Goal: Transaction & Acquisition: Purchase product/service

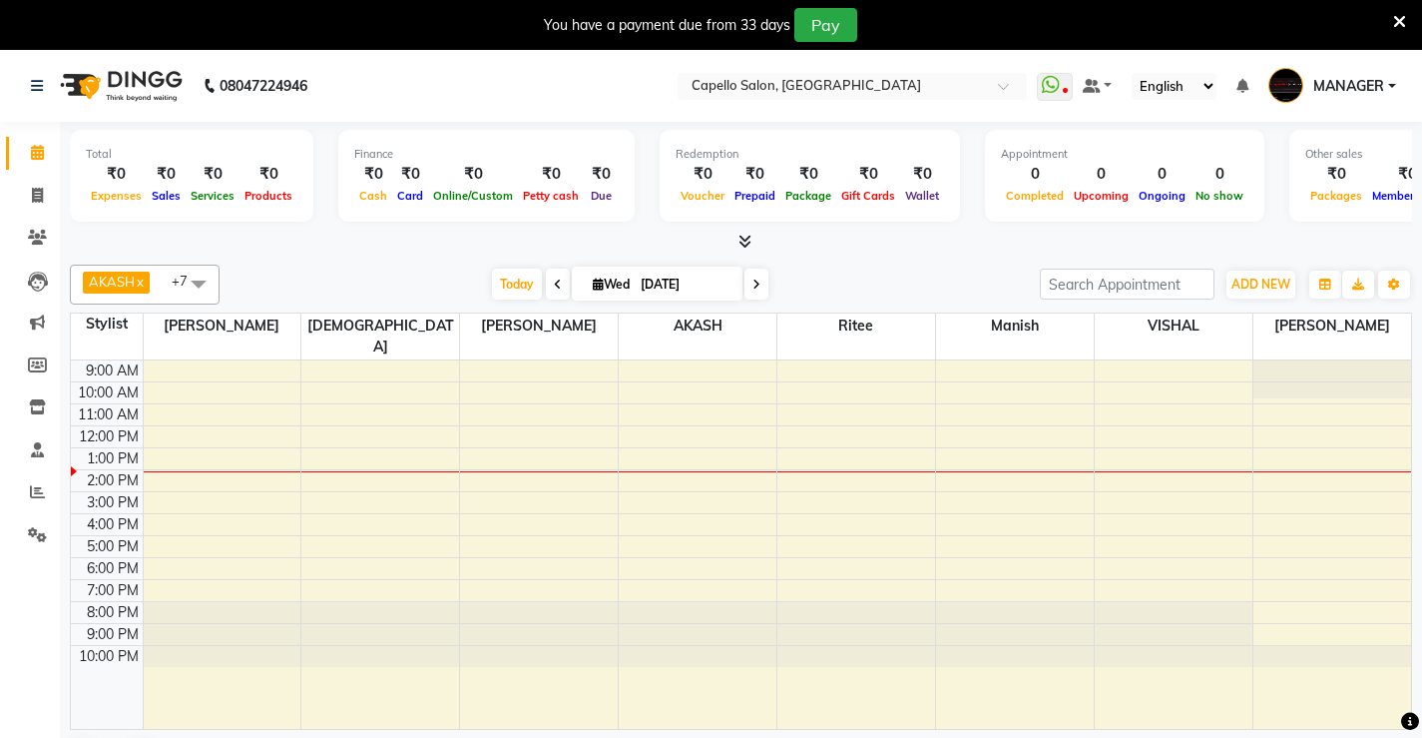
click at [34, 182] on link "Invoice" at bounding box center [30, 196] width 48 height 33
select select "service"
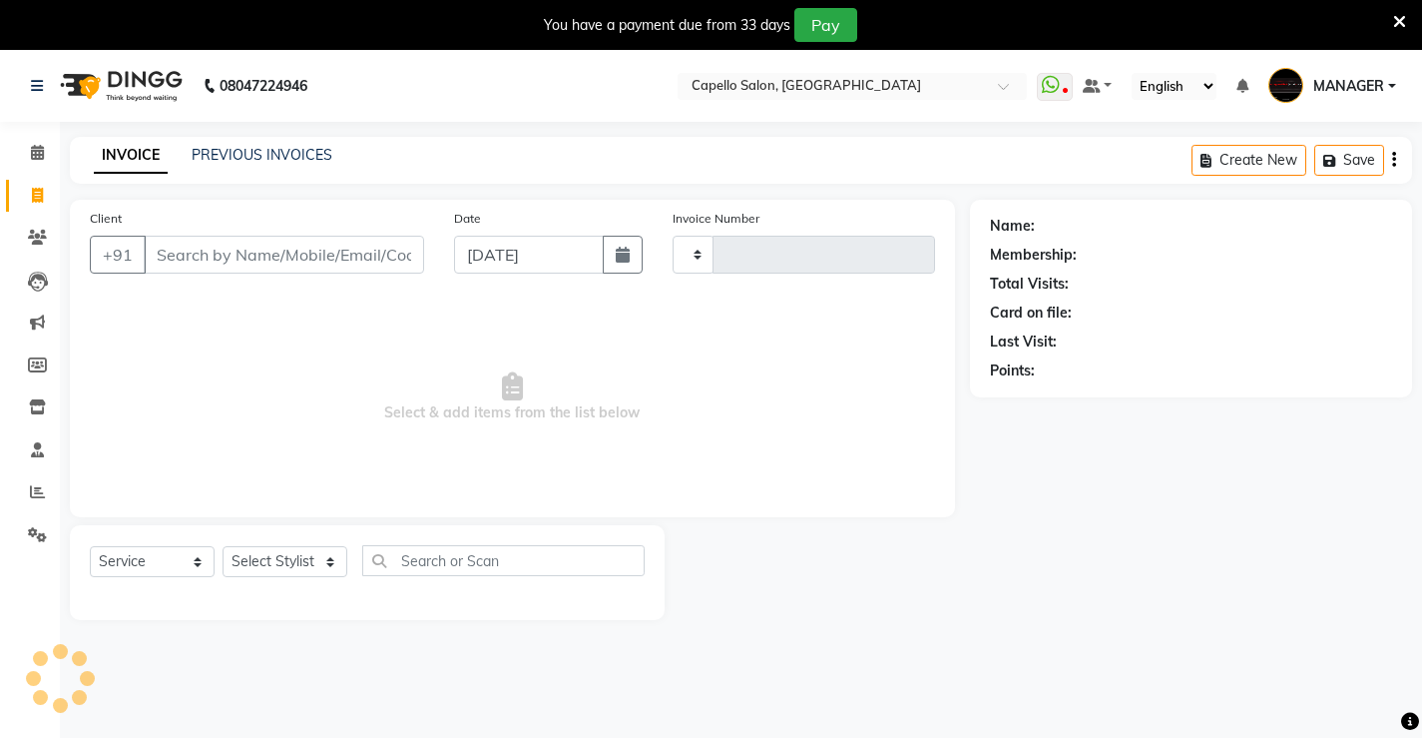
click at [270, 244] on input "Client" at bounding box center [284, 255] width 280 height 38
type input "4557"
select select "857"
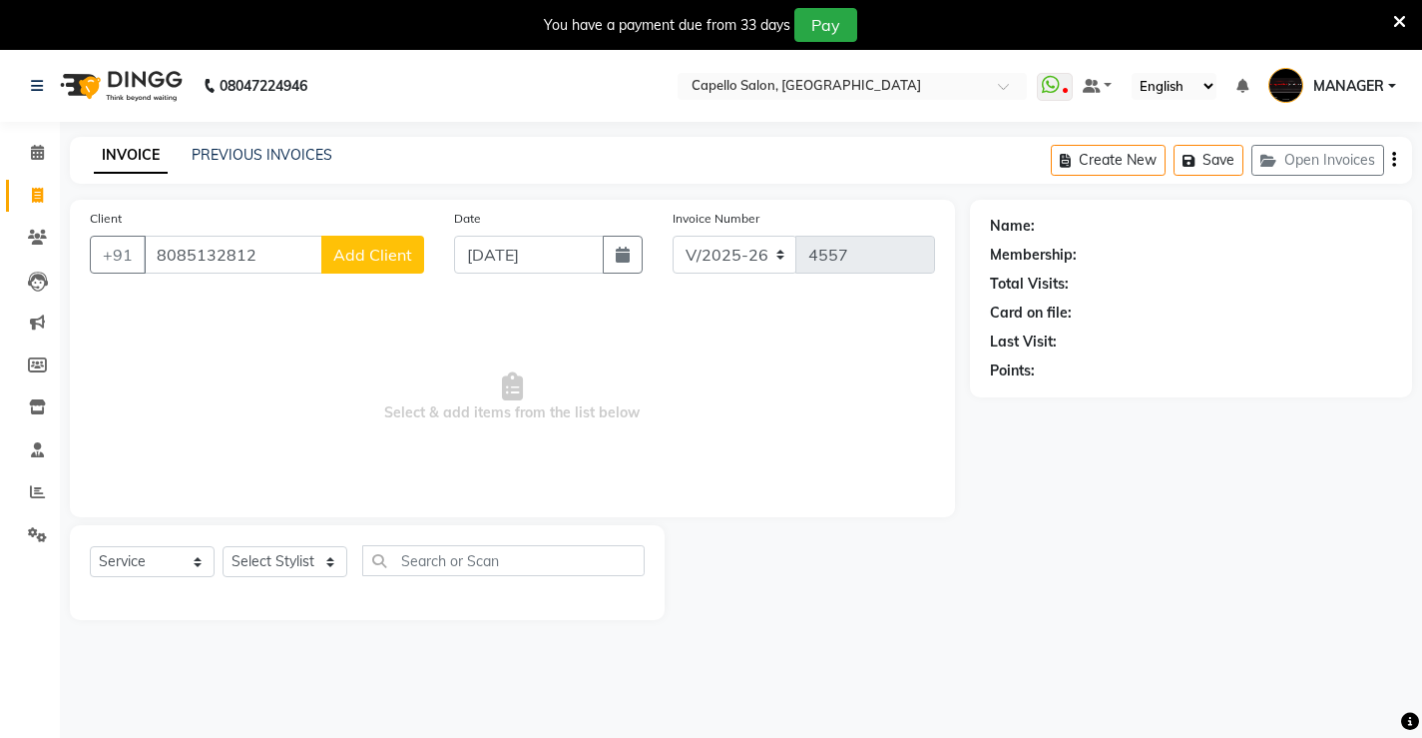
type input "8085132812"
click at [370, 242] on button "Add Client" at bounding box center [372, 255] width 103 height 38
select select "7"
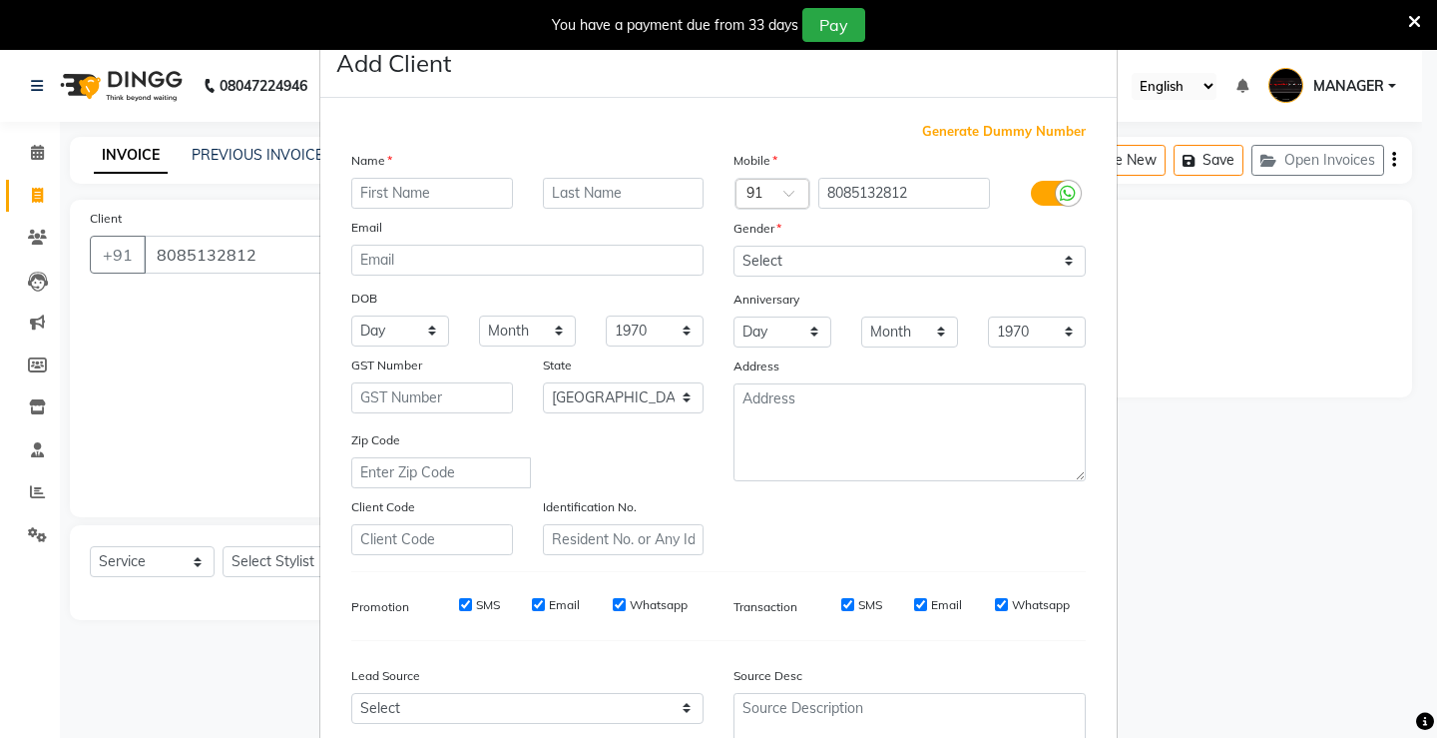
click at [392, 200] on input "text" at bounding box center [432, 193] width 162 height 31
type input "[PERSON_NAME]"
click at [766, 264] on select "Select [DEMOGRAPHIC_DATA] [DEMOGRAPHIC_DATA] Other Prefer Not To Say" at bounding box center [910, 261] width 352 height 31
select select "male"
click at [734, 246] on select "Select [DEMOGRAPHIC_DATA] [DEMOGRAPHIC_DATA] Other Prefer Not To Say" at bounding box center [910, 261] width 352 height 31
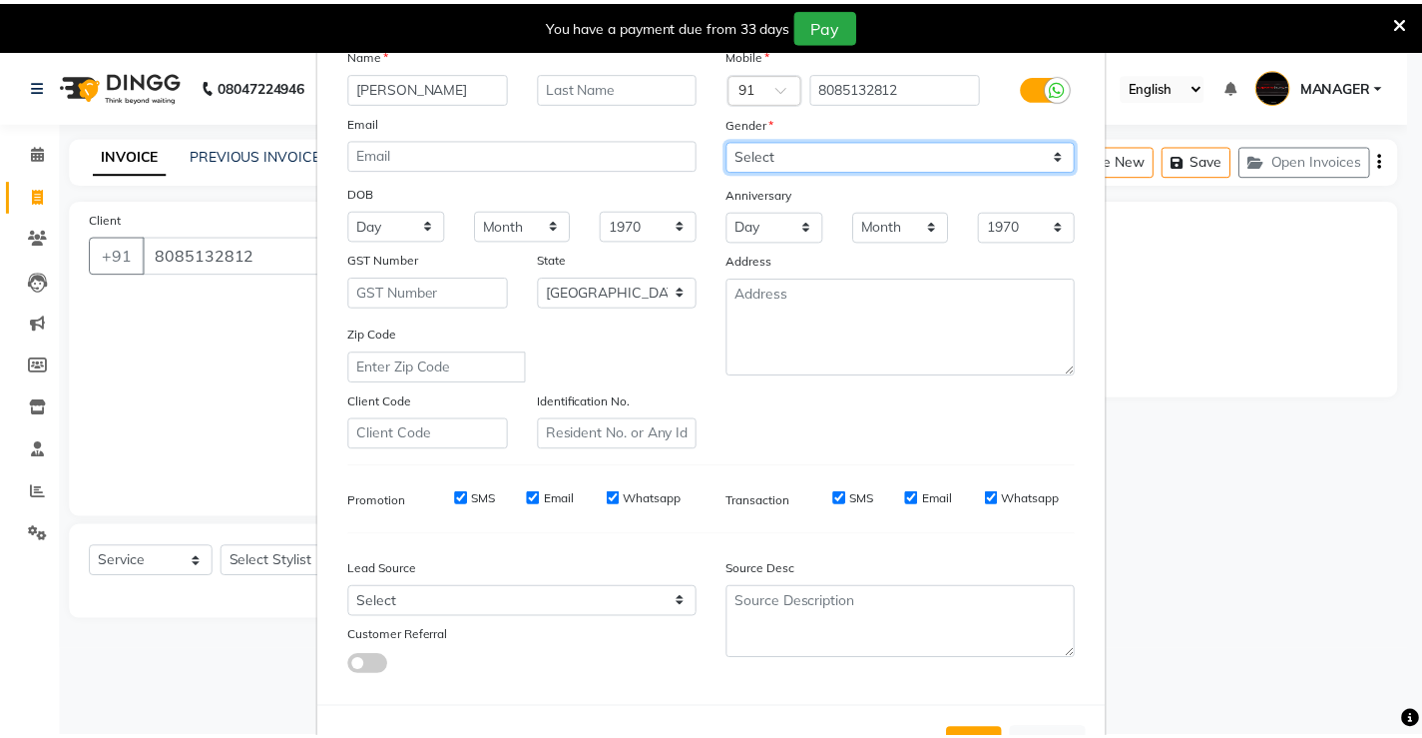
scroll to position [184, 0]
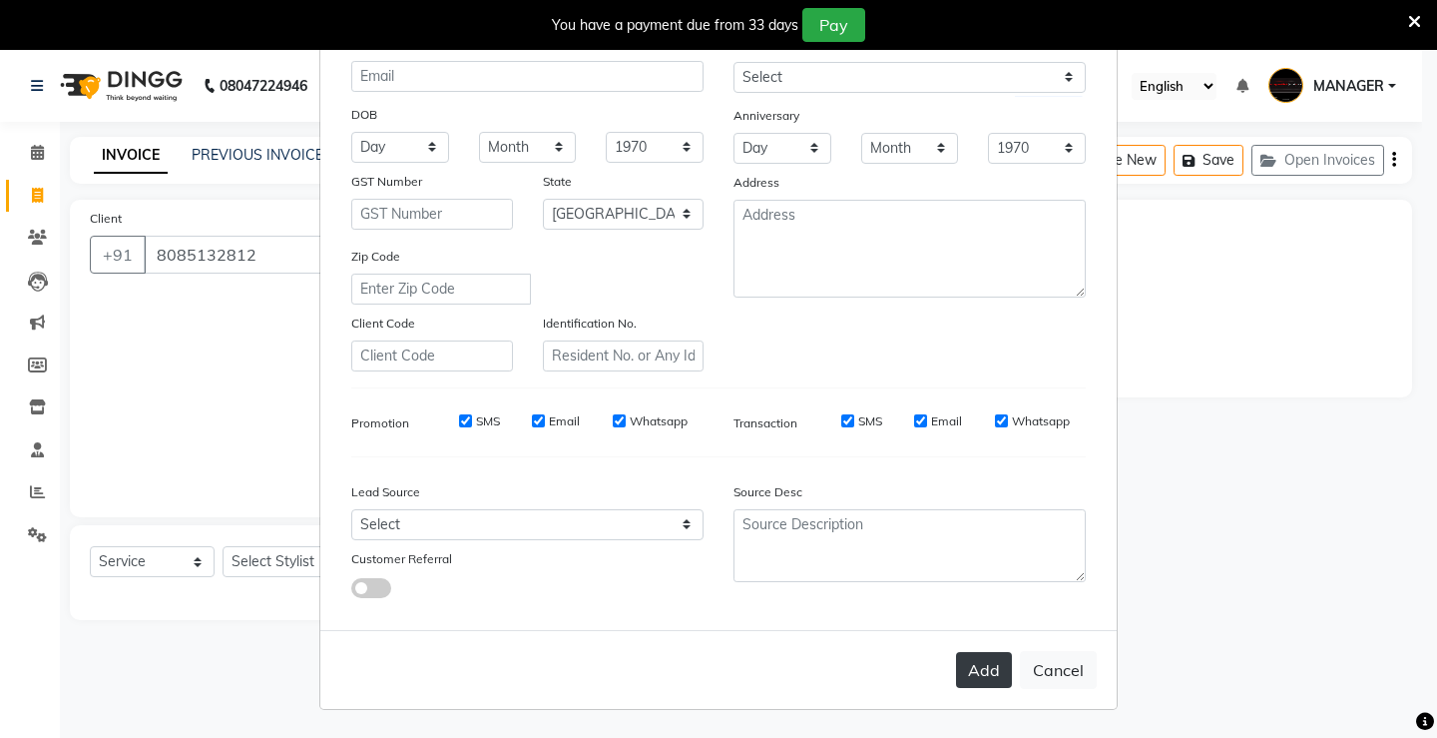
click at [982, 665] on button "Add" at bounding box center [984, 670] width 56 height 36
select select
select select "null"
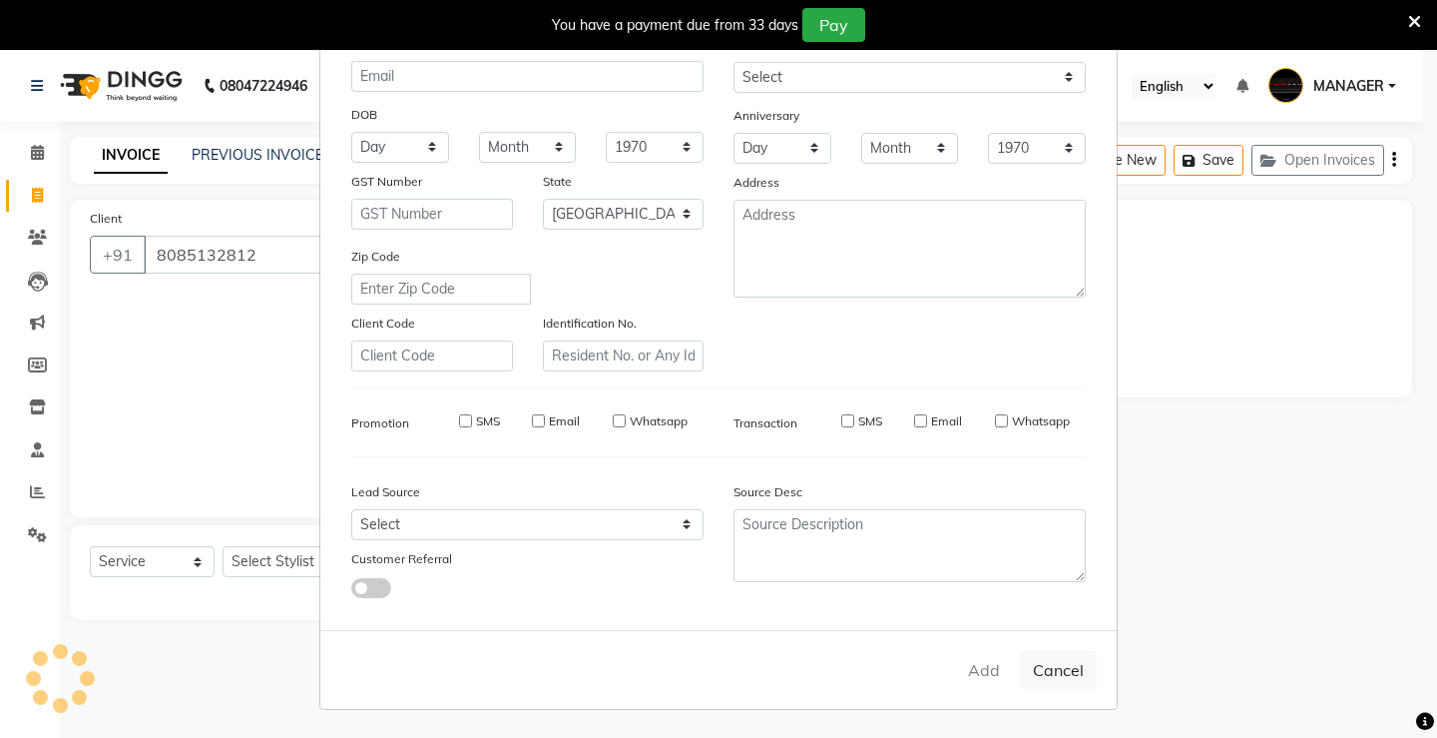
select select
checkbox input "false"
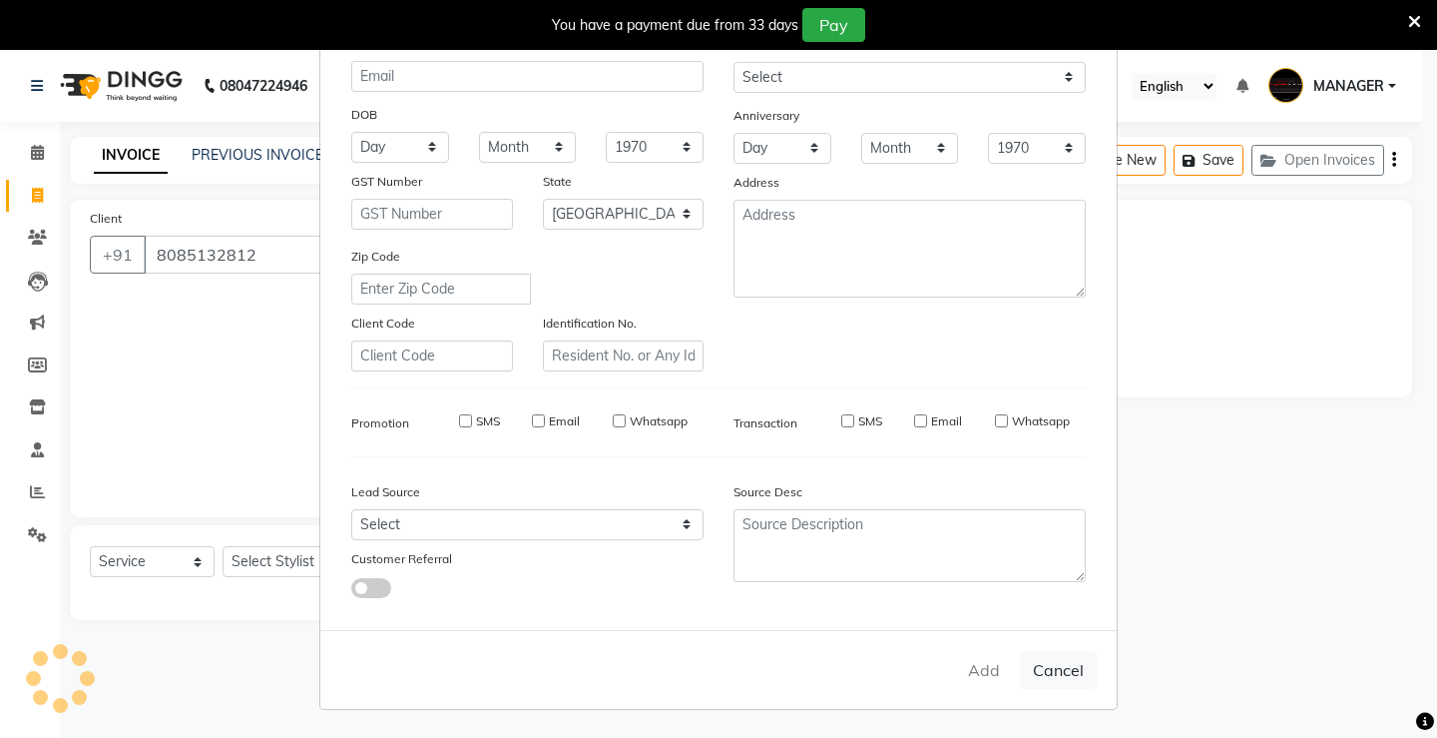
checkbox input "false"
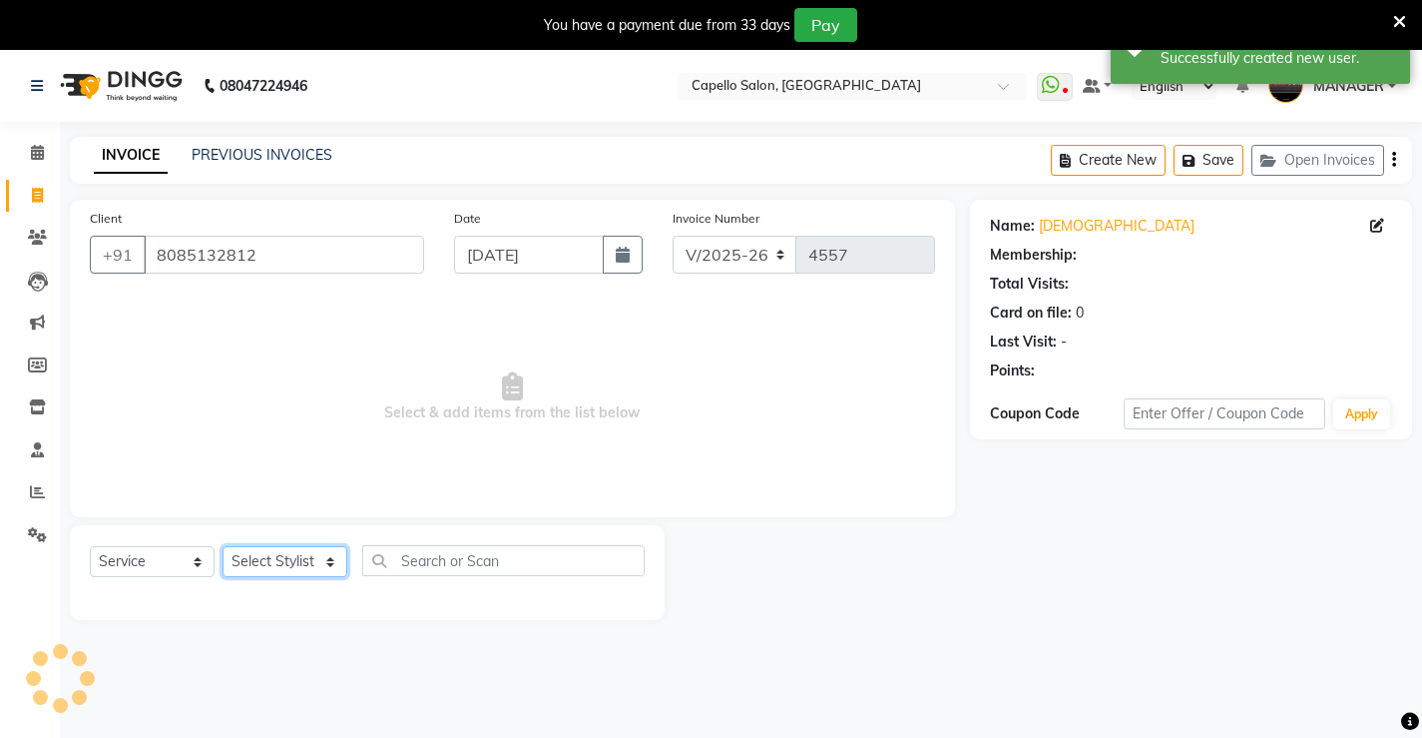
click at [272, 562] on select "Select Stylist ADMIN AKASH ANJALI [PERSON_NAME] [PERSON_NAME] MANAGER [PERSON_N…" at bounding box center [285, 561] width 125 height 31
select select "62887"
click at [223, 546] on select "Select Stylist ADMIN AKASH ANJALI [PERSON_NAME] [PERSON_NAME] MANAGER [PERSON_N…" at bounding box center [285, 561] width 125 height 31
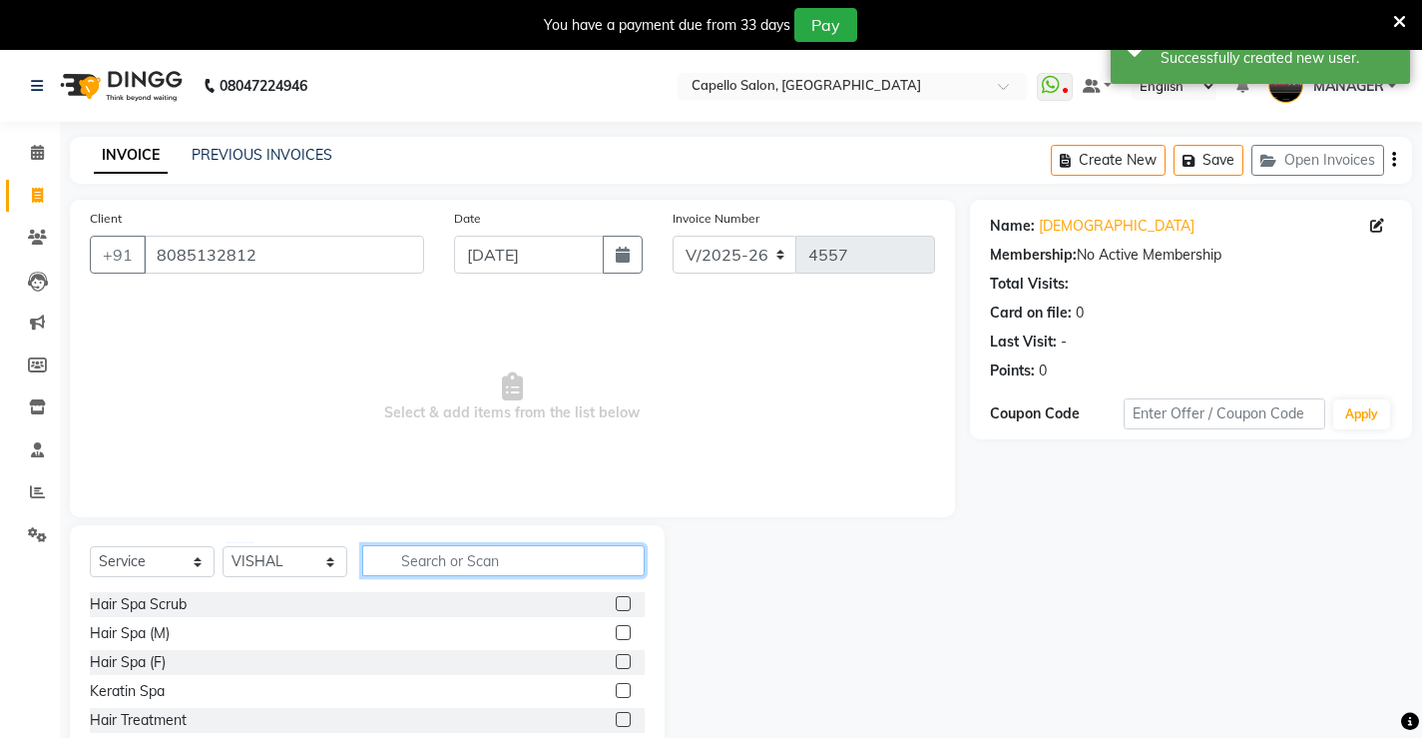
click at [443, 567] on input "text" at bounding box center [503, 560] width 282 height 31
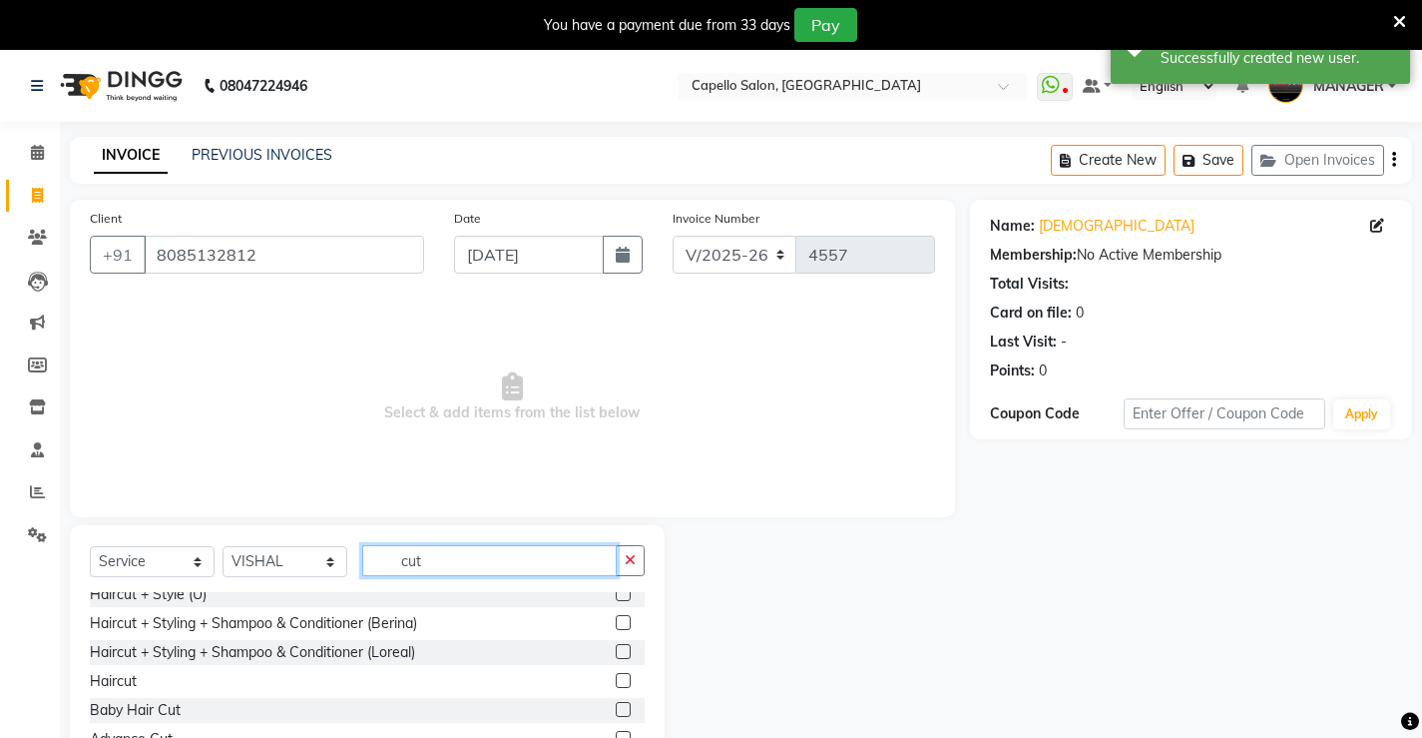
scroll to position [90, 0]
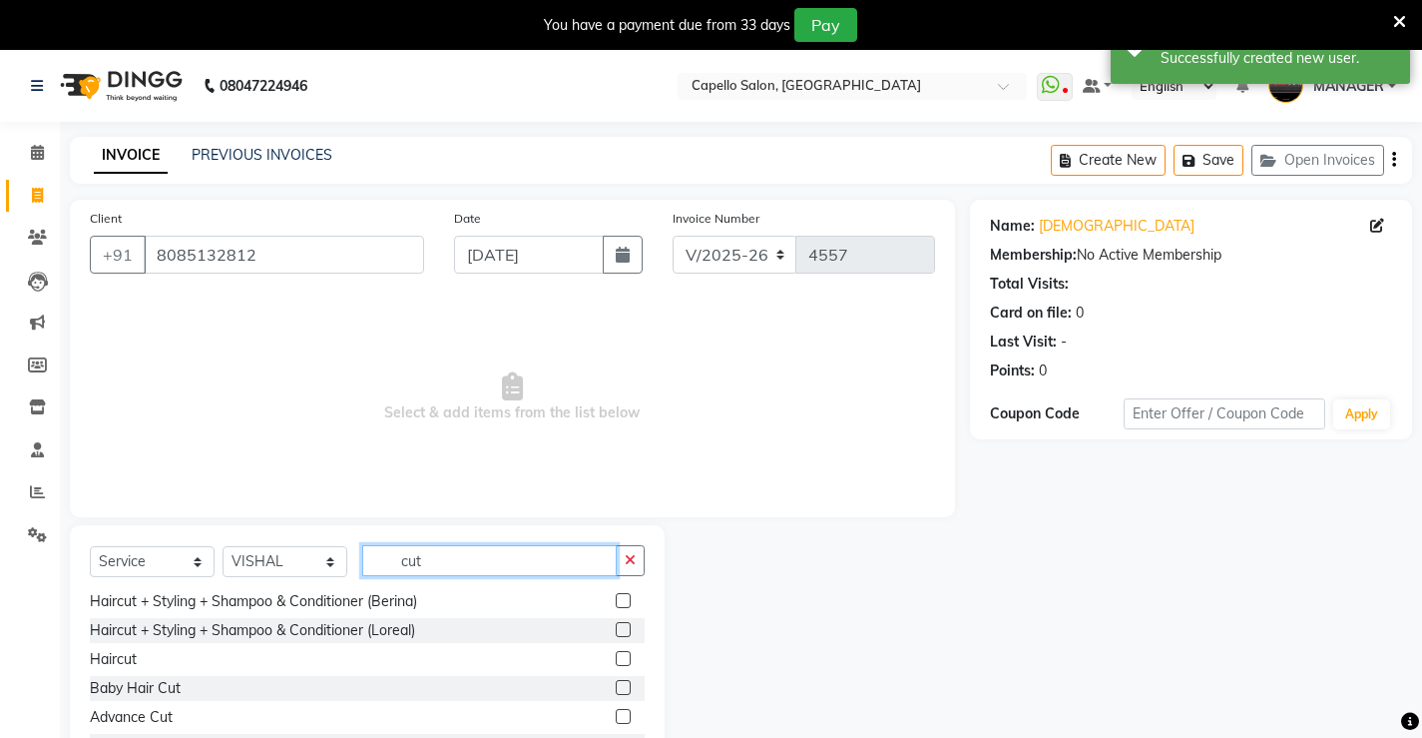
type input "cut"
click at [616, 658] on label at bounding box center [623, 658] width 15 height 15
click at [616, 658] on input "checkbox" at bounding box center [622, 659] width 13 height 13
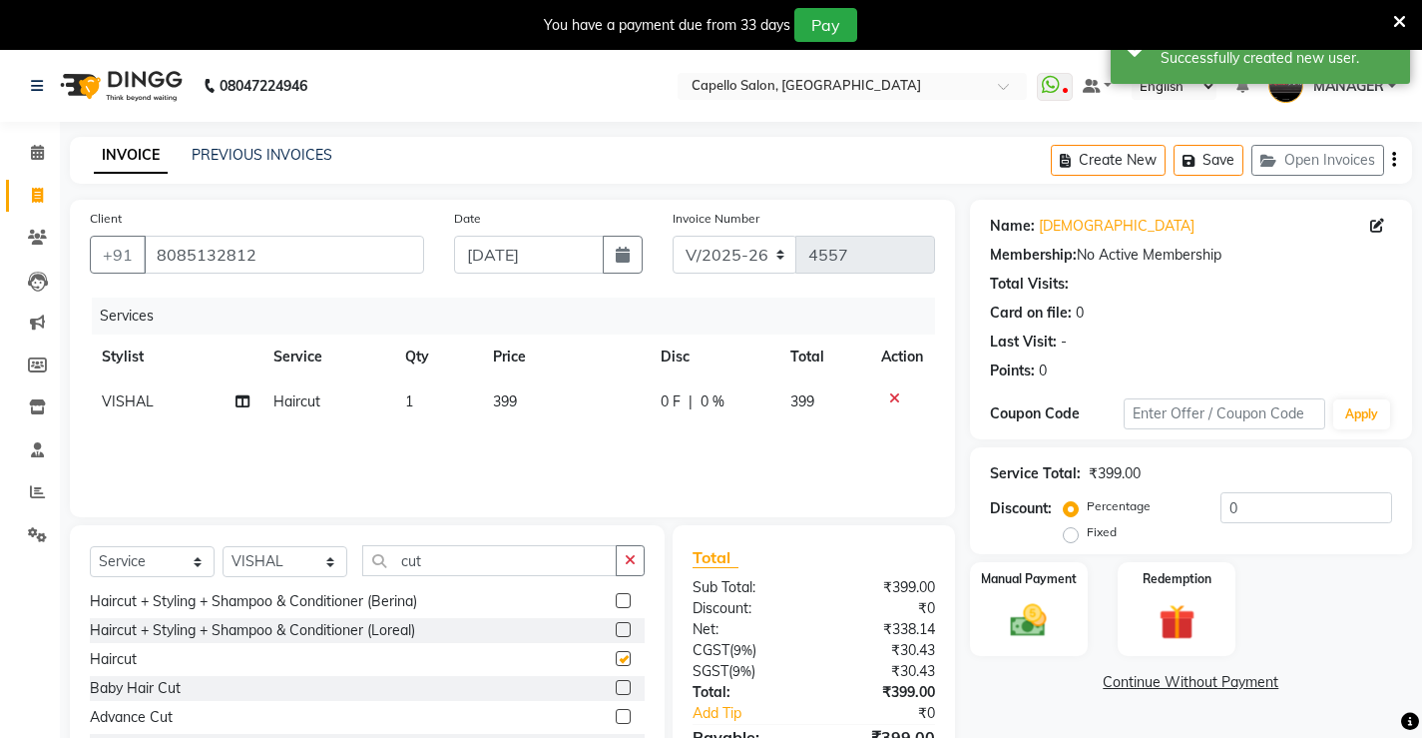
checkbox input "false"
click at [514, 393] on span "399" at bounding box center [505, 401] width 24 height 18
select select "62887"
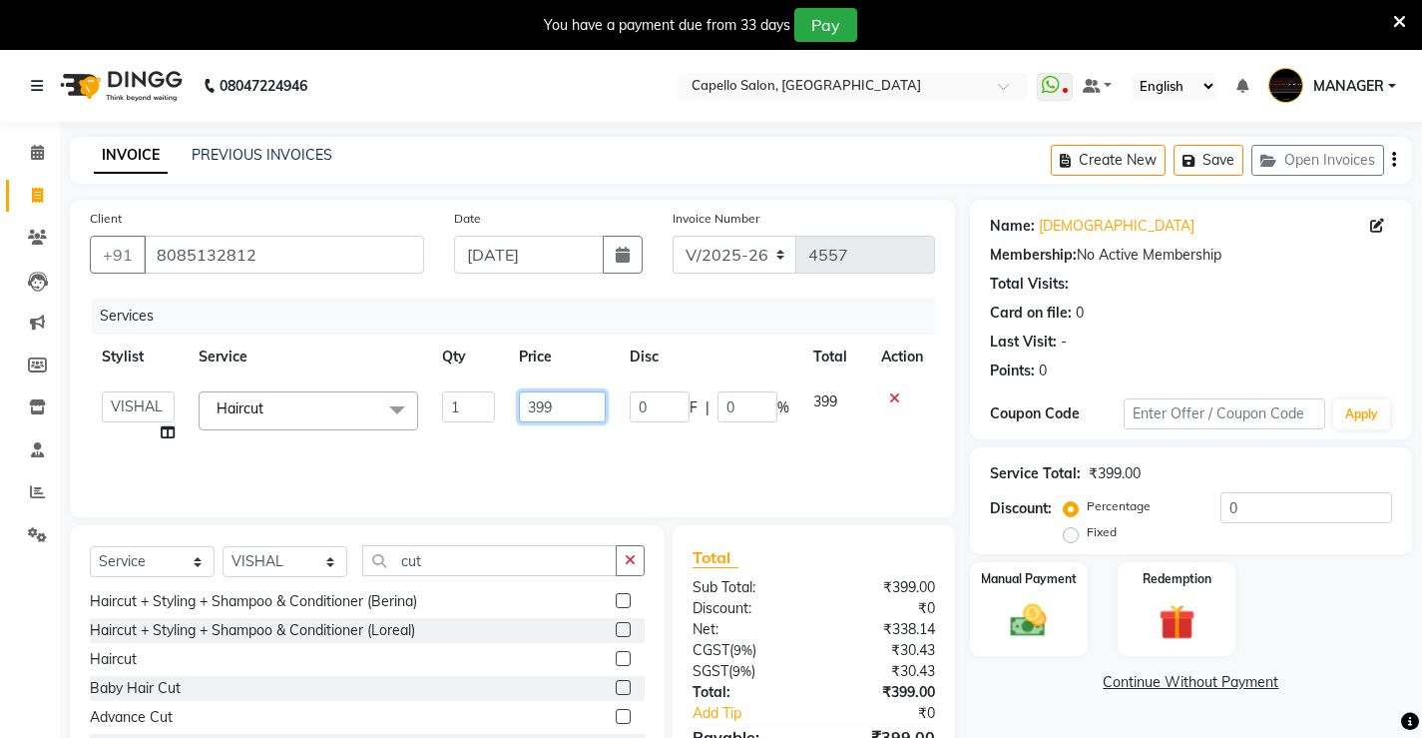
click at [543, 408] on input "399" at bounding box center [562, 406] width 87 height 31
type input "300"
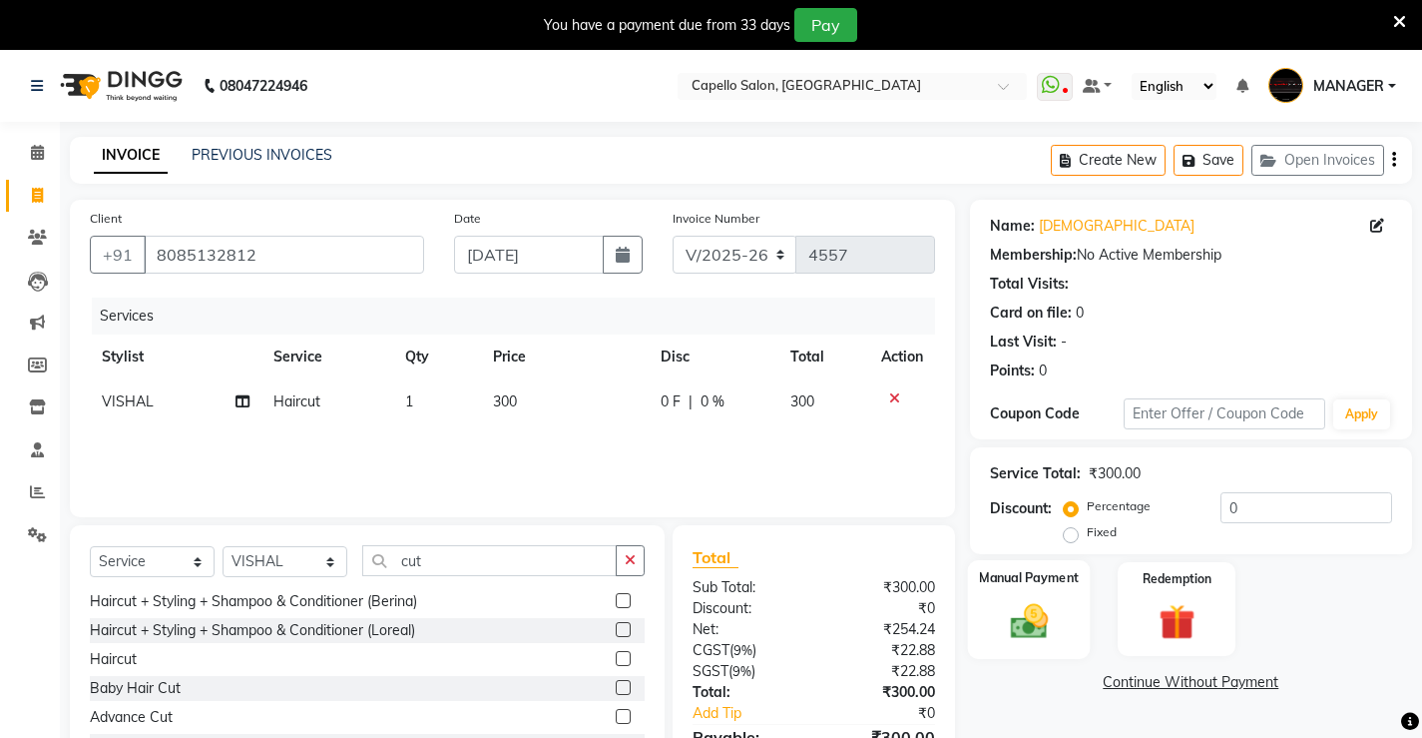
click at [1021, 603] on img at bounding box center [1028, 620] width 61 height 43
click at [1299, 674] on span "CASH" at bounding box center [1291, 683] width 43 height 23
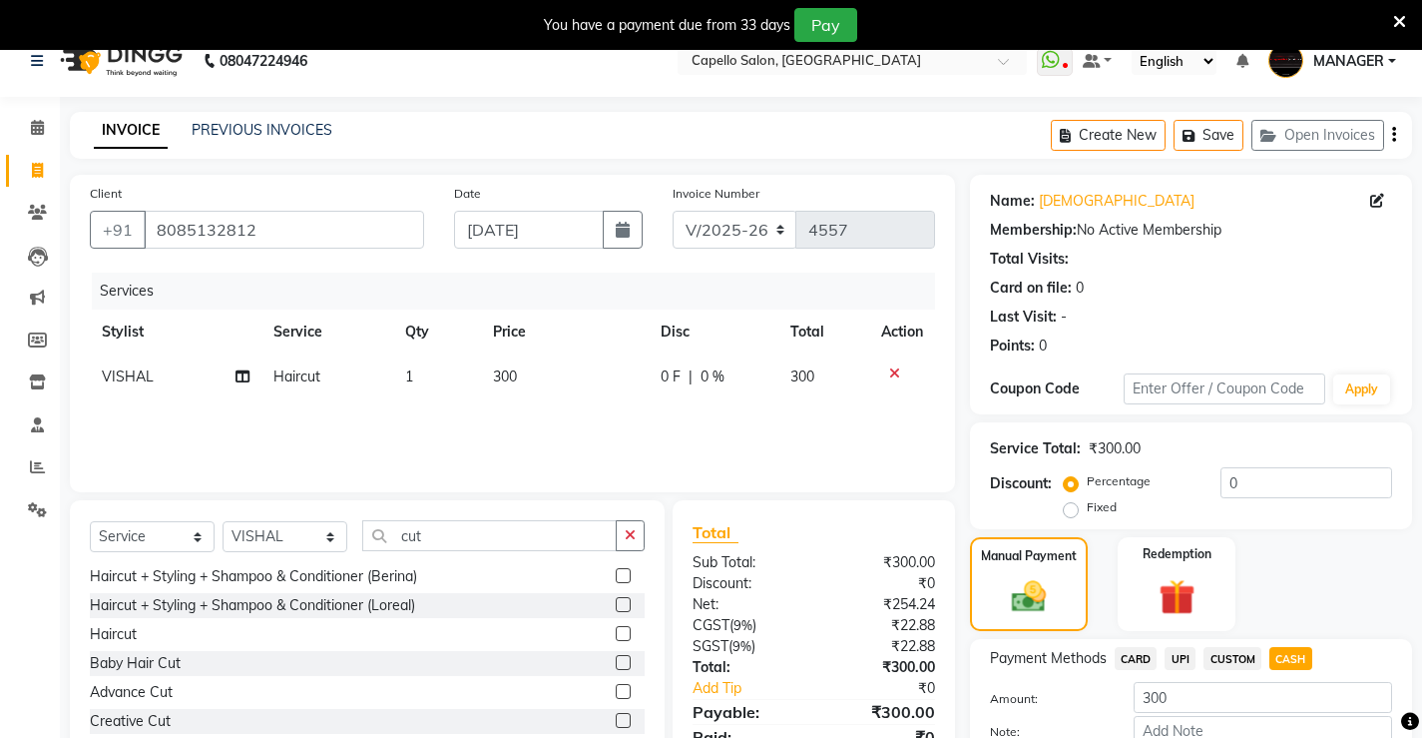
scroll to position [146, 0]
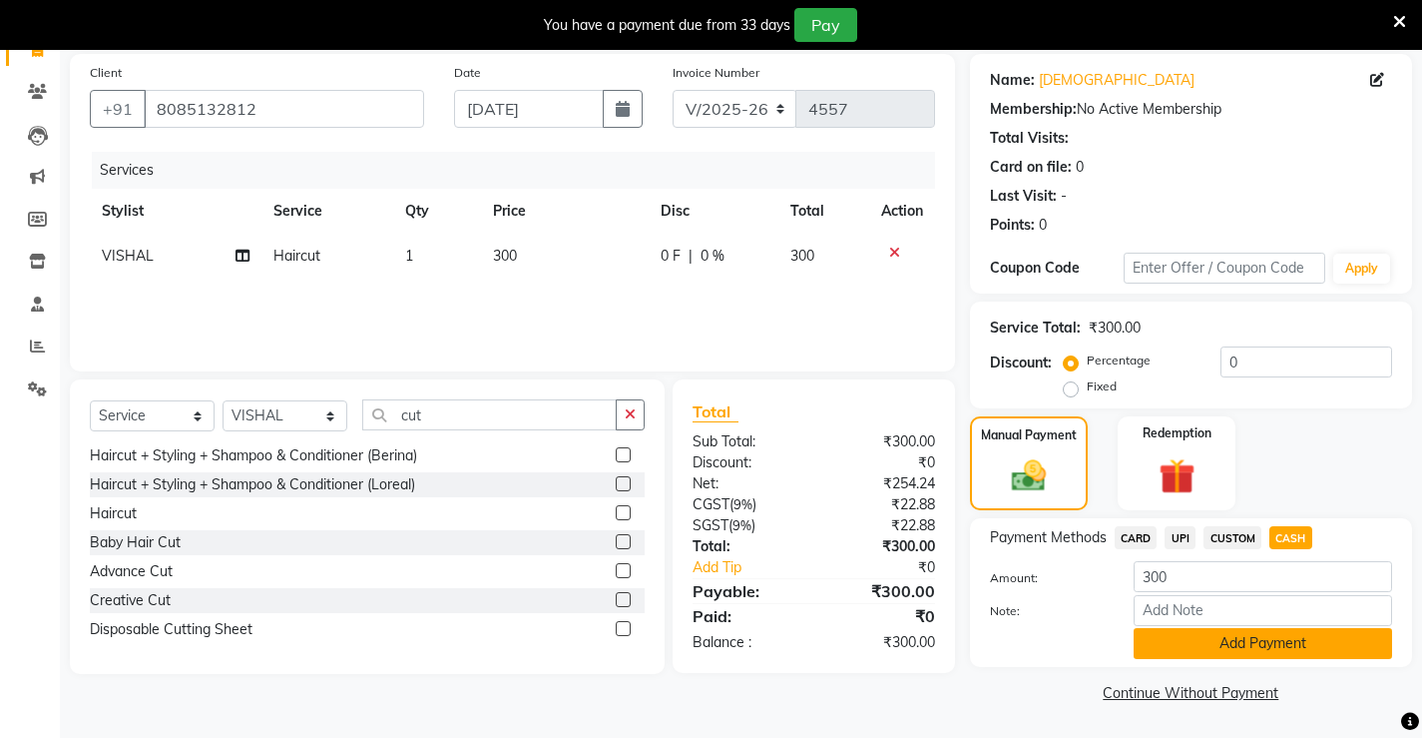
click at [1294, 645] on button "Add Payment" at bounding box center [1263, 643] width 259 height 31
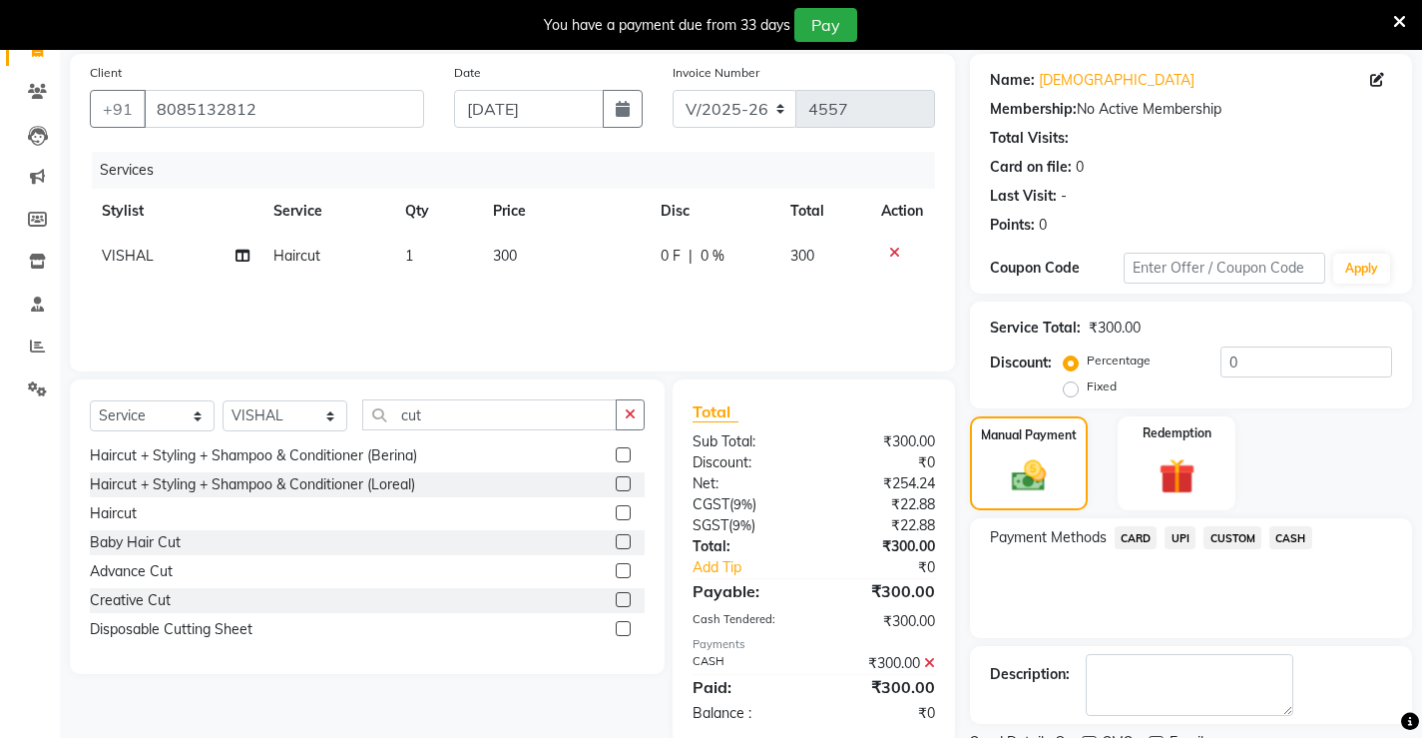
scroll to position [230, 0]
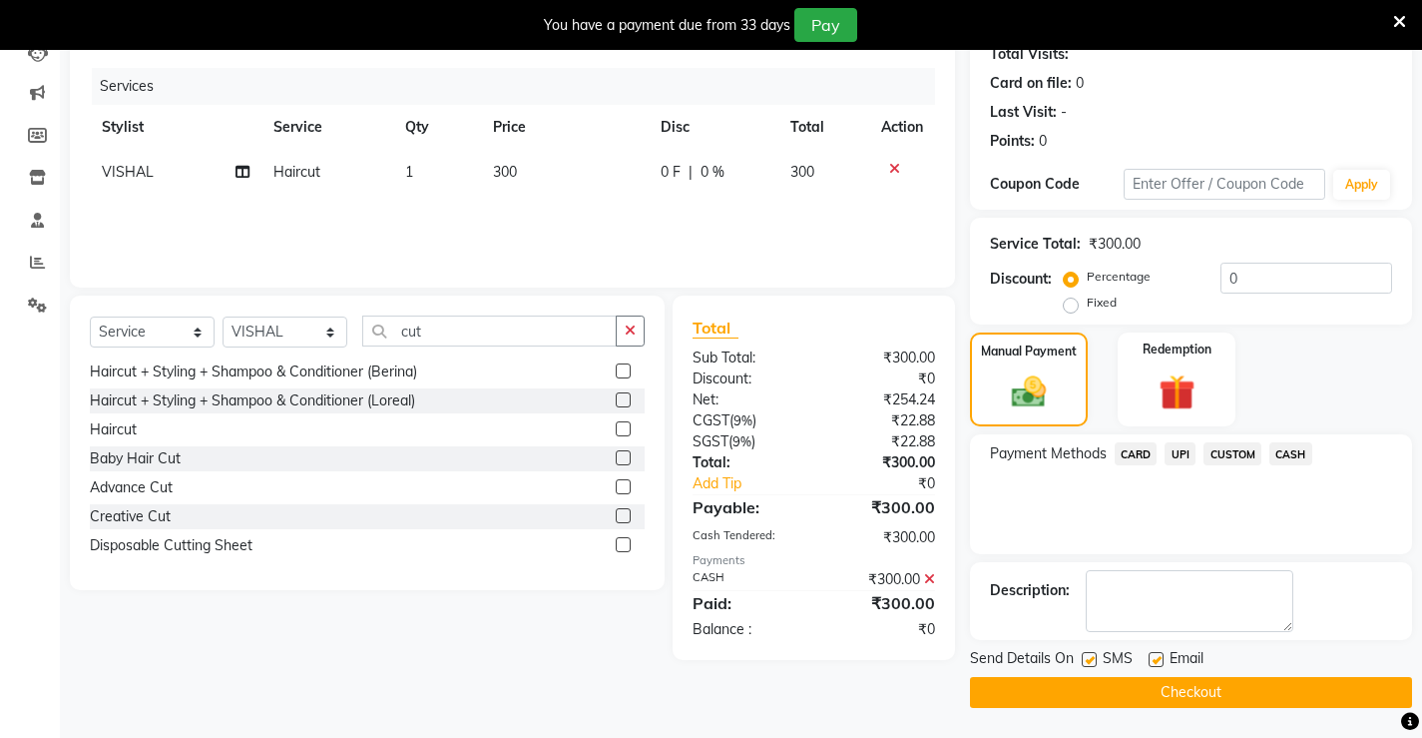
click at [1244, 683] on button "Checkout" at bounding box center [1191, 692] width 442 height 31
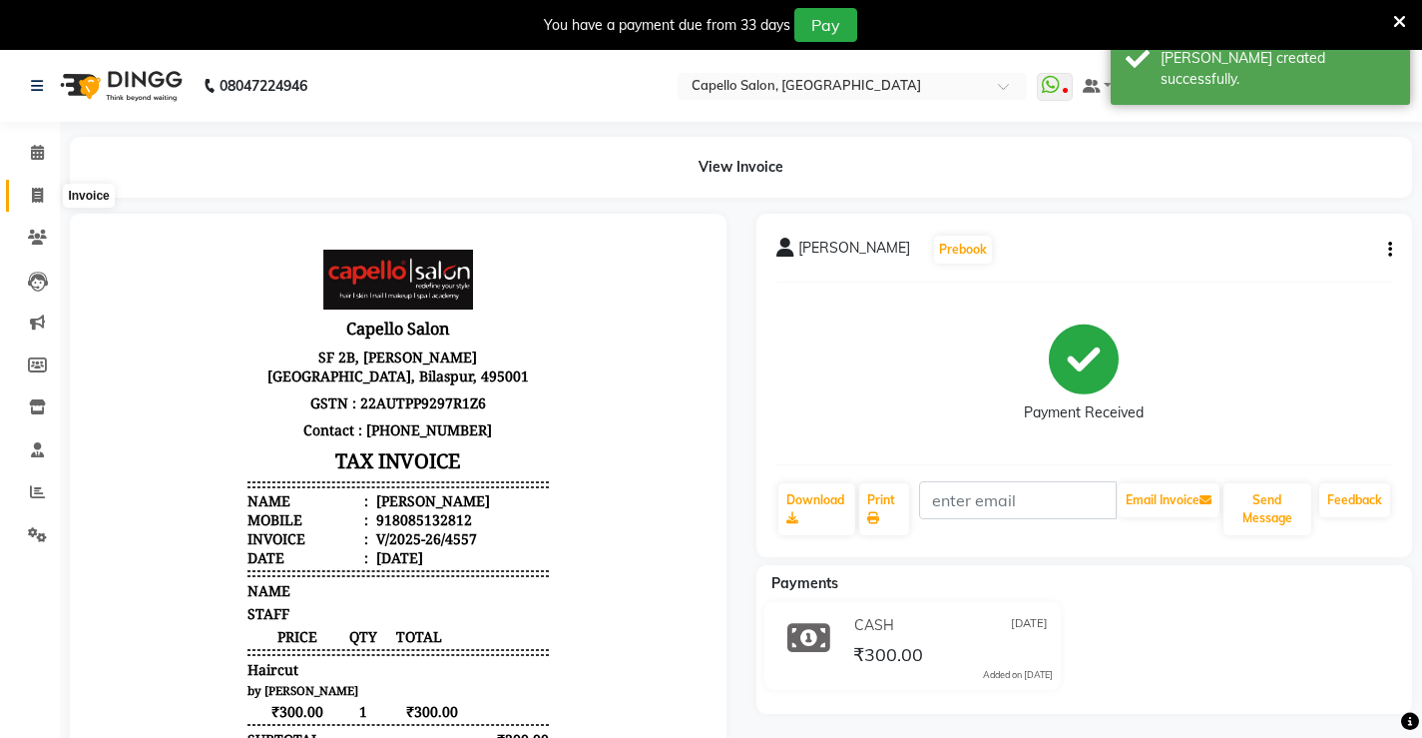
click at [35, 188] on icon at bounding box center [37, 195] width 11 height 15
select select "service"
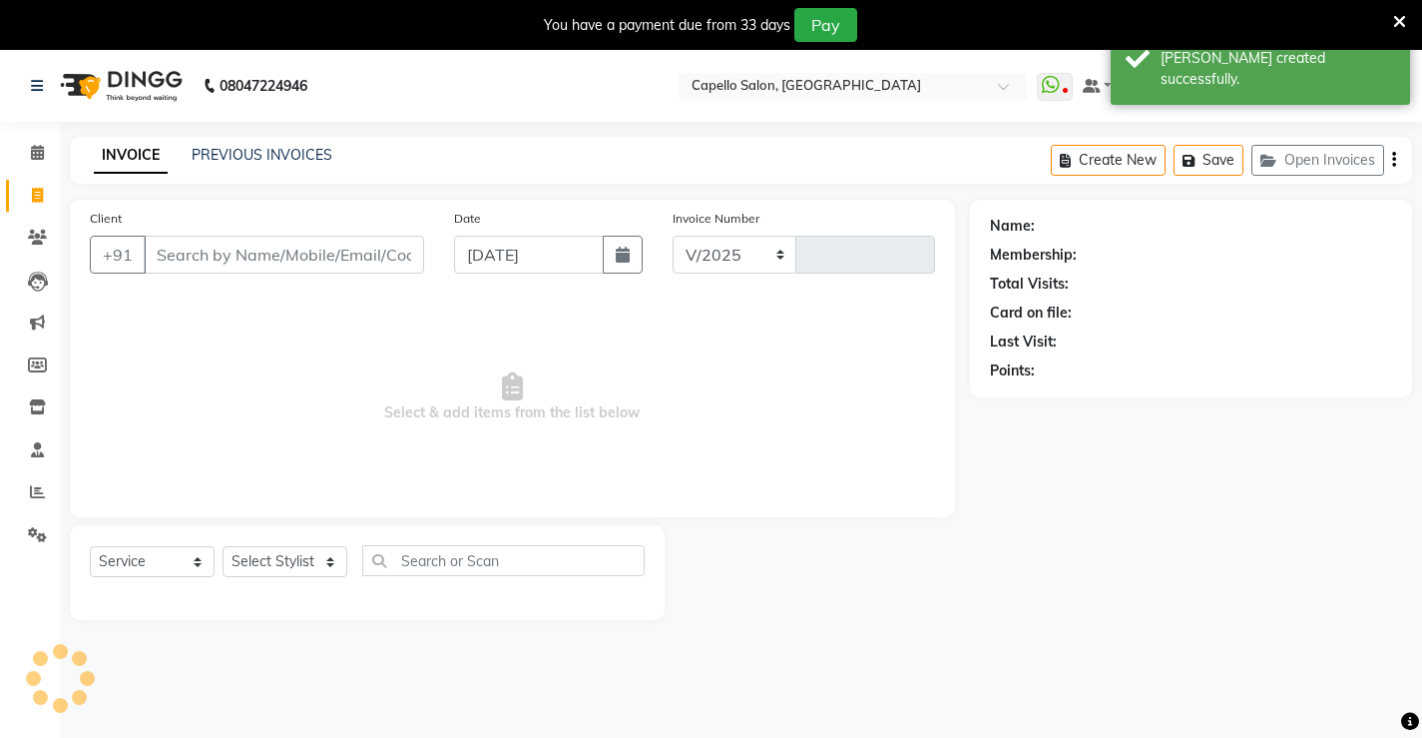
select select "857"
type input "4558"
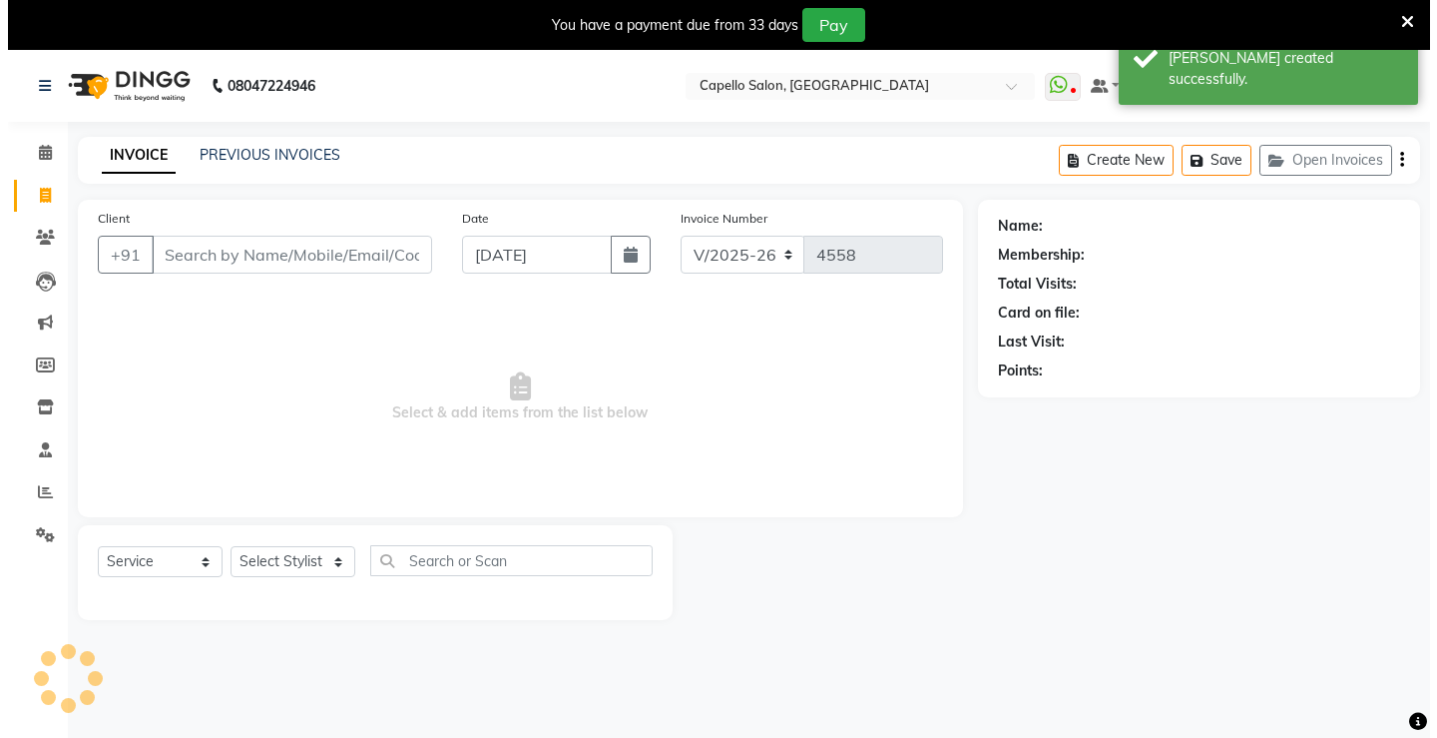
scroll to position [50, 0]
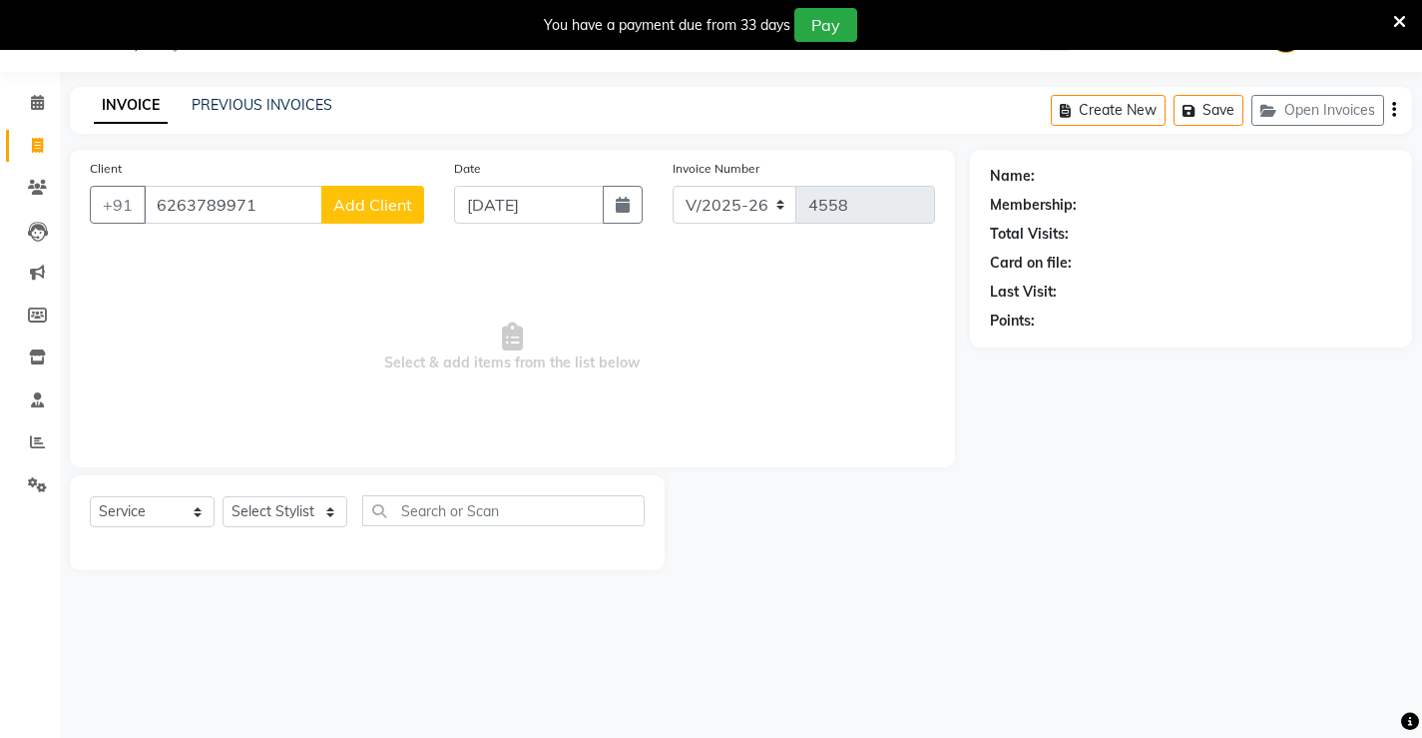
type input "6263789971"
click at [399, 194] on button "Add Client" at bounding box center [372, 205] width 103 height 38
select select "7"
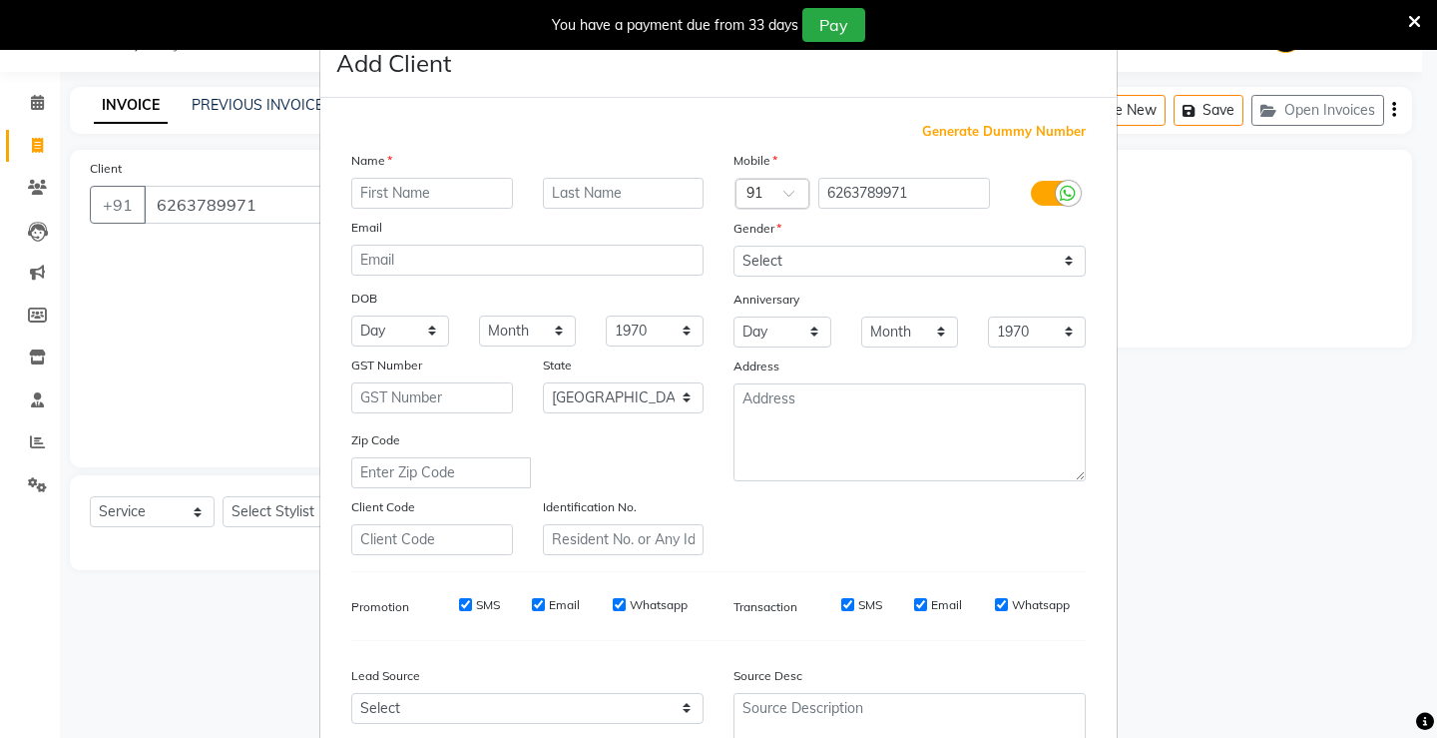
click at [410, 195] on input "text" at bounding box center [432, 193] width 162 height 31
type input "nikita"
click at [822, 254] on select "Select [DEMOGRAPHIC_DATA] [DEMOGRAPHIC_DATA] Other Prefer Not To Say" at bounding box center [910, 261] width 352 height 31
select select "[DEMOGRAPHIC_DATA]"
click at [734, 246] on select "Select [DEMOGRAPHIC_DATA] [DEMOGRAPHIC_DATA] Other Prefer Not To Say" at bounding box center [910, 261] width 352 height 31
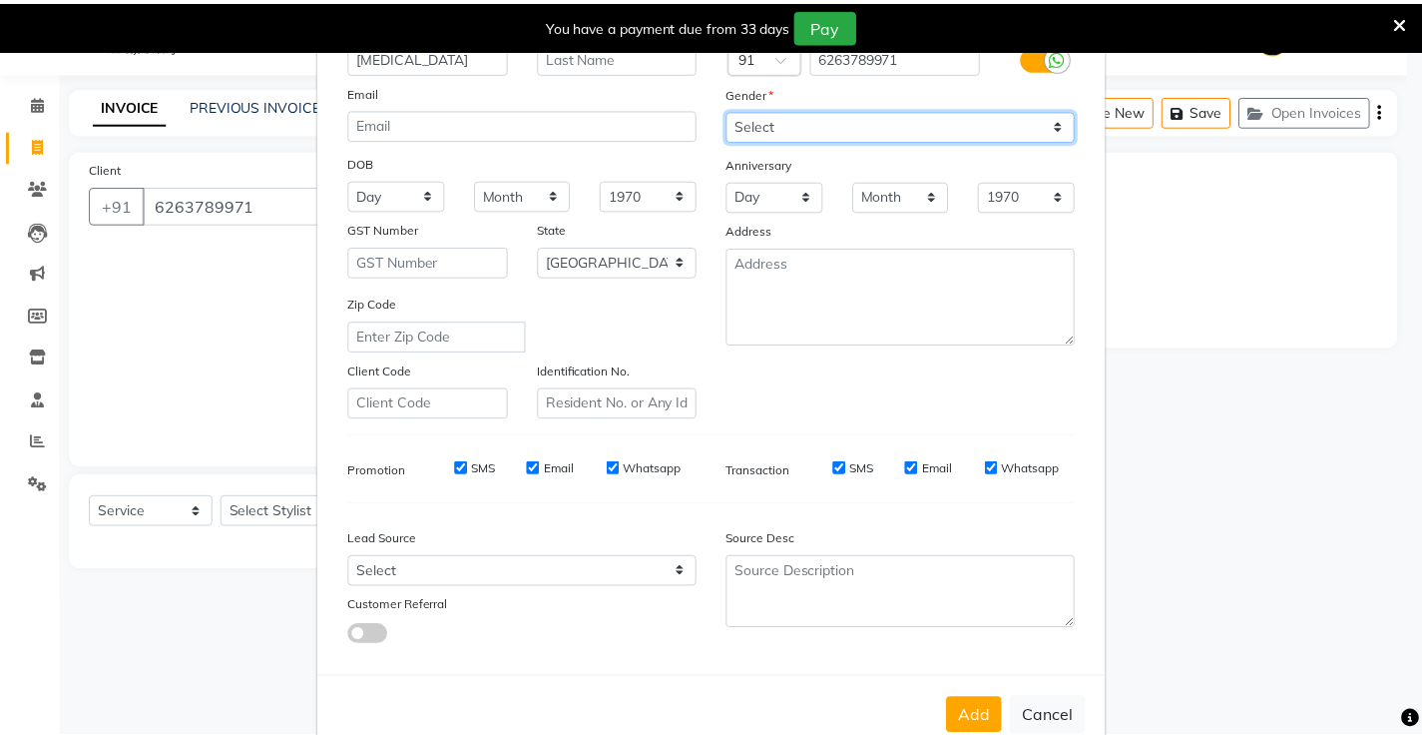
scroll to position [184, 0]
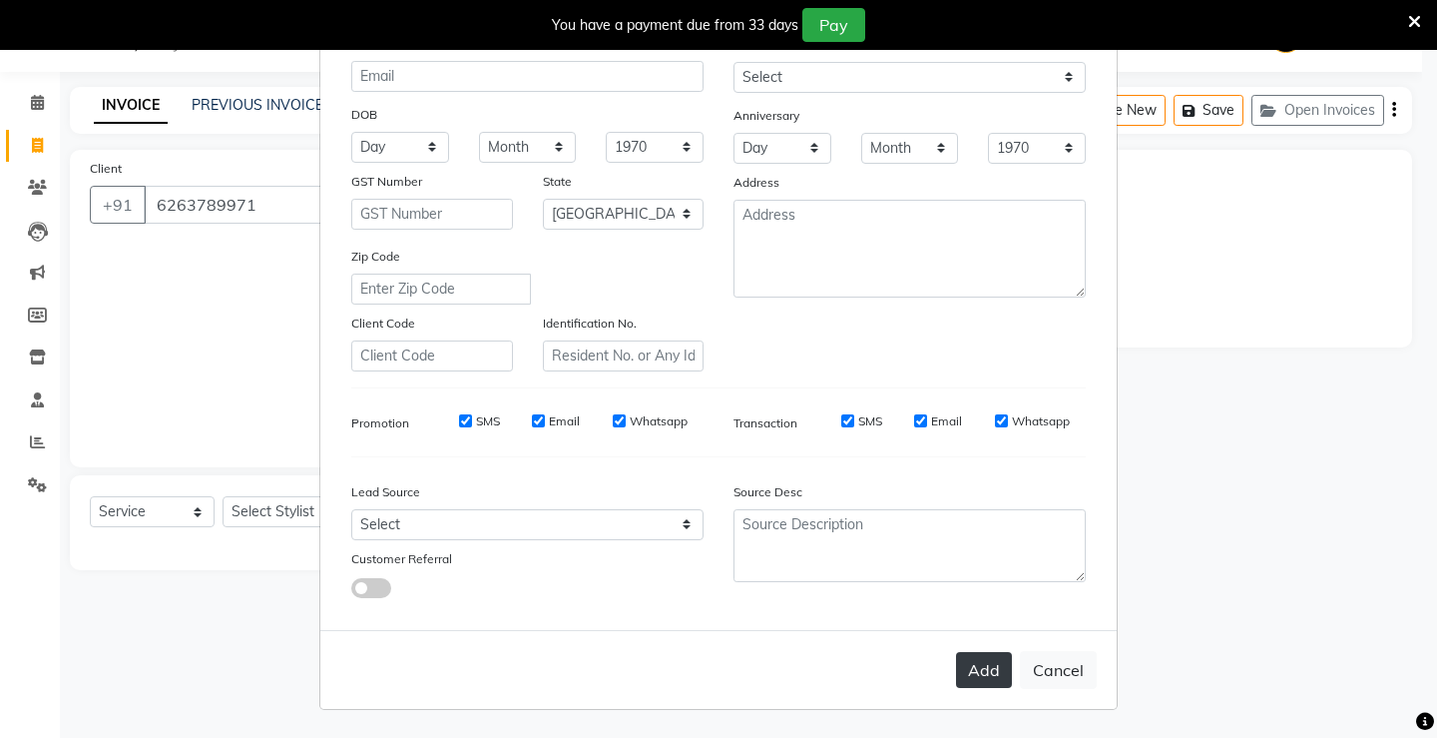
click at [975, 668] on button "Add" at bounding box center [984, 670] width 56 height 36
select select
select select "null"
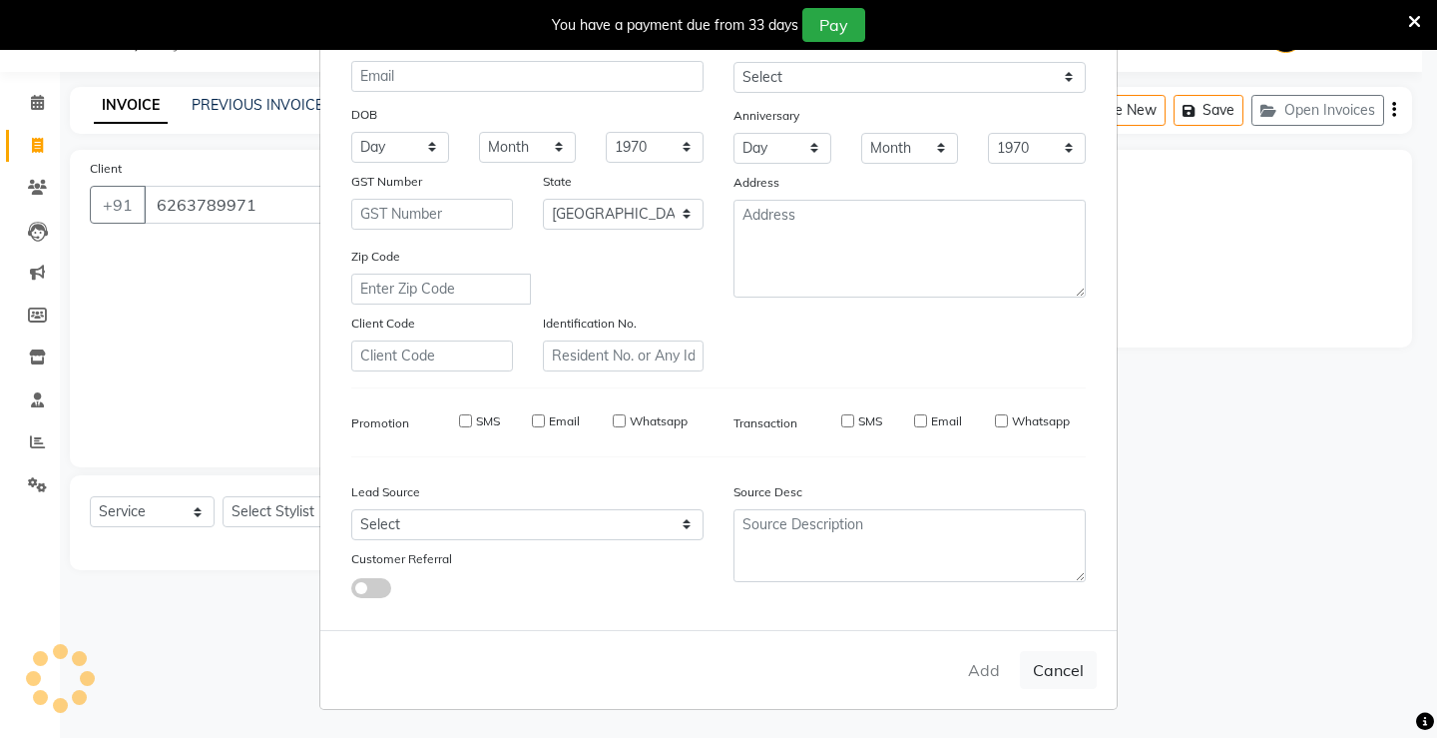
select select
checkbox input "false"
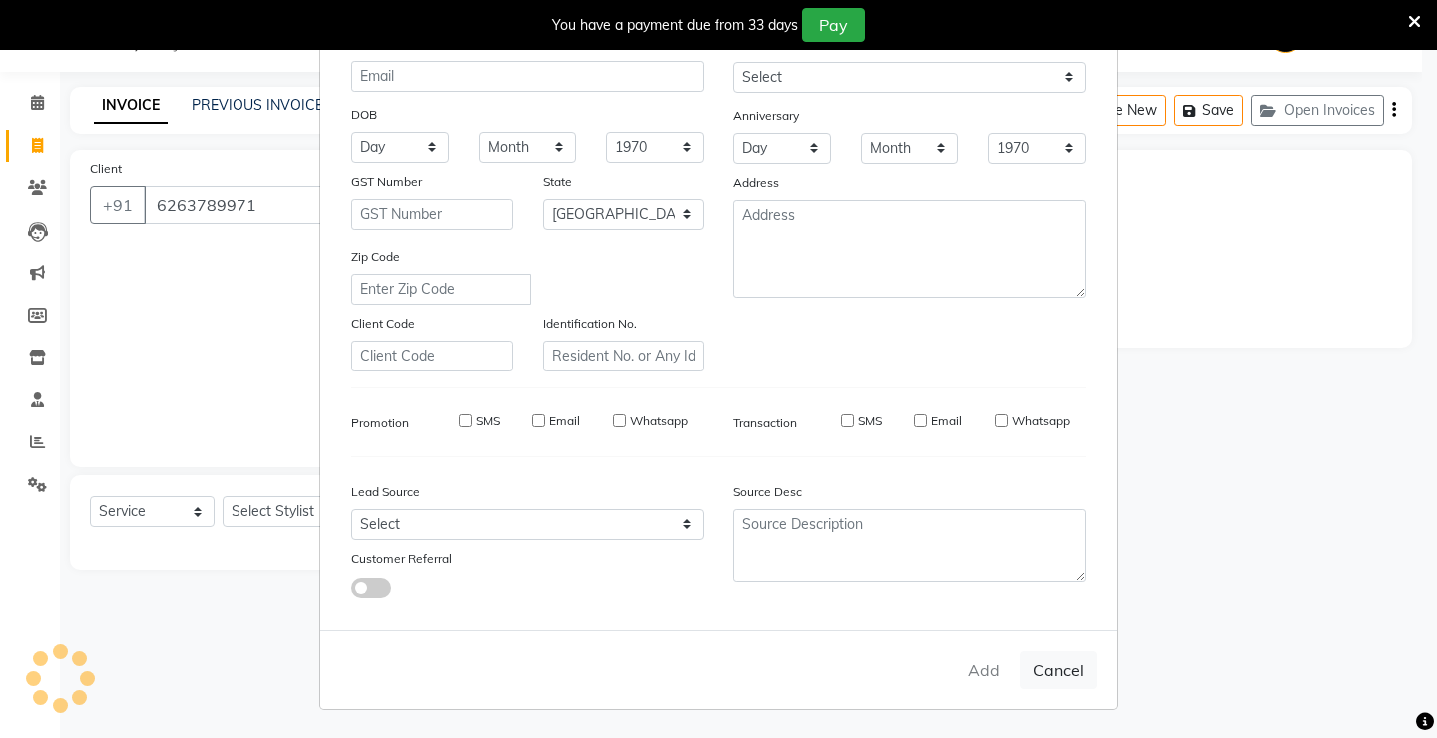
checkbox input "false"
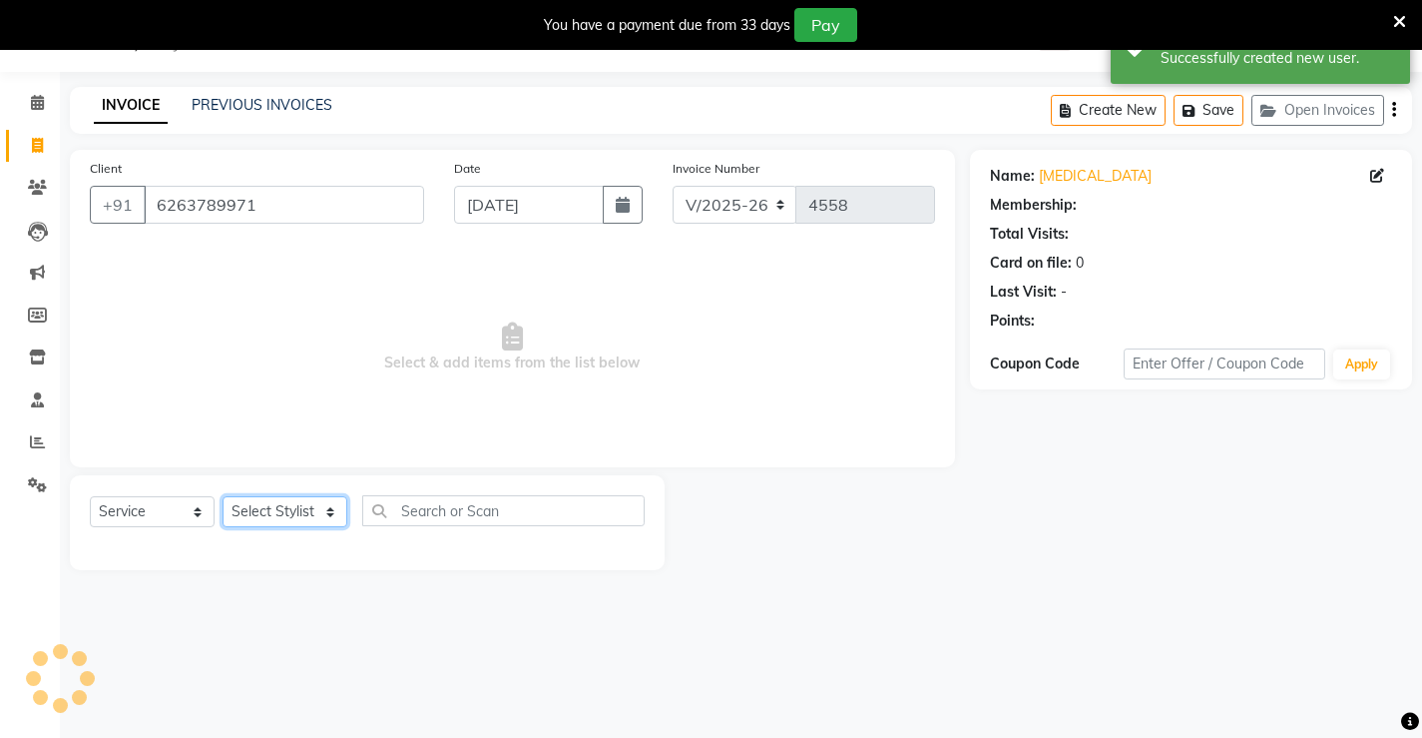
click at [262, 519] on select "Select Stylist ADMIN AKASH ANJALI [PERSON_NAME] [PERSON_NAME] MANAGER [PERSON_N…" at bounding box center [285, 511] width 125 height 31
select select "73635"
click at [223, 496] on select "Select Stylist ADMIN AKASH ANJALI [PERSON_NAME] [PERSON_NAME] MANAGER [PERSON_N…" at bounding box center [285, 511] width 125 height 31
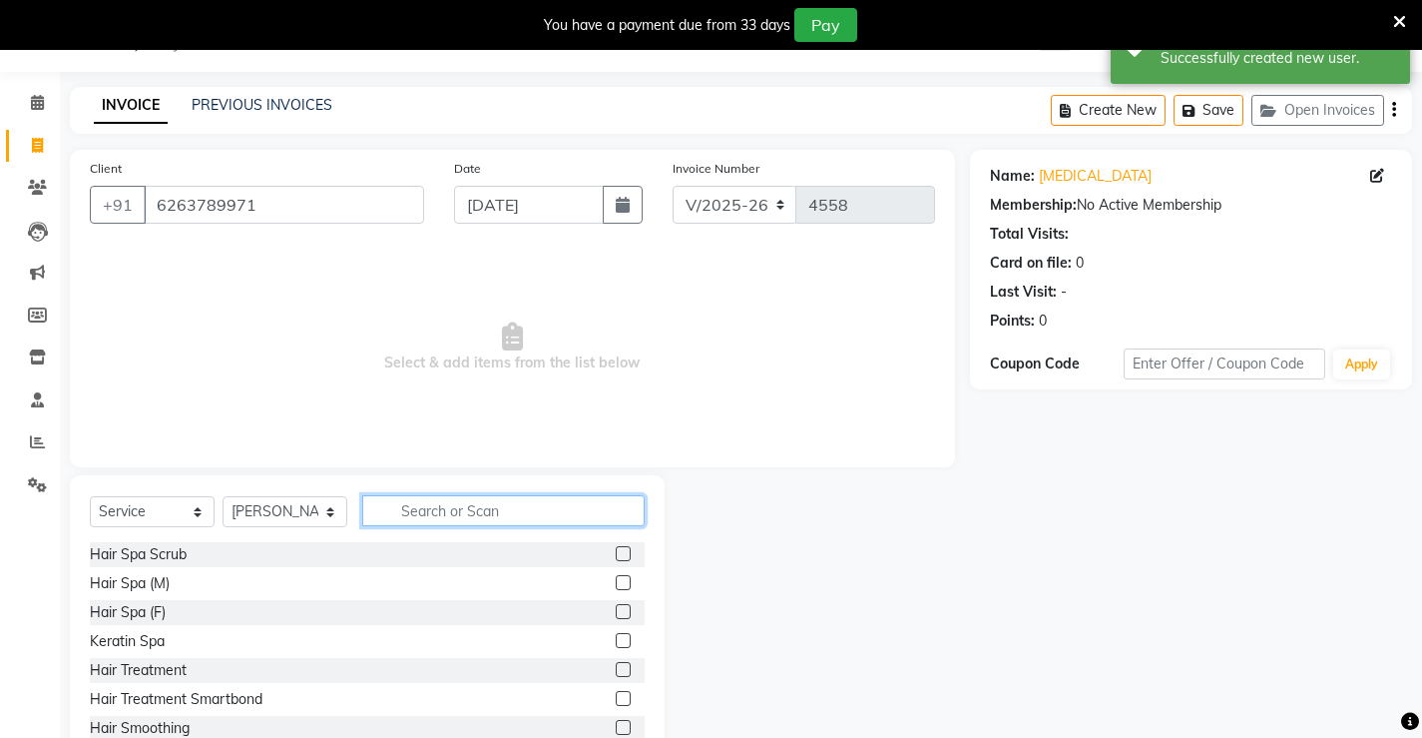
click at [463, 507] on input "text" at bounding box center [503, 510] width 282 height 31
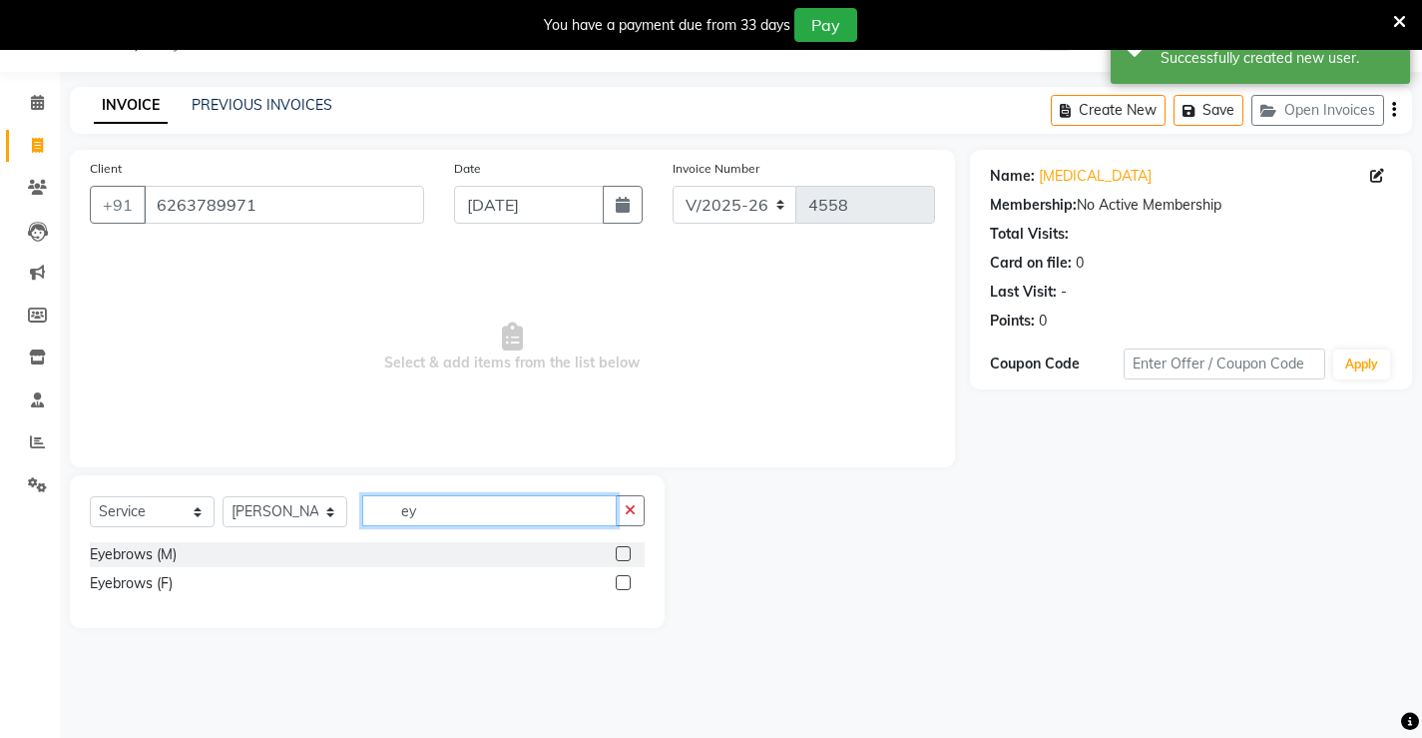
type input "ey"
click at [623, 577] on label at bounding box center [623, 582] width 15 height 15
click at [623, 577] on input "checkbox" at bounding box center [622, 583] width 13 height 13
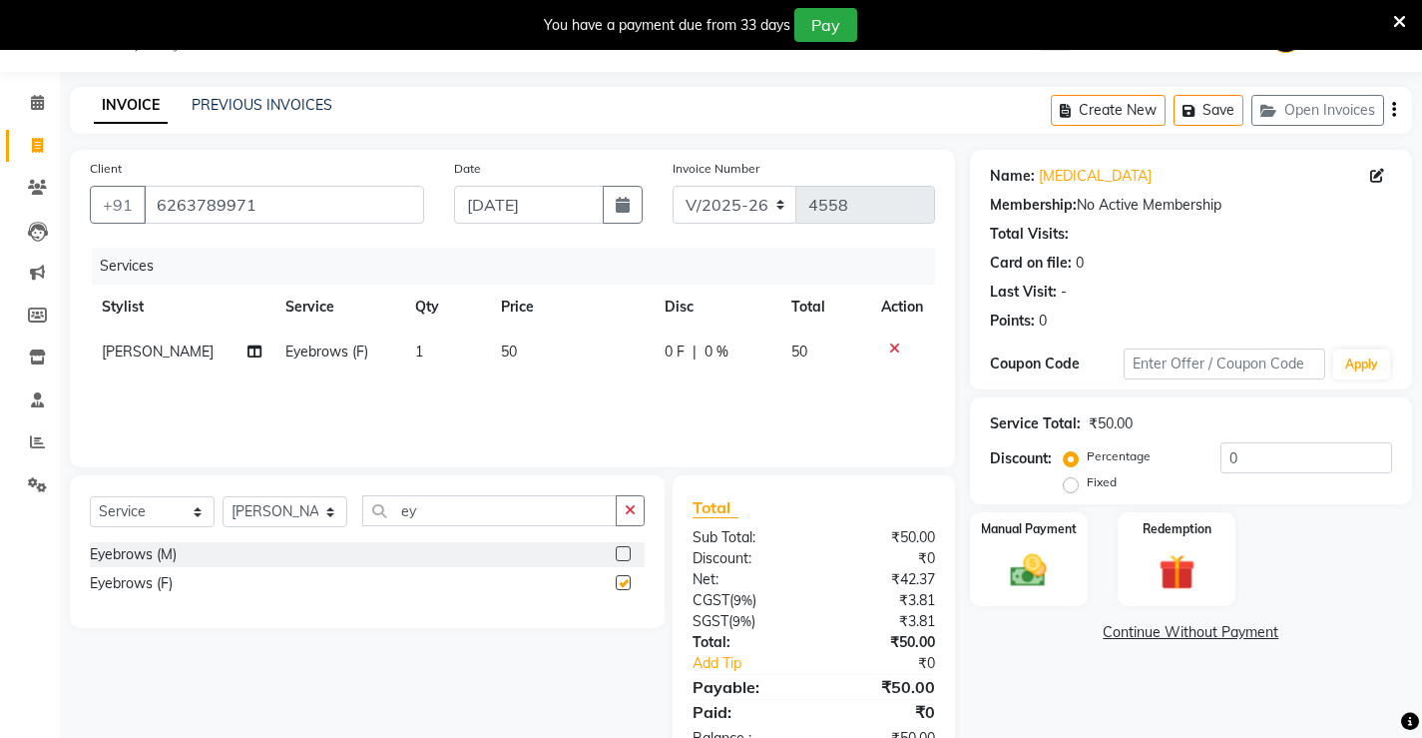
checkbox input "false"
click at [993, 573] on div "Manual Payment" at bounding box center [1028, 559] width 123 height 99
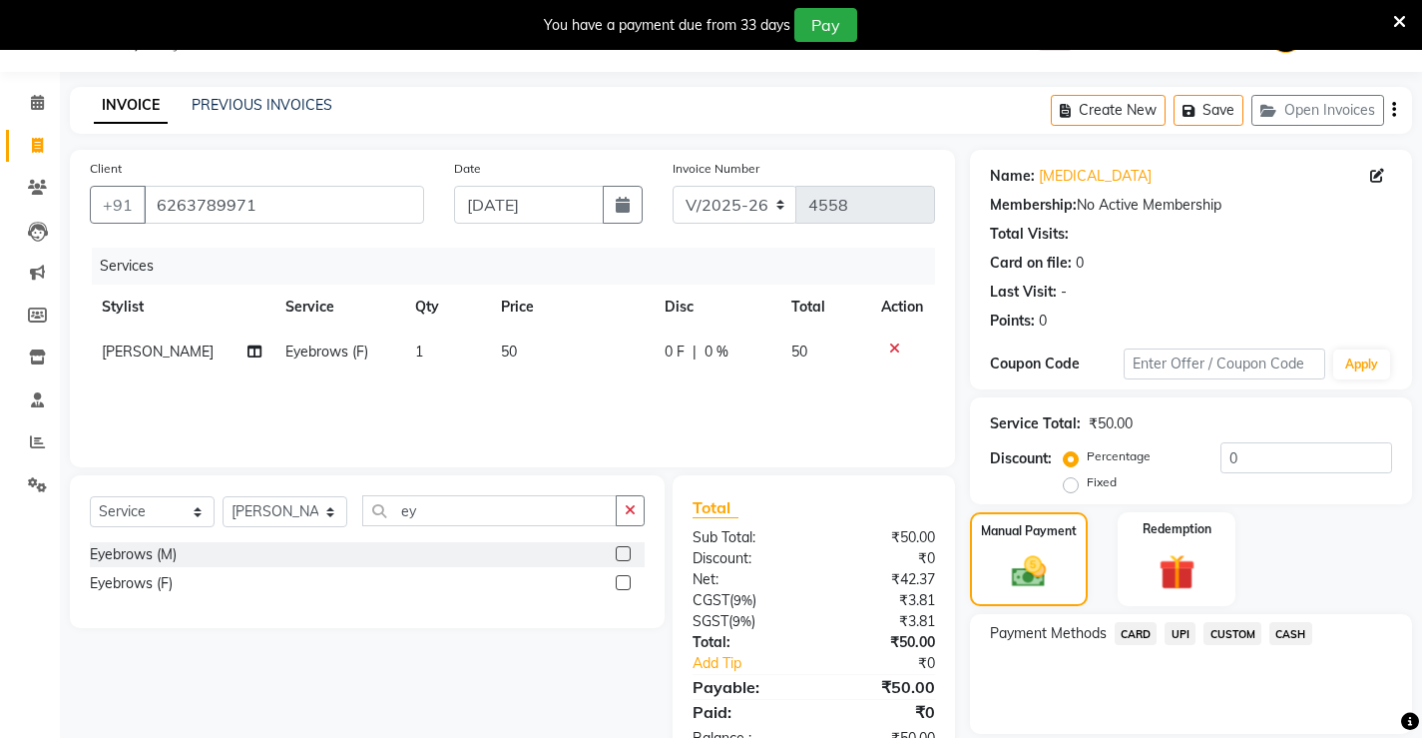
click at [1296, 632] on span "CASH" at bounding box center [1291, 633] width 43 height 23
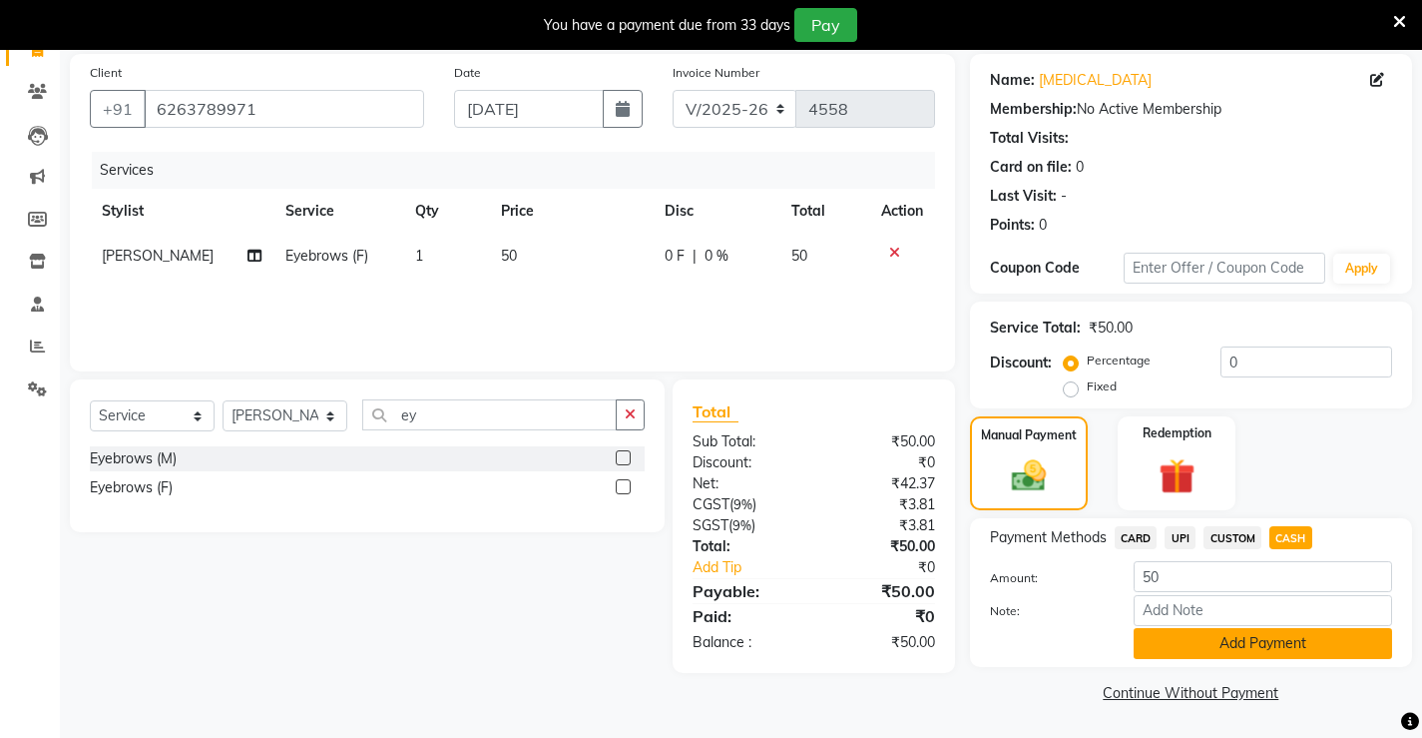
click at [1282, 645] on button "Add Payment" at bounding box center [1263, 643] width 259 height 31
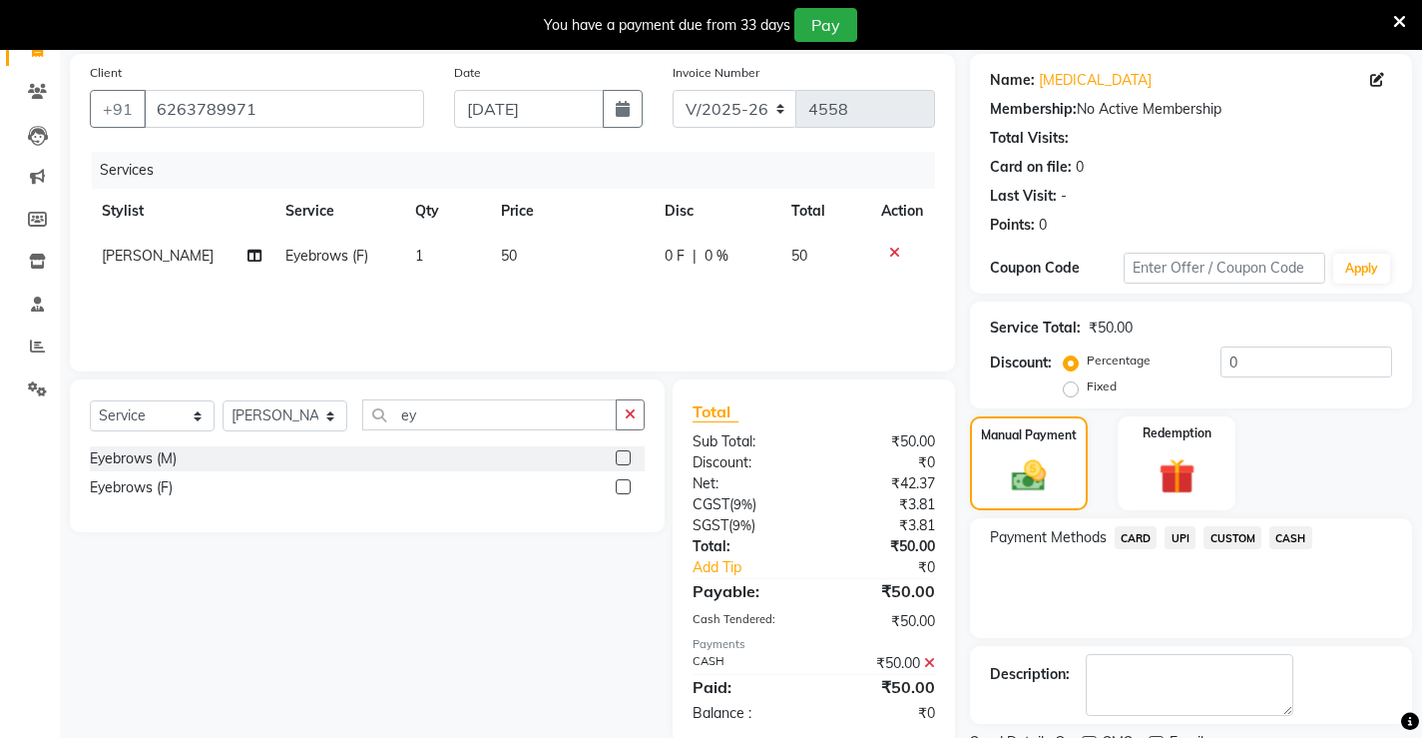
scroll to position [230, 0]
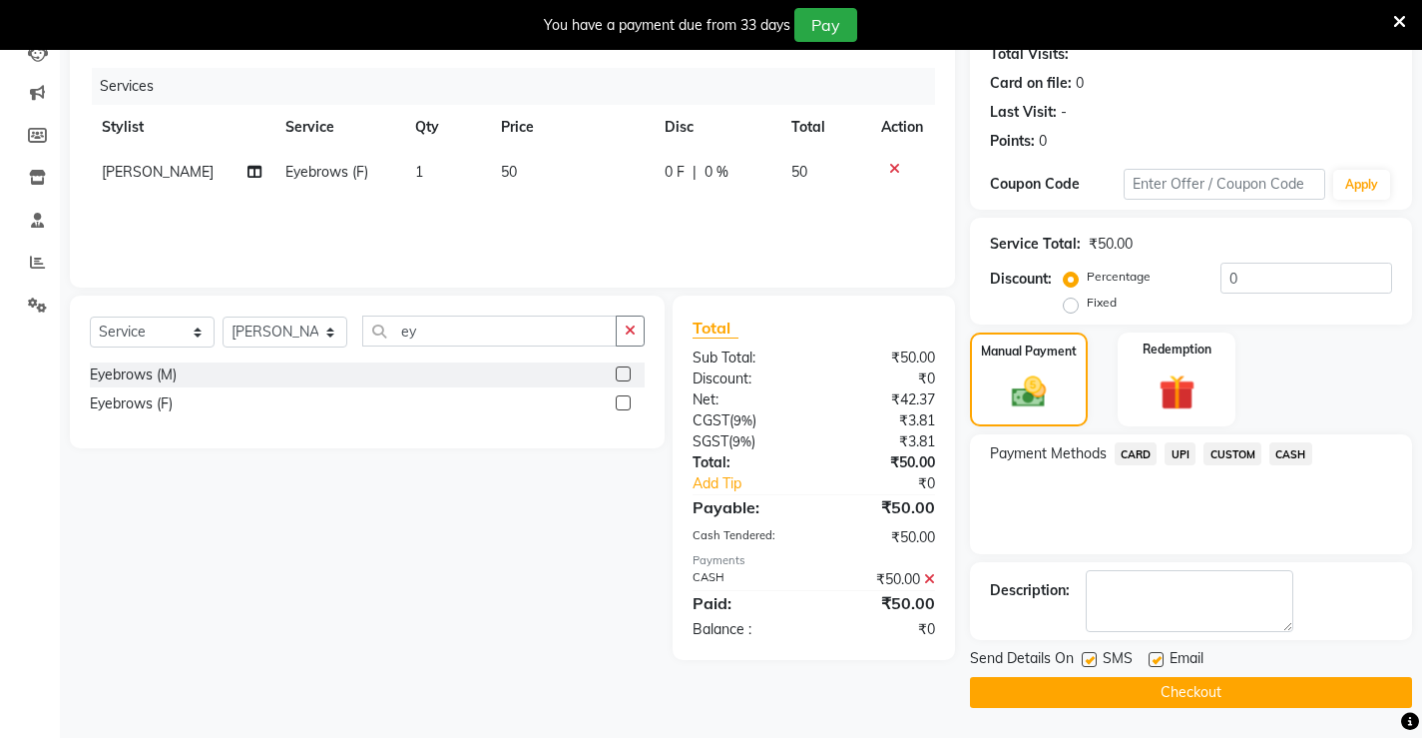
click at [1250, 686] on button "Checkout" at bounding box center [1191, 692] width 442 height 31
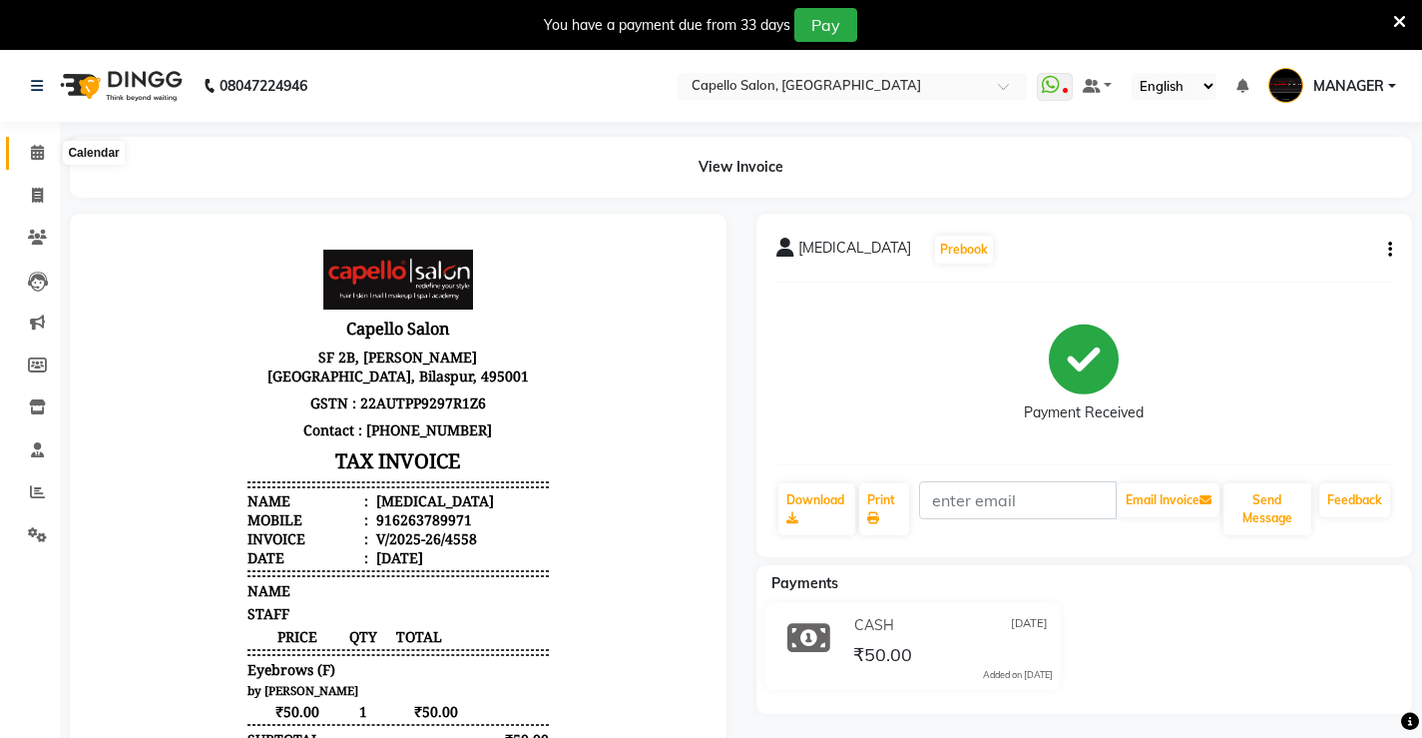
click at [32, 157] on icon at bounding box center [37, 152] width 13 height 15
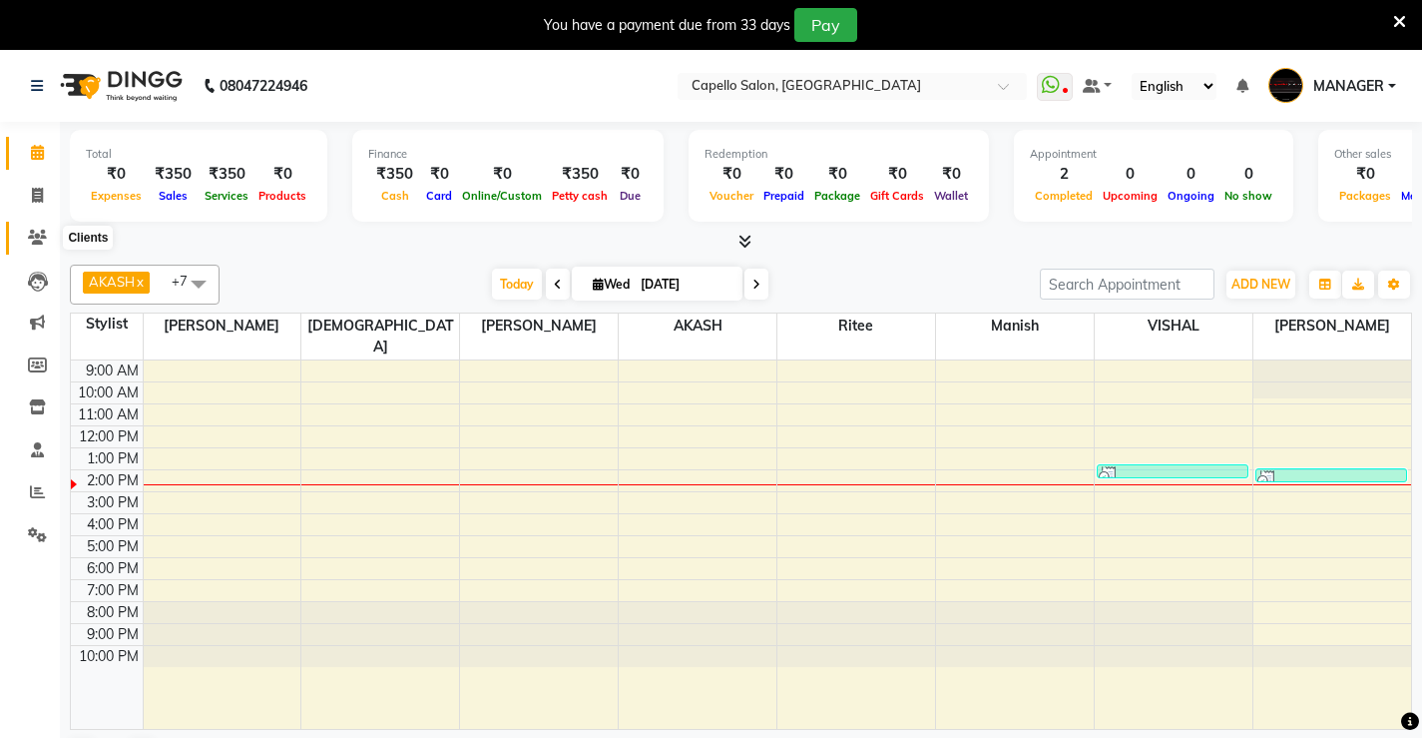
click at [23, 240] on span at bounding box center [37, 238] width 35 height 23
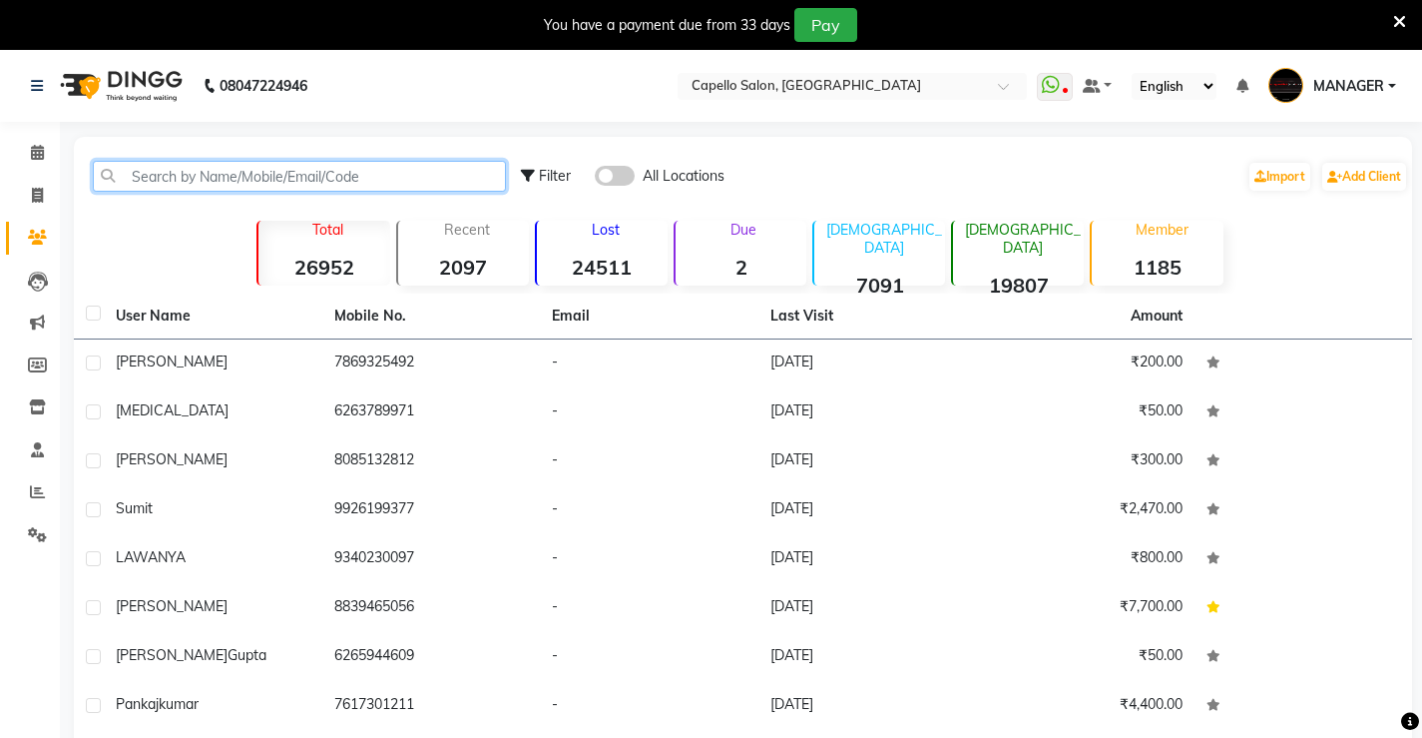
click at [191, 172] on input "text" at bounding box center [299, 176] width 413 height 31
type input "9"
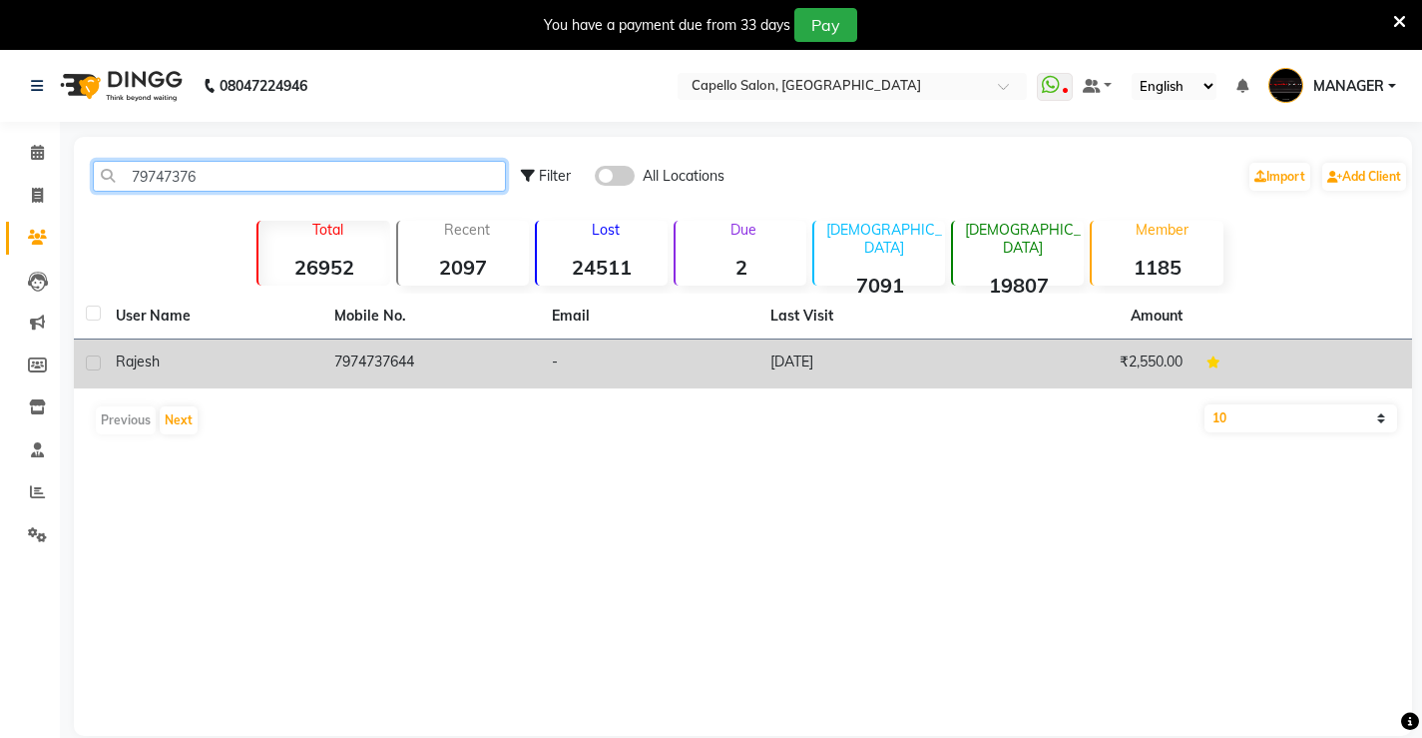
type input "79747376"
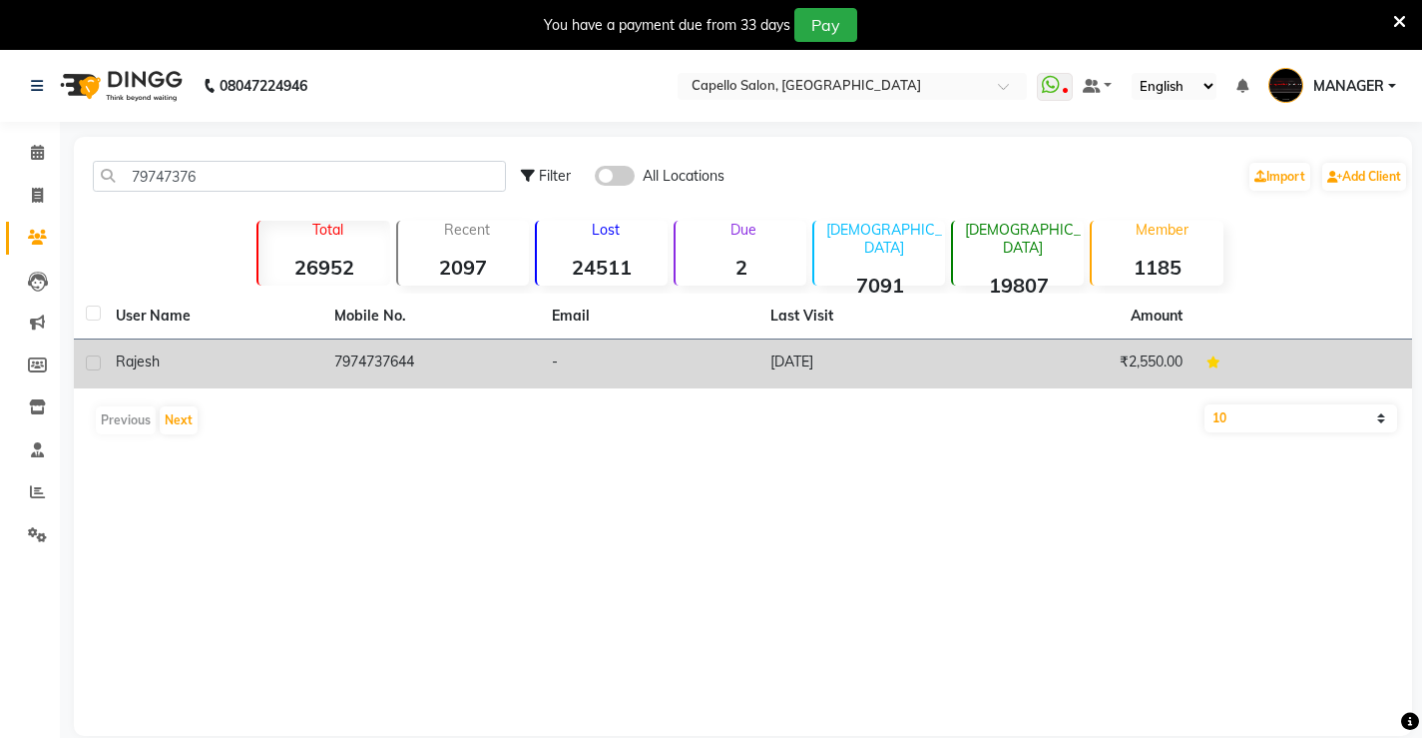
click at [258, 366] on div "rajesh" at bounding box center [213, 361] width 195 height 21
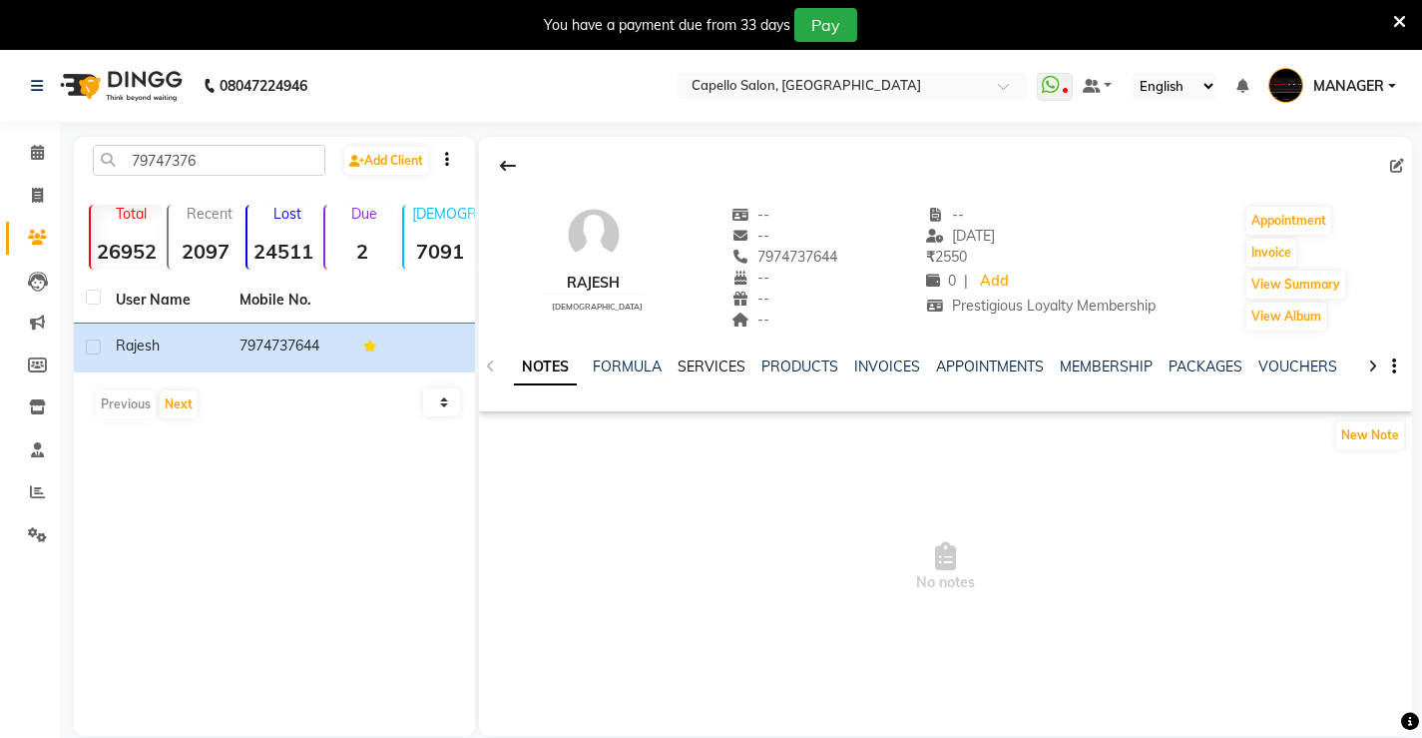
click at [689, 365] on link "SERVICES" at bounding box center [712, 366] width 68 height 18
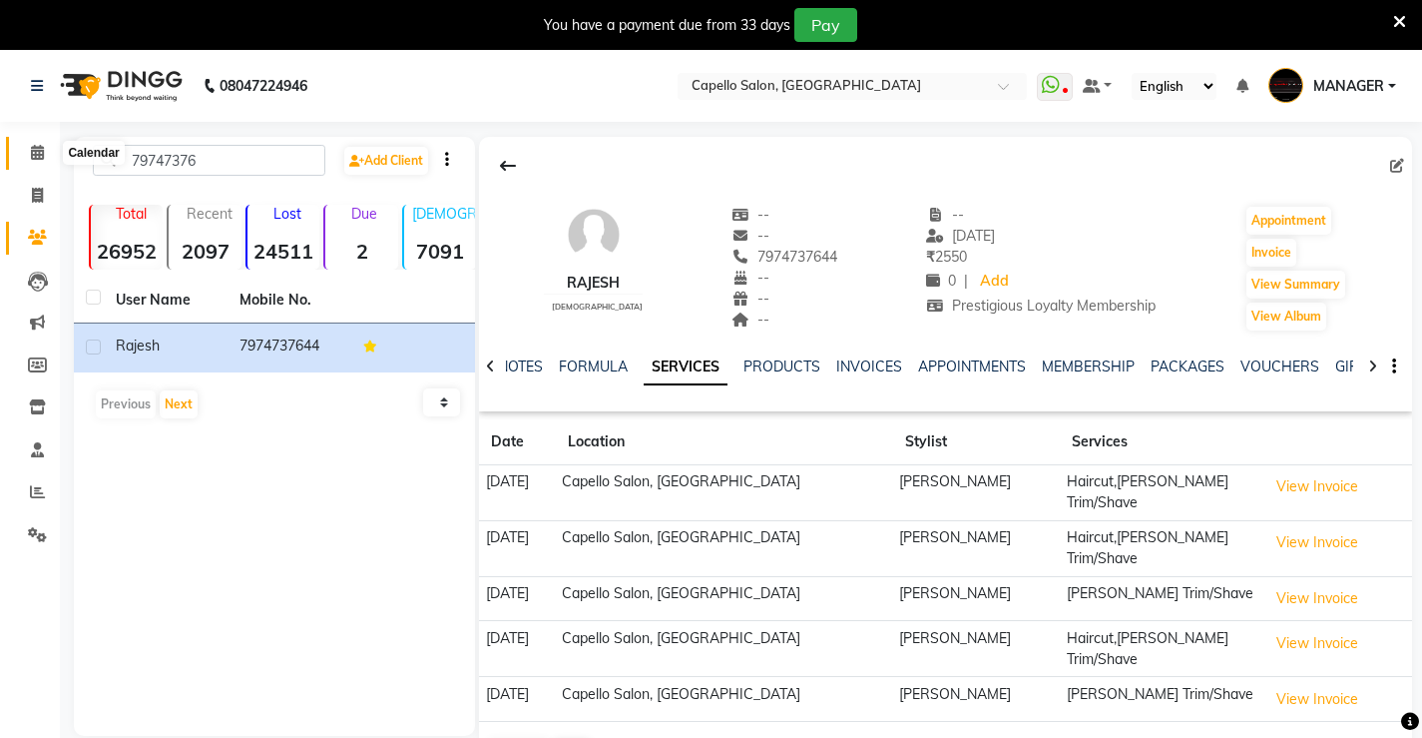
click at [33, 152] on icon at bounding box center [37, 152] width 13 height 15
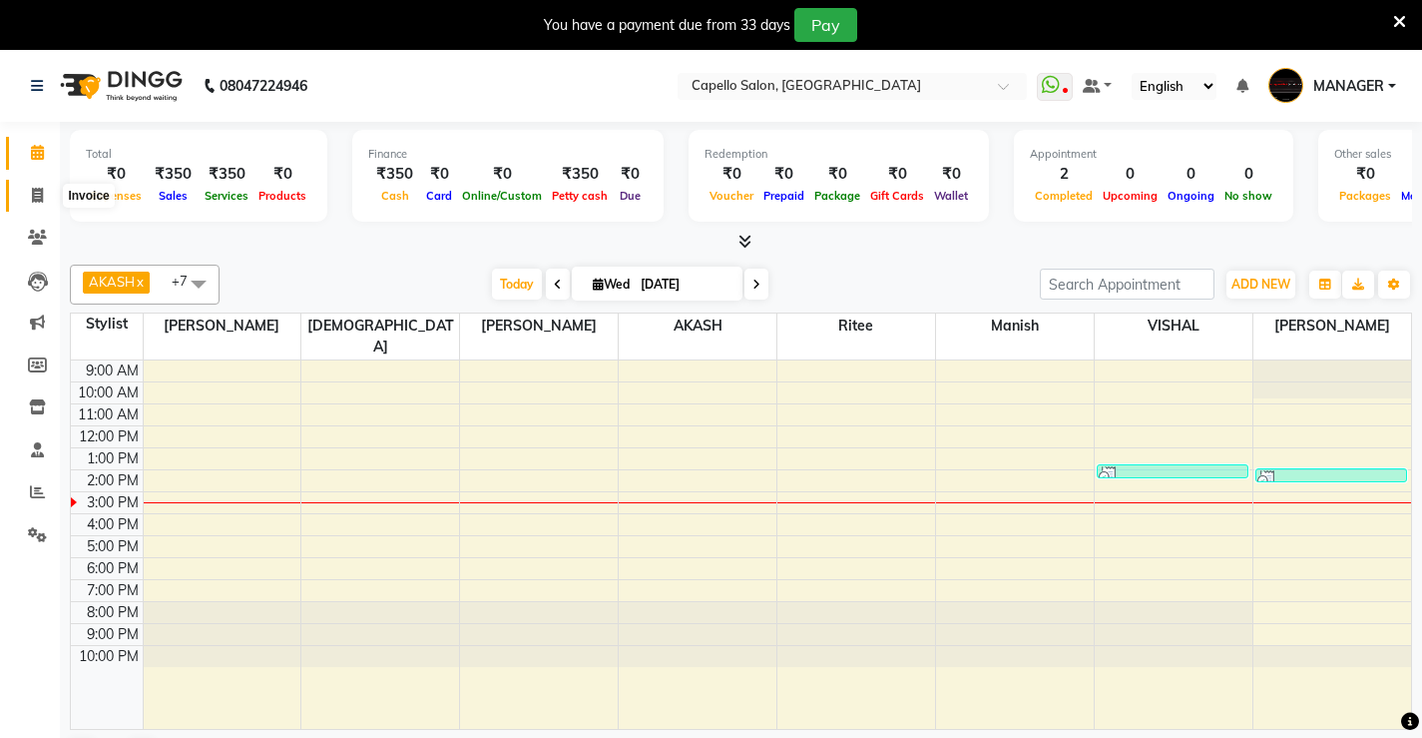
click at [32, 193] on icon at bounding box center [37, 195] width 11 height 15
select select "service"
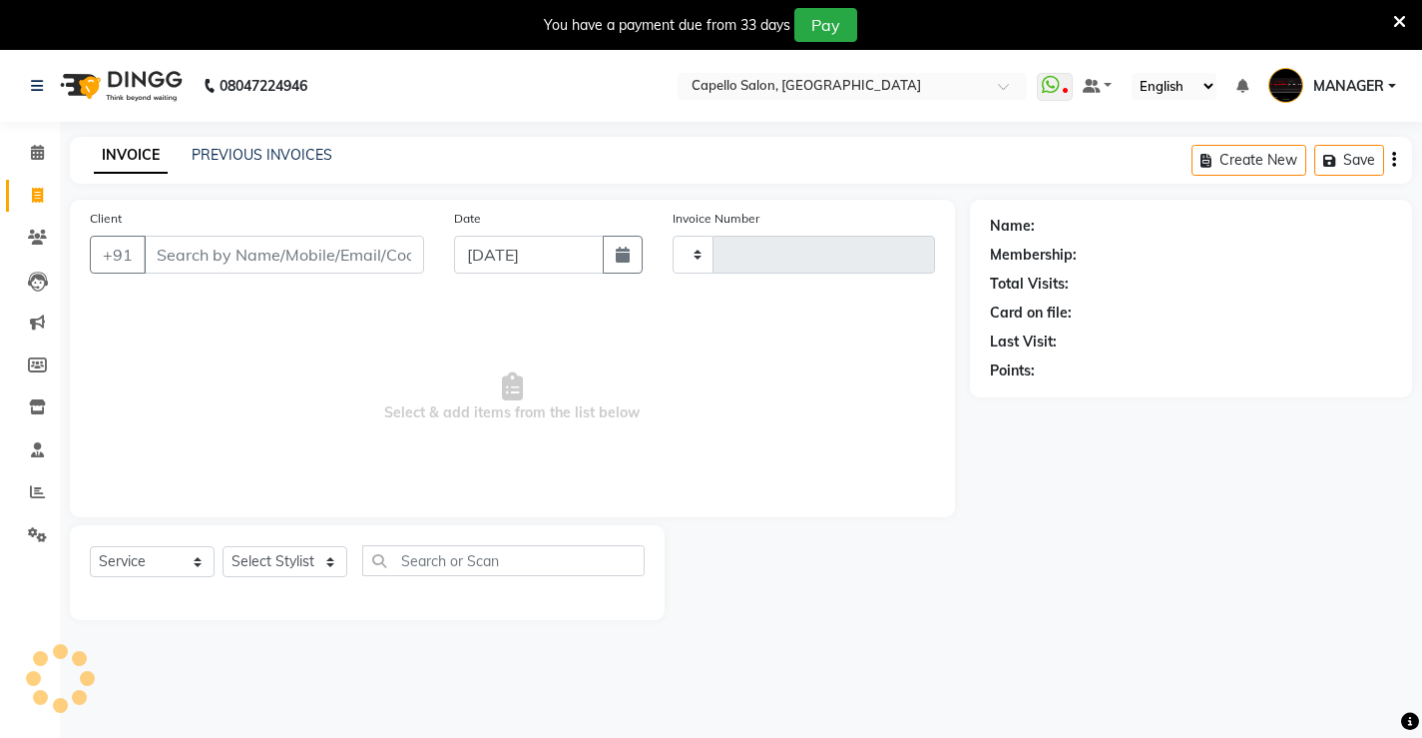
type input "4559"
select select "857"
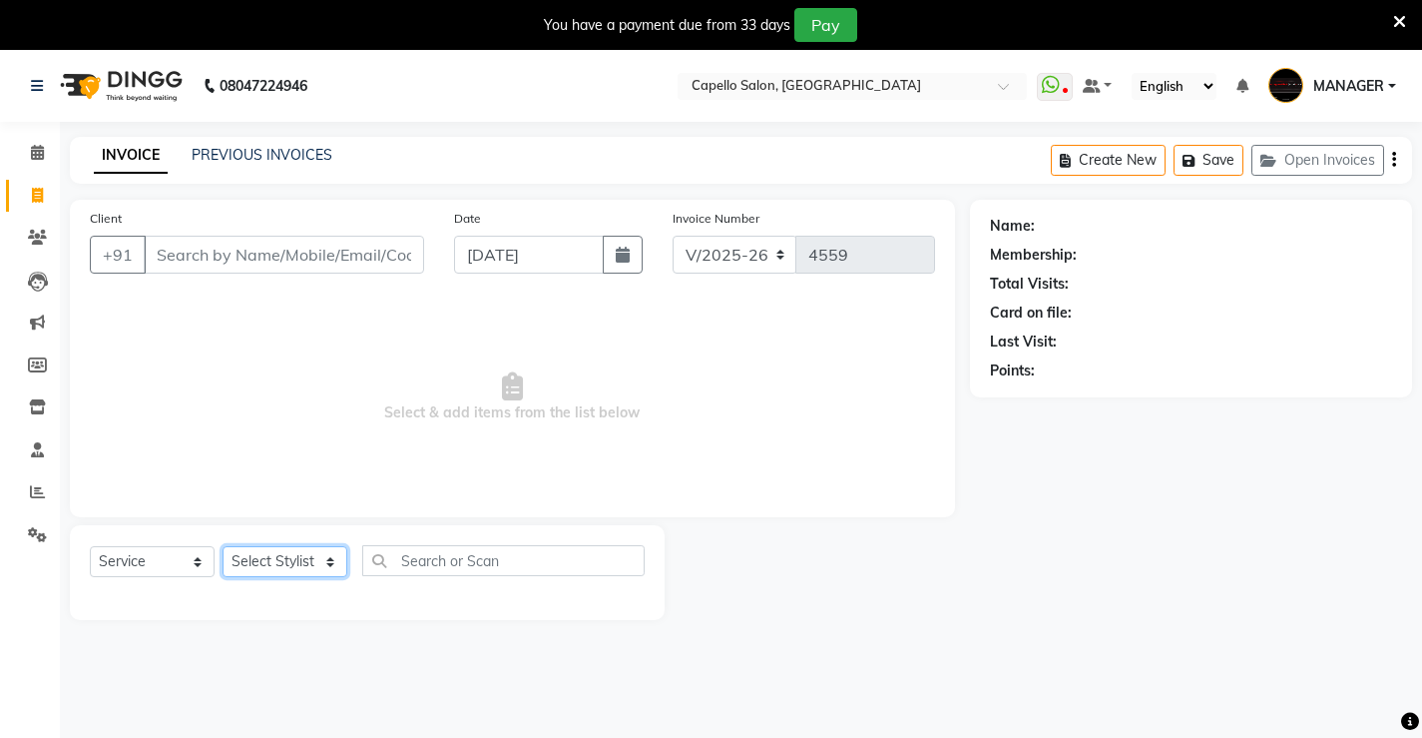
click at [278, 566] on select "Select Stylist ADMIN AKASH ANJALI [PERSON_NAME] [PERSON_NAME] MANAGER [PERSON_N…" at bounding box center [285, 561] width 125 height 31
select select "62887"
click at [223, 546] on select "Select Stylist ADMIN AKASH ANJALI [PERSON_NAME] [PERSON_NAME] MANAGER [PERSON_N…" at bounding box center [285, 561] width 125 height 31
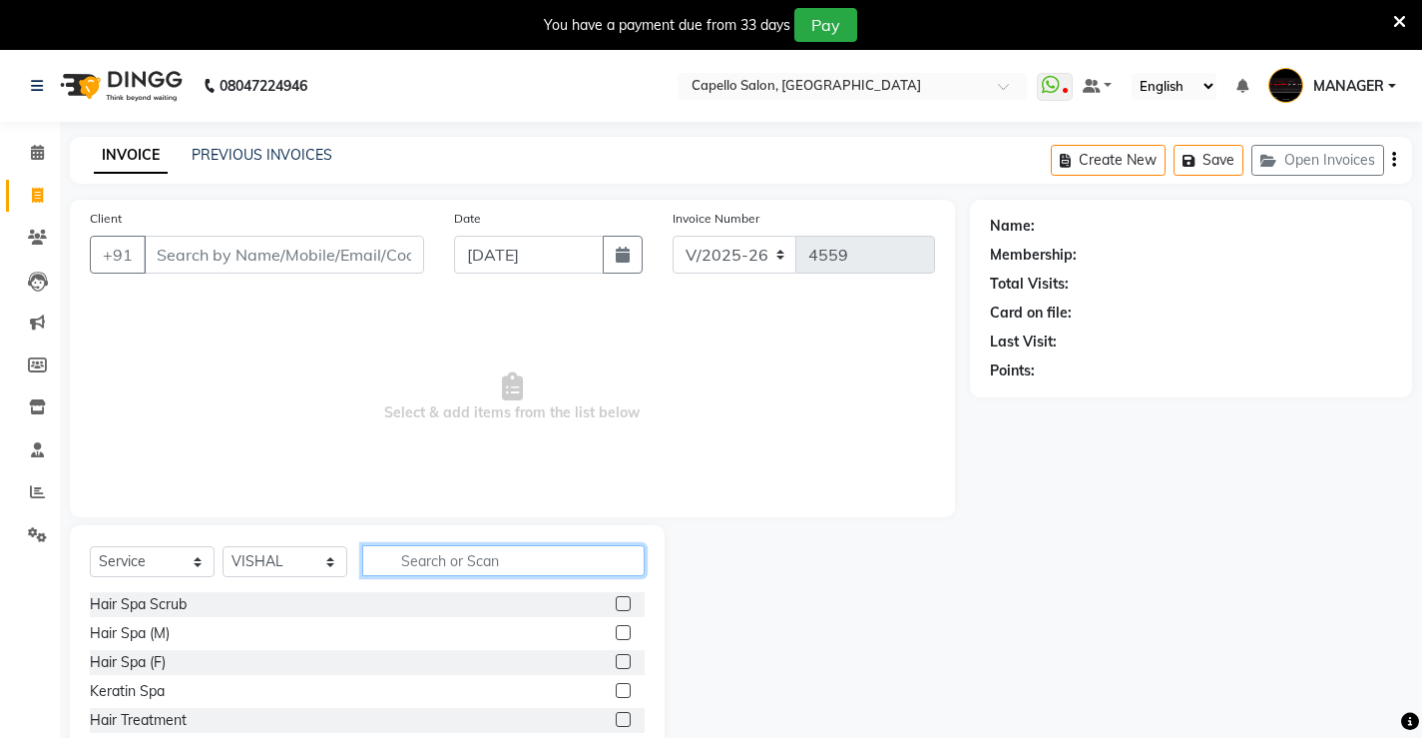
click at [433, 552] on input "text" at bounding box center [503, 560] width 282 height 31
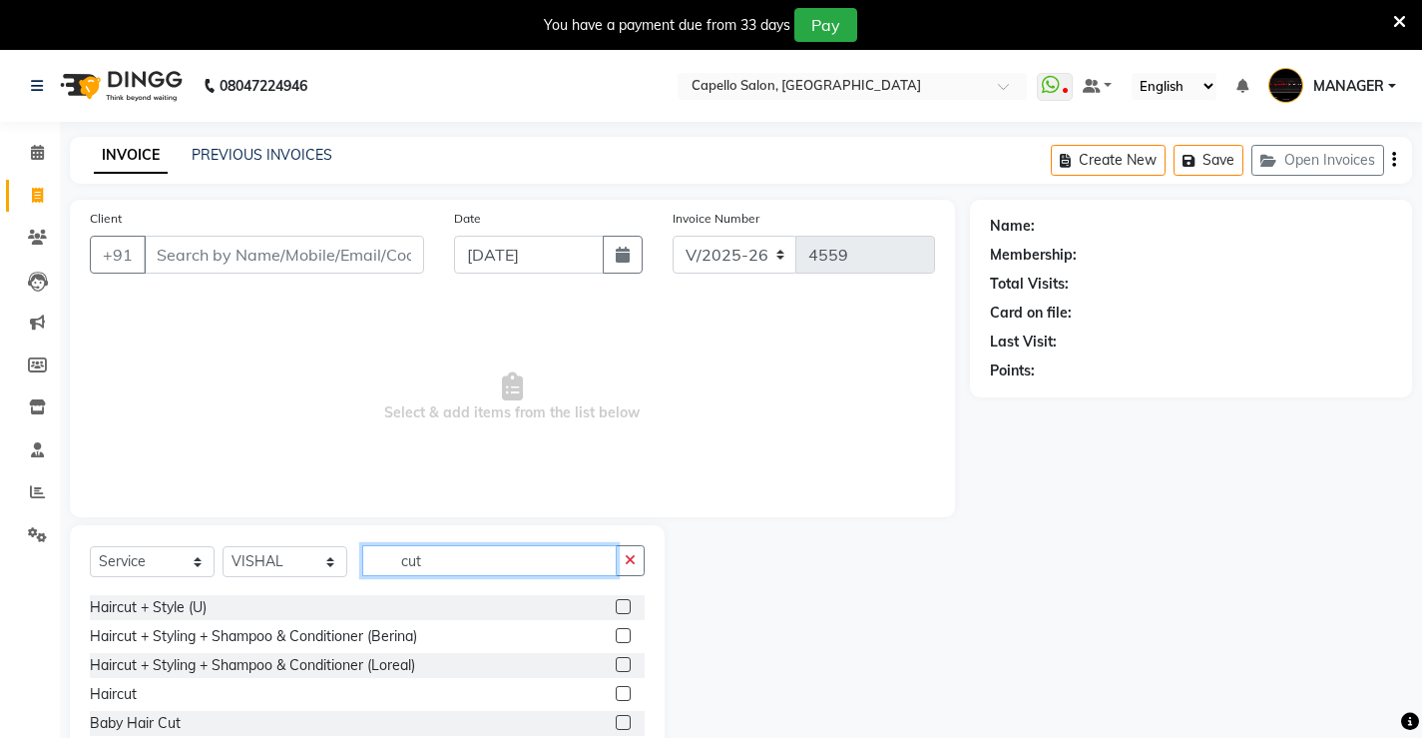
scroll to position [90, 0]
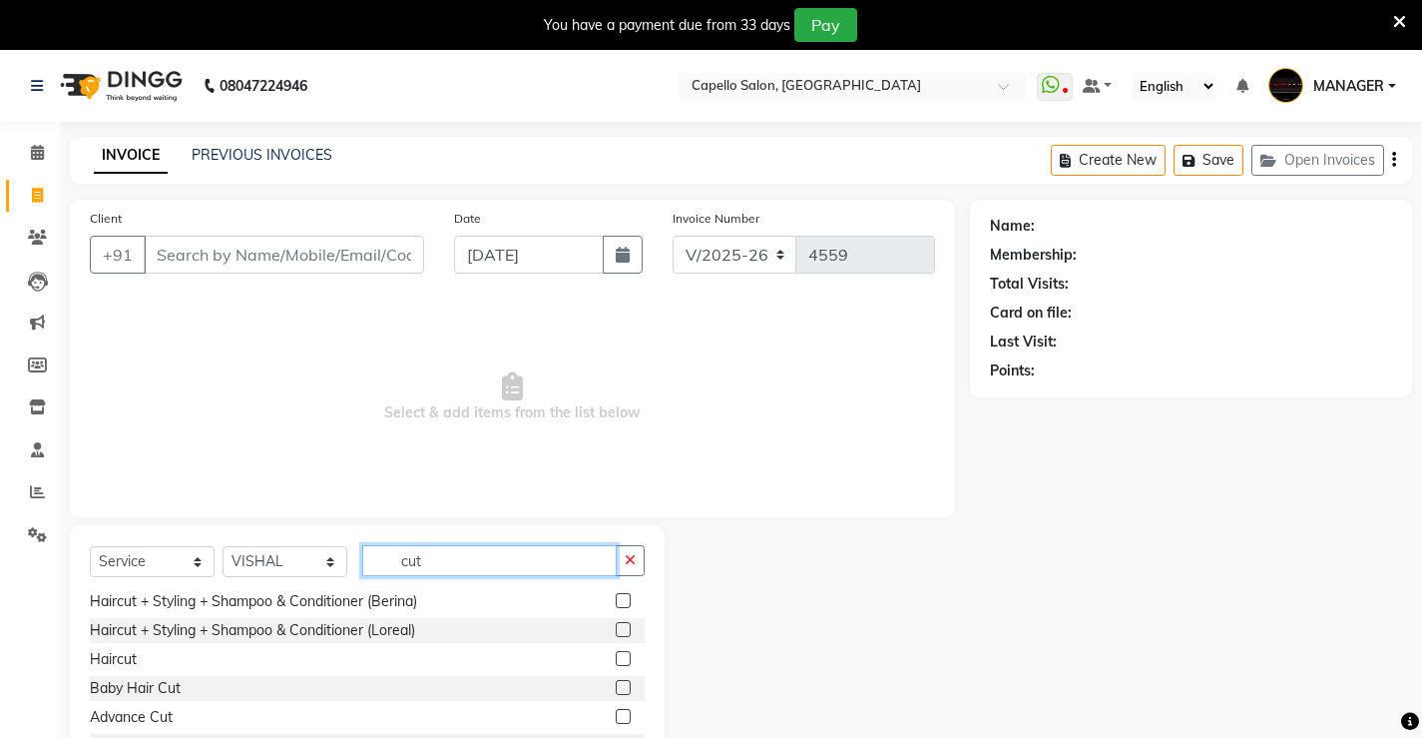
type input "cut"
click at [616, 656] on label at bounding box center [623, 658] width 15 height 15
click at [616, 656] on input "checkbox" at bounding box center [622, 659] width 13 height 13
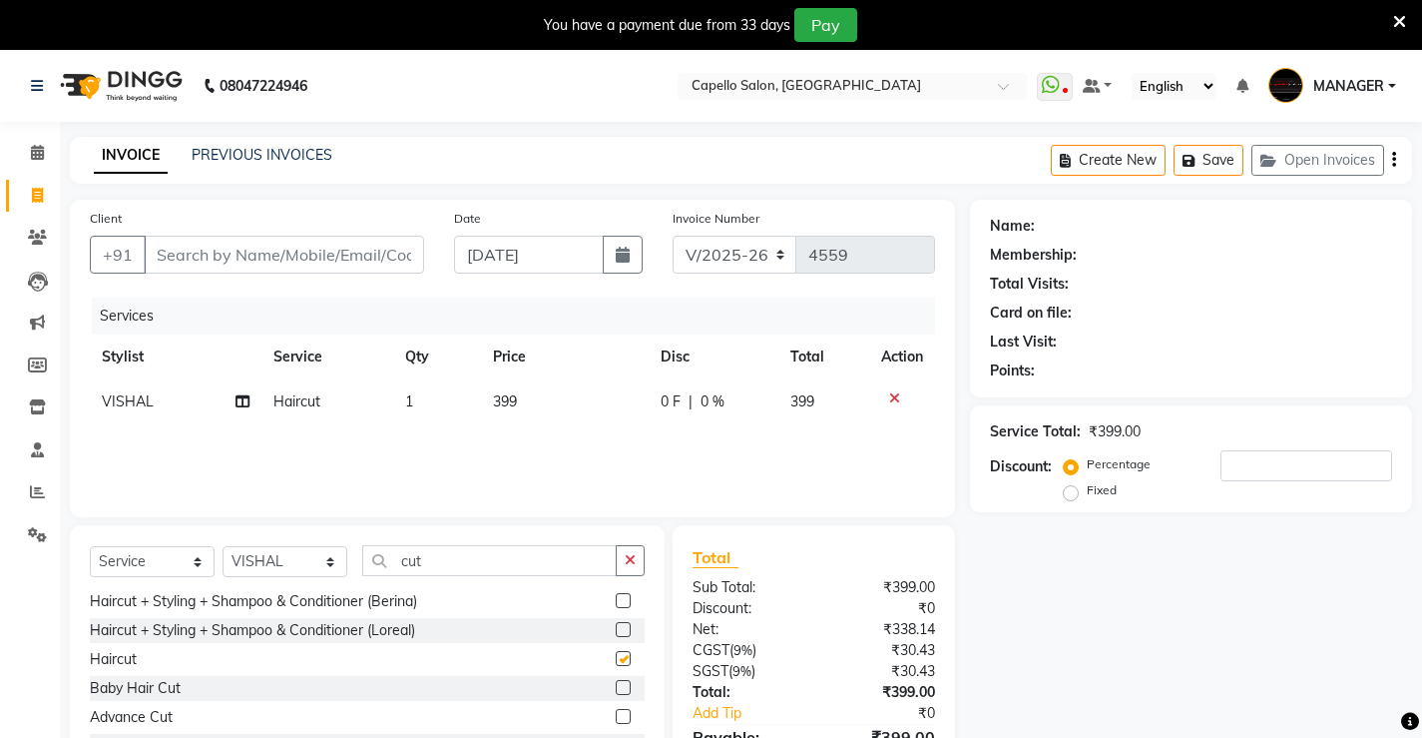
checkbox input "false"
click at [538, 556] on input "cut" at bounding box center [489, 560] width 255 height 31
drag, startPoint x: 538, startPoint y: 555, endPoint x: 347, endPoint y: 543, distance: 191.0
click at [347, 542] on div "Select Service Product Membership Package Voucher Prepaid Gift Card Select Styl…" at bounding box center [367, 672] width 595 height 294
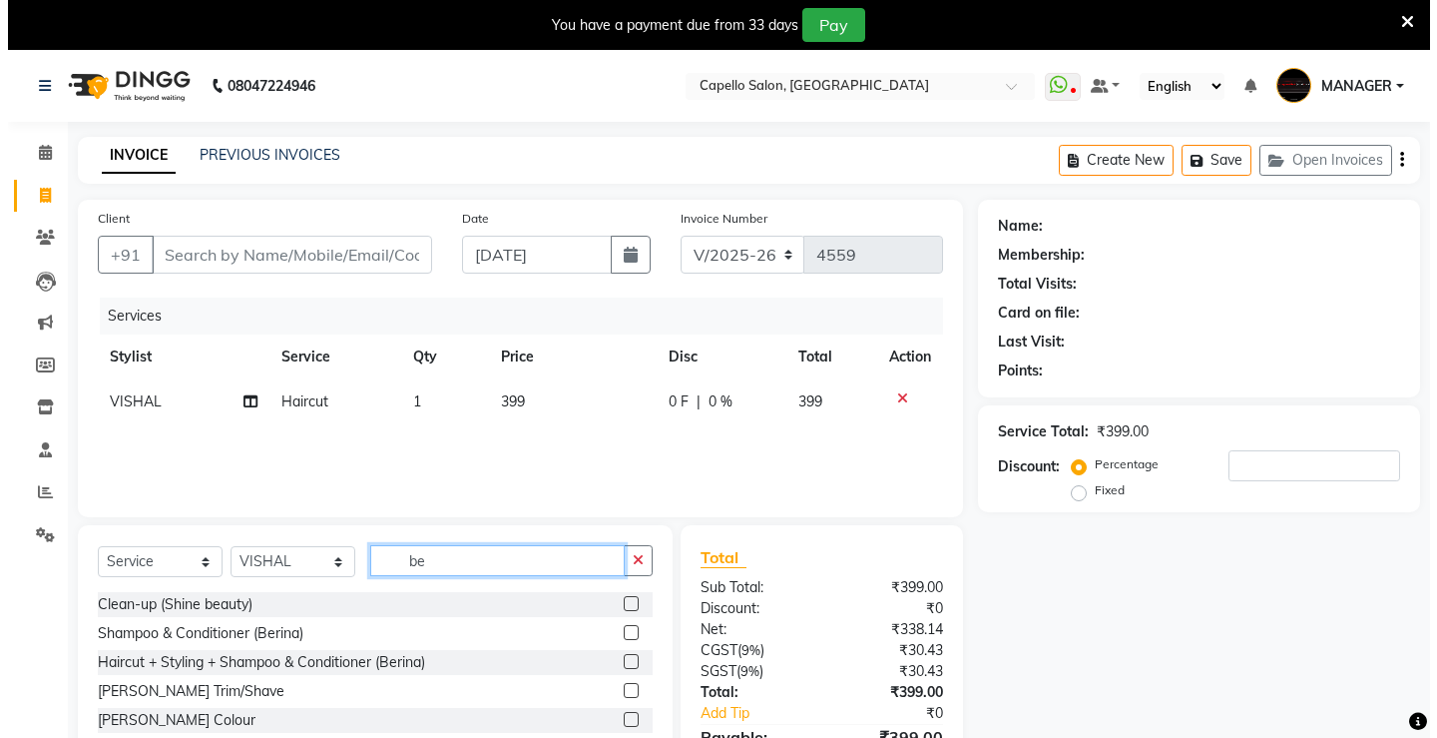
scroll to position [0, 0]
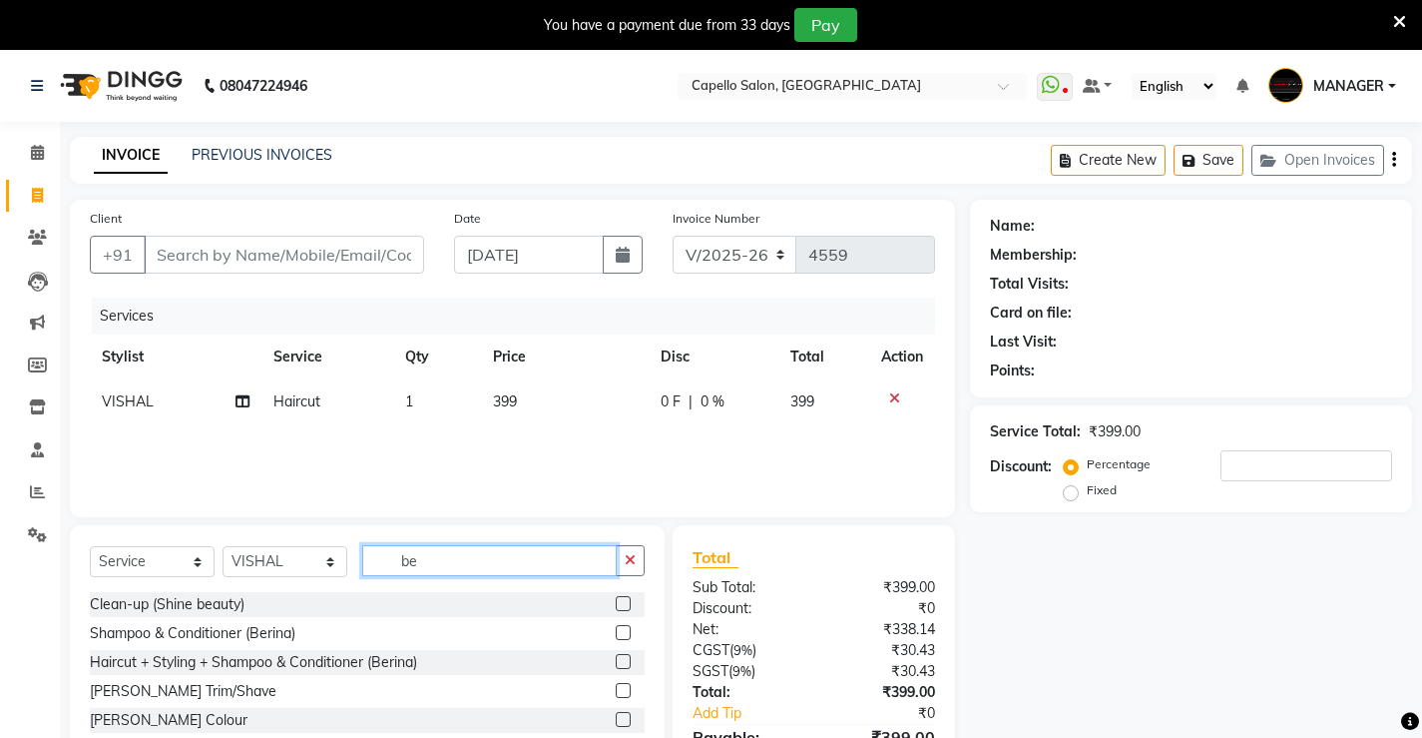
type input "be"
click at [626, 691] on label at bounding box center [623, 690] width 15 height 15
click at [626, 691] on input "checkbox" at bounding box center [622, 691] width 13 height 13
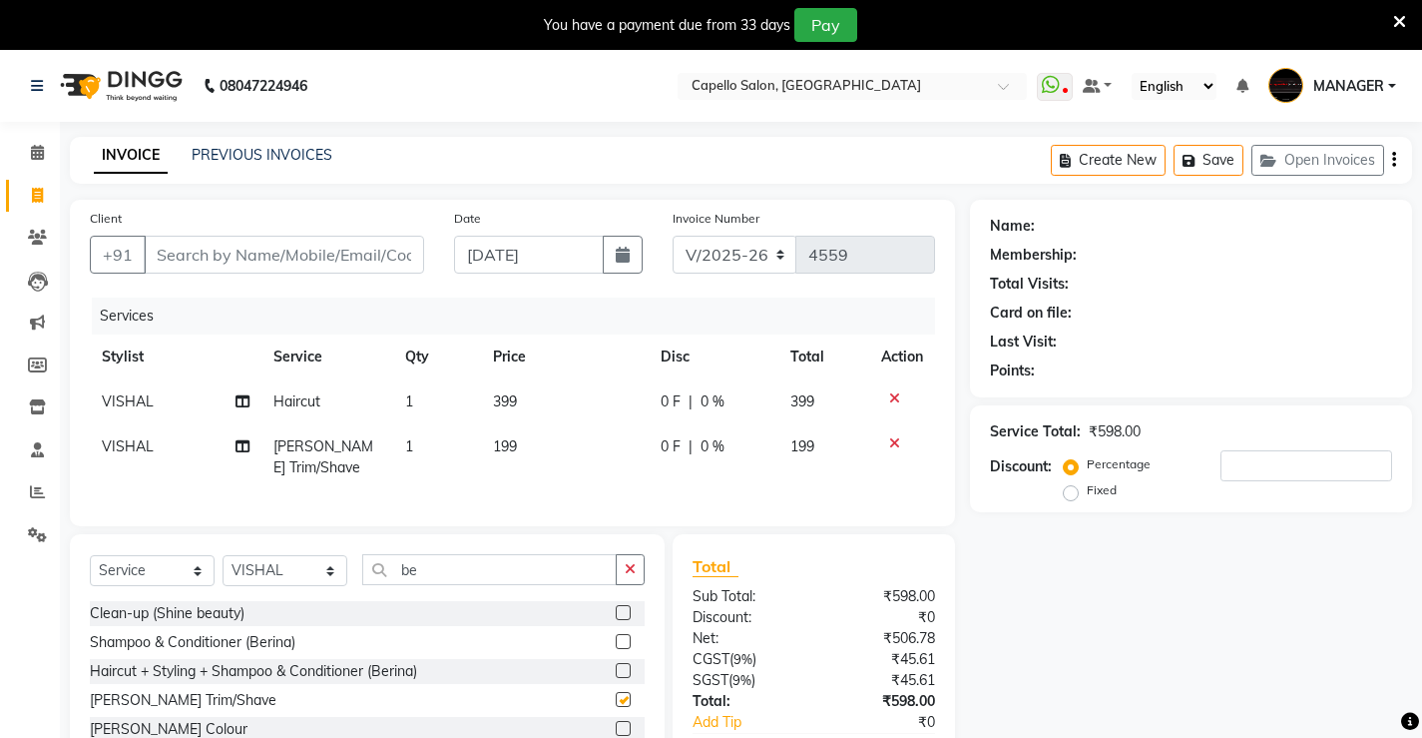
checkbox input "false"
click at [525, 450] on td "199" at bounding box center [564, 457] width 167 height 66
select select "62887"
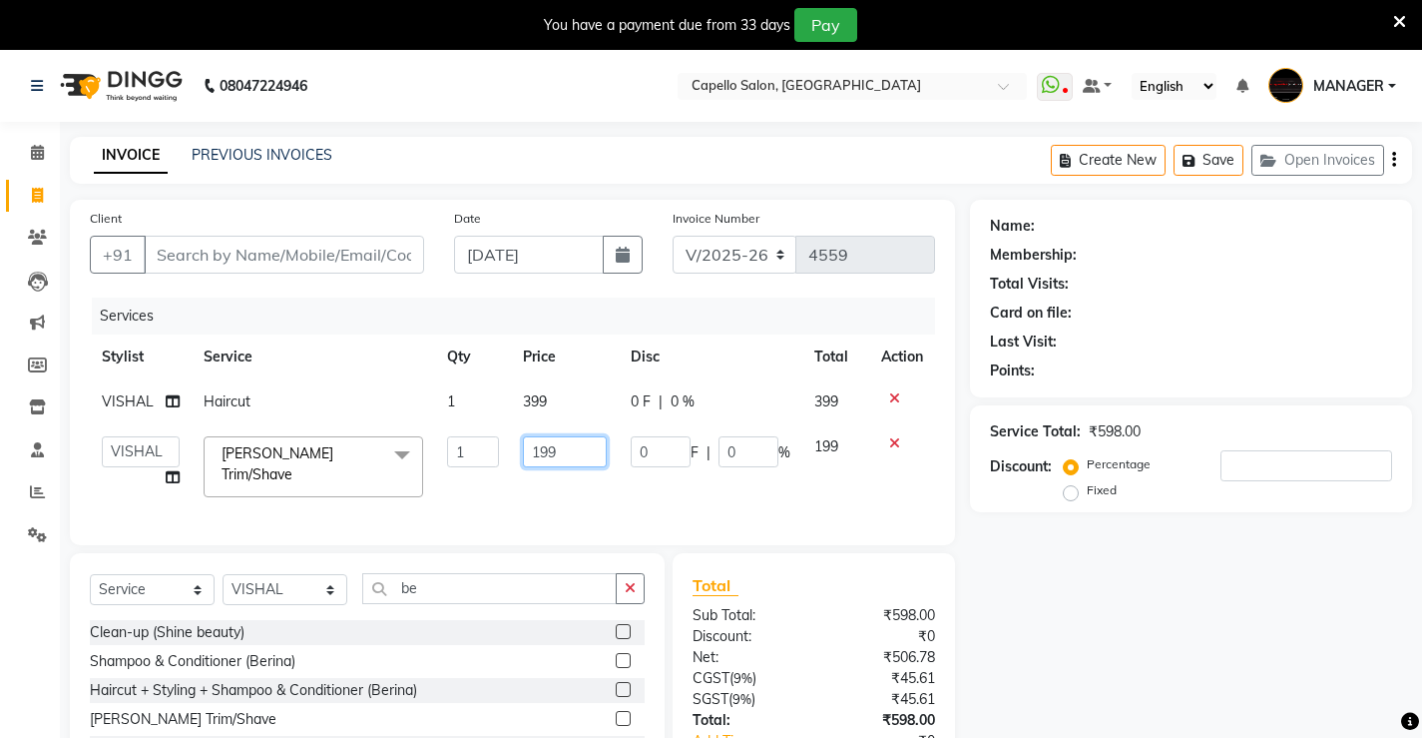
drag, startPoint x: 563, startPoint y: 447, endPoint x: 514, endPoint y: 451, distance: 49.1
click at [514, 451] on td "199" at bounding box center [565, 466] width 108 height 85
type input "200"
click at [345, 259] on input "Client" at bounding box center [284, 255] width 280 height 38
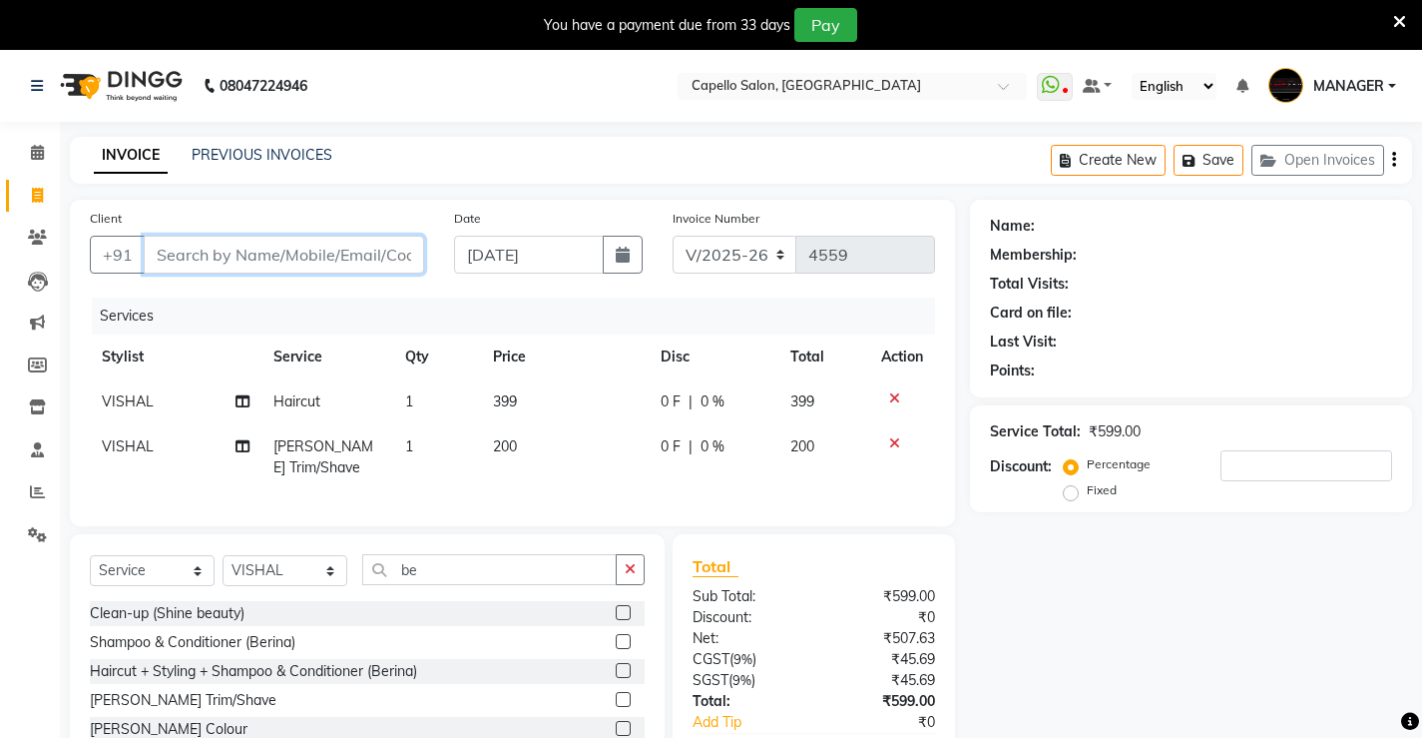
type input "7"
type input "0"
type input "7974737655"
click at [355, 252] on span "Add Client" at bounding box center [372, 255] width 79 height 20
select select "7"
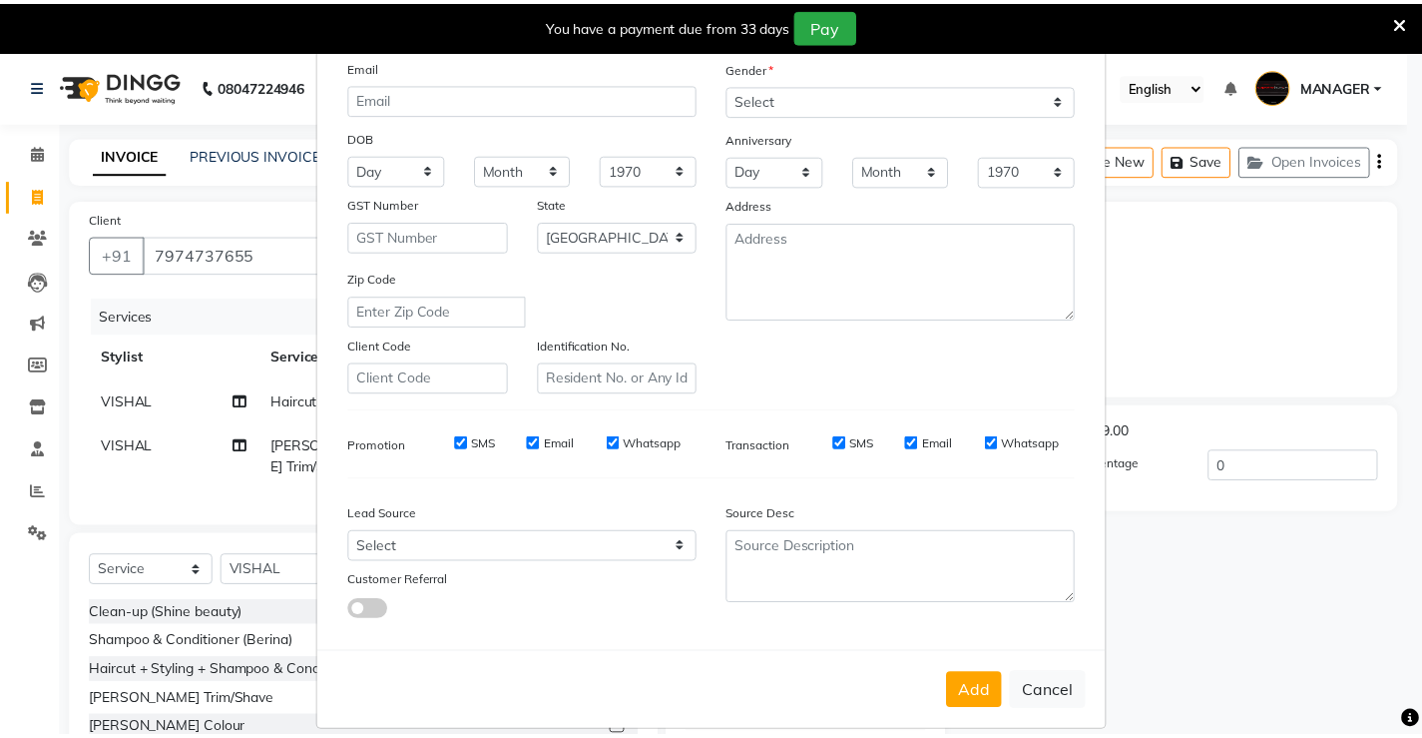
scroll to position [184, 0]
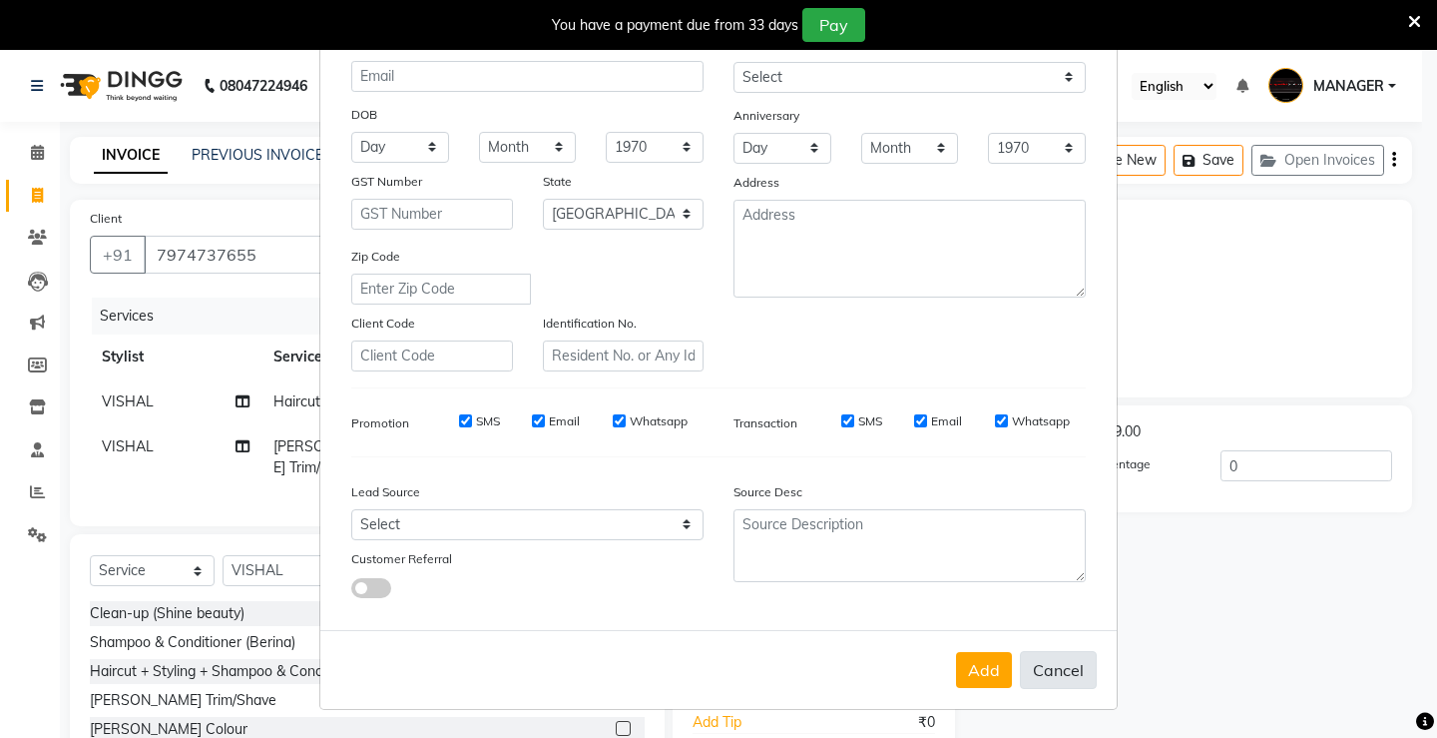
click at [1058, 667] on button "Cancel" at bounding box center [1058, 670] width 77 height 38
select select
select select "null"
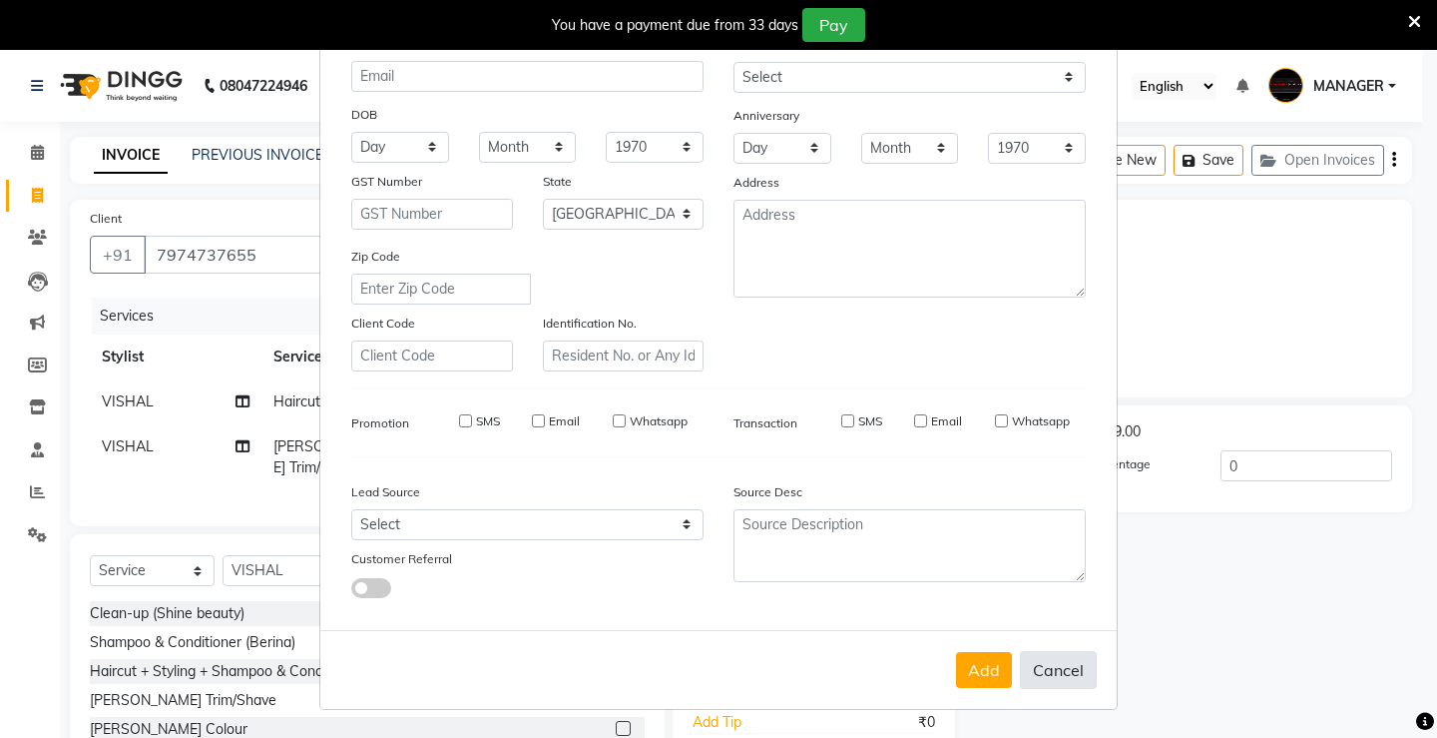
select select
checkbox input "false"
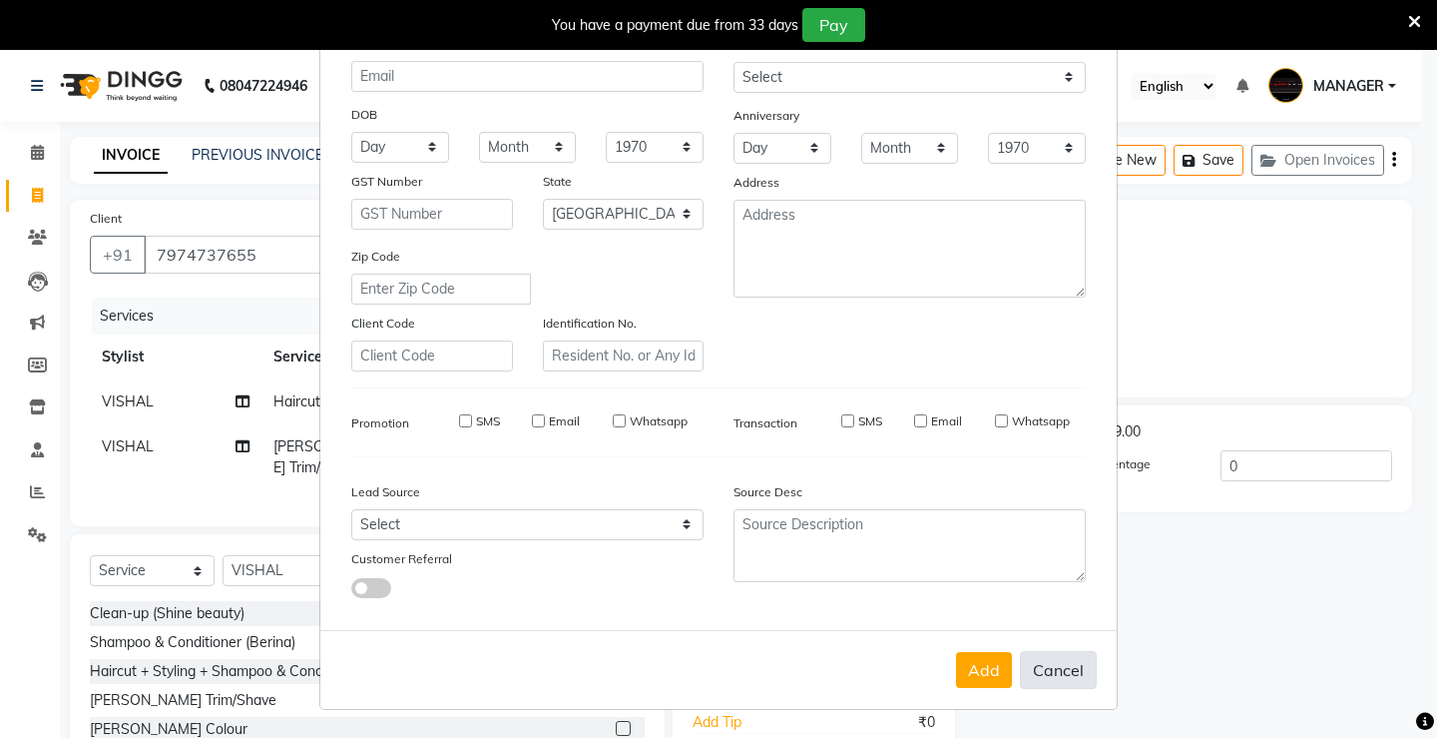
checkbox input "false"
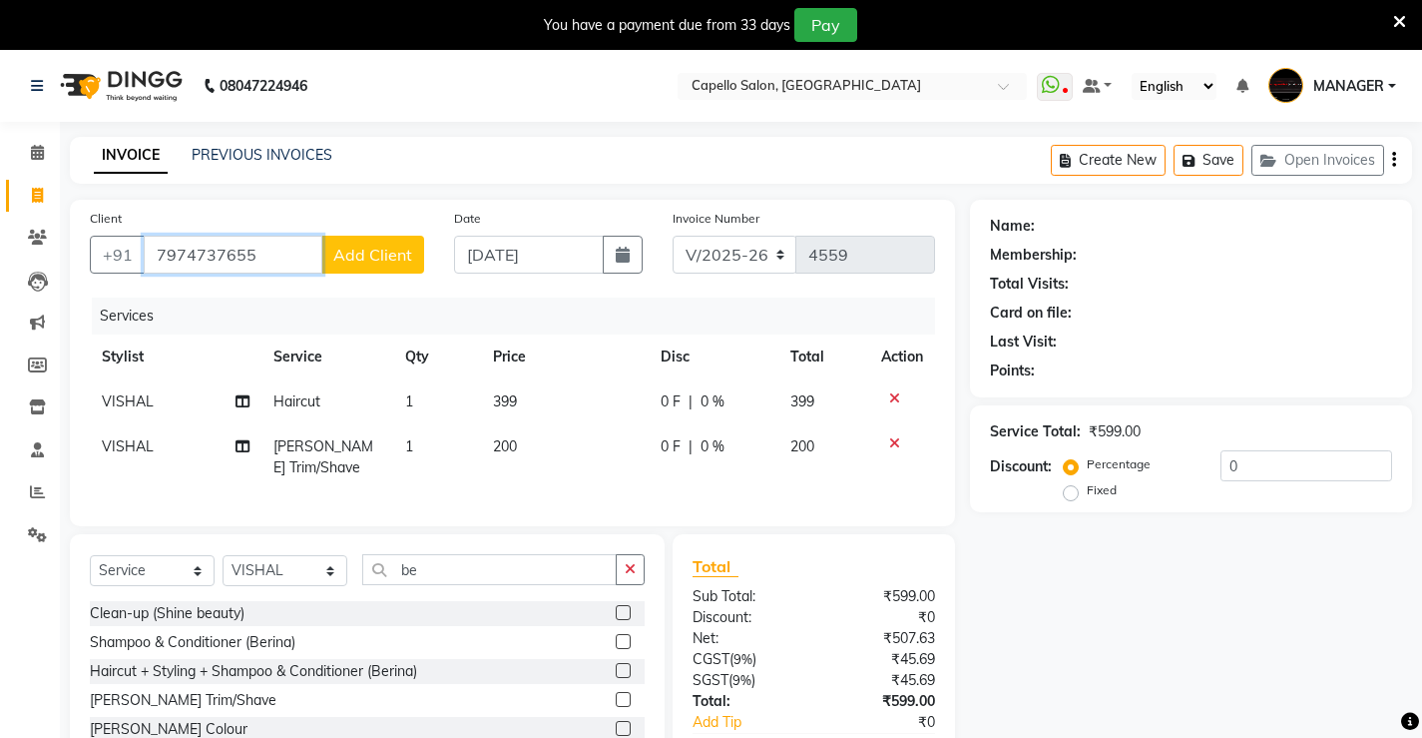
click at [250, 254] on input "7974737655" at bounding box center [233, 255] width 179 height 38
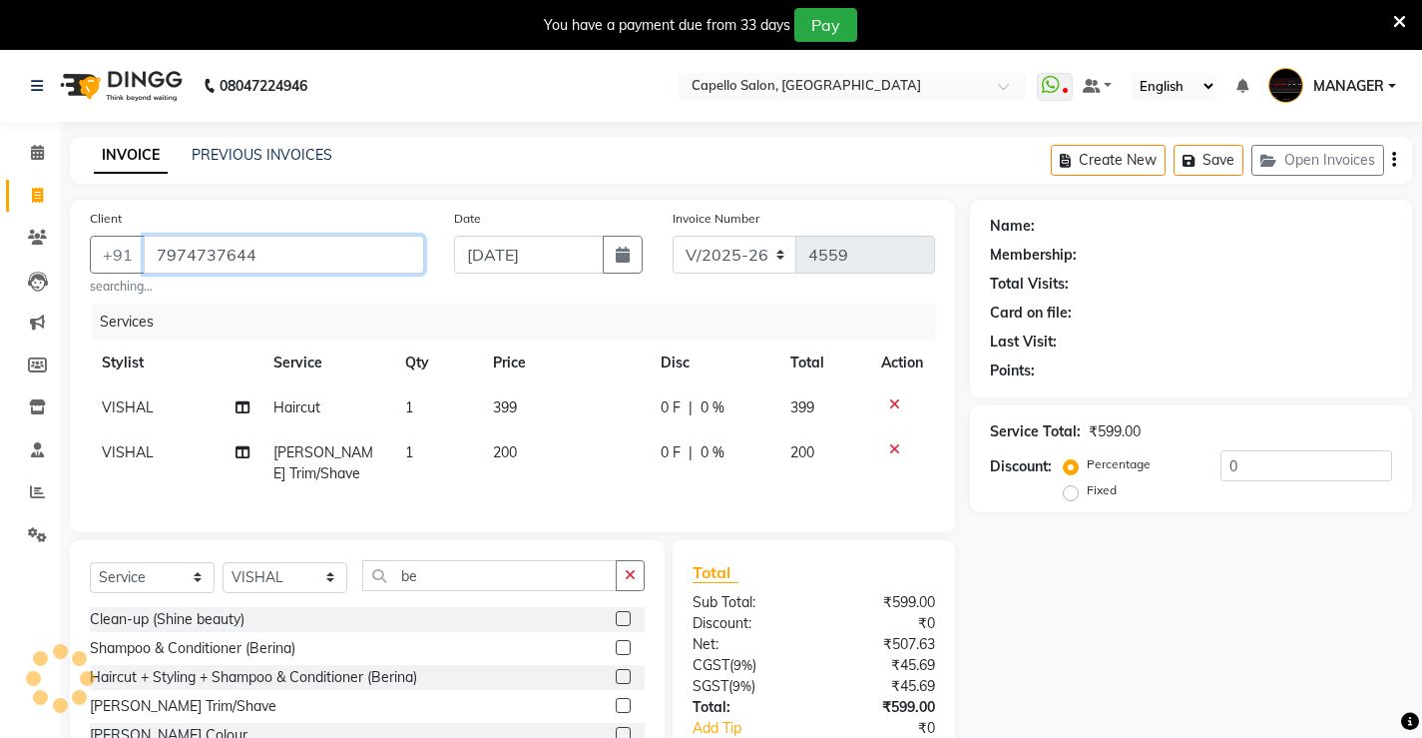
type input "7974737644"
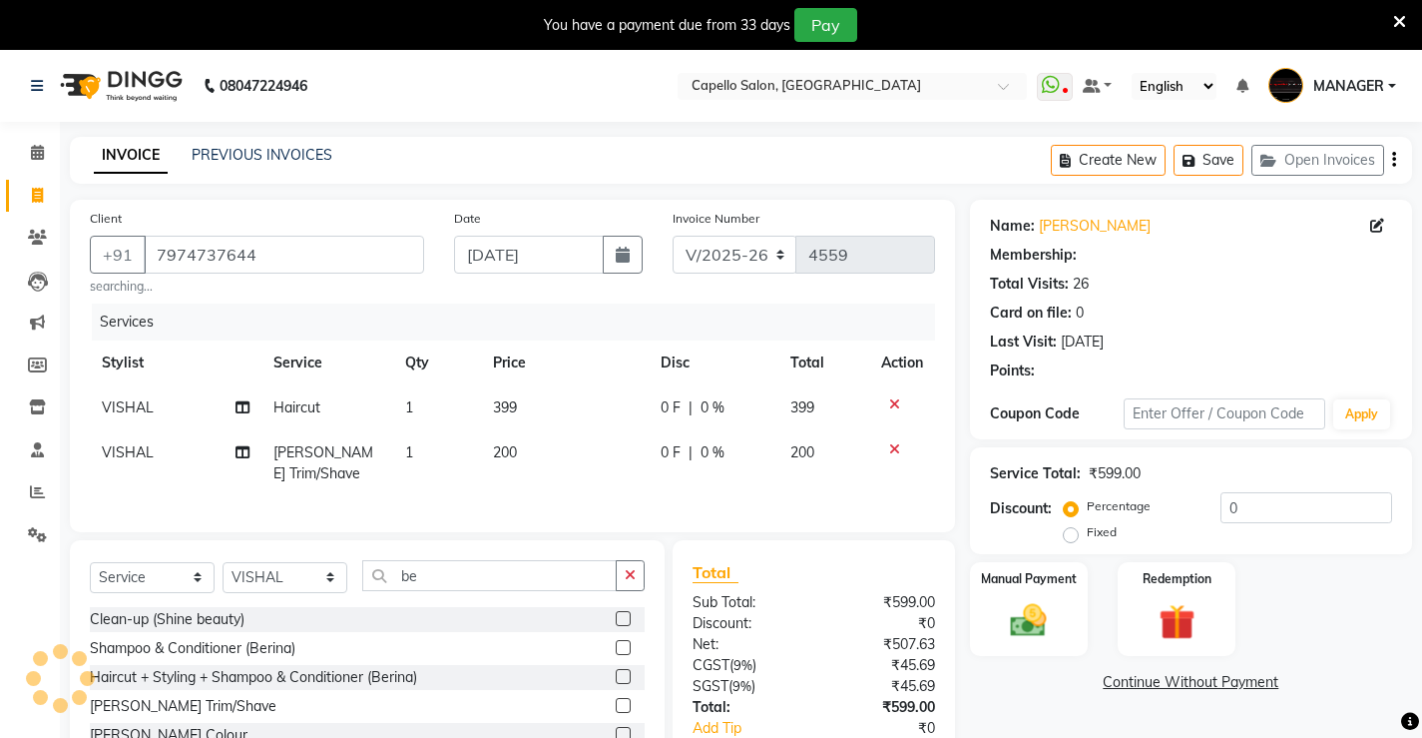
select select "1: Object"
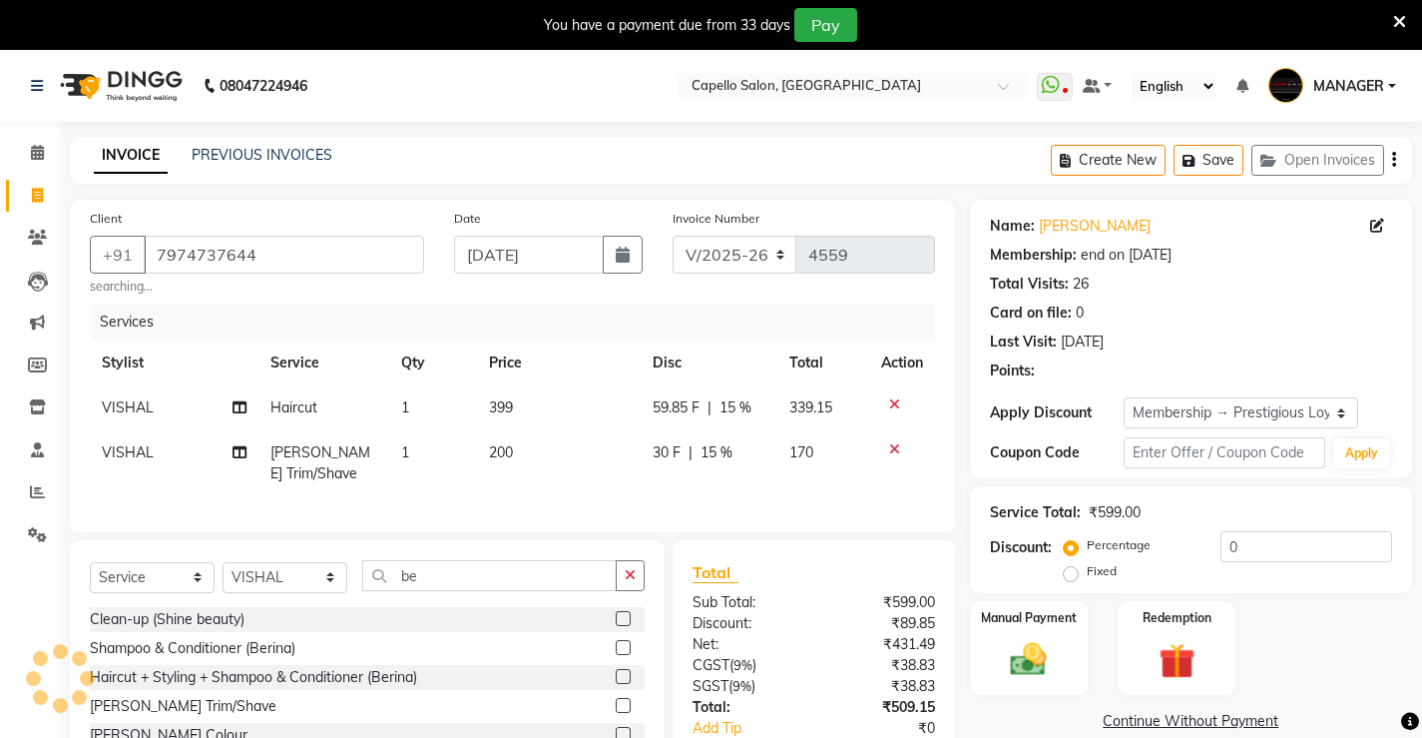
type input "15"
click at [1052, 629] on div "Manual Payment" at bounding box center [1028, 648] width 123 height 99
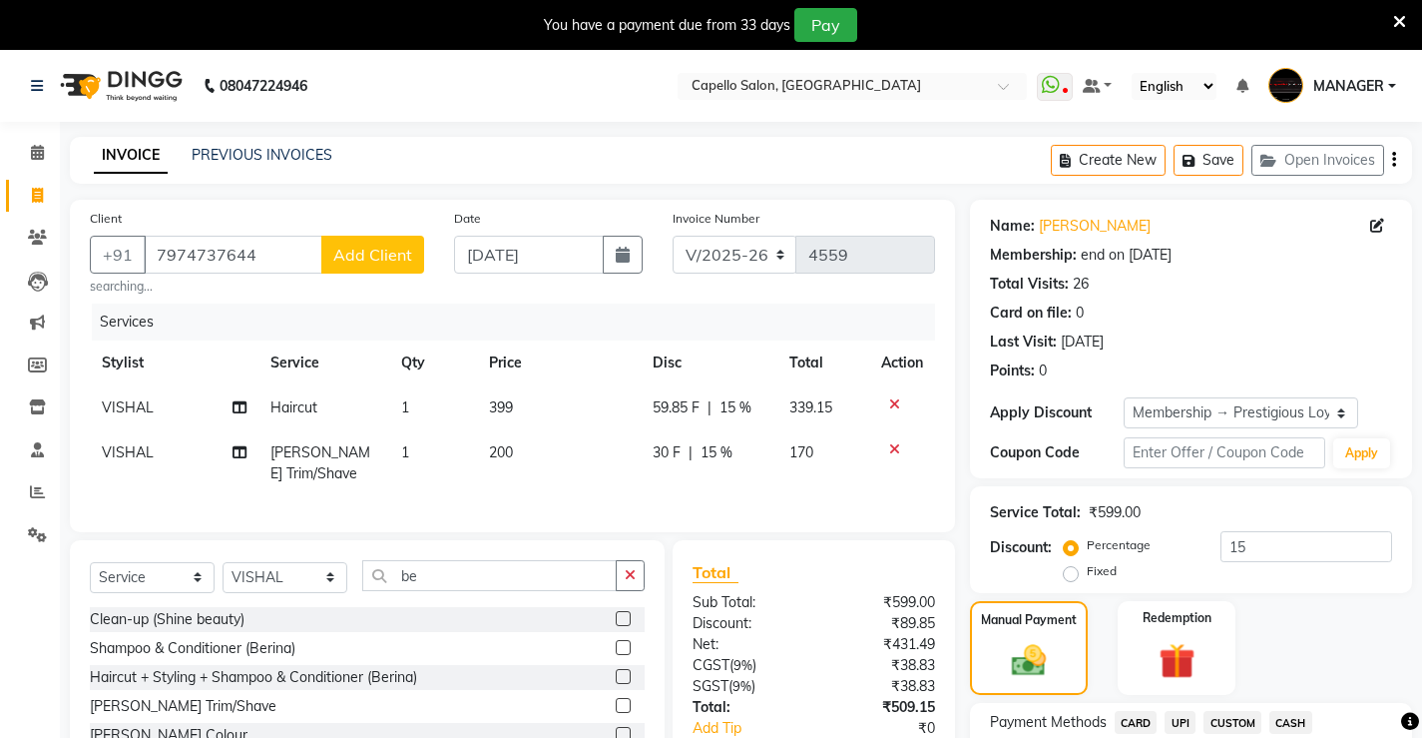
click at [499, 403] on span "399" at bounding box center [501, 407] width 24 height 18
select select "62887"
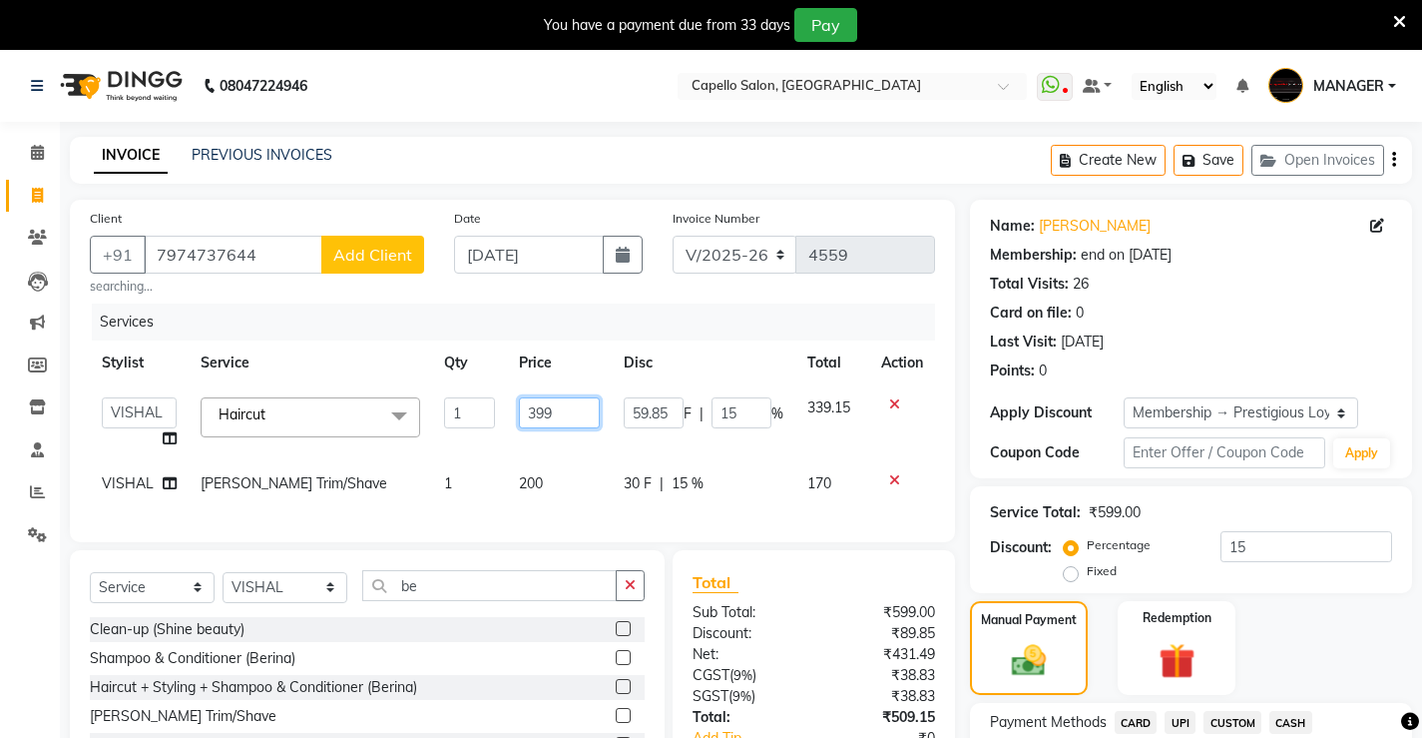
click at [524, 405] on input "399" at bounding box center [560, 412] width 82 height 31
type input "300"
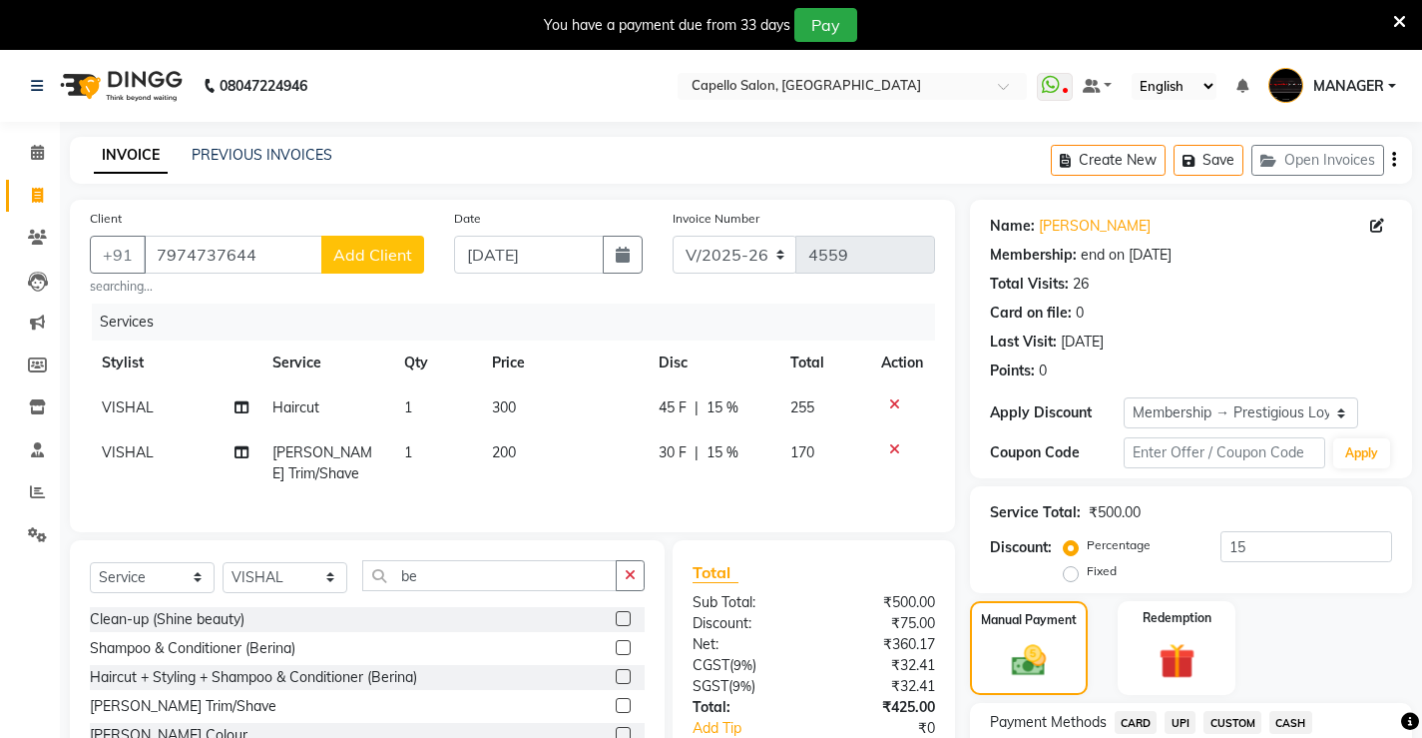
click at [568, 458] on tbody "VISHAL Haircut 1 300 45 F | 15 % 255 VISHAL Beard Trim/Shave 1 200 30 F | 15 % …" at bounding box center [512, 440] width 845 height 111
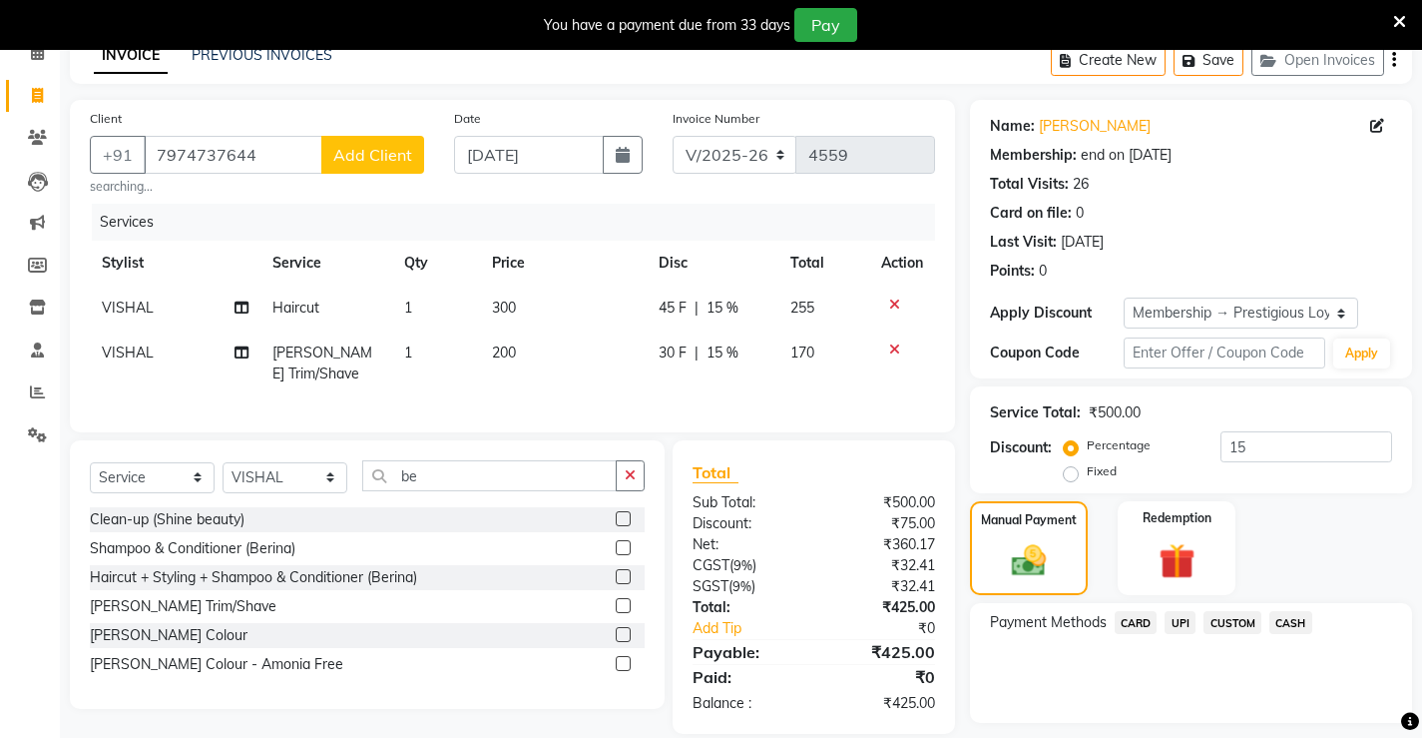
click at [1180, 621] on span "UPI" at bounding box center [1180, 622] width 31 height 23
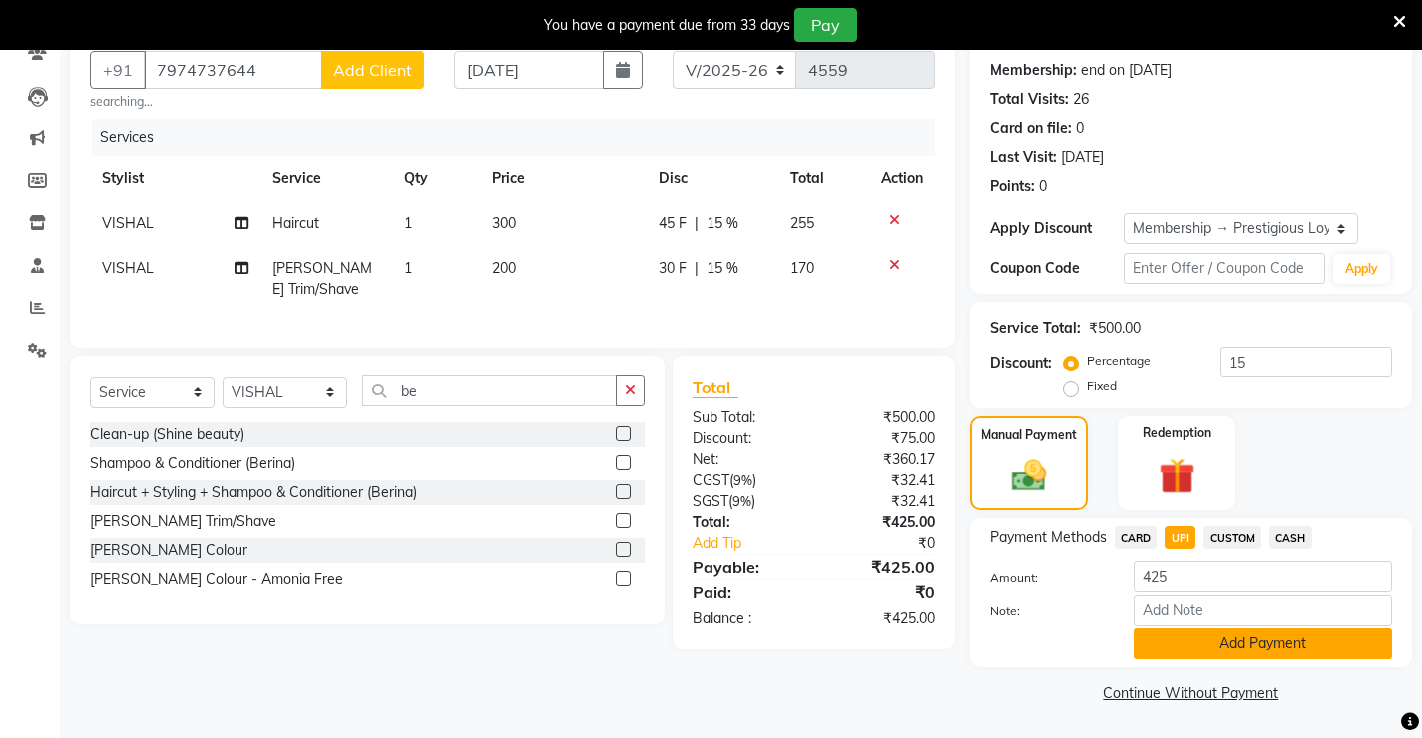
click at [1245, 645] on button "Add Payment" at bounding box center [1263, 643] width 259 height 31
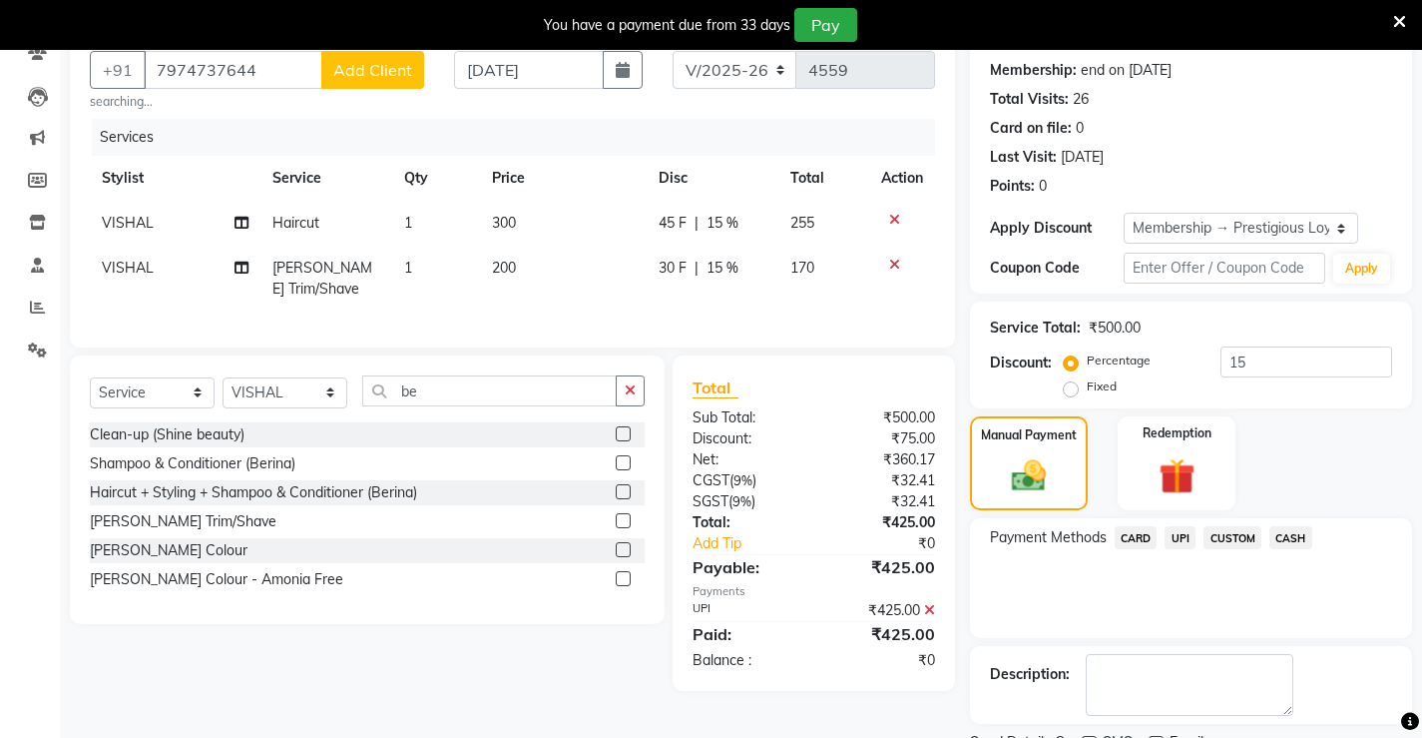
scroll to position [268, 0]
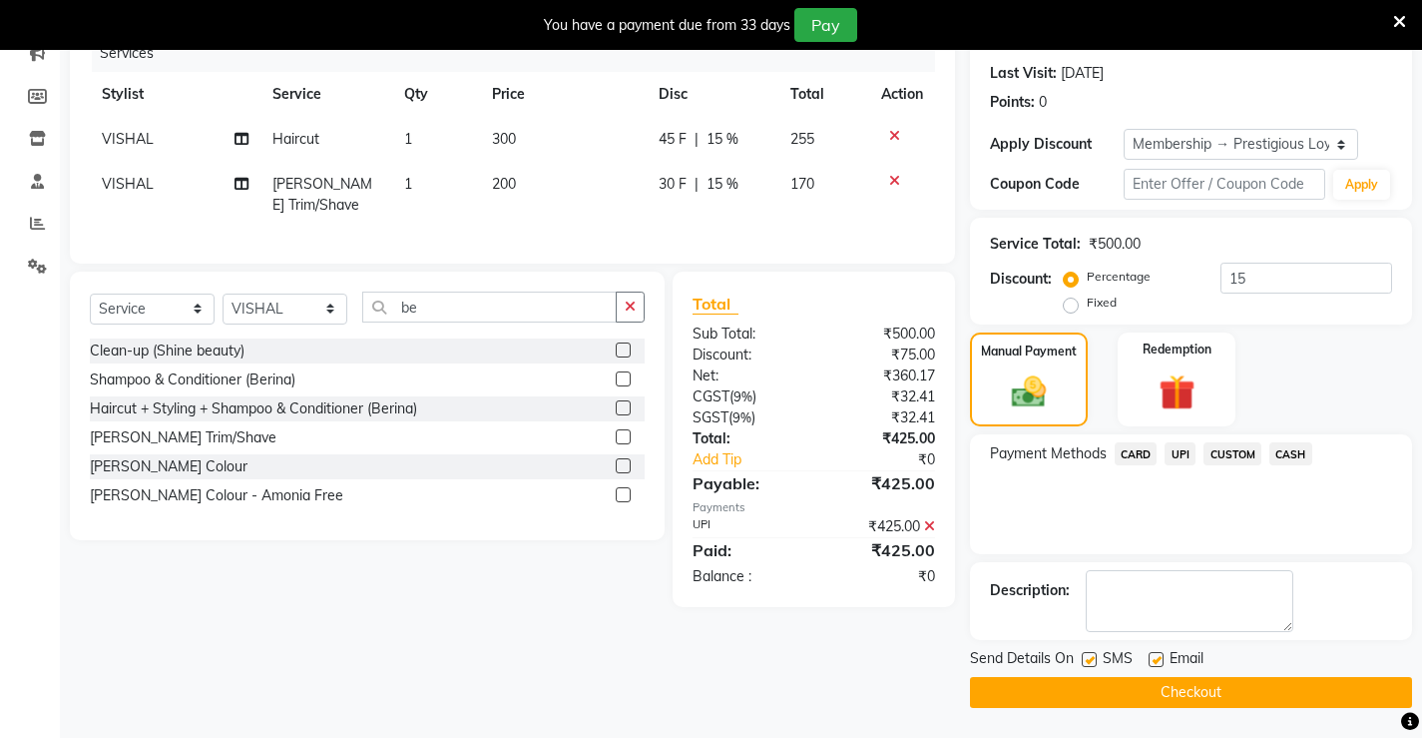
click at [1241, 679] on button "Checkout" at bounding box center [1191, 692] width 442 height 31
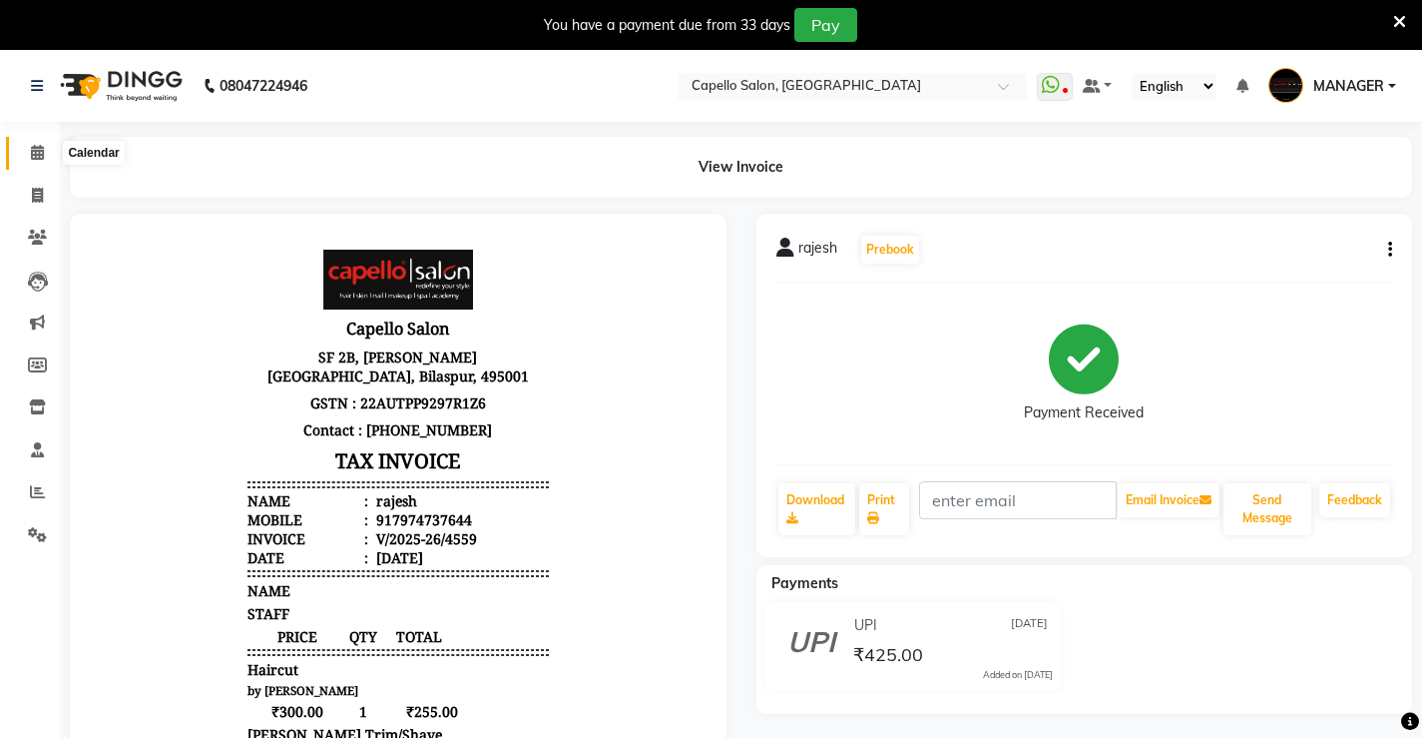
click at [40, 150] on icon at bounding box center [37, 152] width 13 height 15
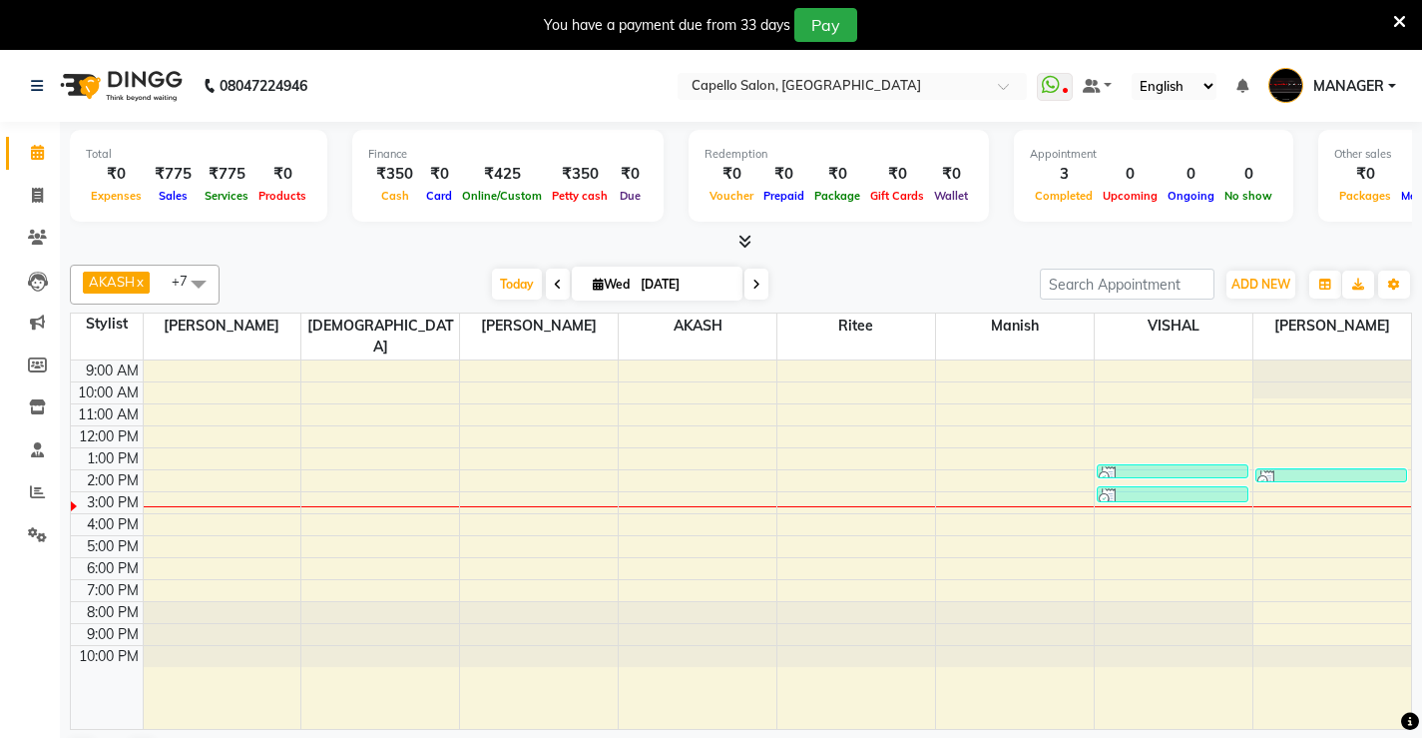
scroll to position [51, 0]
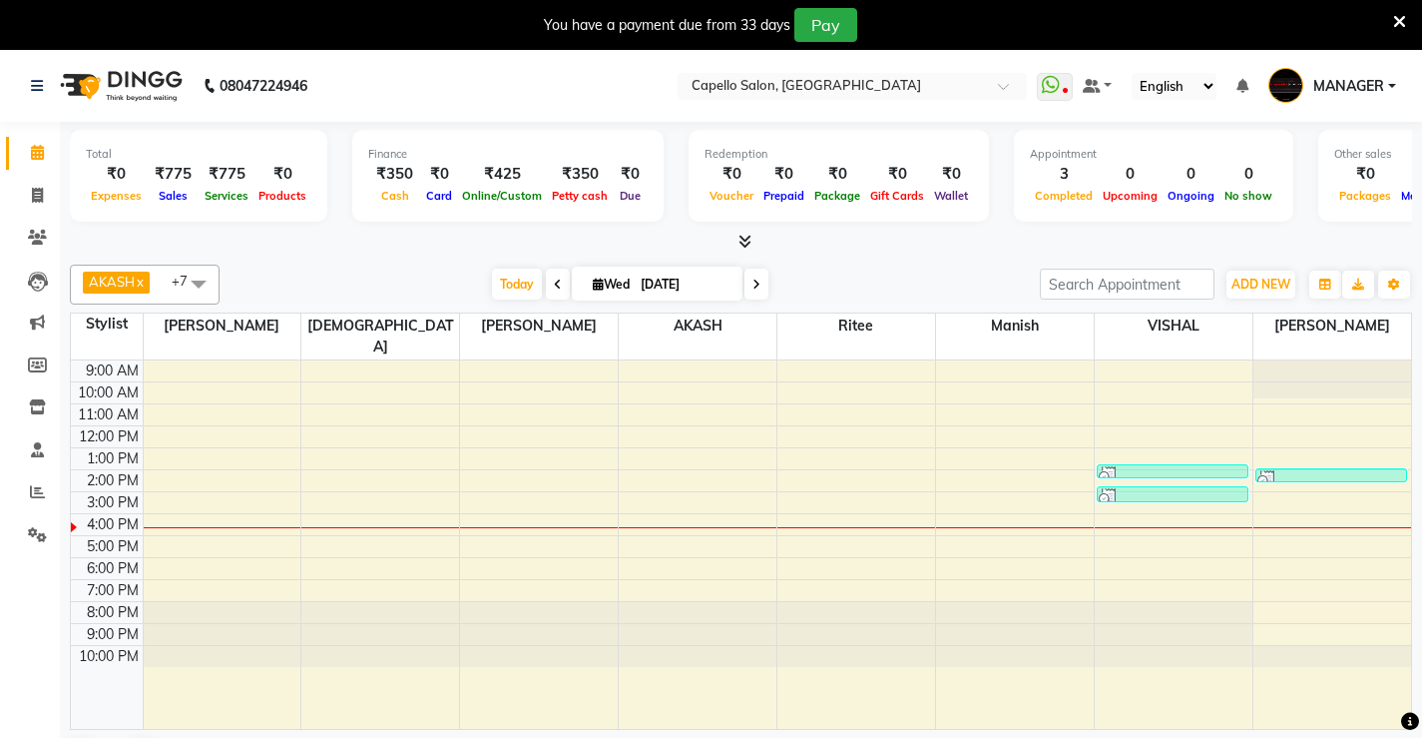
click at [197, 283] on span at bounding box center [199, 283] width 40 height 38
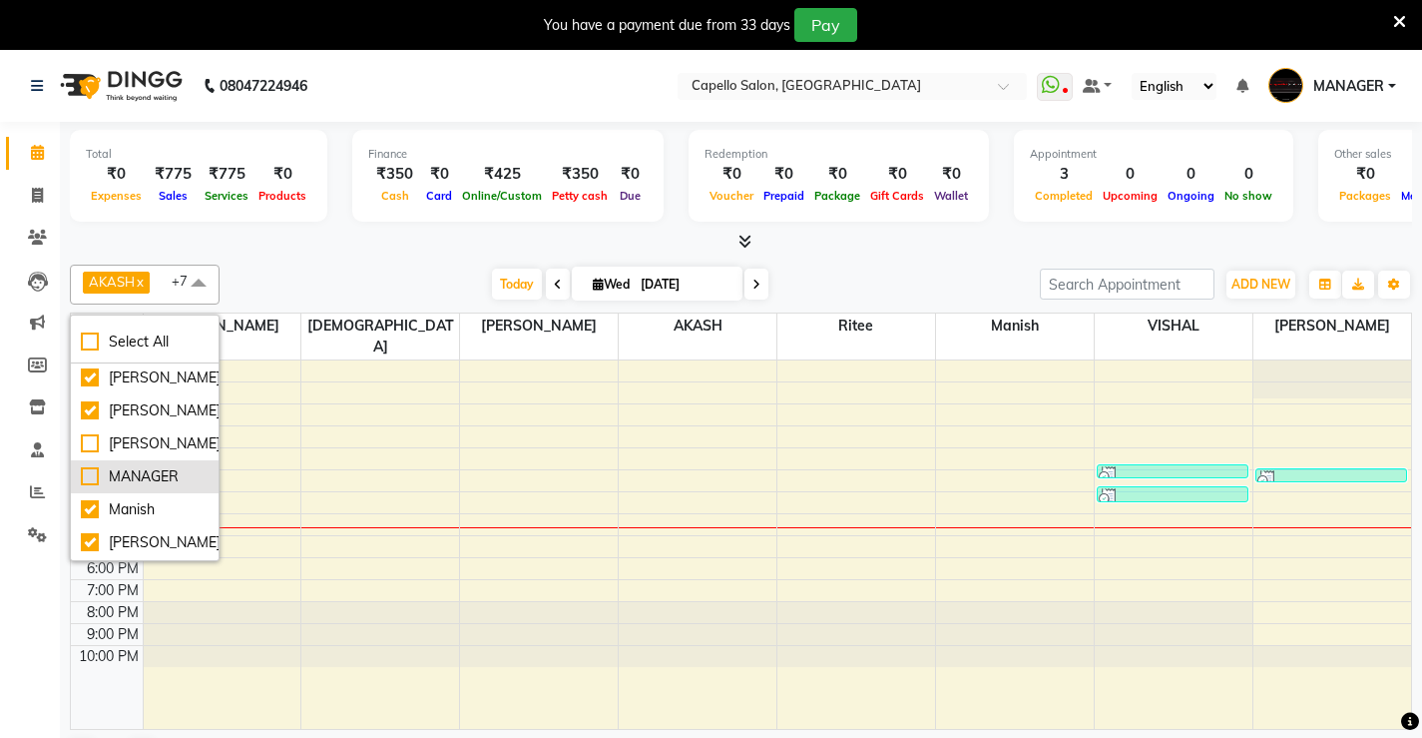
scroll to position [200, 0]
click at [149, 505] on div "ritee" at bounding box center [145, 509] width 128 height 21
checkbox input "false"
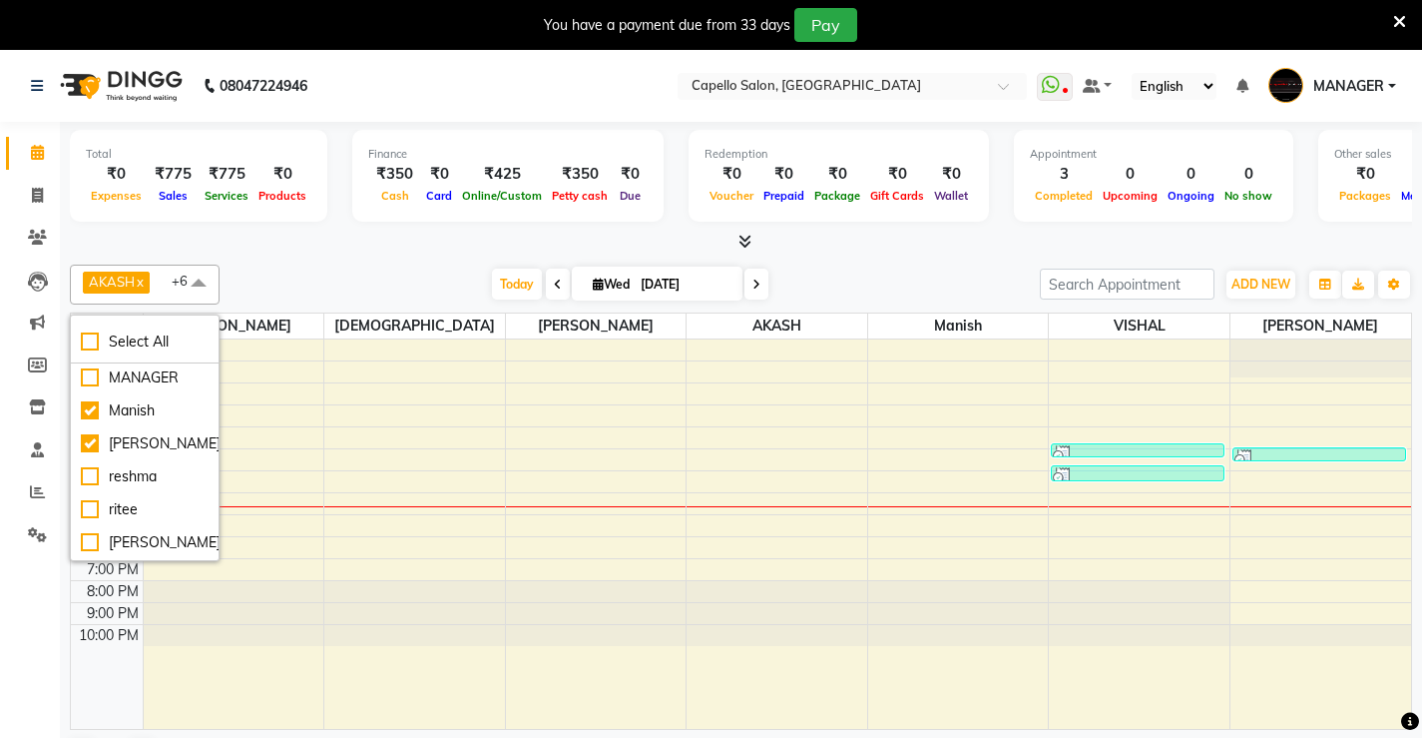
click at [196, 286] on span at bounding box center [199, 283] width 40 height 38
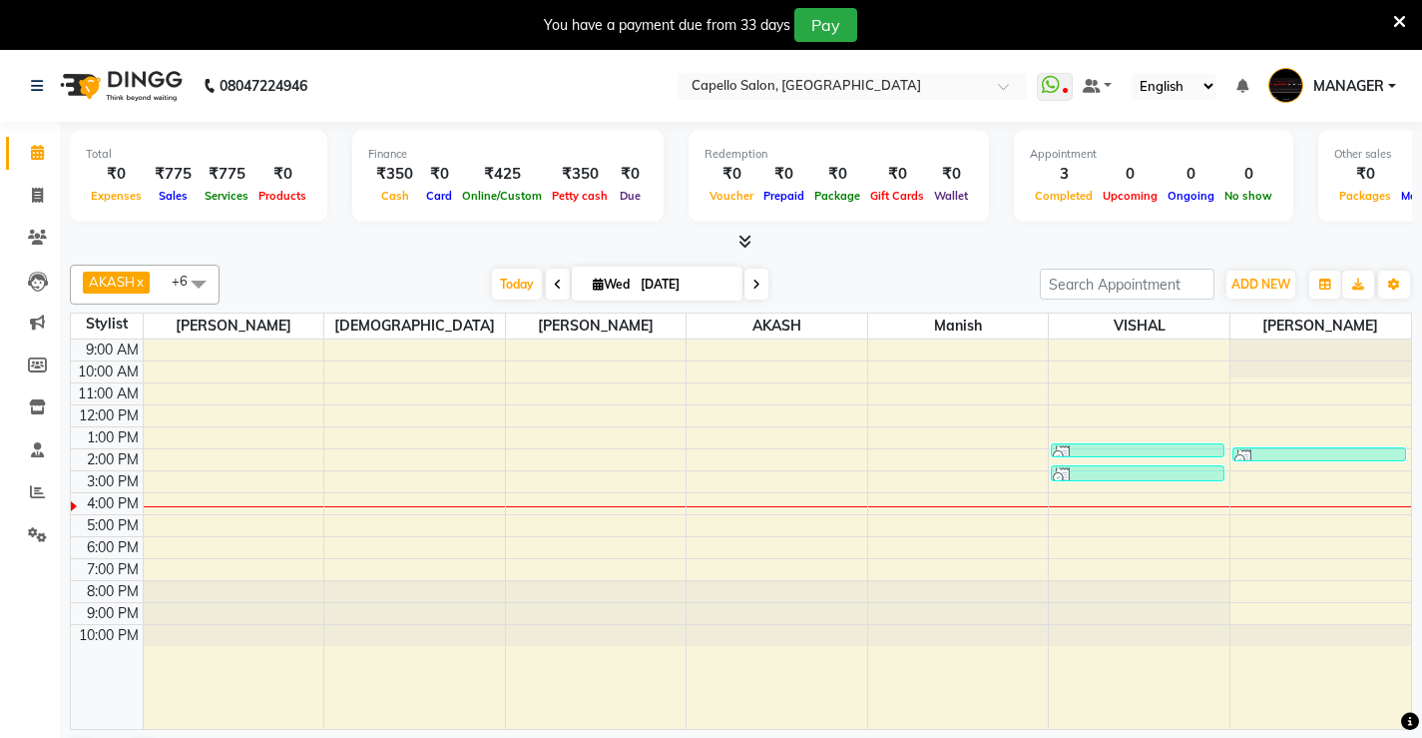
click at [198, 286] on span at bounding box center [199, 283] width 40 height 38
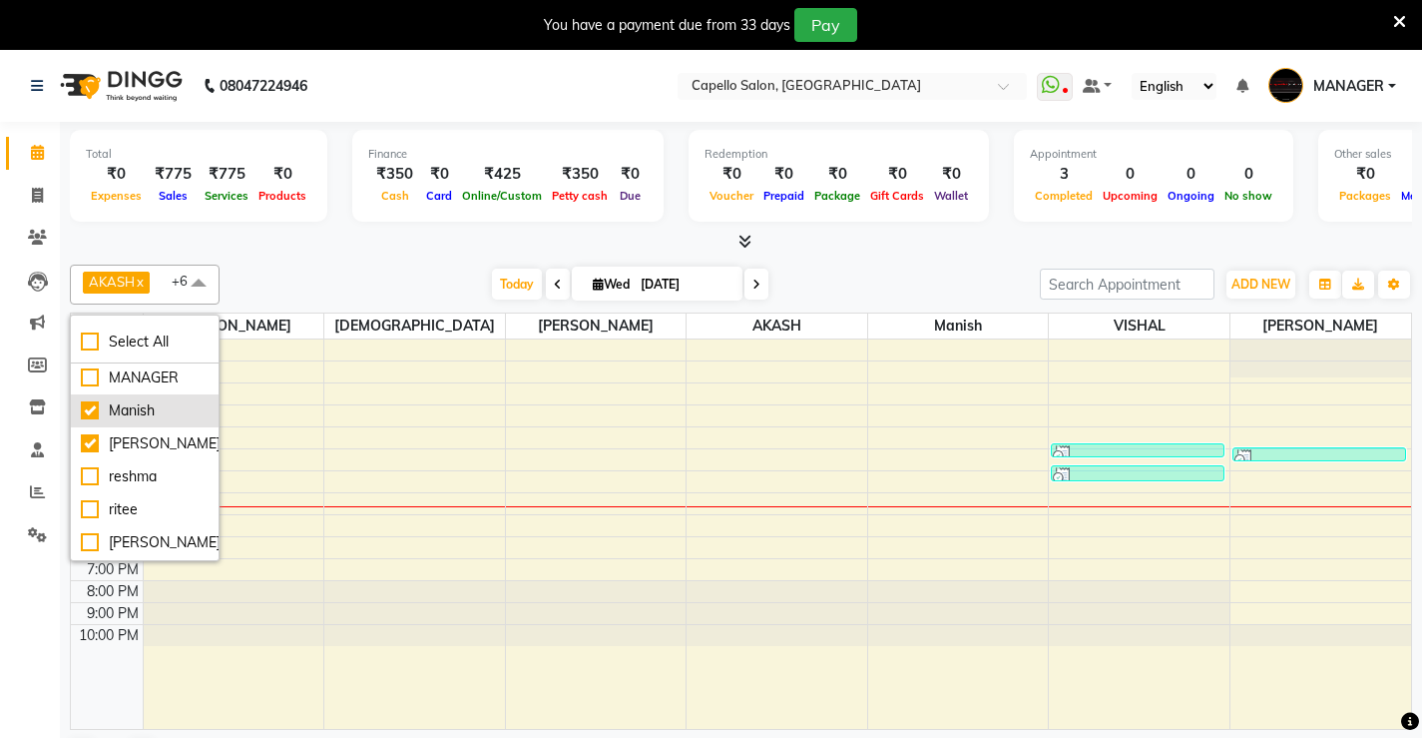
click at [174, 402] on div "Manish" at bounding box center [145, 410] width 128 height 21
checkbox input "false"
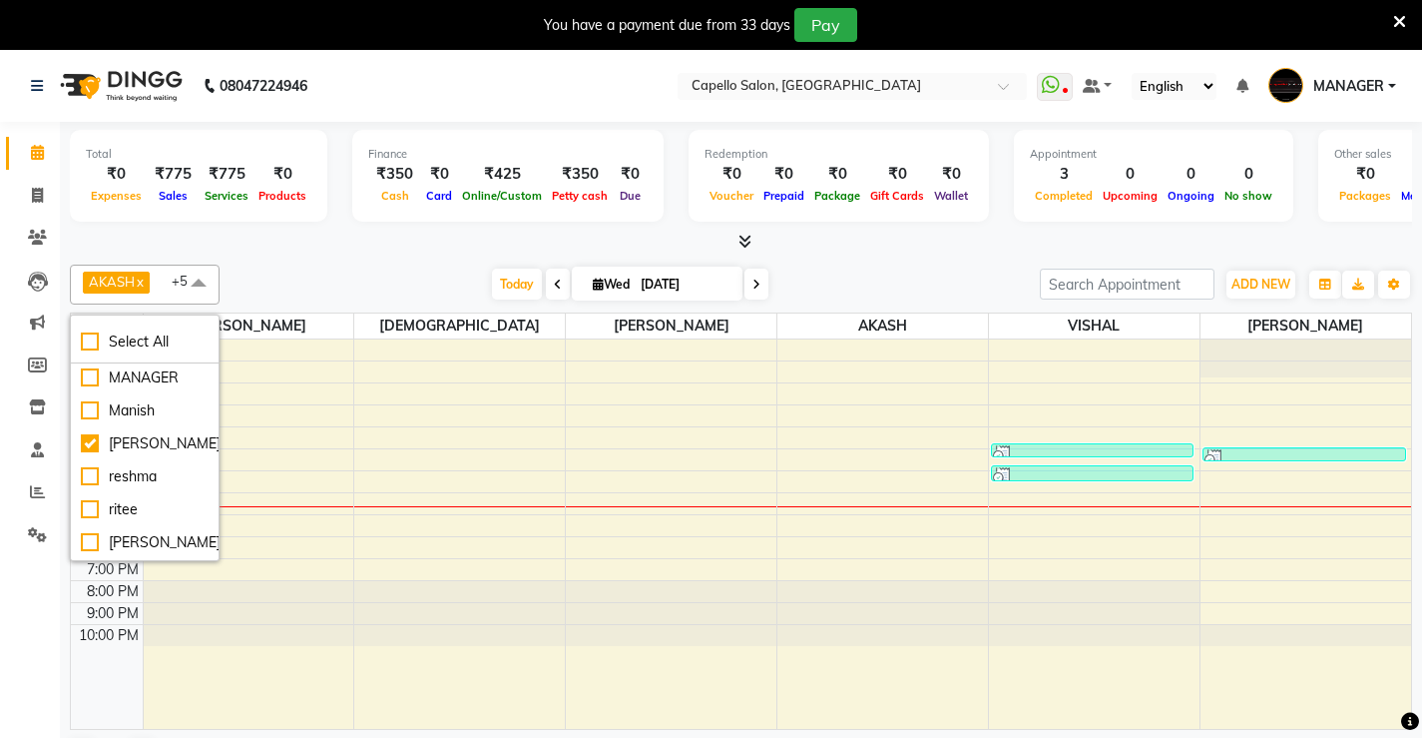
click at [203, 278] on span at bounding box center [199, 283] width 40 height 38
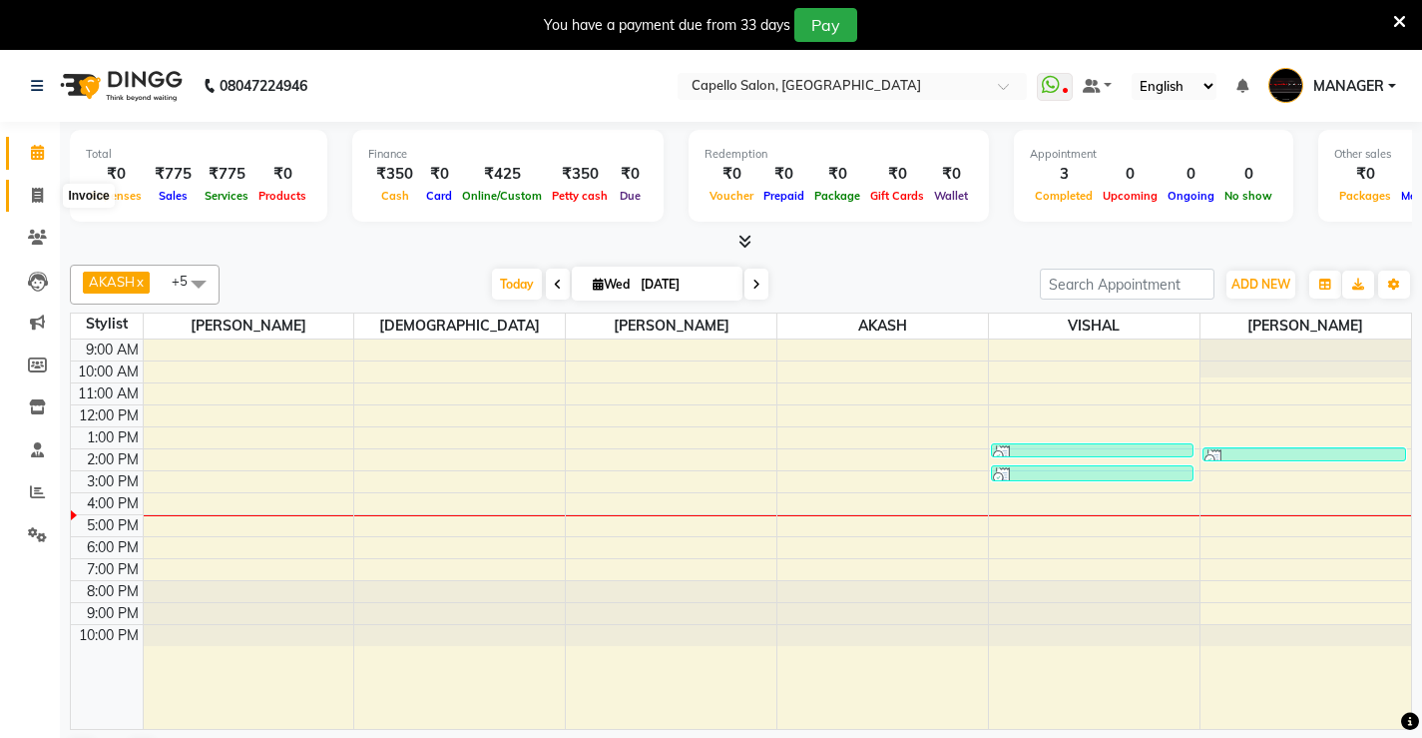
click at [47, 199] on span at bounding box center [37, 196] width 35 height 23
select select "service"
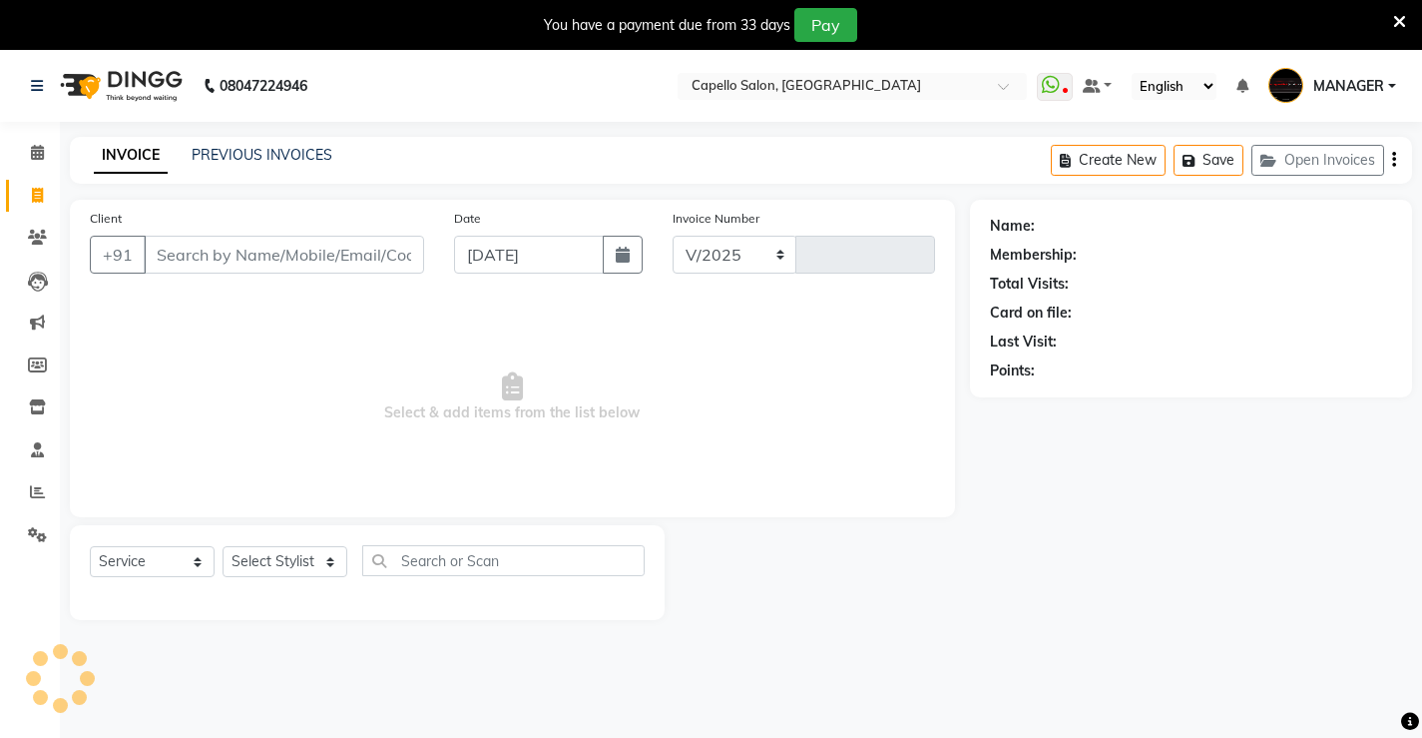
select select "857"
type input "4560"
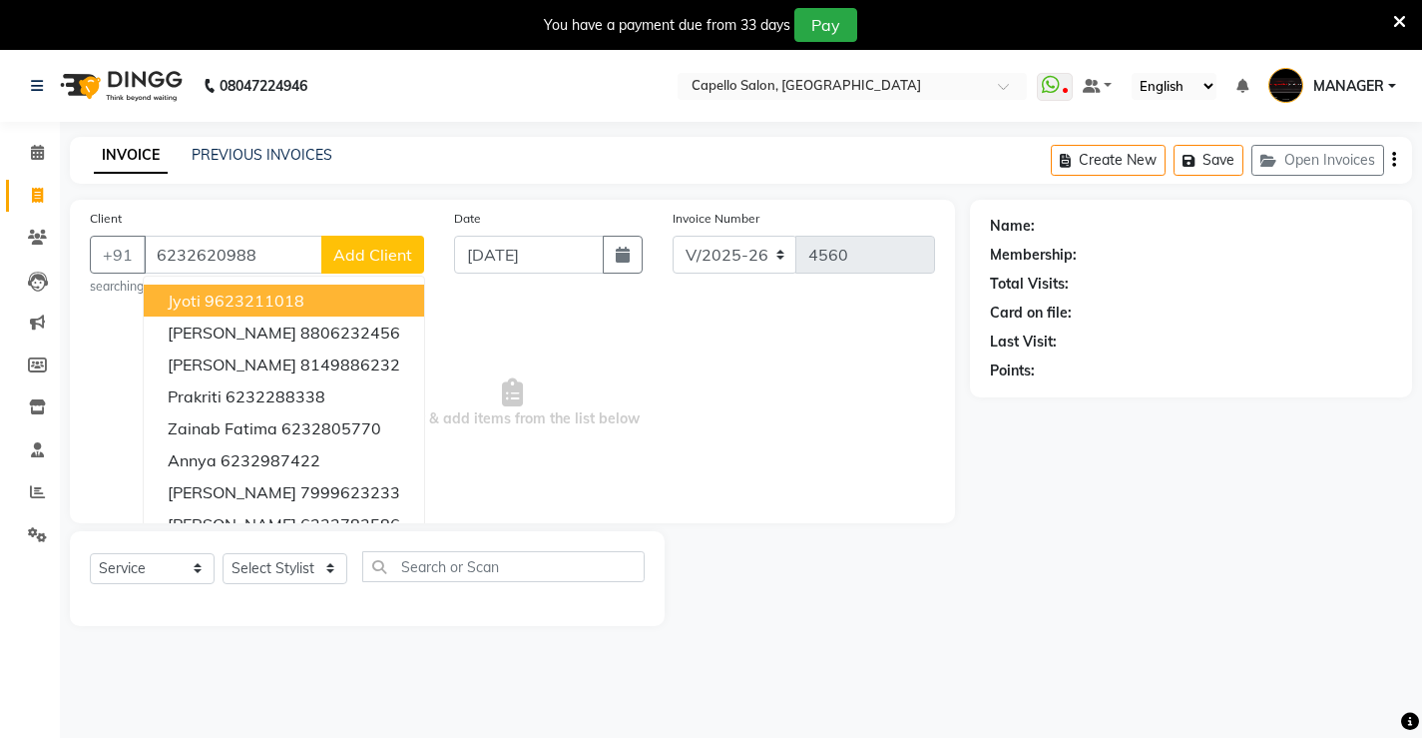
type input "6232620988"
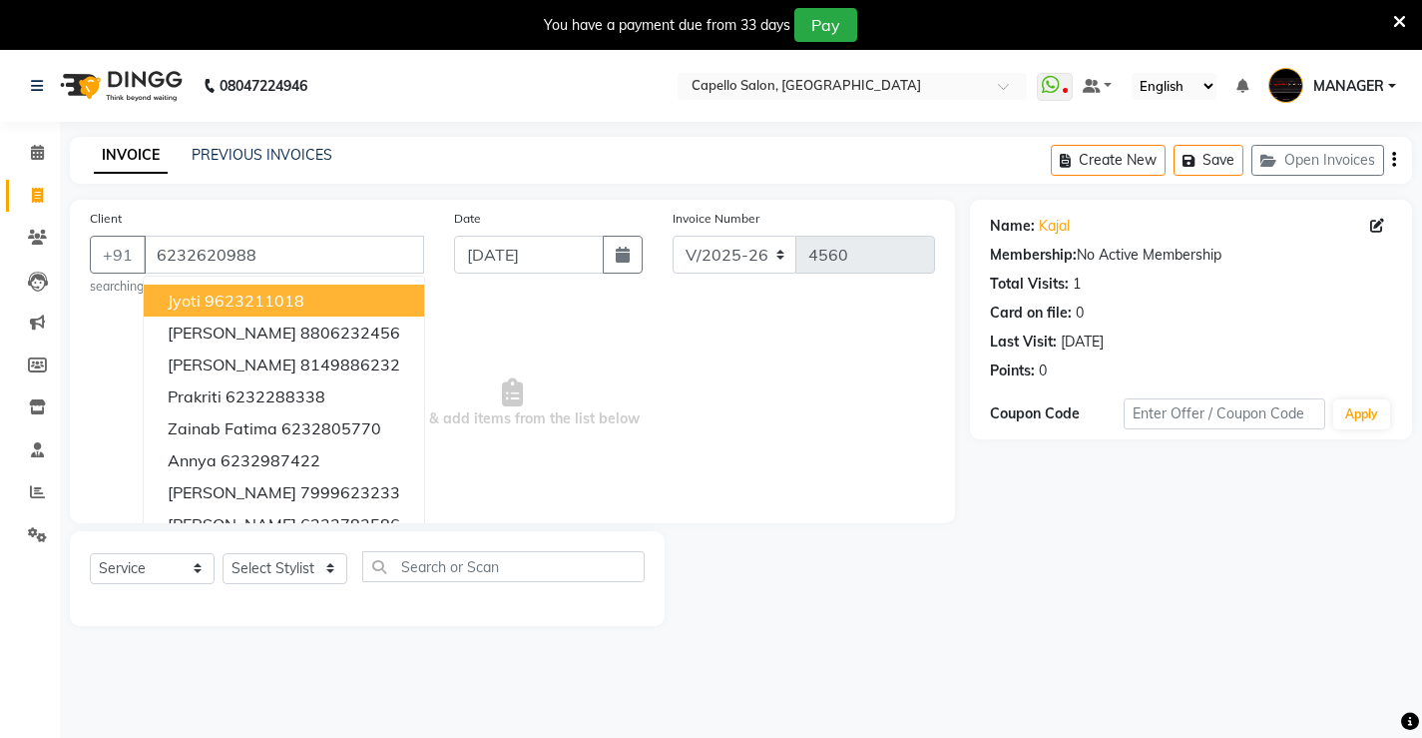
click at [705, 440] on span "Select & add items from the list below" at bounding box center [512, 403] width 845 height 200
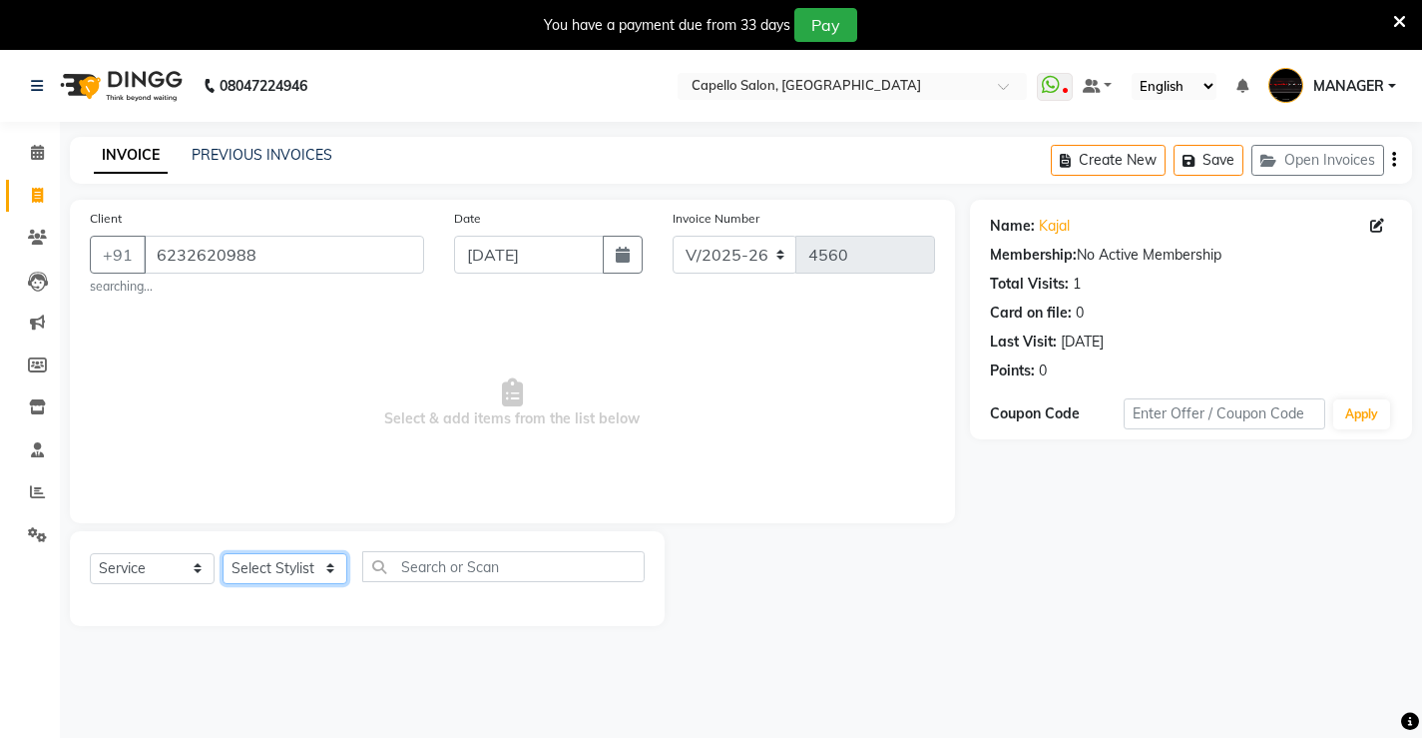
click at [252, 571] on select "Select Stylist ADMIN AKASH ANJALI [PERSON_NAME] [PERSON_NAME] MANAGER [PERSON_N…" at bounding box center [285, 568] width 125 height 31
click at [223, 553] on select "Select Stylist ADMIN AKASH ANJALI [PERSON_NAME] [PERSON_NAME] MANAGER [PERSON_N…" at bounding box center [285, 568] width 125 height 31
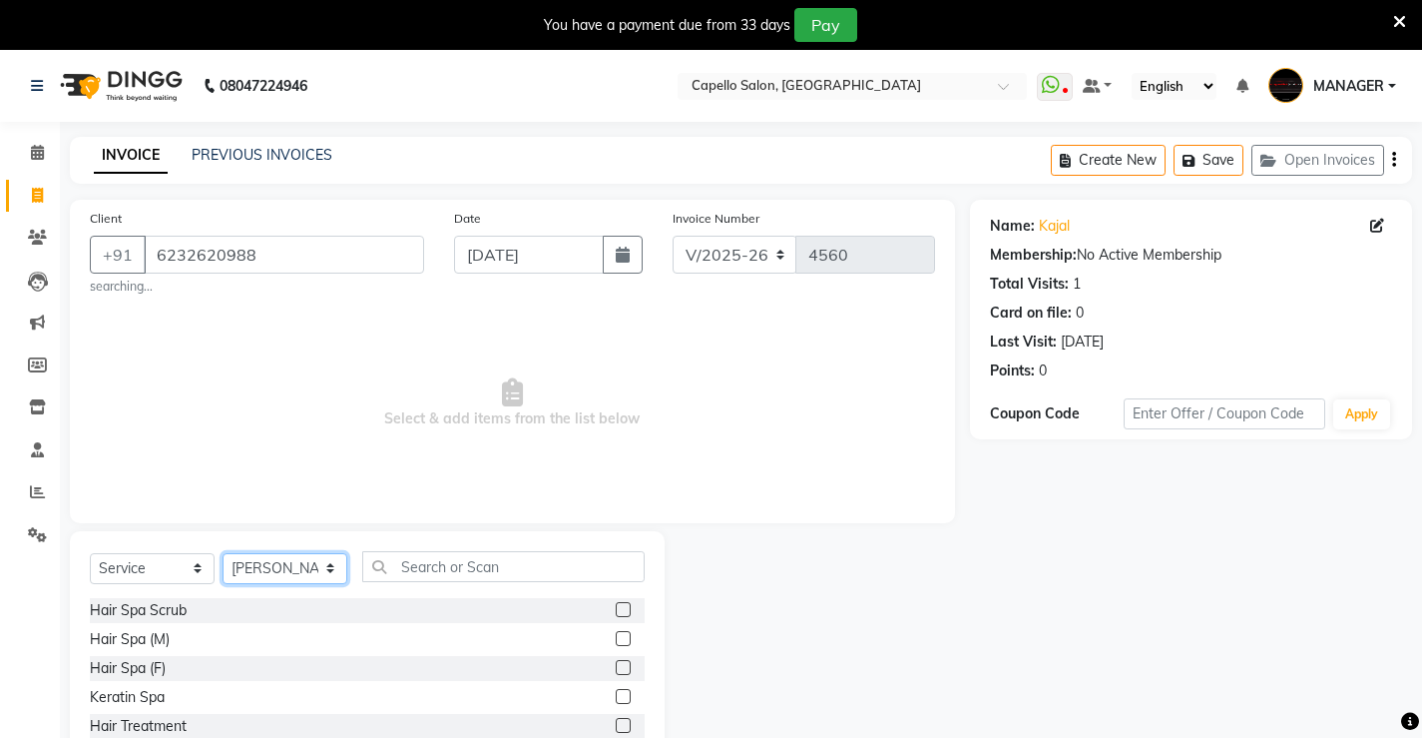
click at [275, 567] on select "Select Stylist ADMIN AKASH ANJALI [PERSON_NAME] [PERSON_NAME] MANAGER [PERSON_N…" at bounding box center [285, 568] width 125 height 31
select select "73635"
click at [223, 553] on select "Select Stylist ADMIN AKASH ANJALI [PERSON_NAME] [PERSON_NAME] MANAGER [PERSON_N…" at bounding box center [285, 568] width 125 height 31
click at [507, 561] on input "text" at bounding box center [503, 566] width 282 height 31
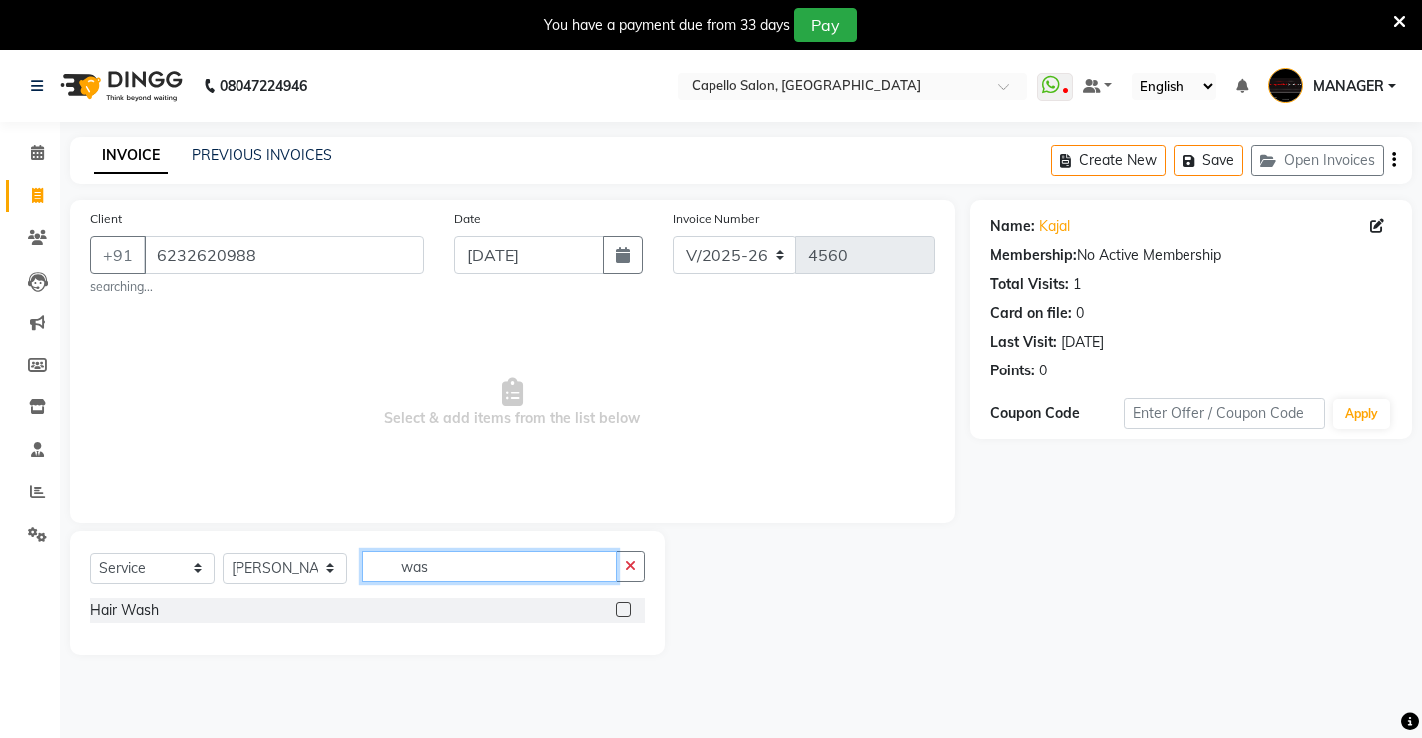
type input "was"
click at [622, 606] on label at bounding box center [623, 609] width 15 height 15
click at [622, 606] on input "checkbox" at bounding box center [622, 610] width 13 height 13
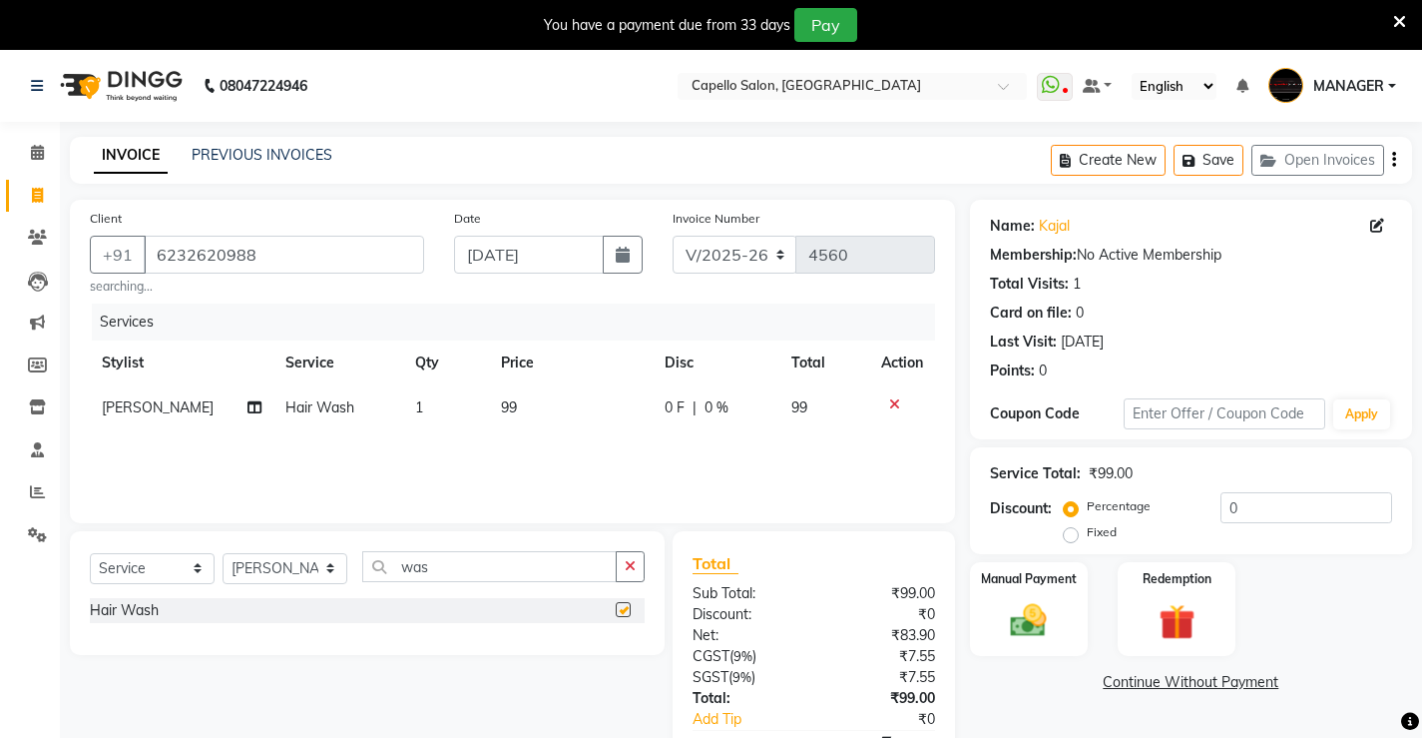
checkbox input "false"
drag, startPoint x: 491, startPoint y: 563, endPoint x: 0, endPoint y: 626, distance: 495.1
click at [0, 626] on app-home "08047224946 Select Location × Capello Salon, Bilaspur WhatsApp Status ✕ Status:…" at bounding box center [711, 452] width 1422 height 804
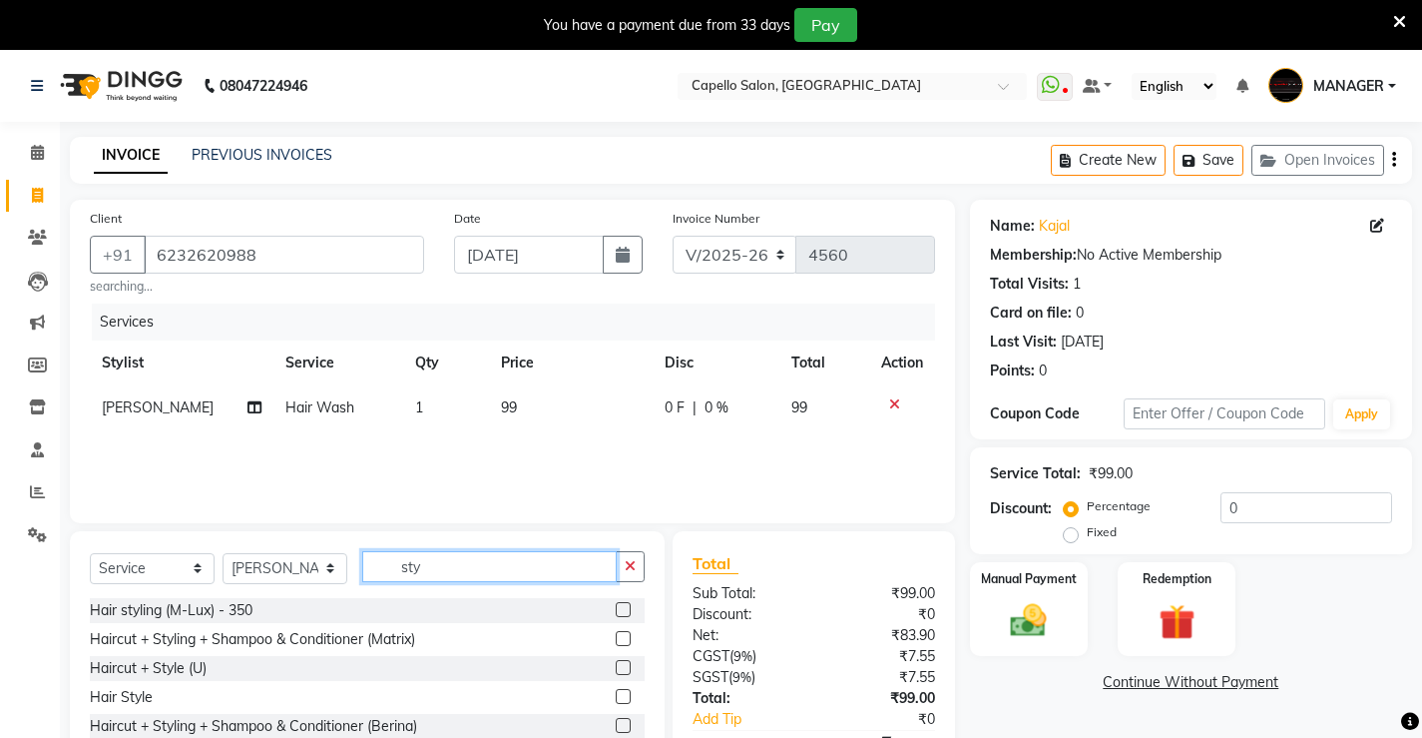
type input "sty"
click at [620, 692] on label at bounding box center [623, 696] width 15 height 15
click at [620, 692] on input "checkbox" at bounding box center [622, 697] width 13 height 13
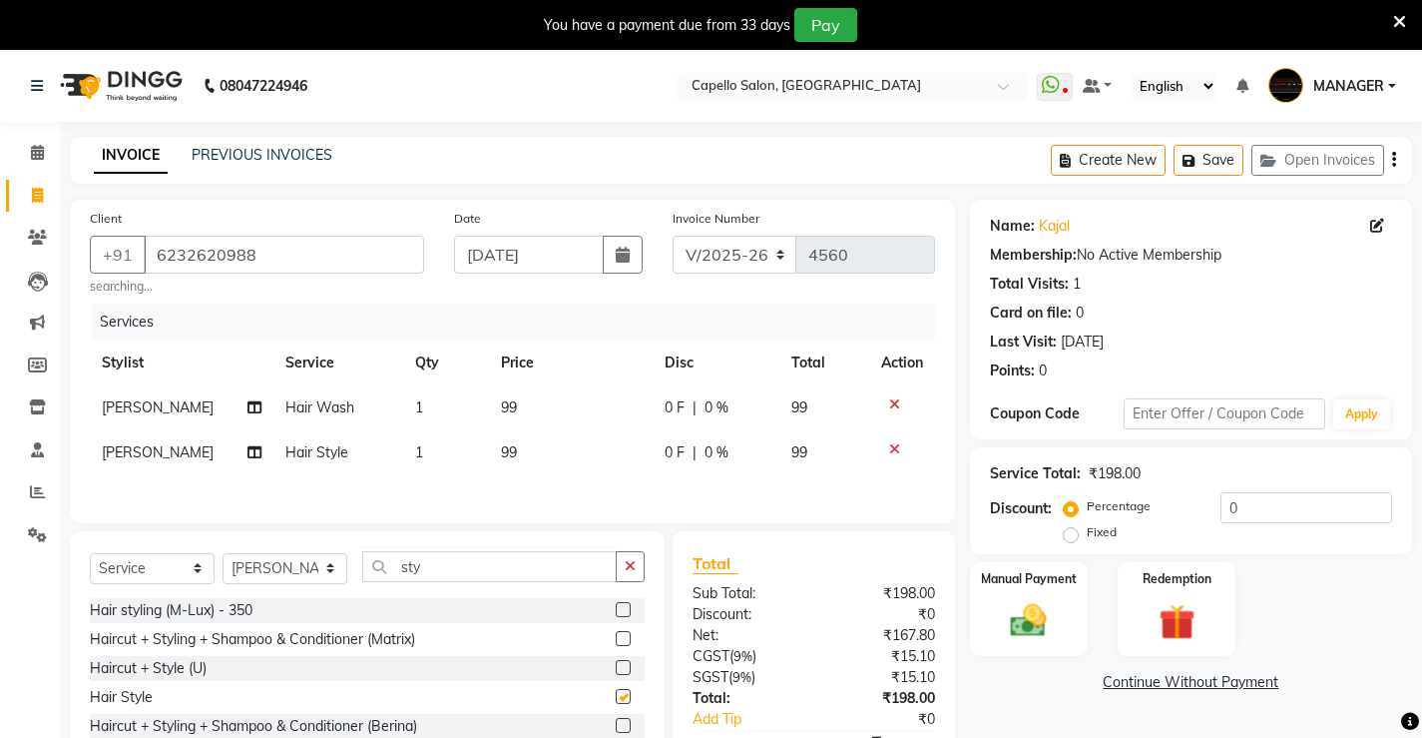
checkbox input "false"
click at [513, 374] on th "Price" at bounding box center [570, 362] width 163 height 45
click at [592, 404] on td "99" at bounding box center [570, 407] width 163 height 45
select select "73635"
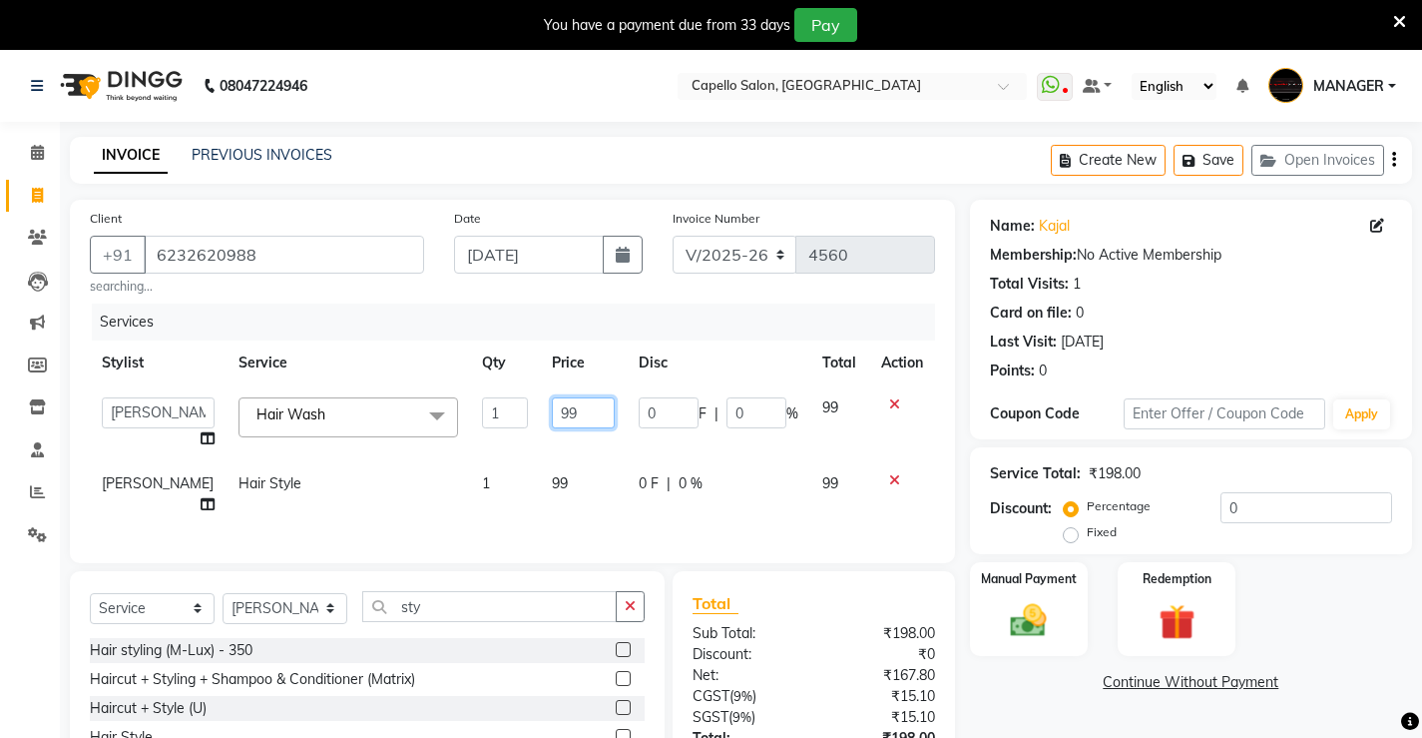
drag, startPoint x: 599, startPoint y: 404, endPoint x: 0, endPoint y: 478, distance: 603.4
click at [0, 478] on app-home "08047224946 Select Location × Capello Salon, Bilaspur WhatsApp Status ✕ Status:…" at bounding box center [711, 472] width 1422 height 844
type input "2"
type input "300"
click at [571, 453] on tbody "ADMIN AKASH ANJALI [PERSON_NAME] [PERSON_NAME] MANAGER [PERSON_NAME] [PERSON_NA…" at bounding box center [512, 456] width 845 height 142
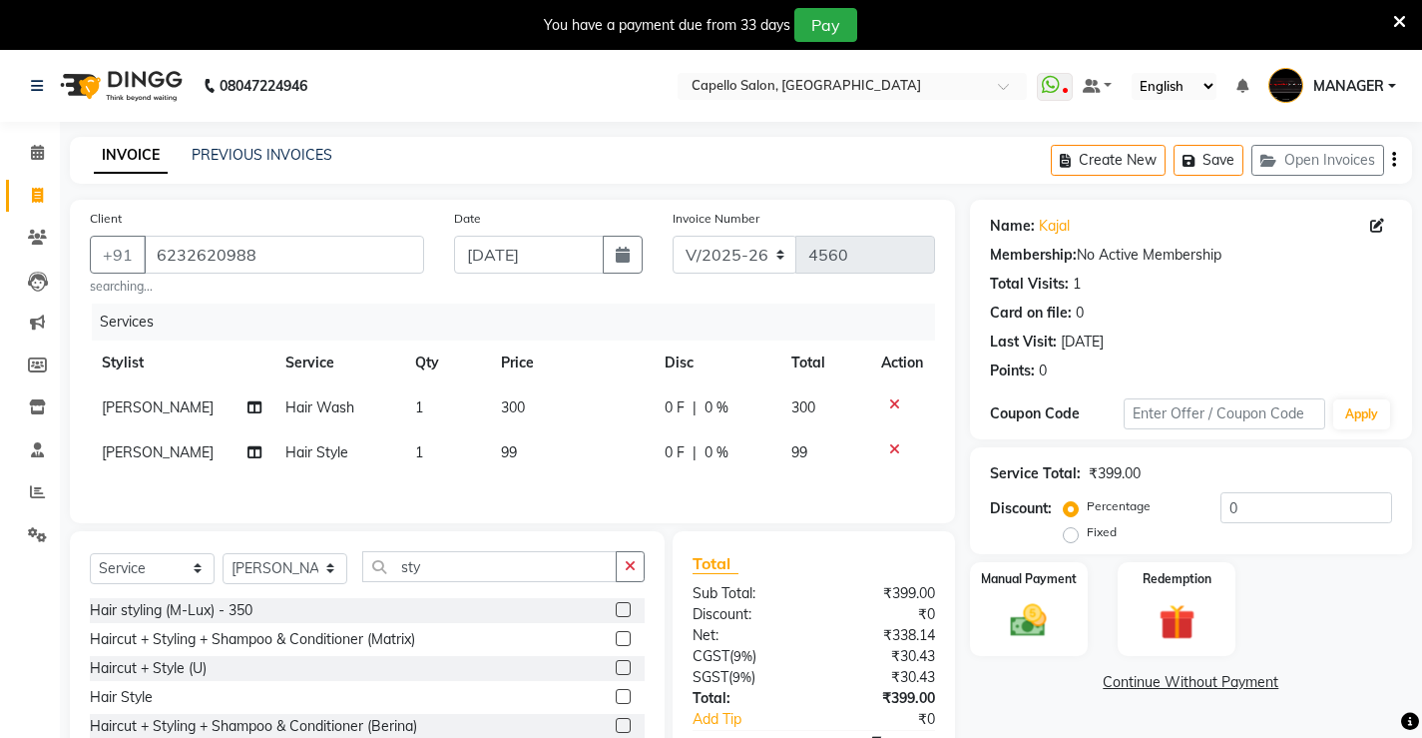
click at [550, 439] on td "99" at bounding box center [570, 452] width 163 height 45
select select "73635"
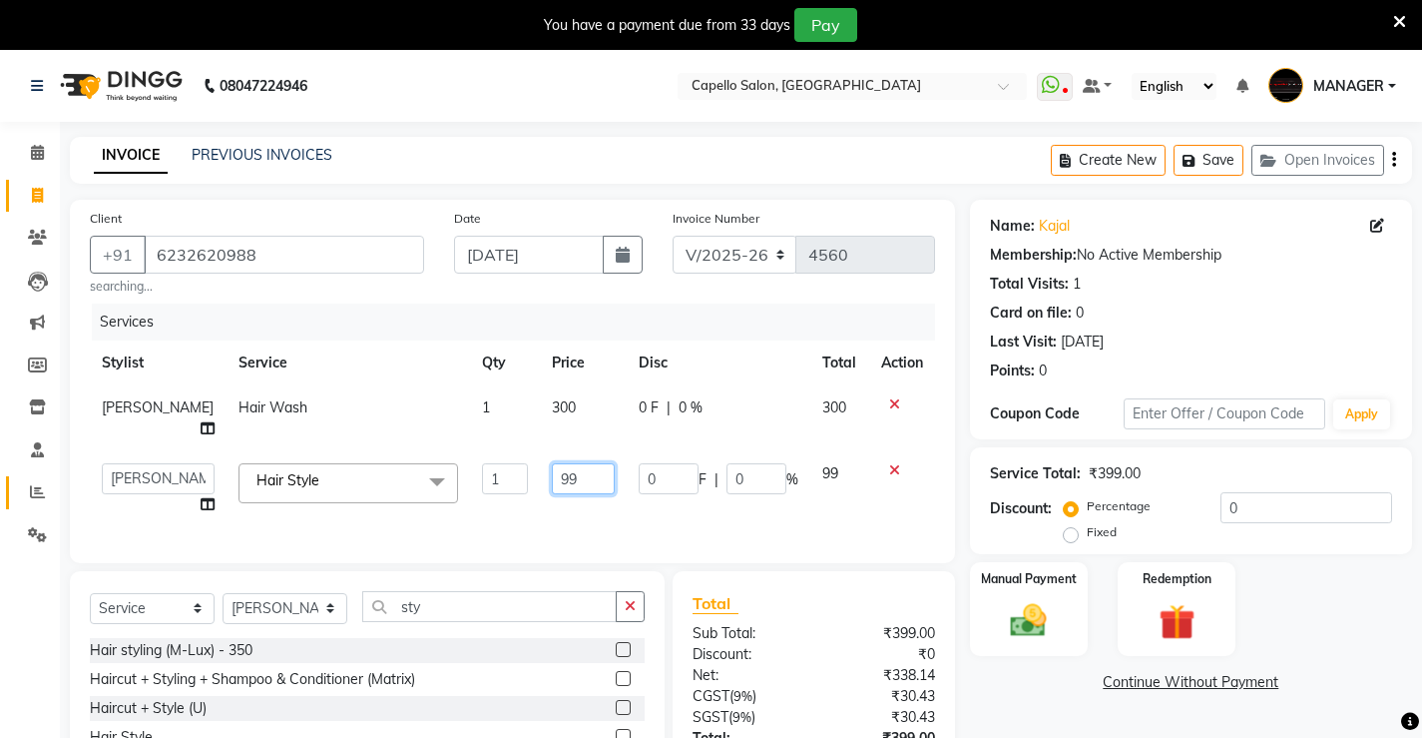
drag, startPoint x: 577, startPoint y: 454, endPoint x: 34, endPoint y: 506, distance: 545.4
click at [34, 506] on app-home "08047224946 Select Location × Capello Salon, Bilaspur WhatsApp Status ✕ Status:…" at bounding box center [711, 472] width 1422 height 844
type input "200"
click at [261, 549] on div "Client [PHONE_NUMBER] searching... Date [DATE] Invoice Number V/2025 V/[PHONE_N…" at bounding box center [512, 532] width 915 height 665
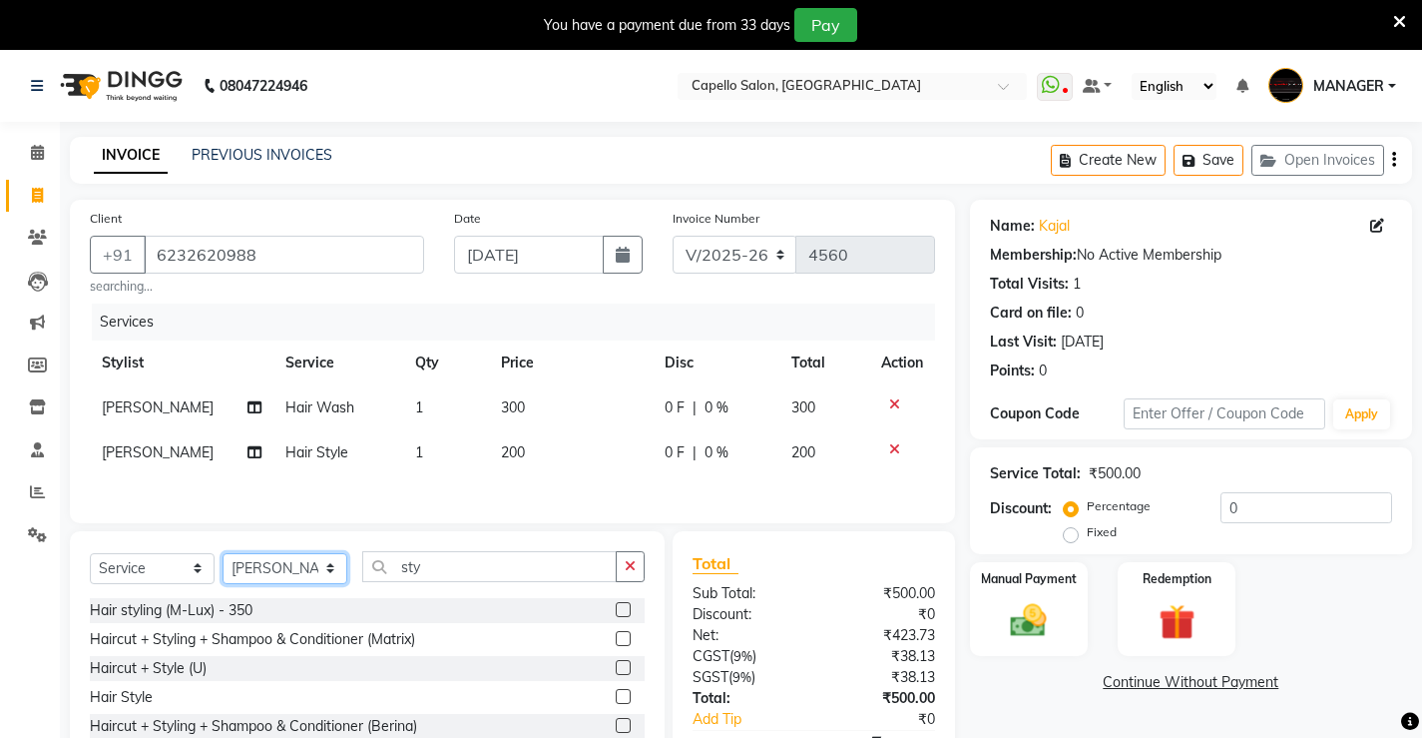
click at [284, 578] on select "Select Stylist ADMIN AKASH ANJALI [PERSON_NAME] [PERSON_NAME] MANAGER [PERSON_N…" at bounding box center [285, 568] width 125 height 31
select select "14732"
click at [223, 555] on select "Select Stylist ADMIN AKASH ANJALI [PERSON_NAME] [PERSON_NAME] MANAGER [PERSON_N…" at bounding box center [285, 568] width 125 height 31
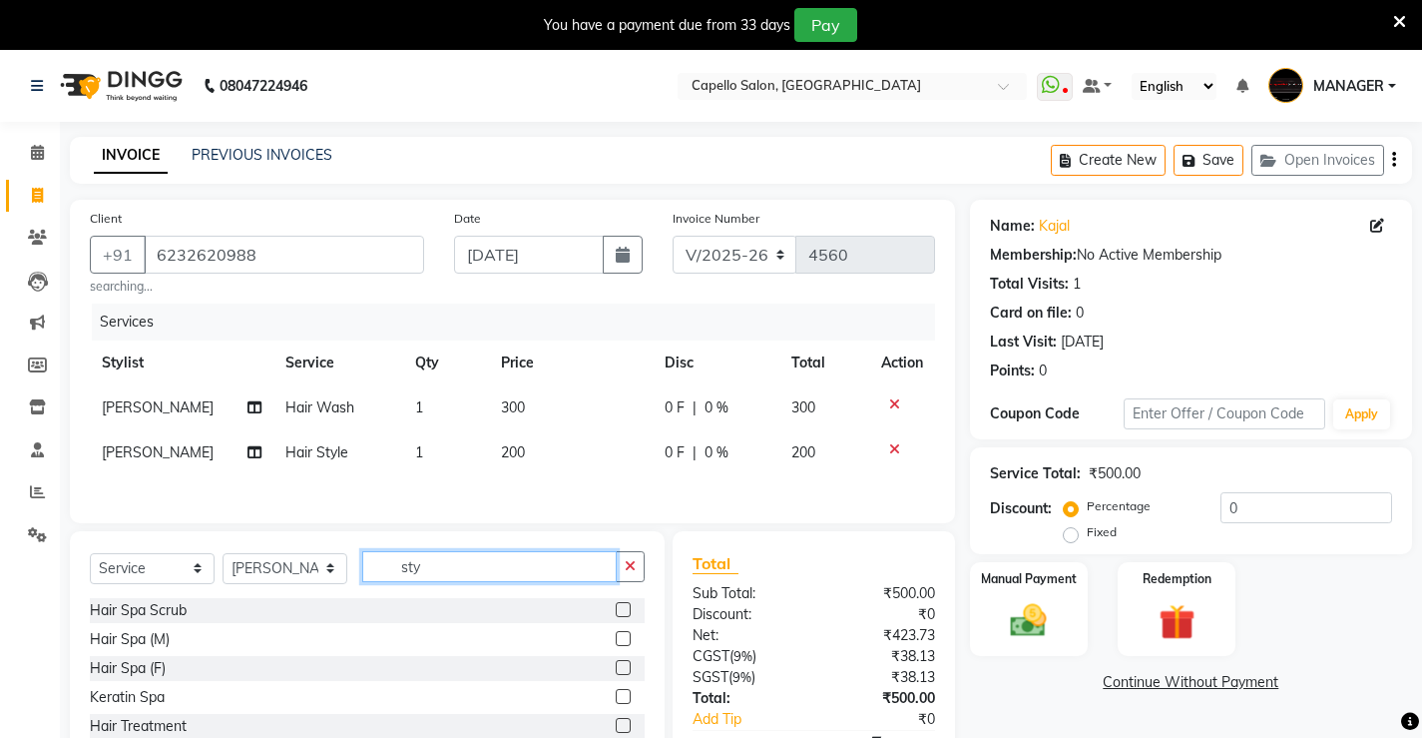
drag, startPoint x: 496, startPoint y: 573, endPoint x: 0, endPoint y: 594, distance: 496.5
click at [0, 594] on app-home "08047224946 Select Location × Capello Salon, Bilaspur WhatsApp Status ✕ Status:…" at bounding box center [711, 452] width 1422 height 805
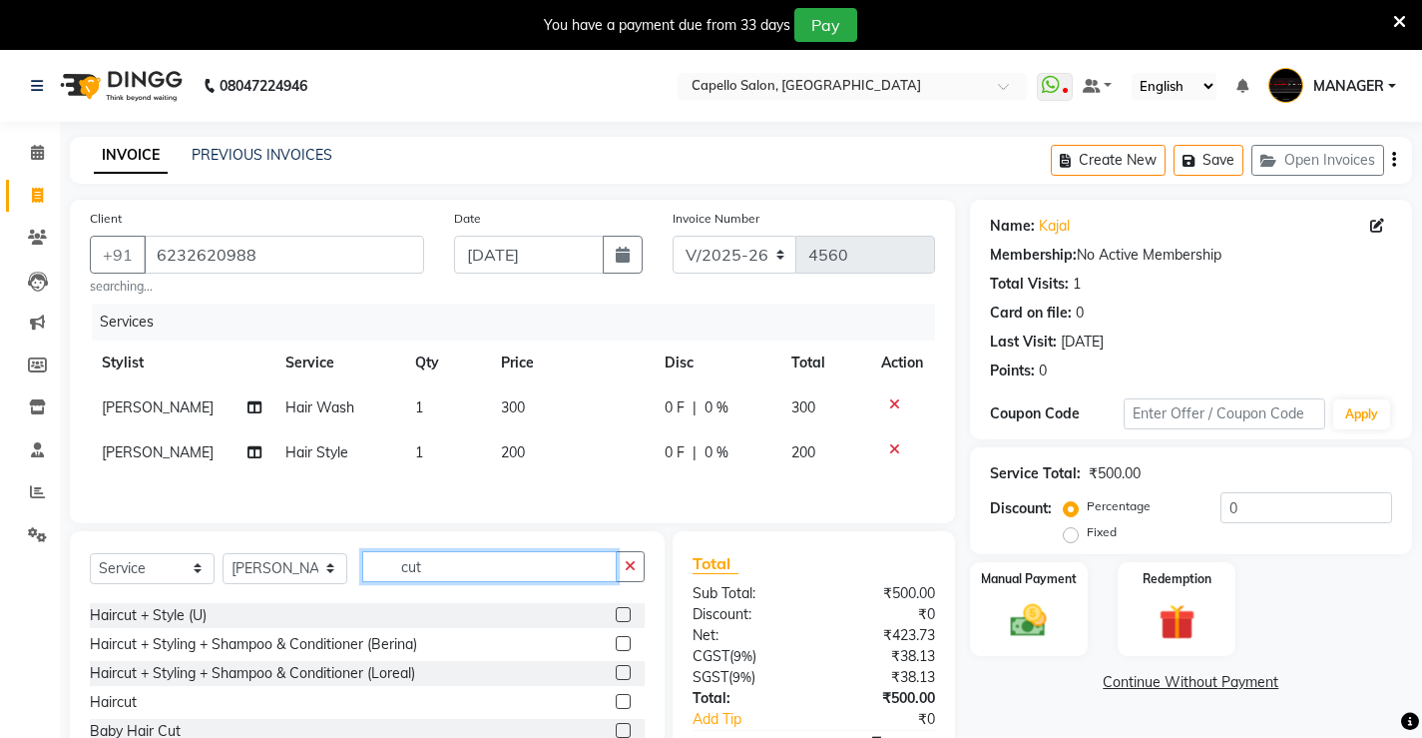
scroll to position [90, 0]
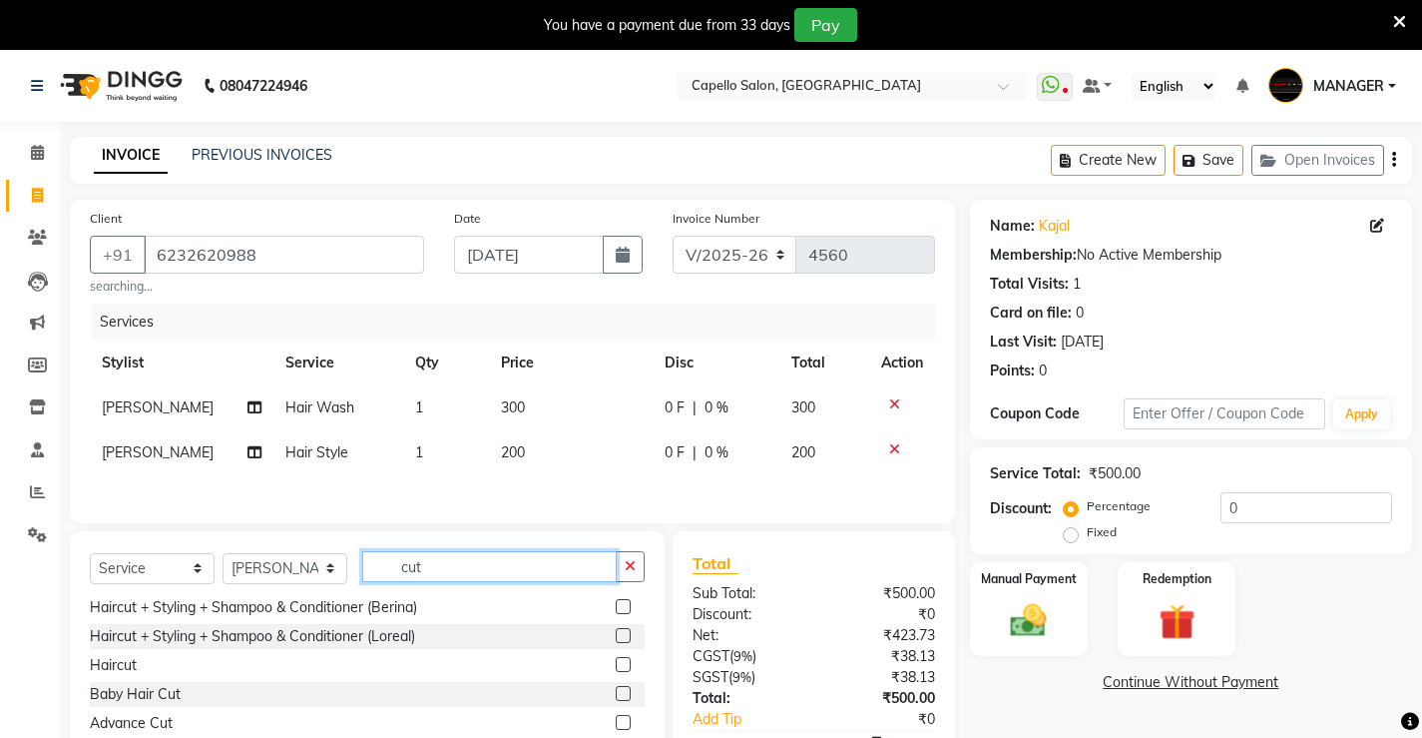
type input "cut"
drag, startPoint x: 608, startPoint y: 671, endPoint x: 595, endPoint y: 603, distance: 69.1
click at [616, 669] on label at bounding box center [623, 664] width 15 height 15
click at [616, 669] on input "checkbox" at bounding box center [622, 665] width 13 height 13
checkbox input "true"
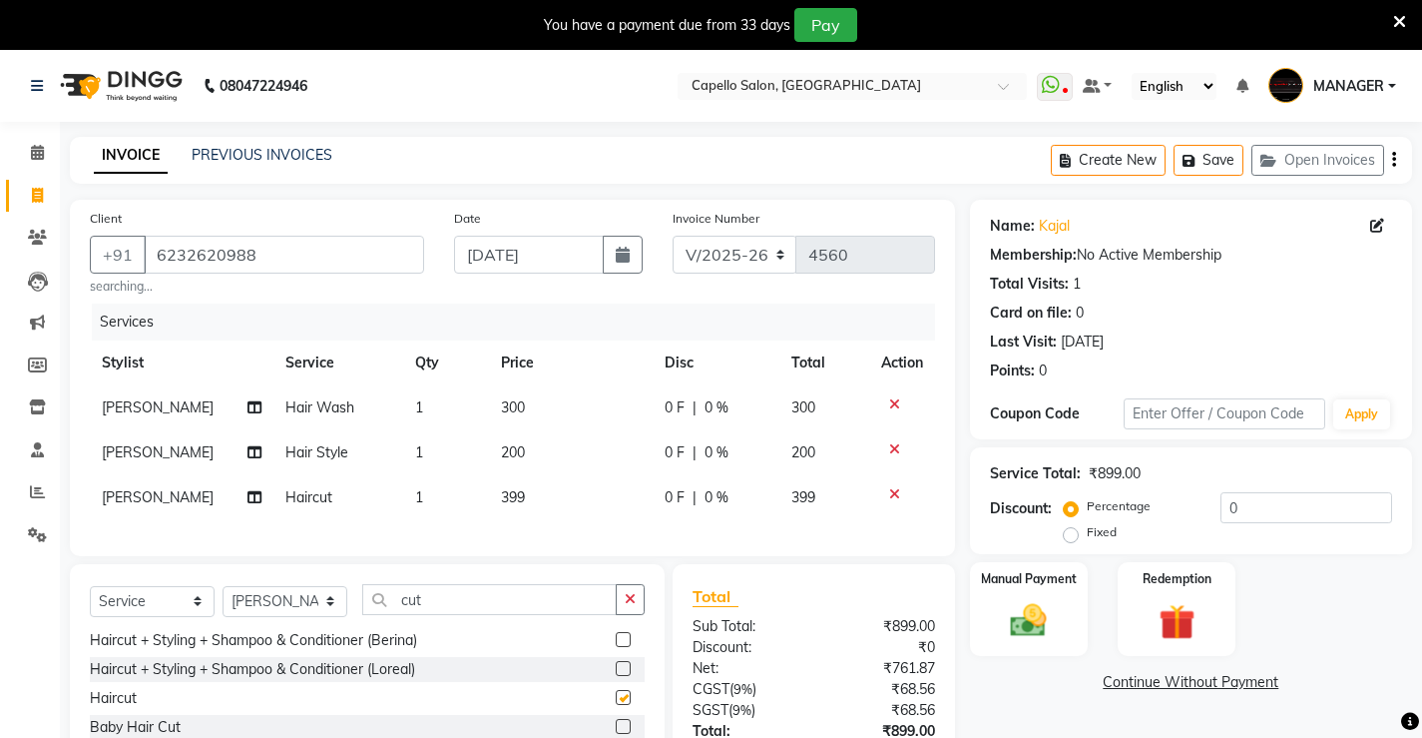
click at [523, 487] on td "399" at bounding box center [570, 497] width 163 height 45
select select "14732"
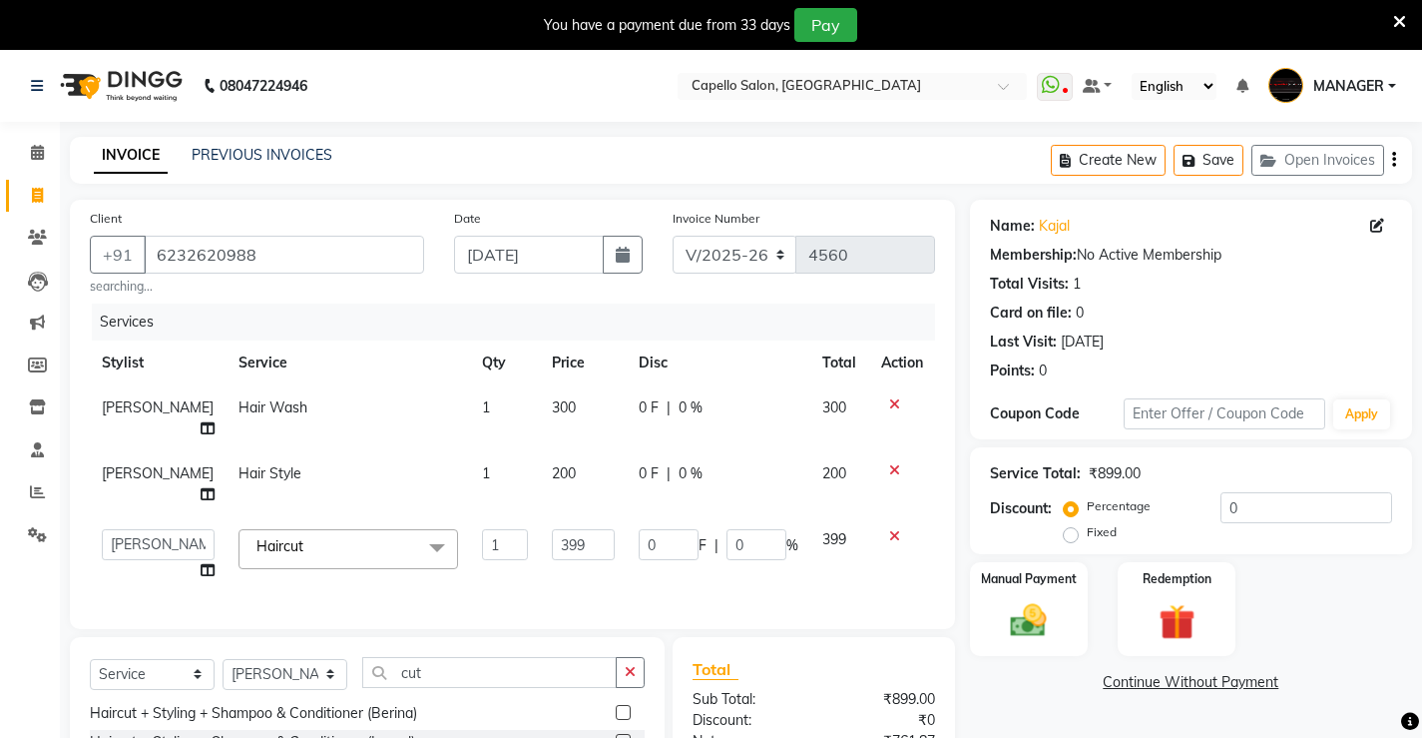
checkbox input "false"
drag, startPoint x: 573, startPoint y: 493, endPoint x: 0, endPoint y: 514, distance: 573.3
click at [0, 514] on app-home "08047224946 Select Location × Capello Salon, Bilaspur WhatsApp Status ✕ Status:…" at bounding box center [711, 505] width 1422 height 911
type input "500"
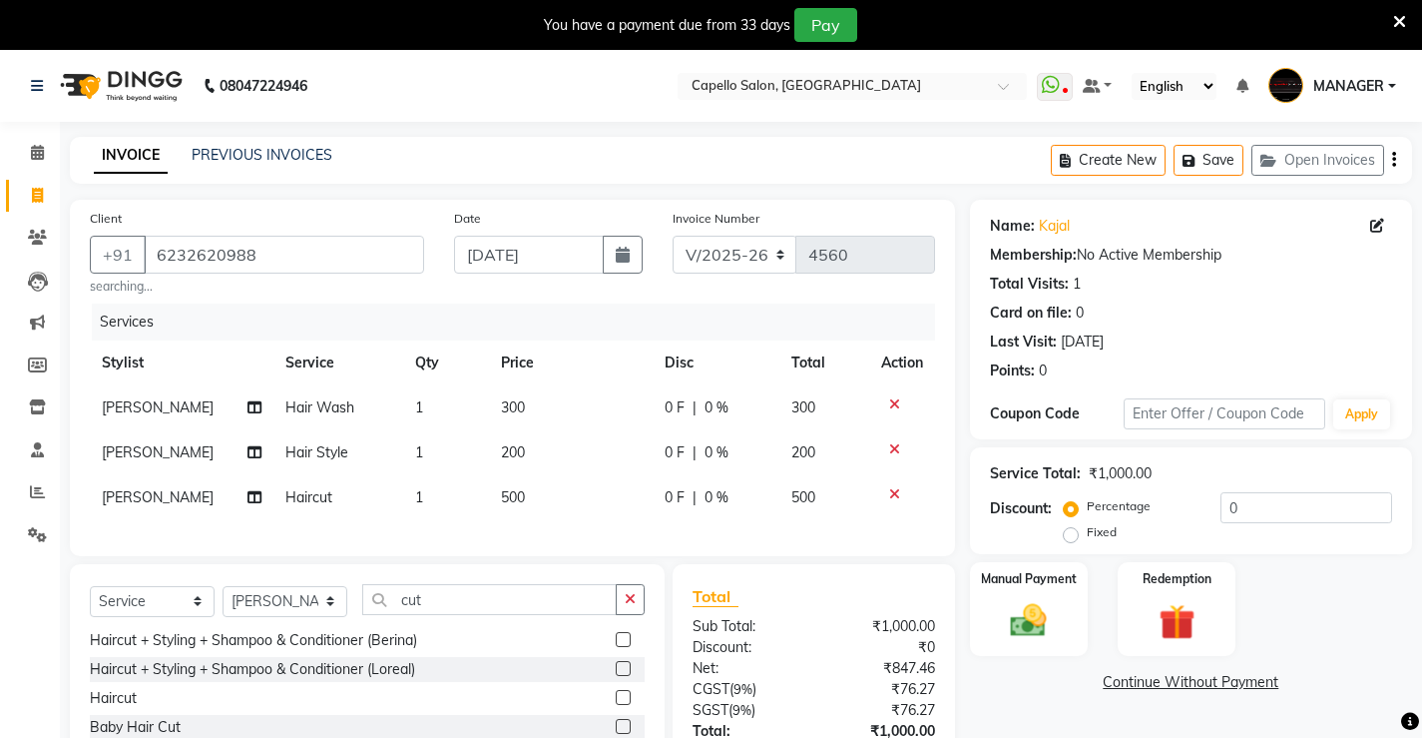
drag, startPoint x: 285, startPoint y: 563, endPoint x: 499, endPoint y: 564, distance: 213.6
click at [296, 556] on div "Client [PHONE_NUMBER] searching... Date [DATE] Invoice Number V/2025 V/[PHONE_N…" at bounding box center [512, 378] width 885 height 356
click at [1027, 634] on img at bounding box center [1028, 620] width 61 height 43
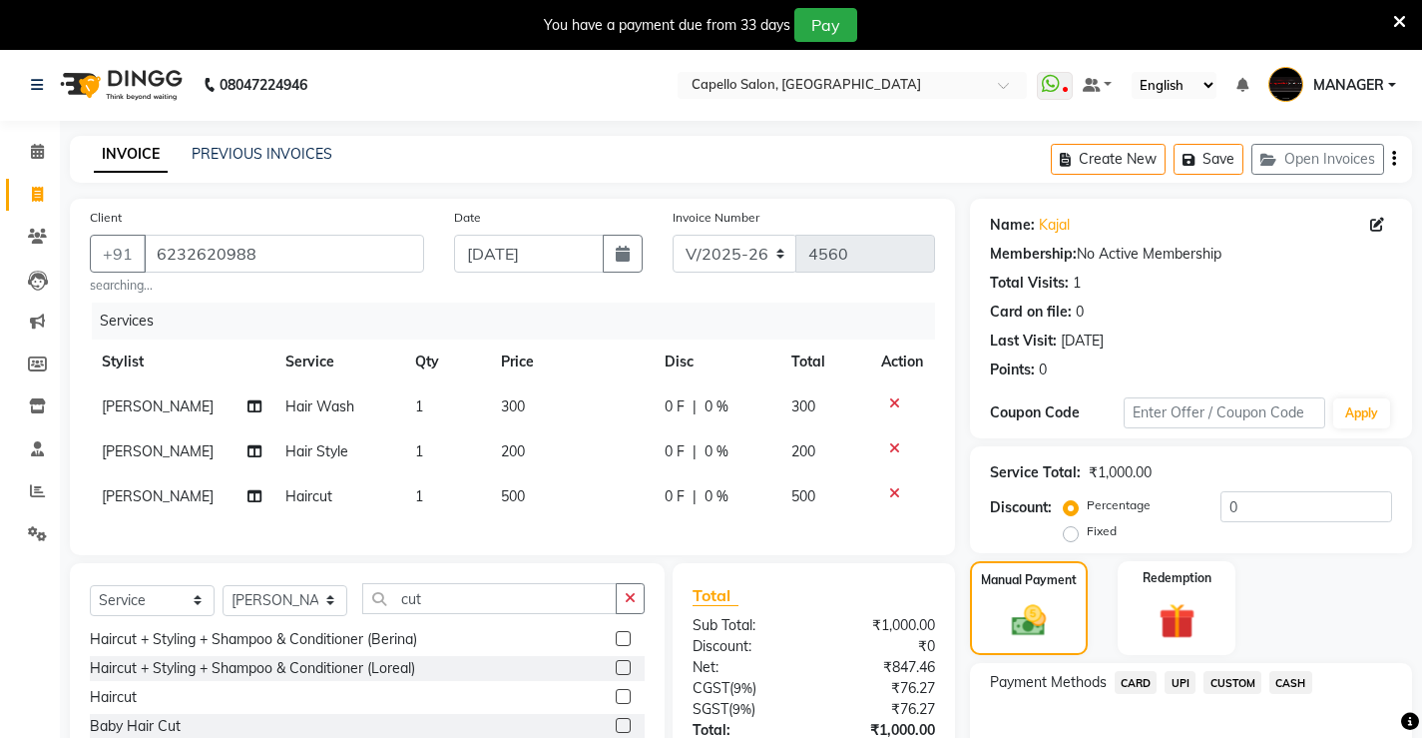
scroll to position [100, 0]
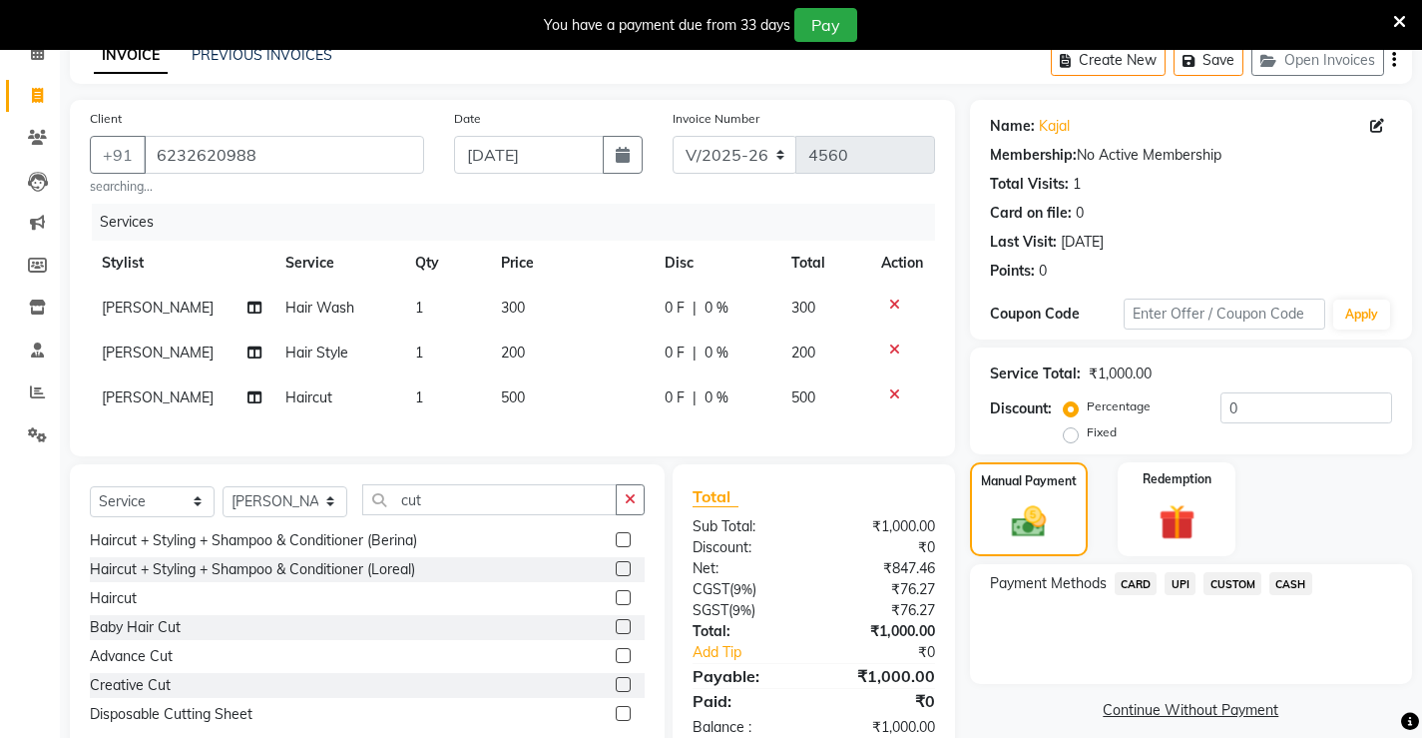
click at [1179, 582] on span "UPI" at bounding box center [1180, 583] width 31 height 23
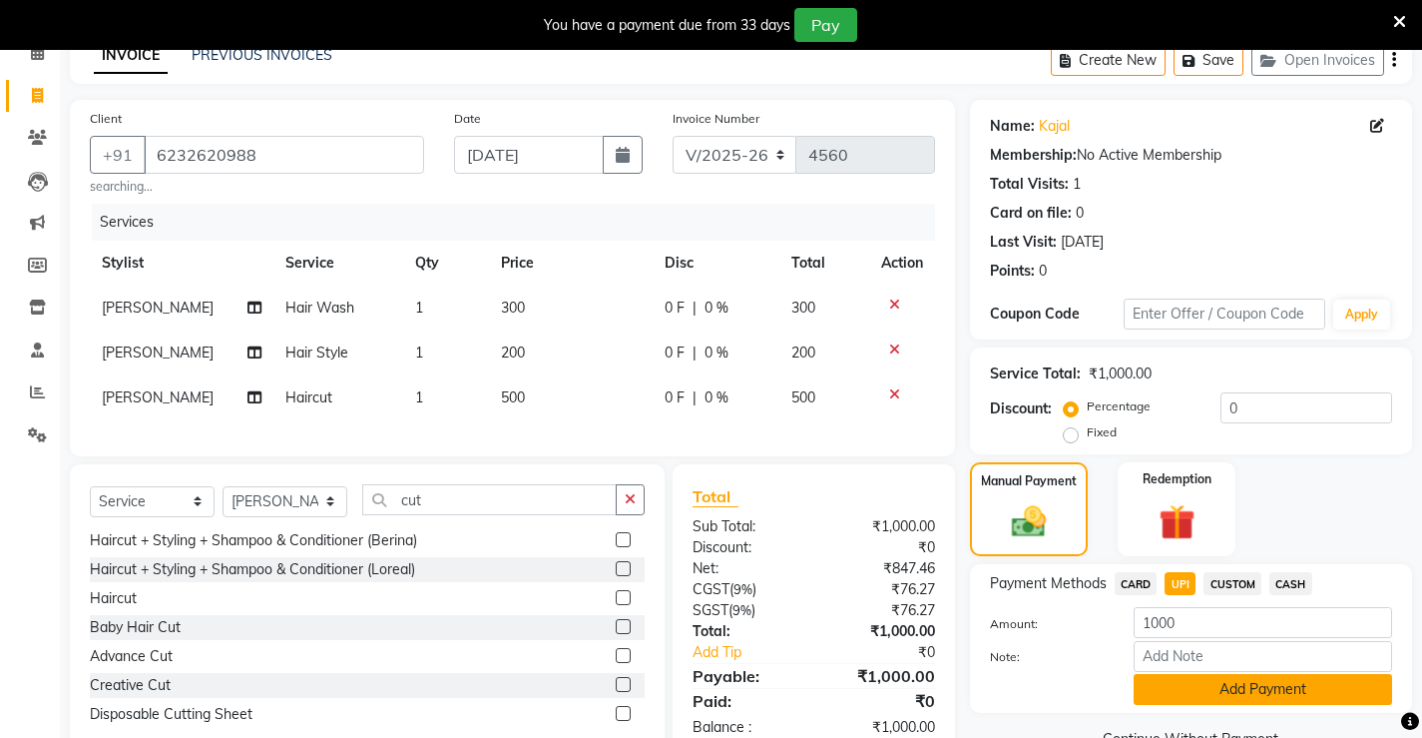
click at [1178, 702] on button "Add Payment" at bounding box center [1263, 689] width 259 height 31
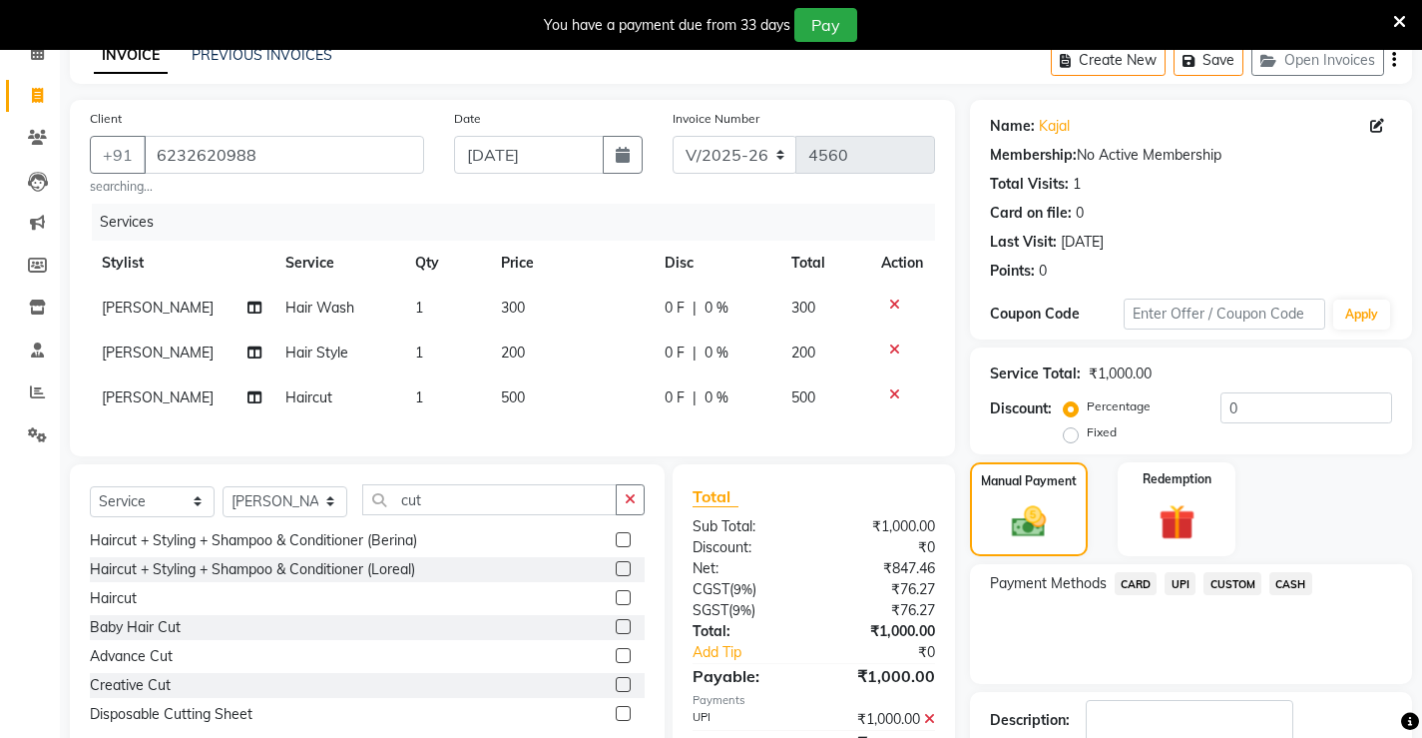
scroll to position [230, 0]
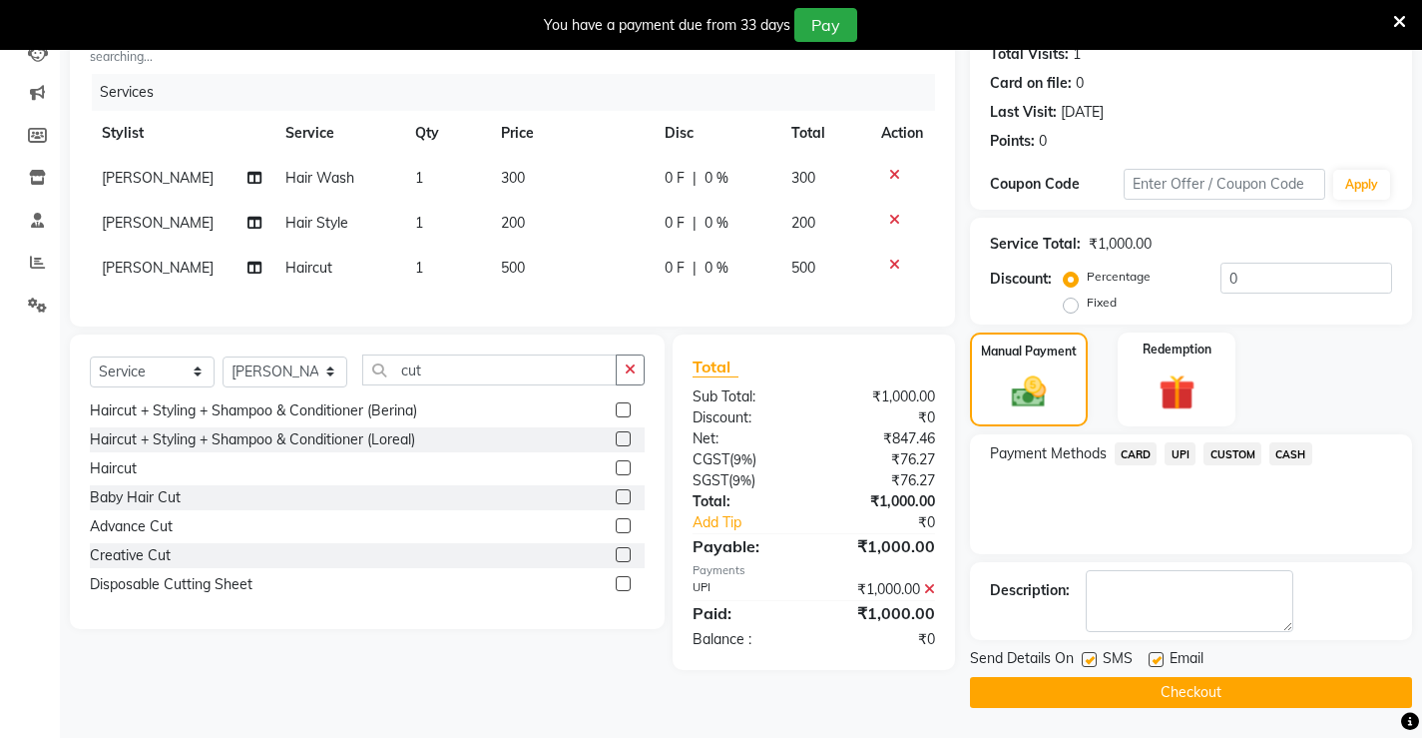
click at [1398, 16] on icon at bounding box center [1399, 22] width 13 height 18
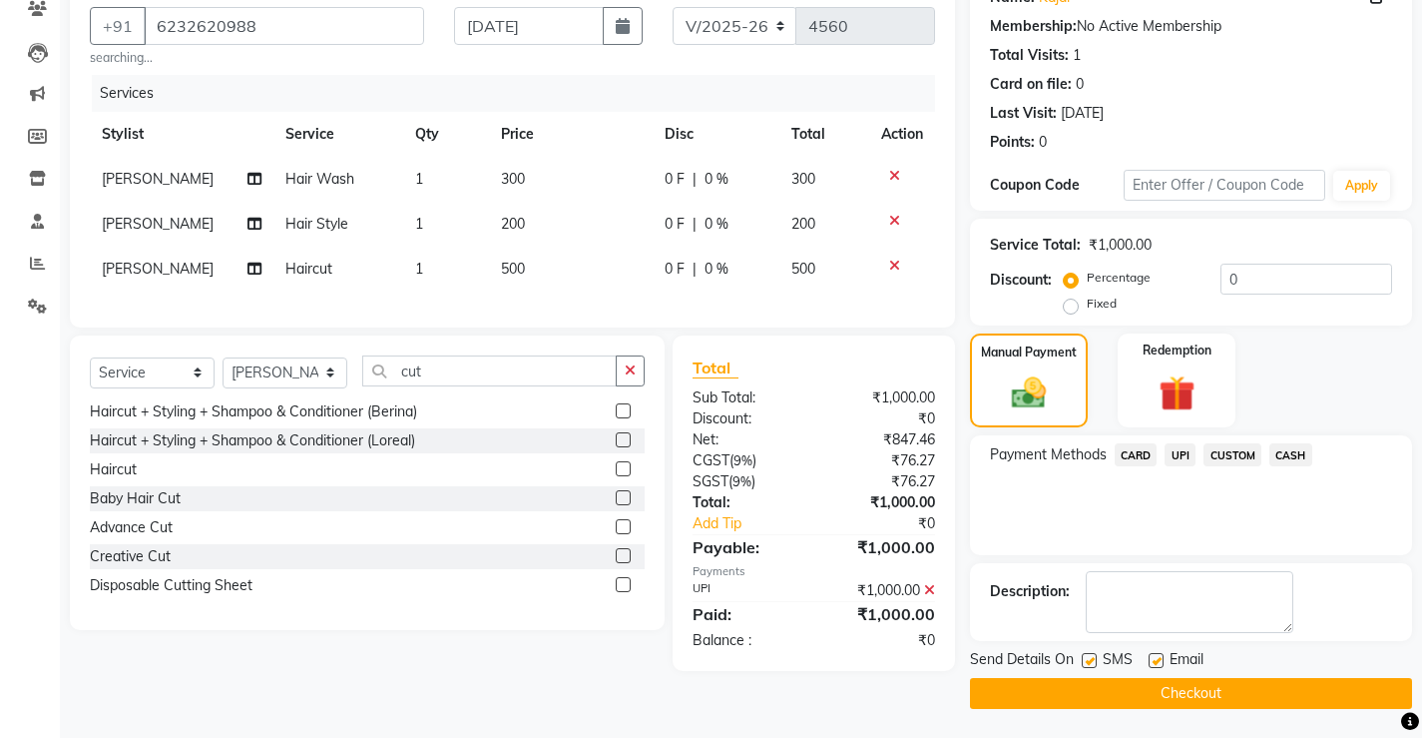
scroll to position [180, 0]
click at [1067, 681] on button "Checkout" at bounding box center [1191, 692] width 442 height 31
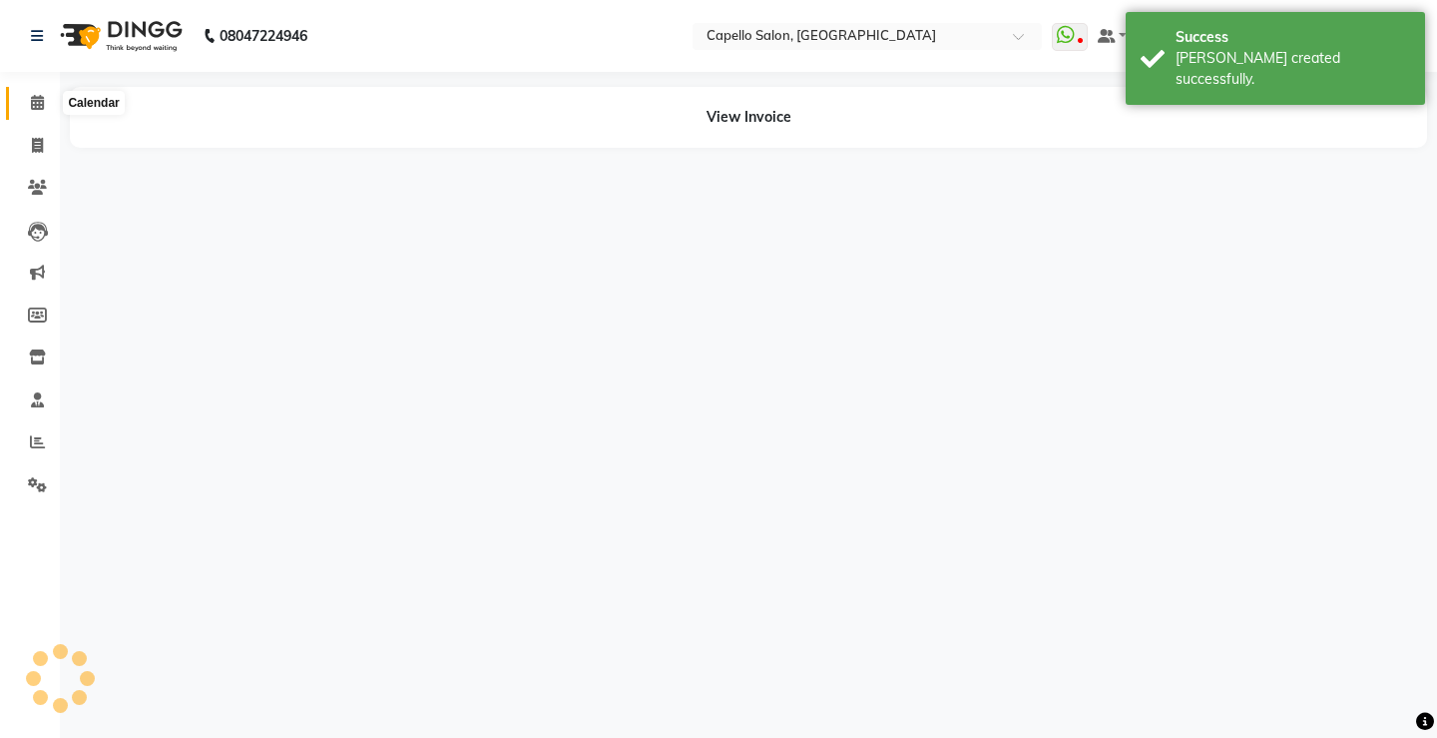
click at [39, 102] on icon at bounding box center [37, 102] width 13 height 15
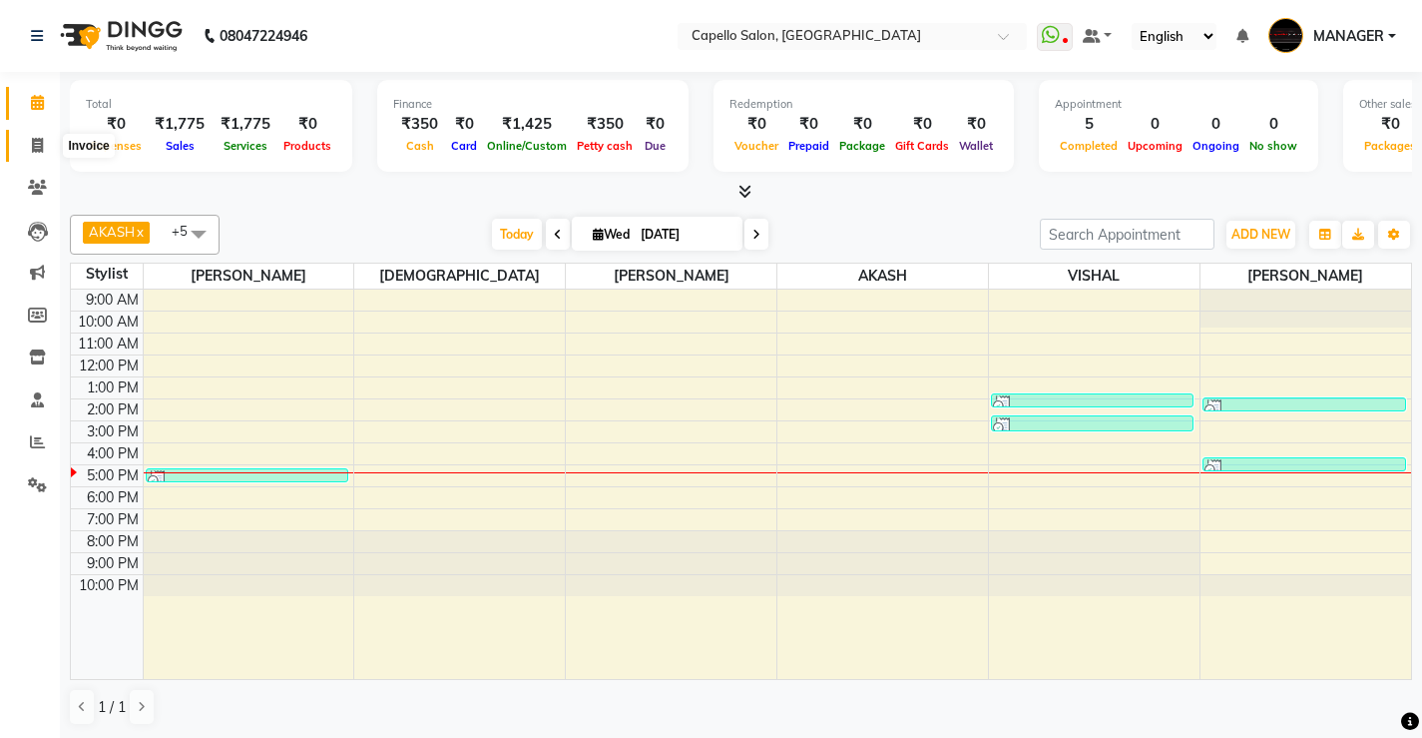
click at [46, 148] on span at bounding box center [37, 146] width 35 height 23
select select "service"
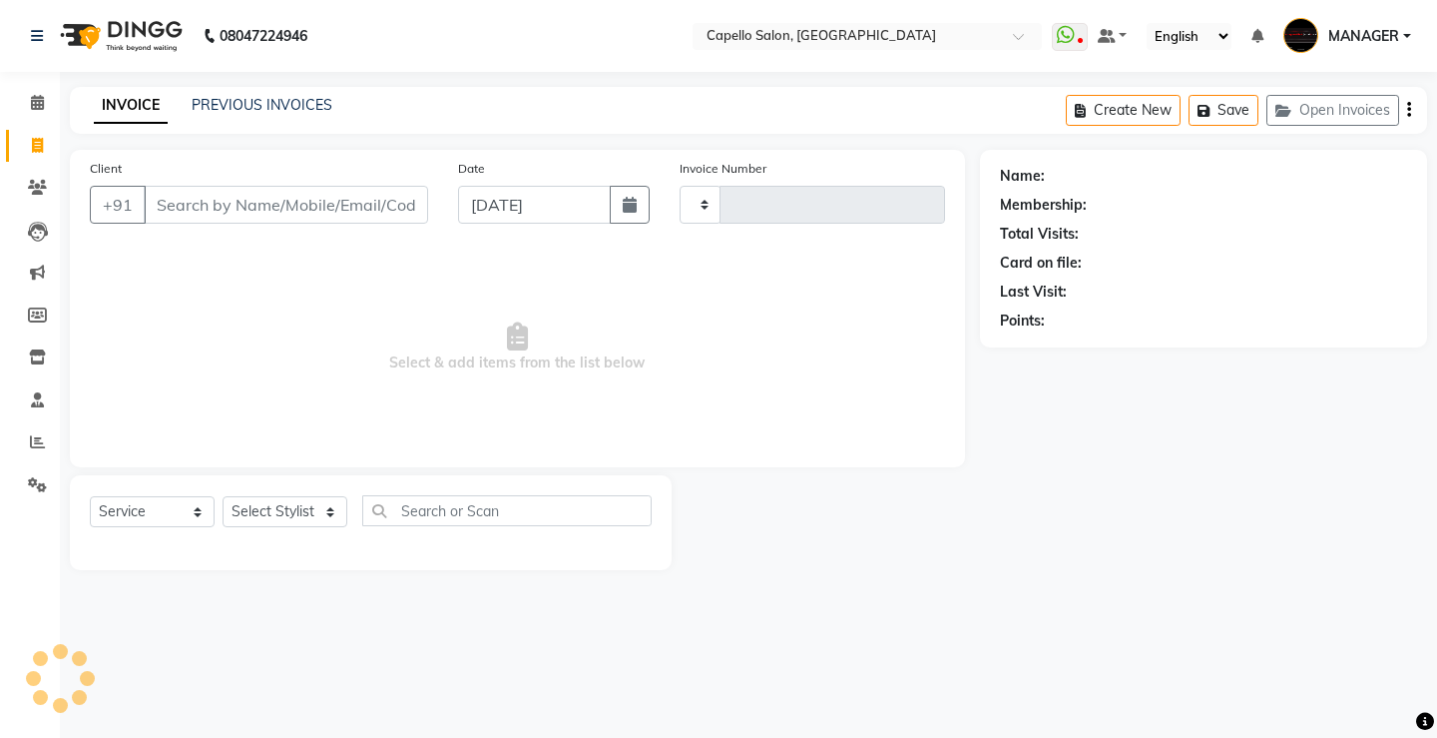
type input "4561"
select select "857"
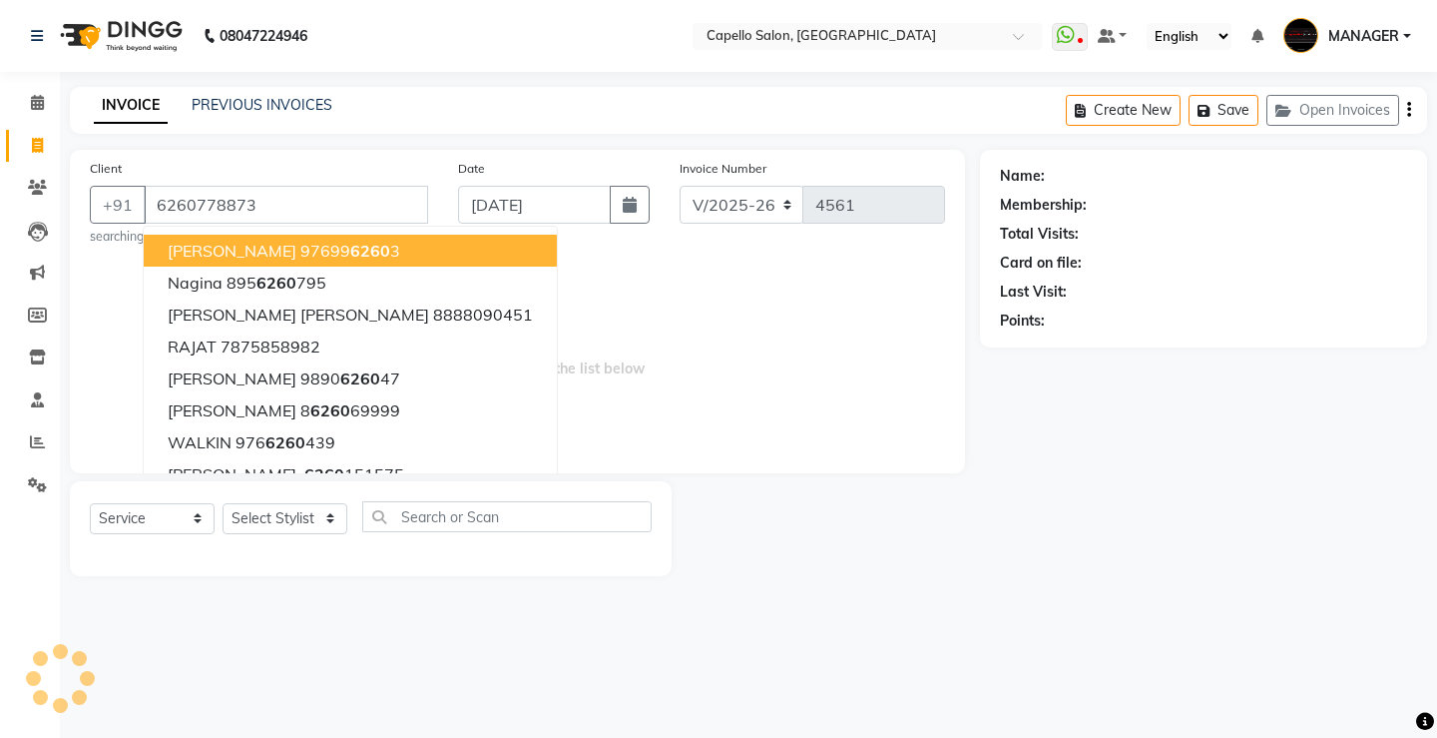
type input "6260778873"
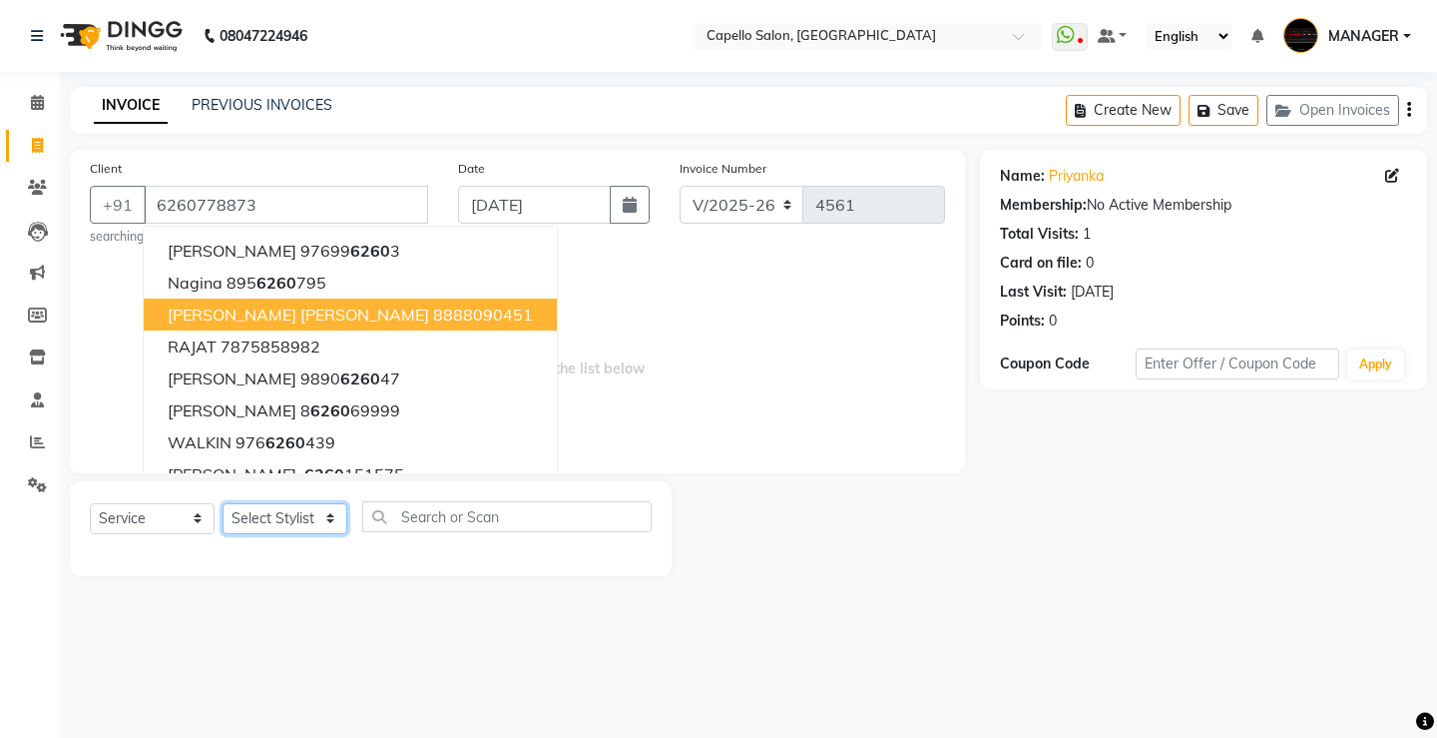
click at [283, 503] on select "Select Stylist ADMIN AKASH ANJALI [PERSON_NAME] [PERSON_NAME] MANAGER [PERSON_N…" at bounding box center [285, 518] width 125 height 31
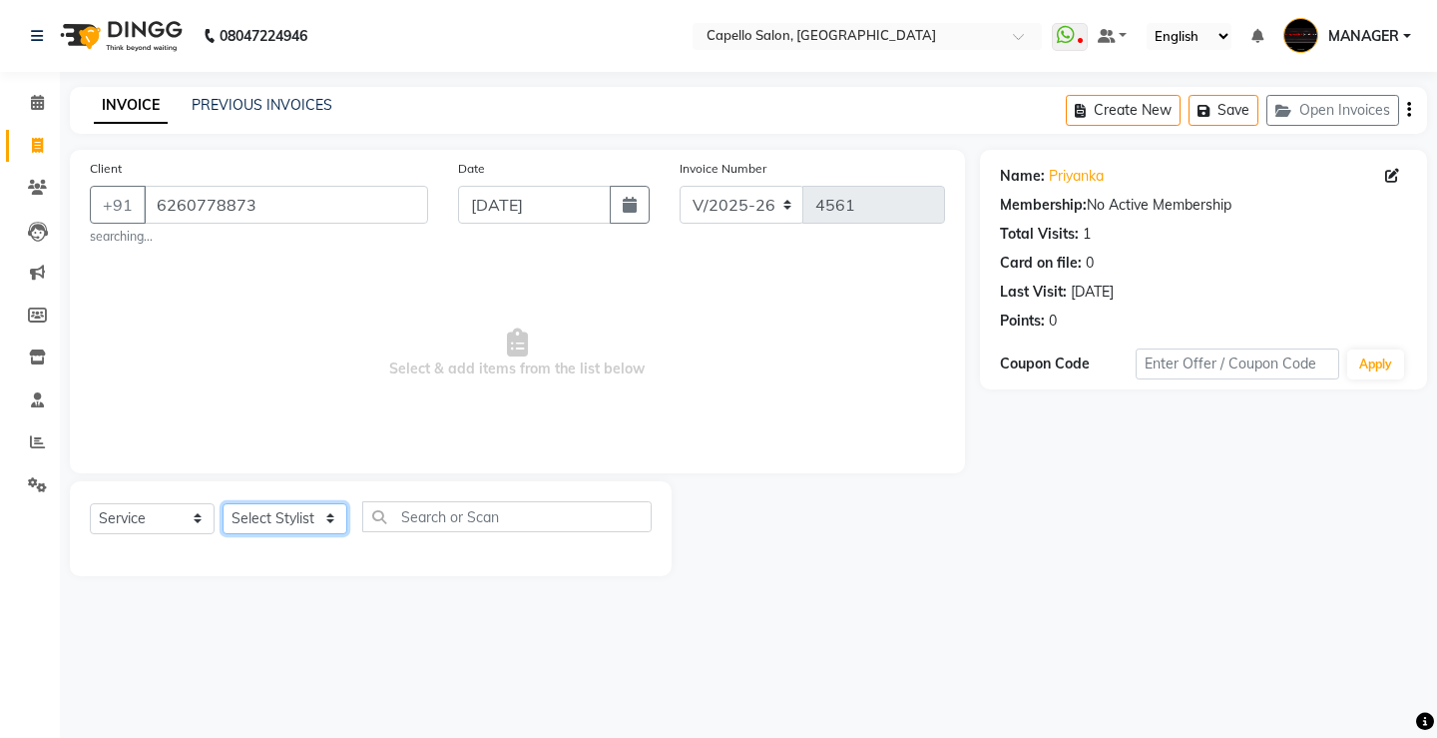
select select "28984"
click at [223, 503] on select "Select Stylist ADMIN AKASH ANJALI [PERSON_NAME] [PERSON_NAME] MANAGER [PERSON_N…" at bounding box center [285, 518] width 125 height 31
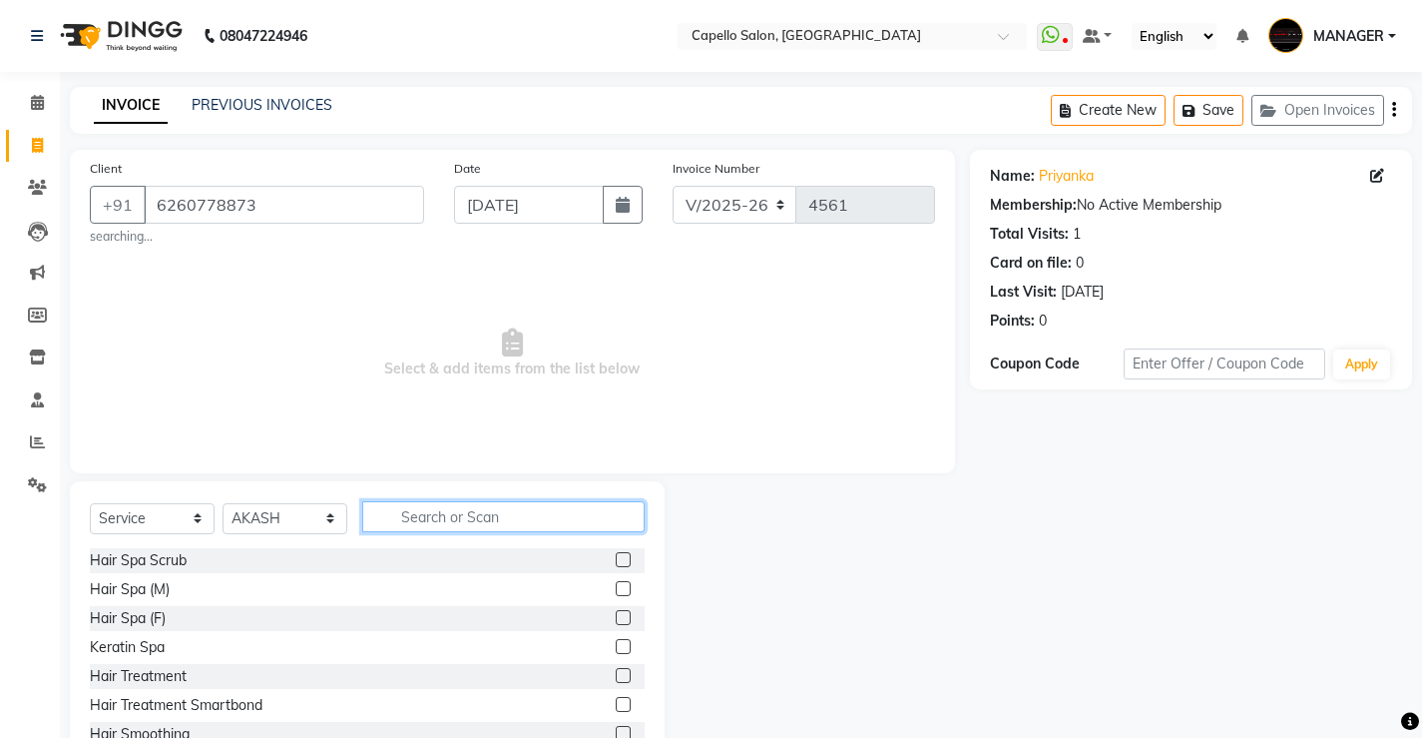
click at [530, 509] on input "text" at bounding box center [503, 516] width 282 height 31
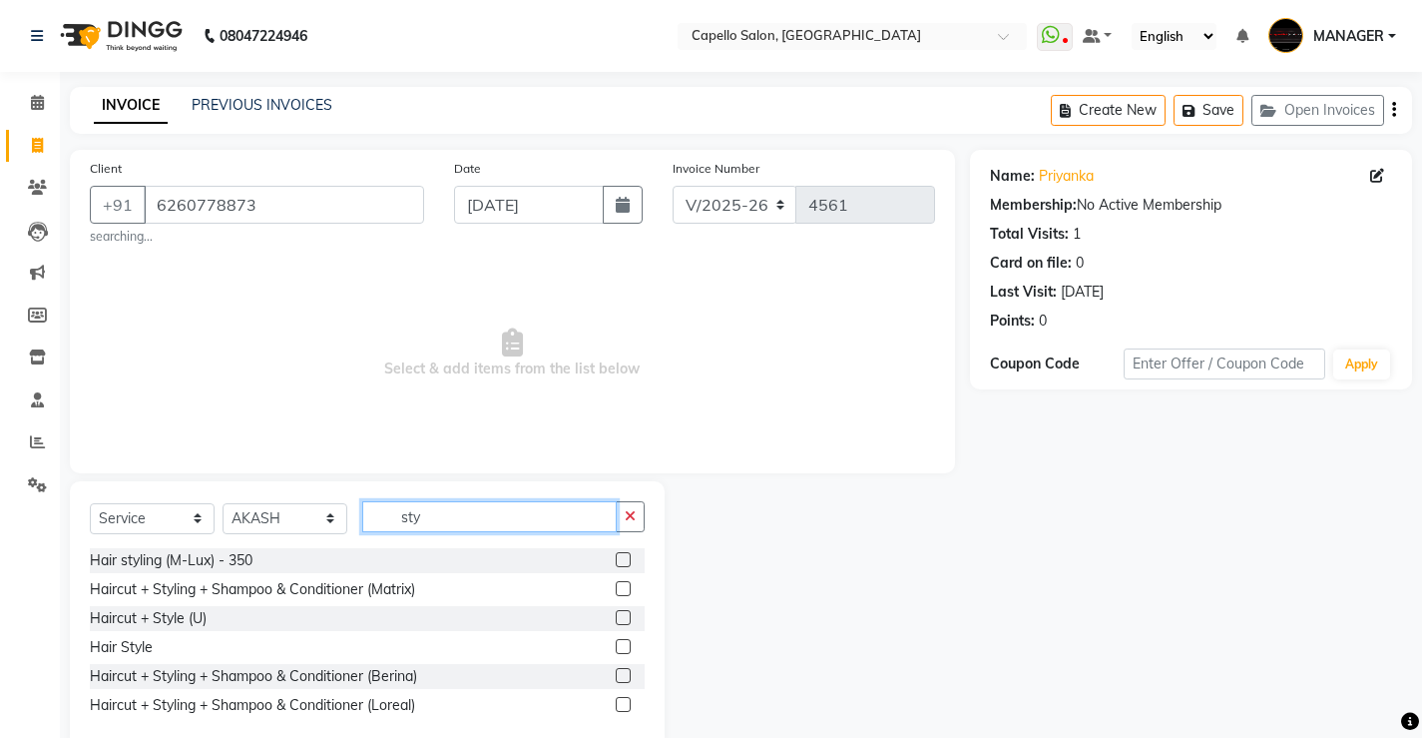
type input "sty"
click at [621, 591] on label at bounding box center [623, 588] width 15 height 15
click at [621, 591] on input "checkbox" at bounding box center [622, 589] width 13 height 13
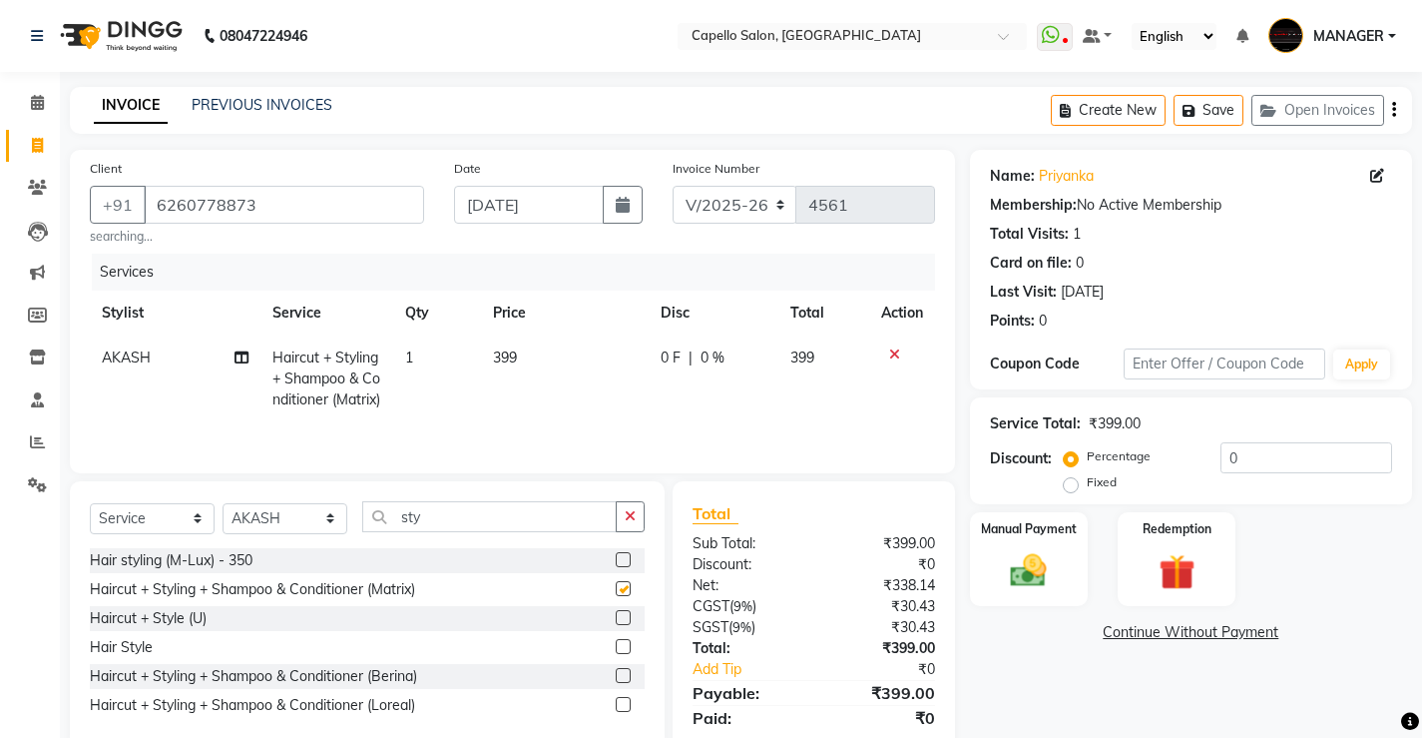
checkbox input "false"
click at [504, 356] on span "399" at bounding box center [505, 357] width 24 height 18
select select "28984"
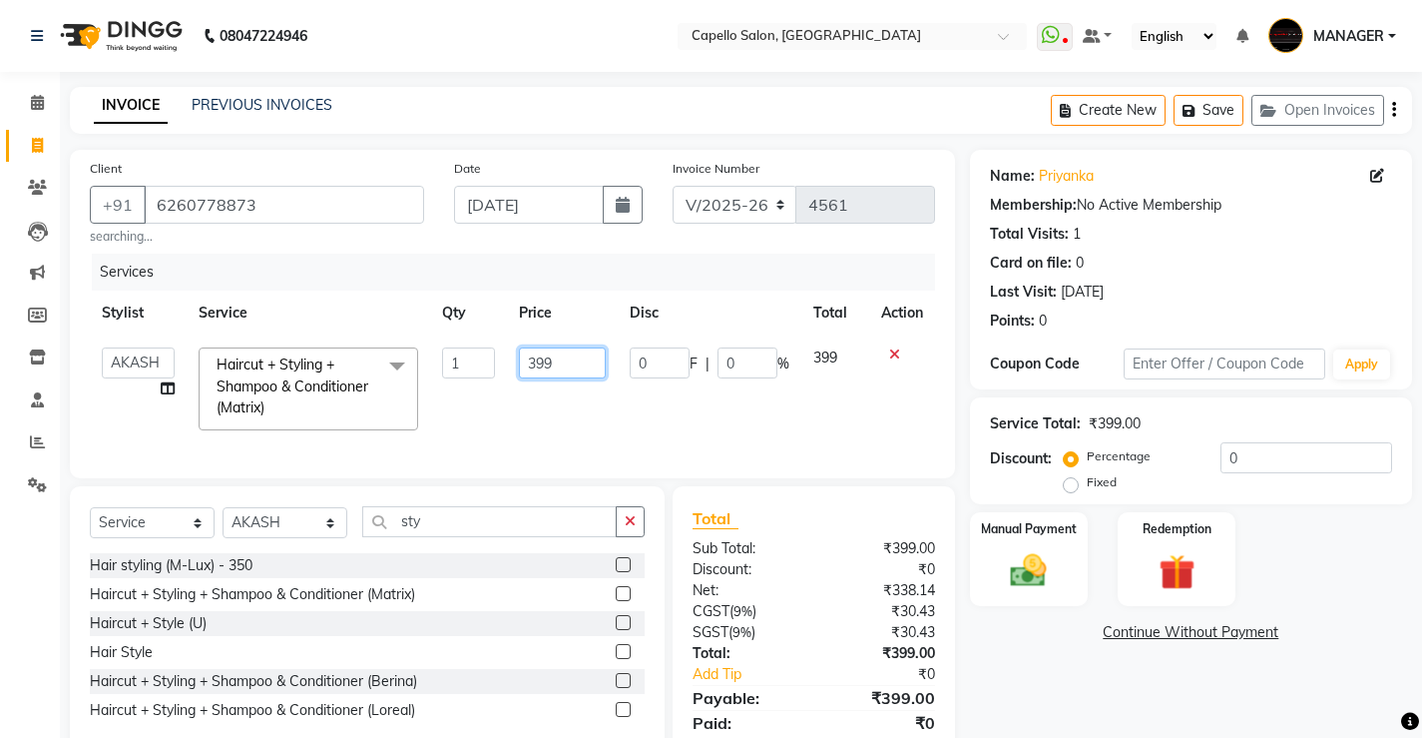
drag, startPoint x: 579, startPoint y: 365, endPoint x: 304, endPoint y: 333, distance: 276.3
click at [306, 333] on table "Stylist Service Qty Price Disc Total Action ADMIN AKASH ANJALI [PERSON_NAME] [P…" at bounding box center [512, 365] width 845 height 151
type input "600"
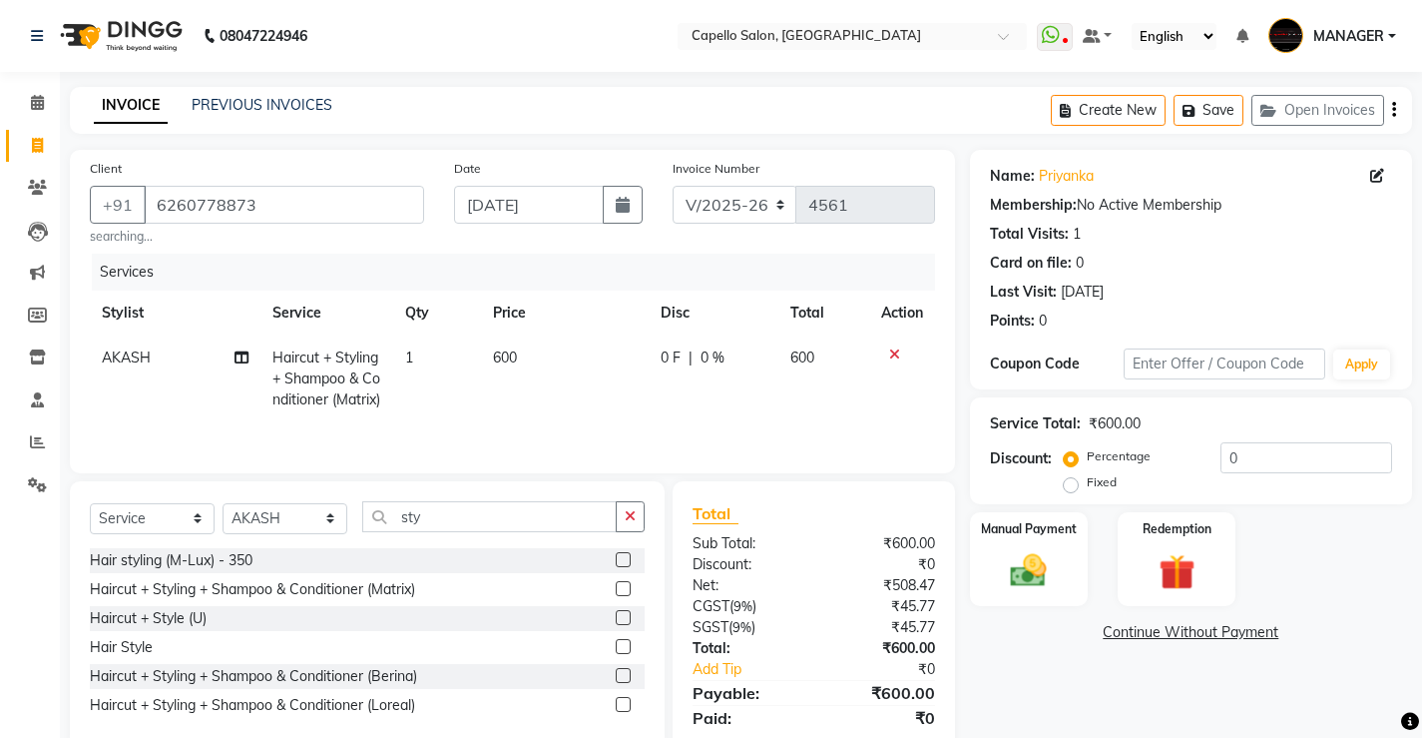
click at [501, 422] on tr "AKASH Haircut + Styling + Shampoo & Conditioner (Matrix) 1 600 0 F | 0 % 600" at bounding box center [512, 378] width 845 height 87
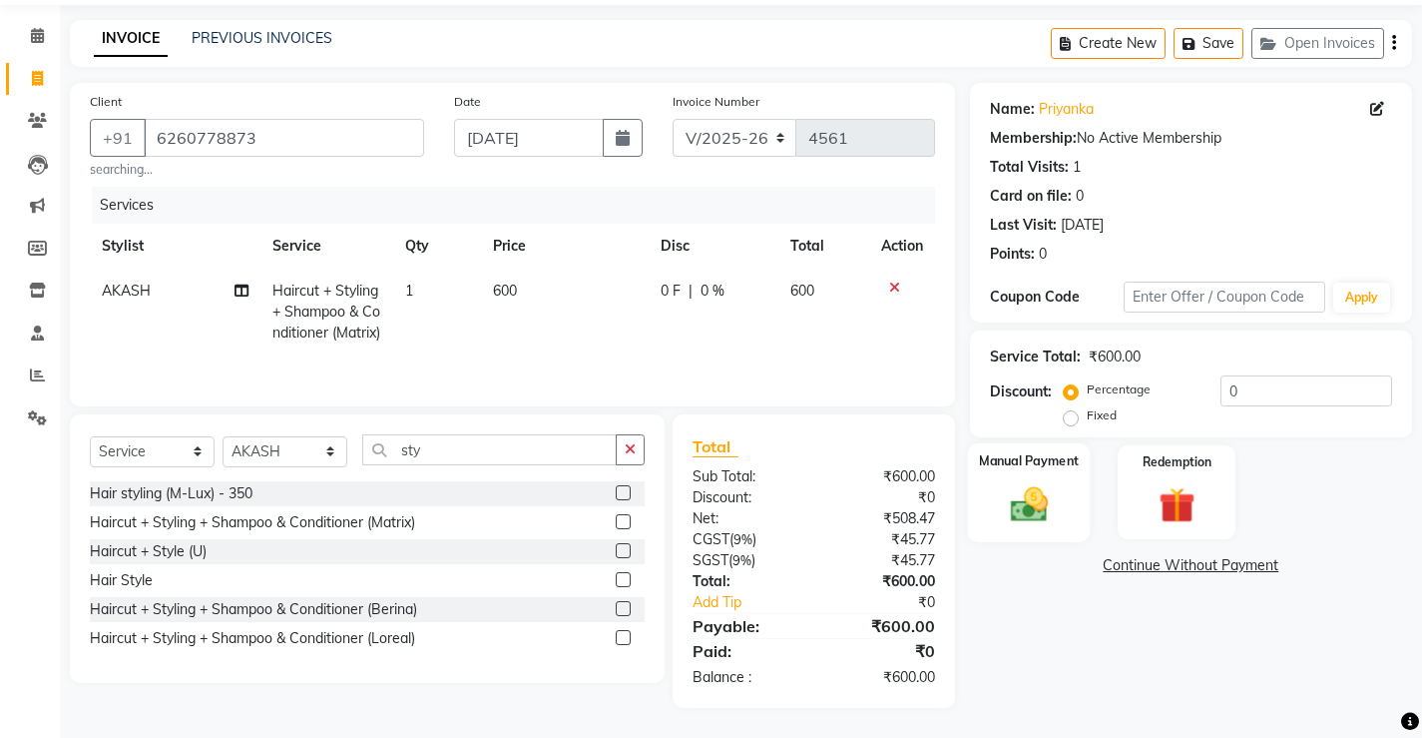
click at [992, 476] on div "Manual Payment" at bounding box center [1028, 492] width 123 height 99
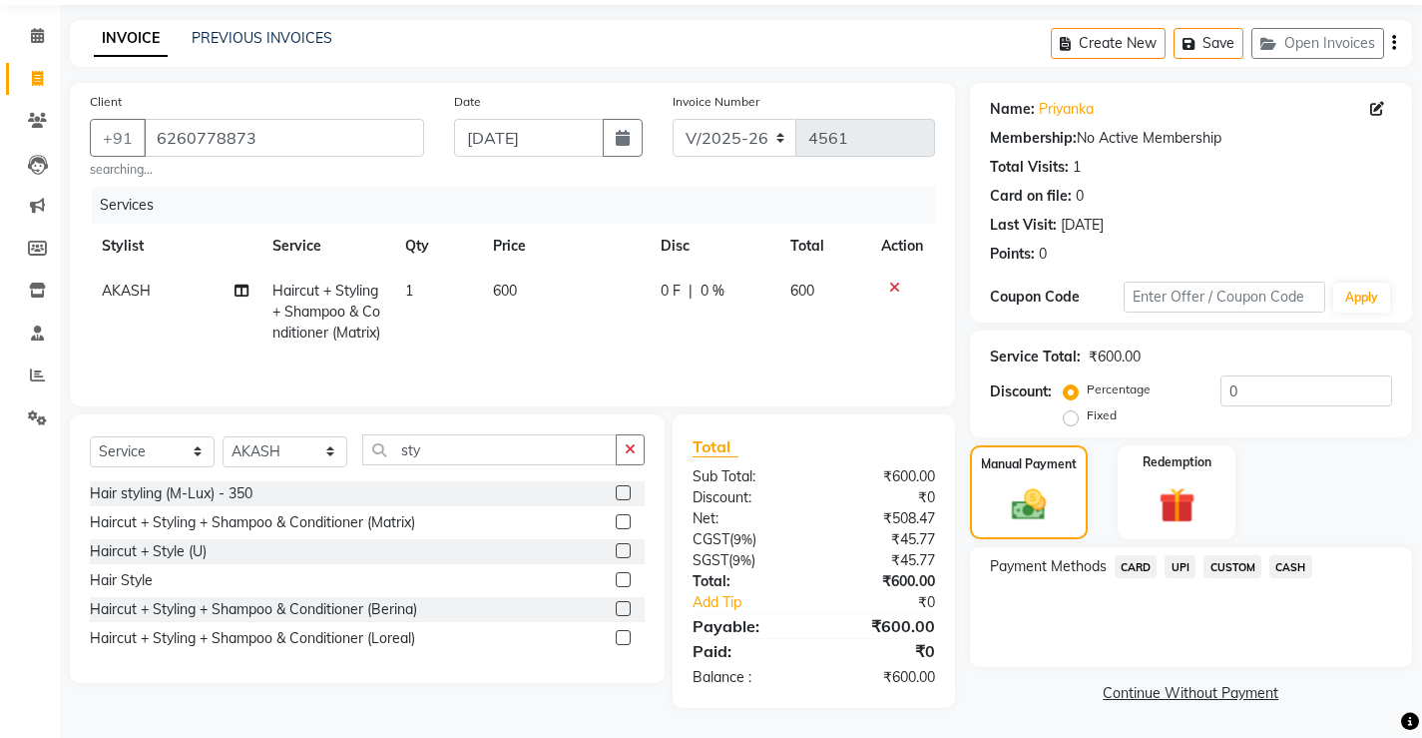
click at [1297, 555] on span "CASH" at bounding box center [1291, 566] width 43 height 23
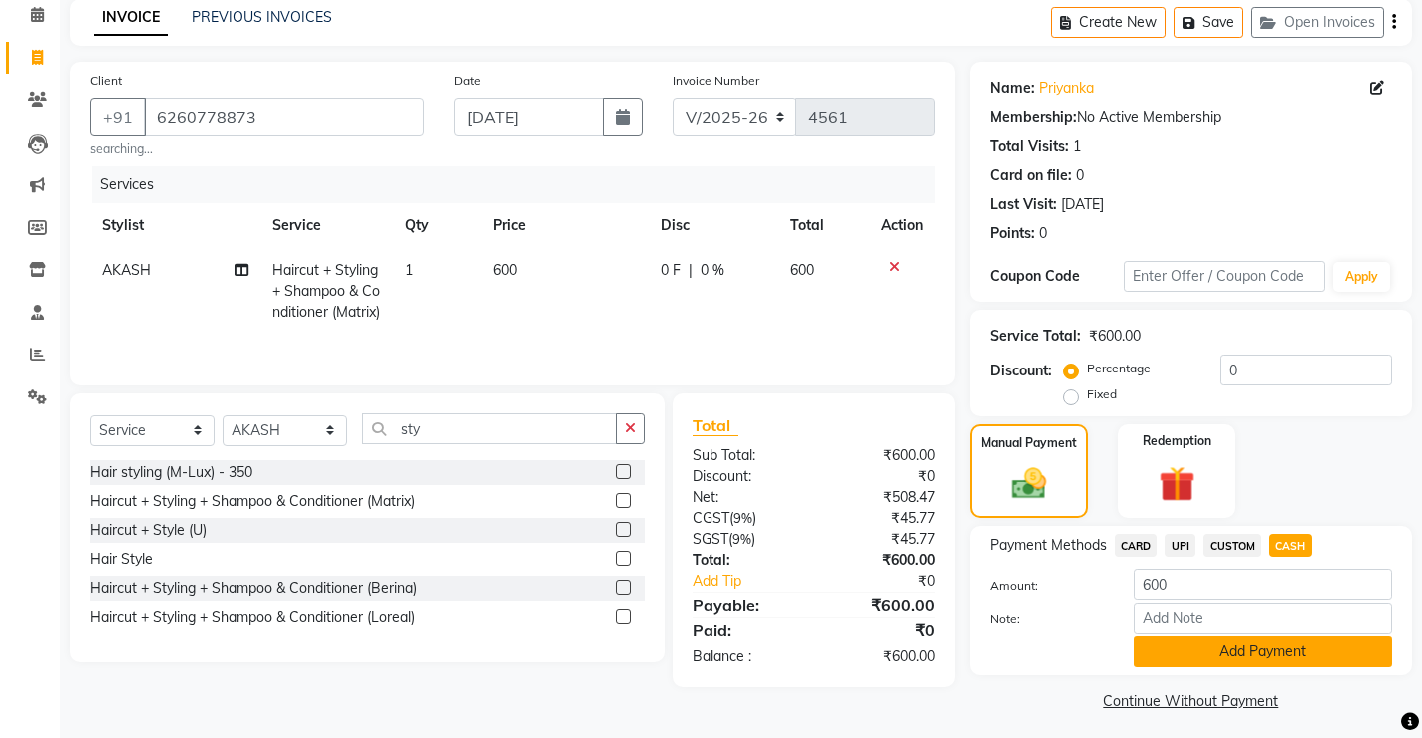
click at [1259, 646] on button "Add Payment" at bounding box center [1263, 651] width 259 height 31
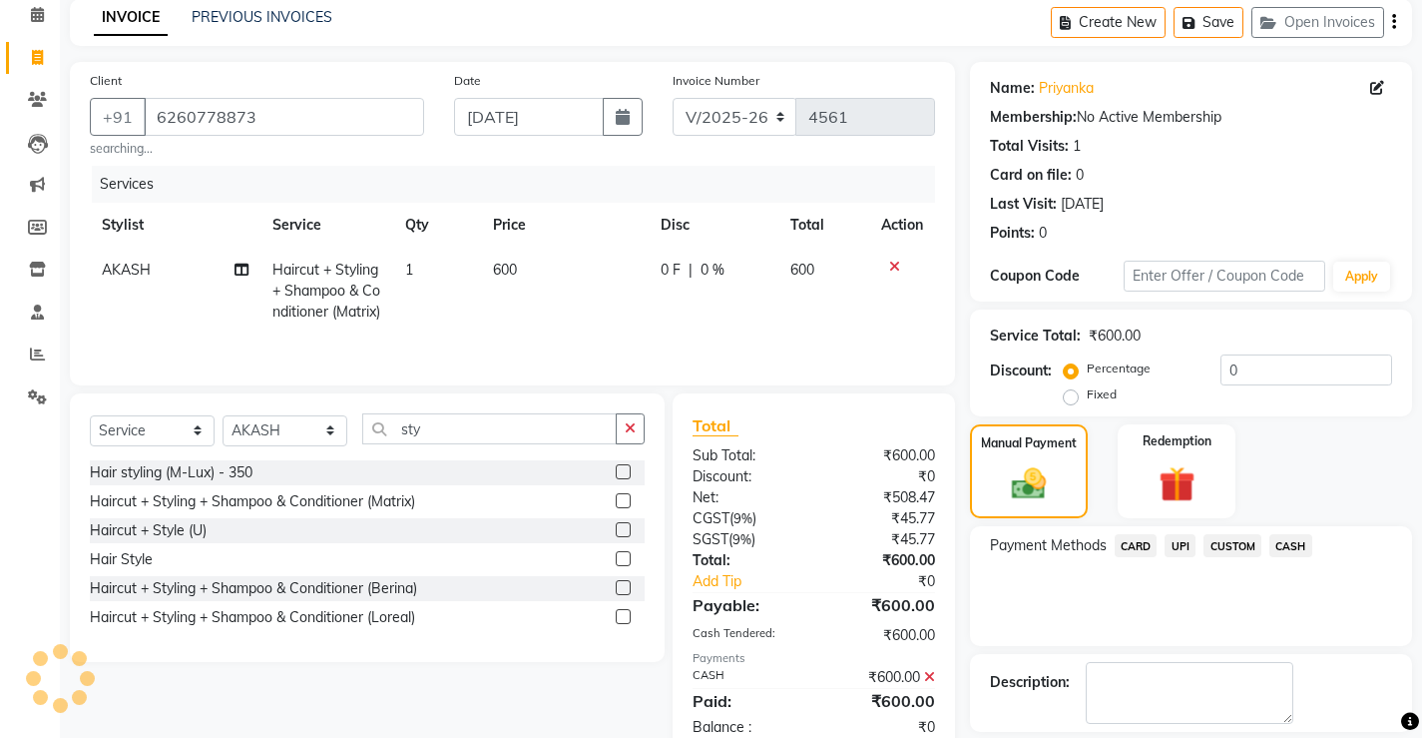
scroll to position [180, 0]
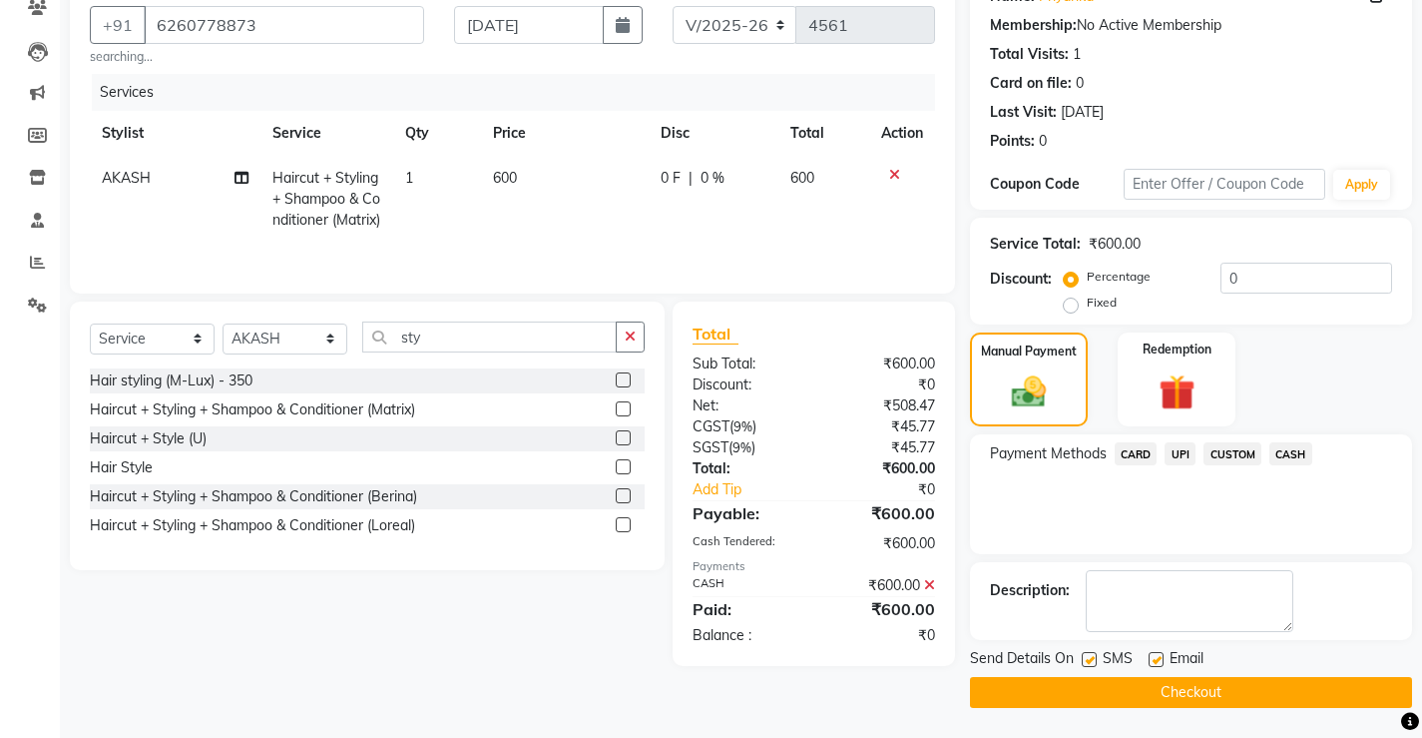
click at [1127, 692] on button "Checkout" at bounding box center [1191, 692] width 442 height 31
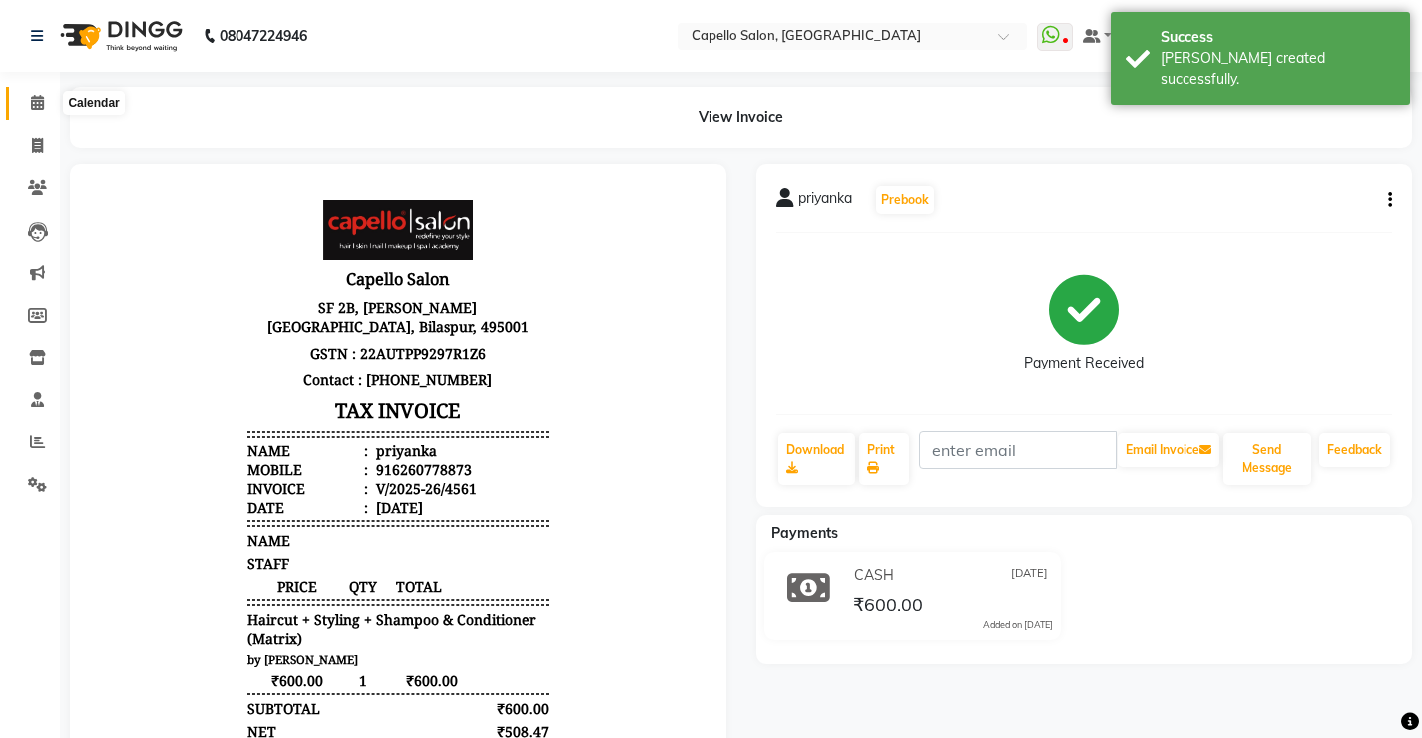
click at [48, 113] on span at bounding box center [37, 103] width 35 height 23
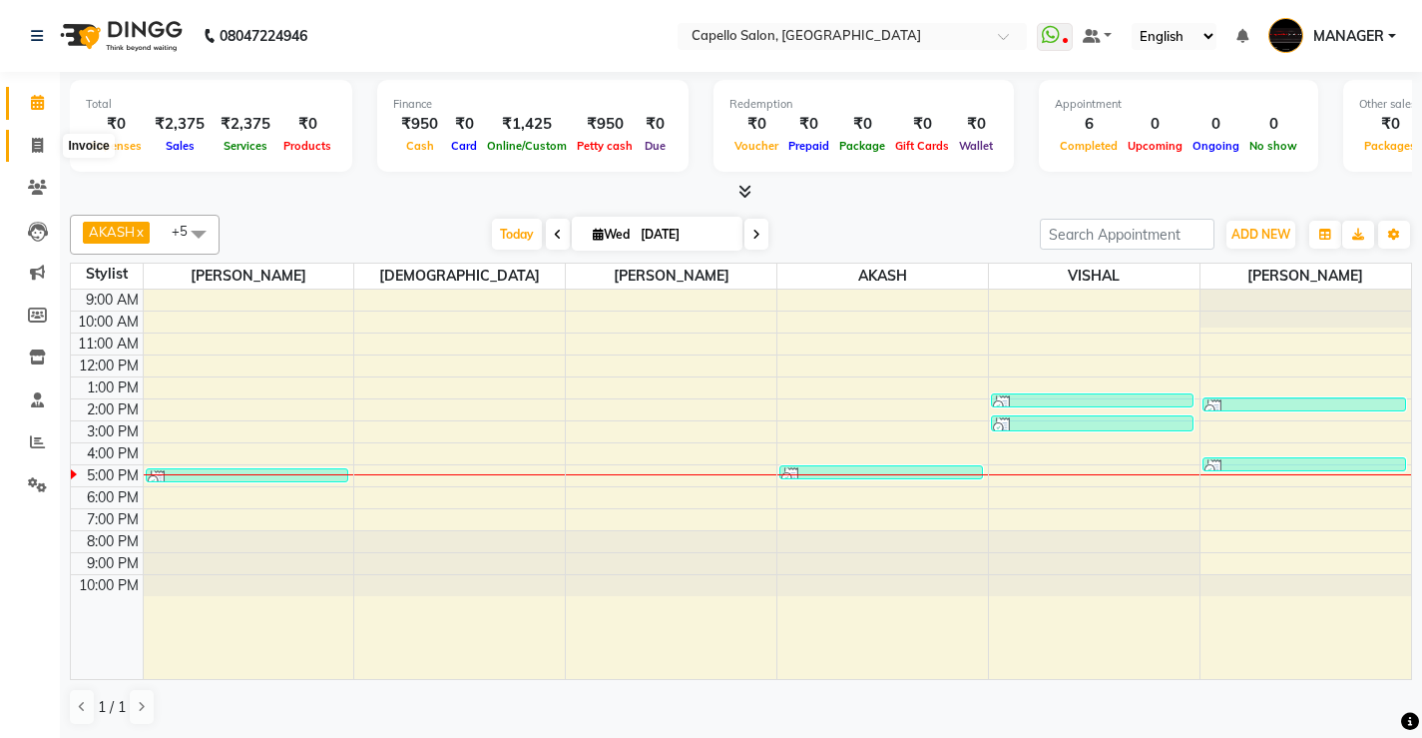
click at [38, 148] on icon at bounding box center [37, 145] width 11 height 15
select select "service"
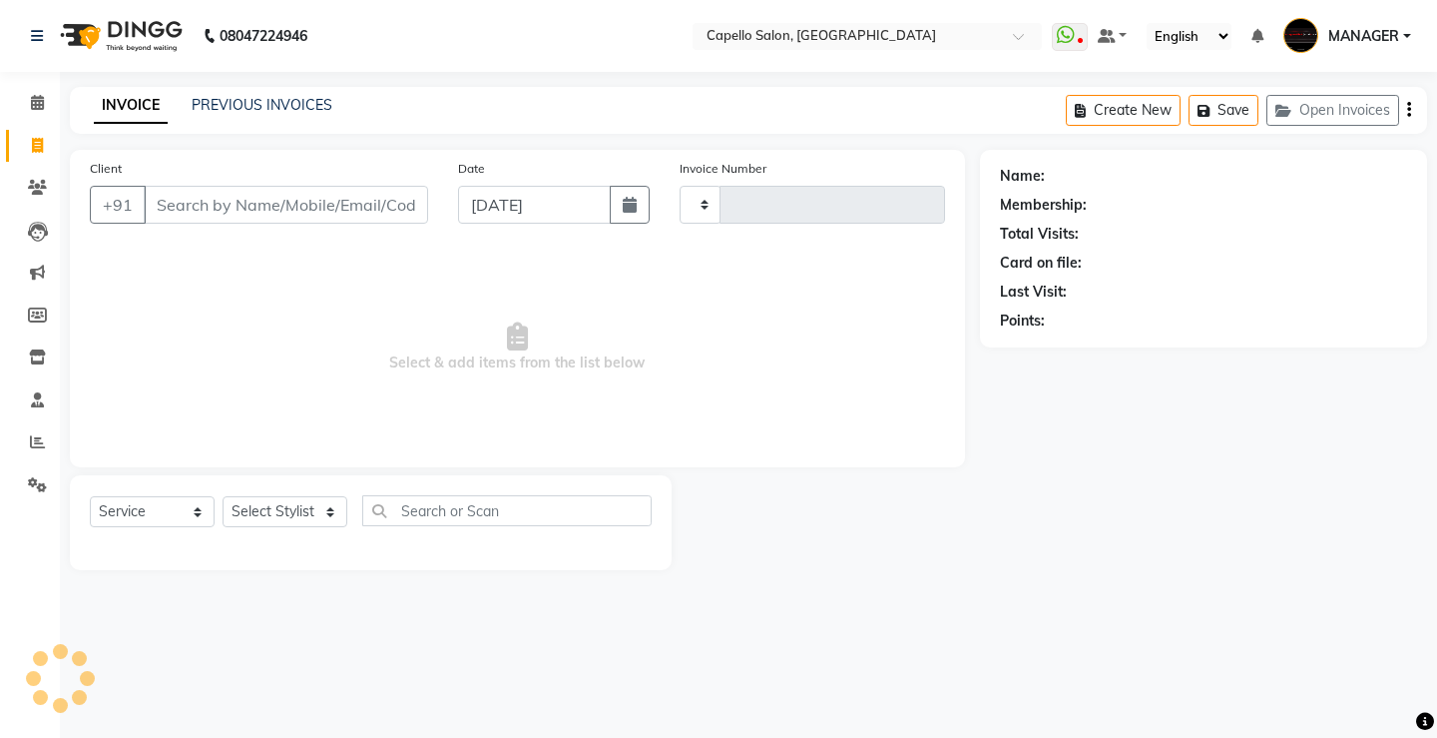
type input "4562"
select select "857"
click at [282, 517] on select "Select Stylist" at bounding box center [285, 511] width 125 height 31
select select "23507"
click at [223, 496] on select "Select Stylist ADMIN AKASH ANJALI [PERSON_NAME] [PERSON_NAME] MANAGER [PERSON_N…" at bounding box center [285, 511] width 125 height 31
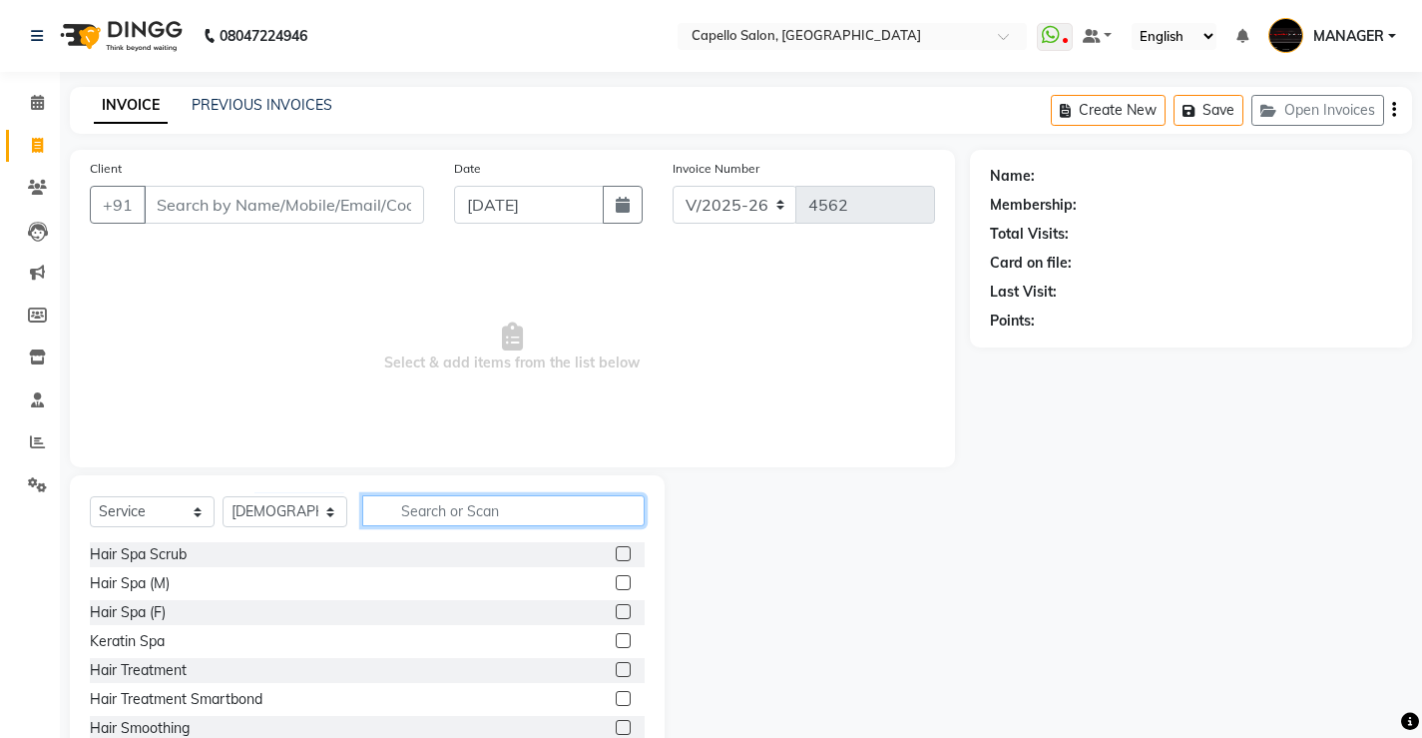
click at [529, 520] on input "text" at bounding box center [503, 510] width 282 height 31
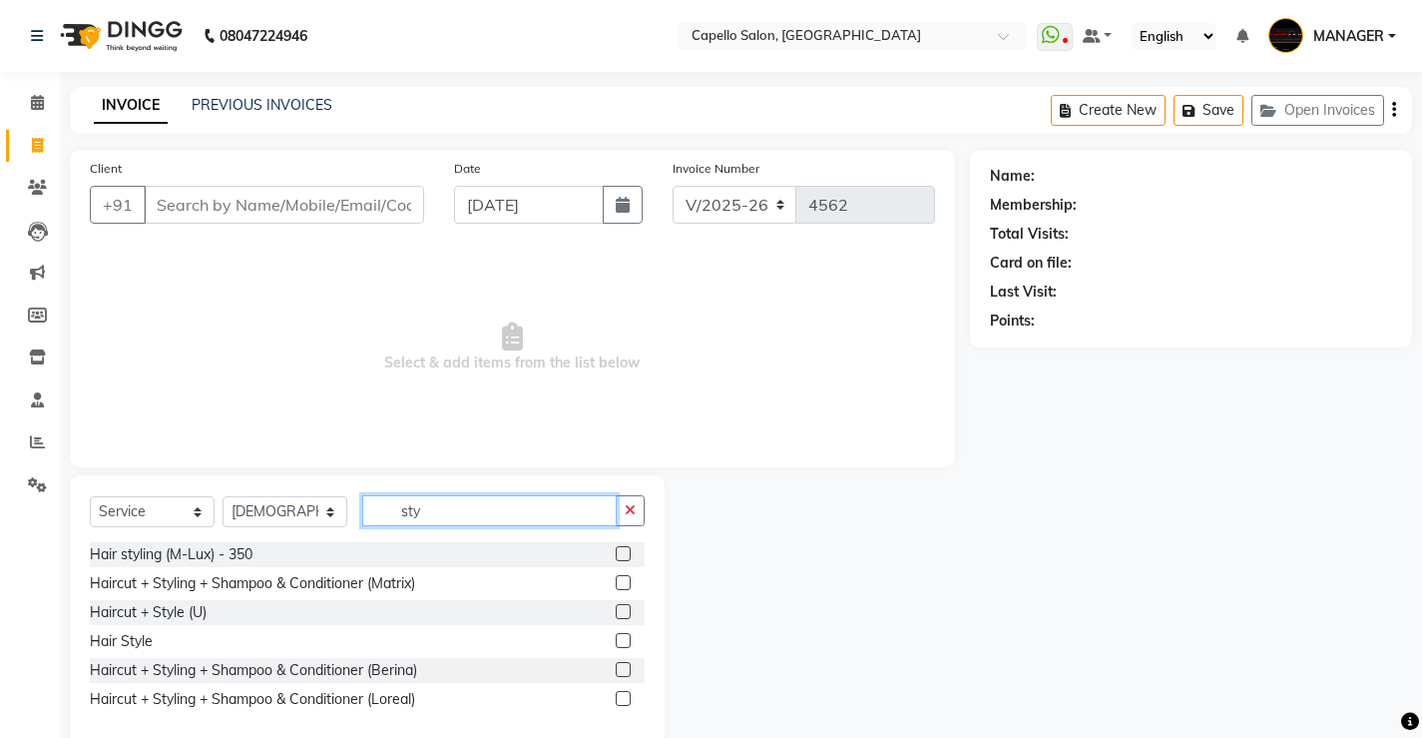
type input "sty"
click at [626, 587] on label at bounding box center [623, 582] width 15 height 15
click at [626, 587] on input "checkbox" at bounding box center [622, 583] width 13 height 13
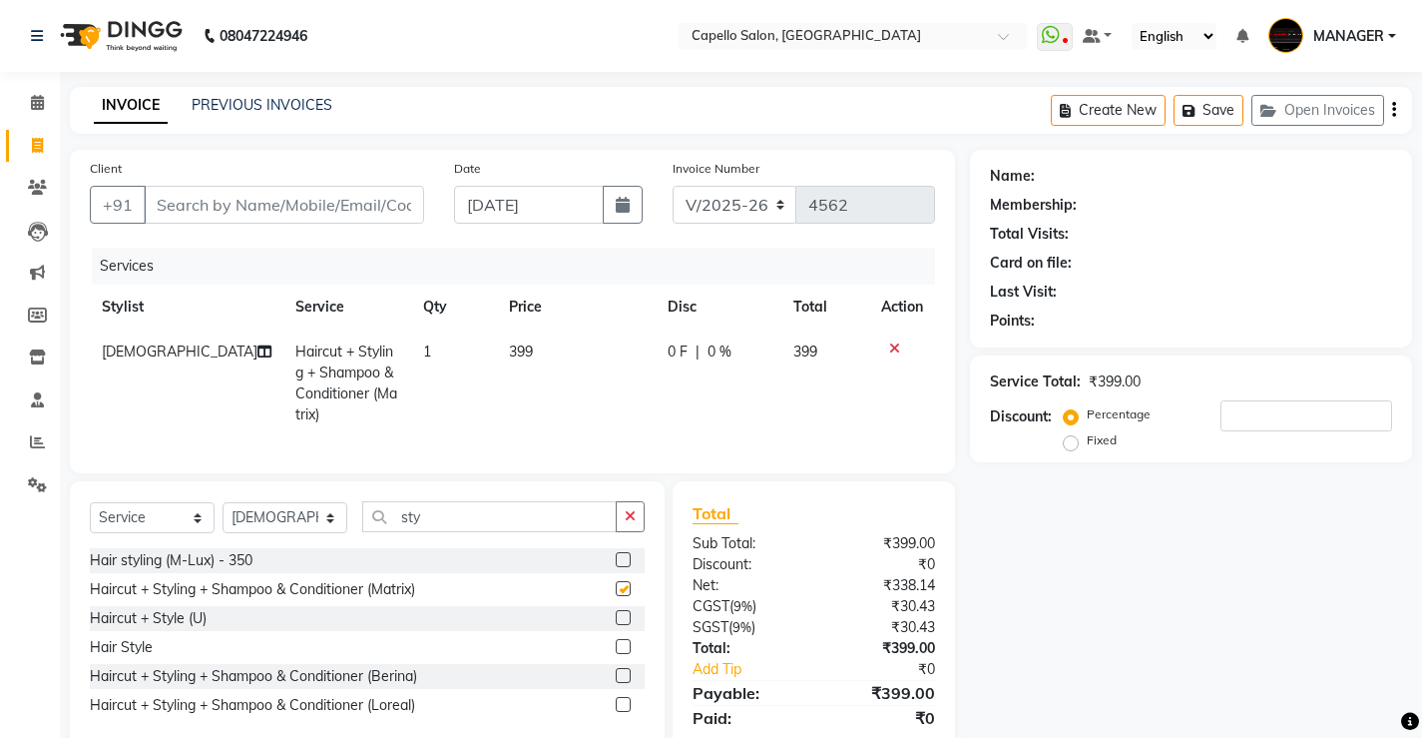
checkbox input "false"
click at [497, 359] on td "399" at bounding box center [576, 383] width 159 height 108
select select "23507"
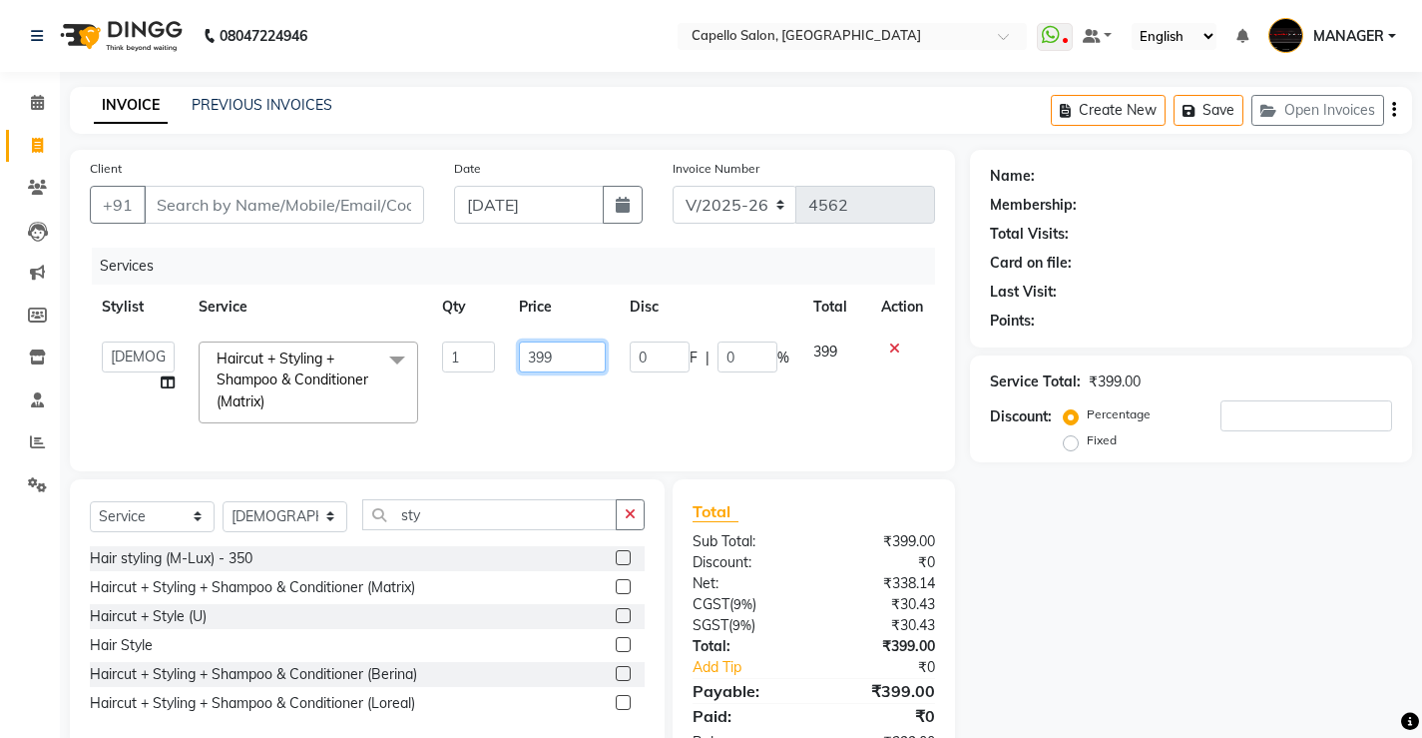
drag, startPoint x: 573, startPoint y: 354, endPoint x: 254, endPoint y: 395, distance: 322.0
click at [254, 395] on tr "ADMIN AKASH ANJALI [PERSON_NAME] [PERSON_NAME] MANAGER [PERSON_NAME] [PERSON_NA…" at bounding box center [512, 382] width 845 height 106
type input "600"
click at [344, 201] on input "Client" at bounding box center [284, 205] width 280 height 38
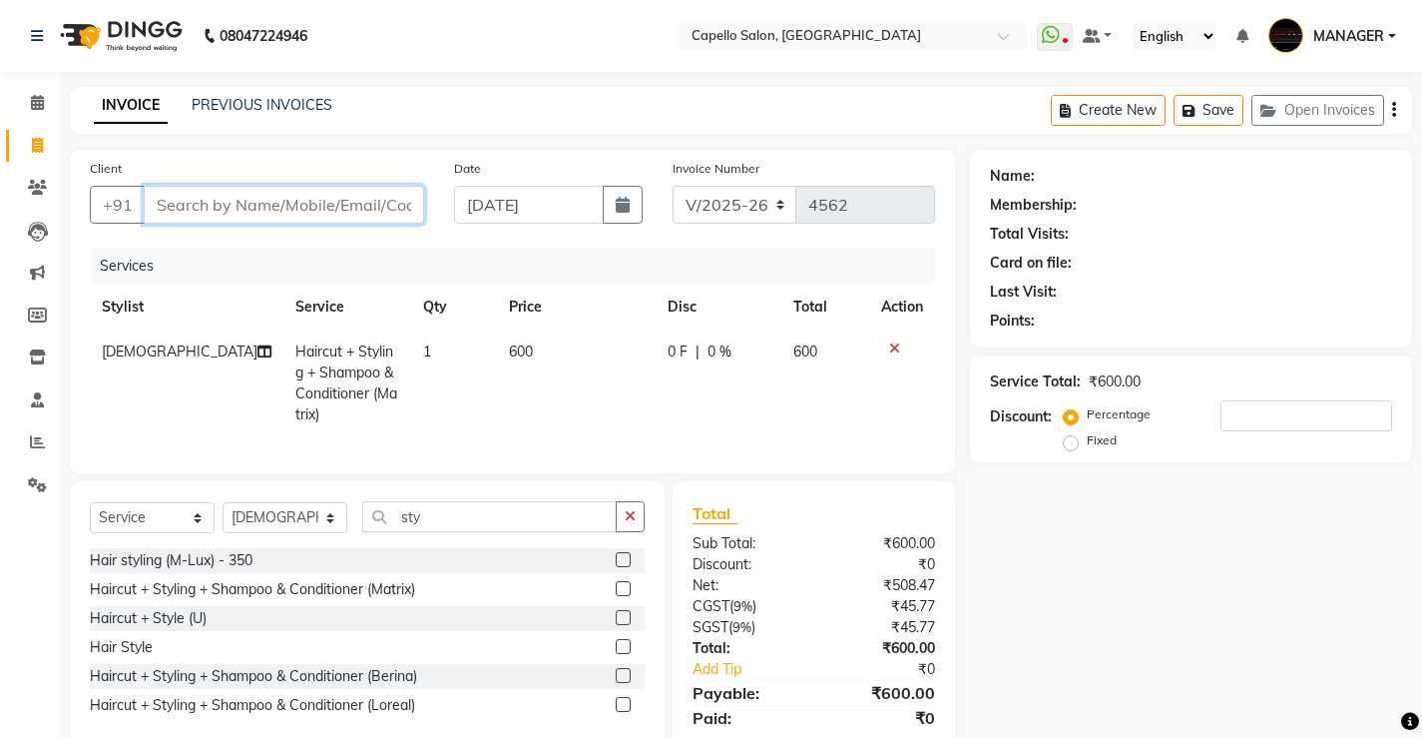
type input "8"
type input "0"
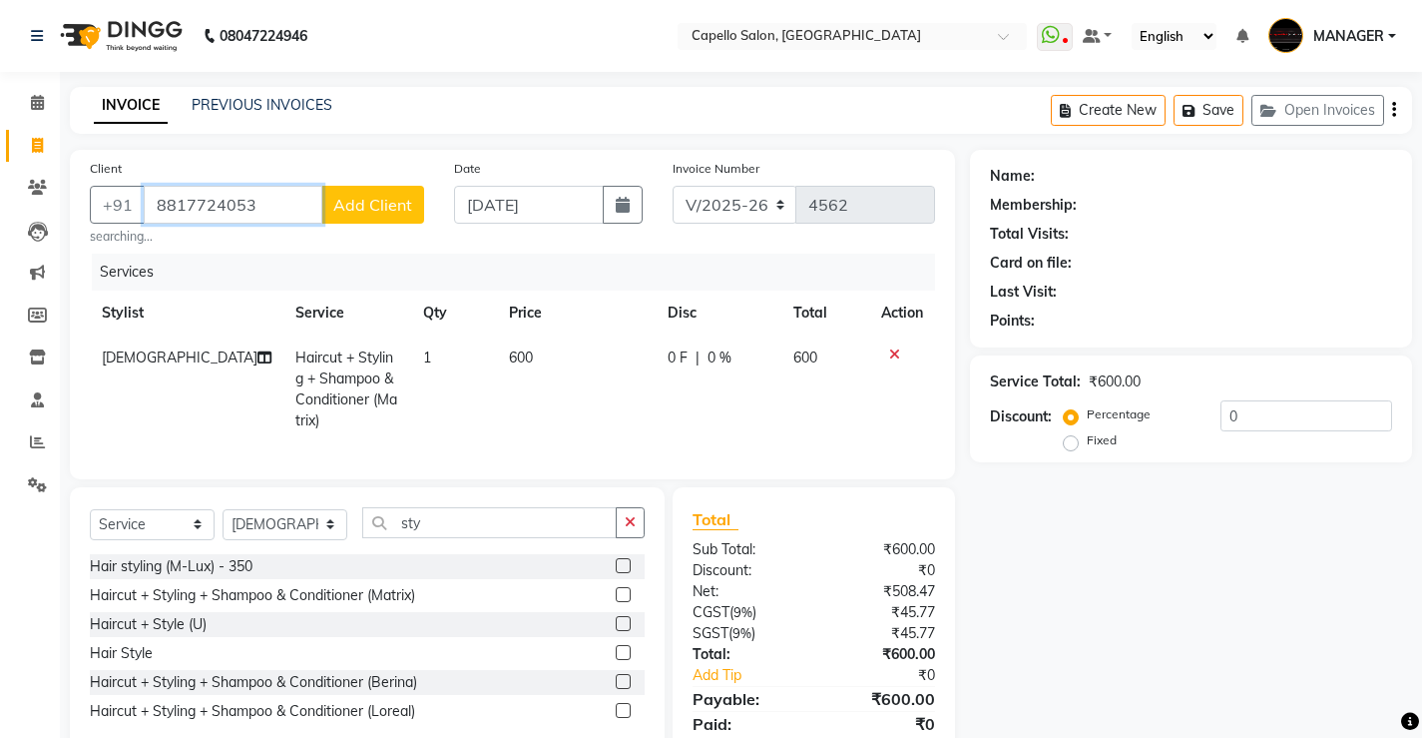
type input "8817724053"
click at [407, 212] on span "Add Client" at bounding box center [372, 205] width 79 height 20
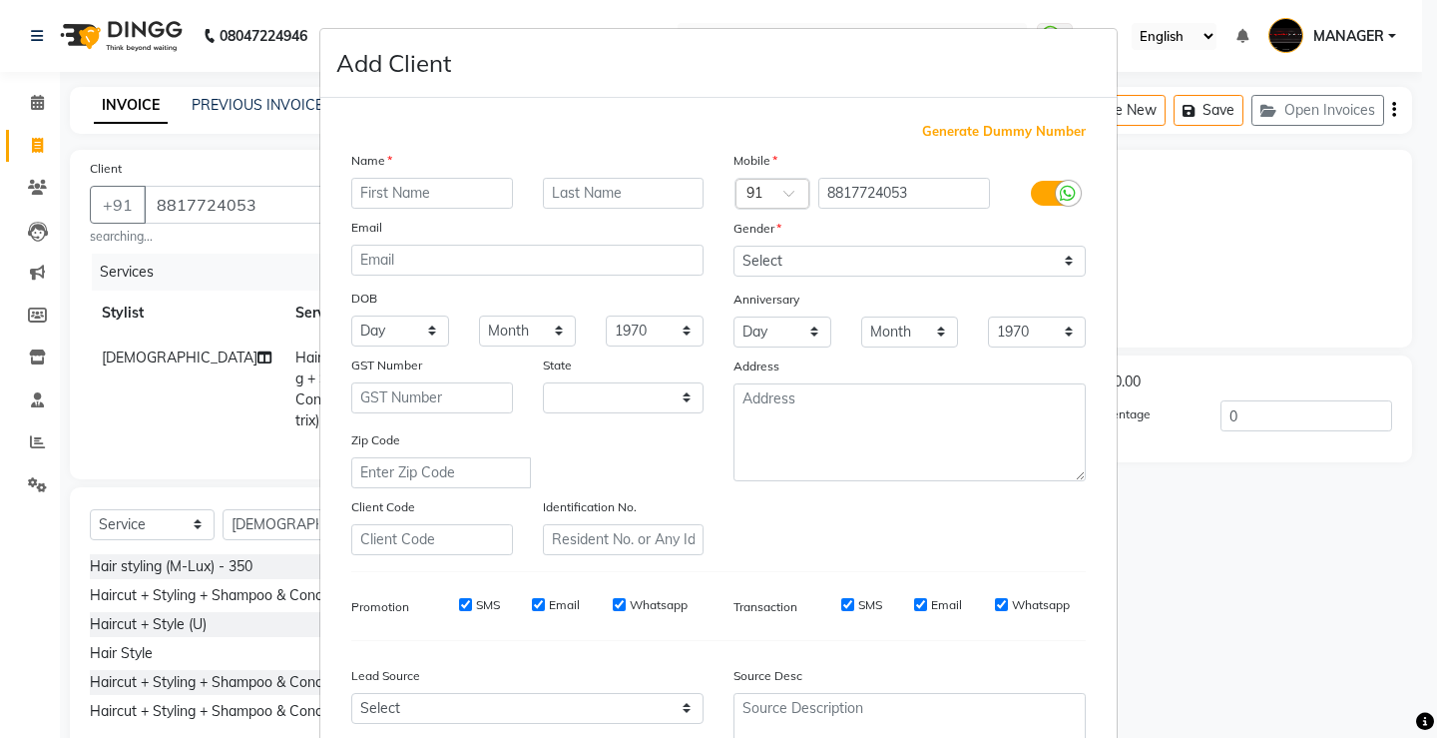
select select "7"
type input "pari"
click at [564, 204] on input "text" at bounding box center [624, 193] width 162 height 31
type input "yadav"
click at [776, 267] on select "Select [DEMOGRAPHIC_DATA] [DEMOGRAPHIC_DATA] Other Prefer Not To Say" at bounding box center [910, 261] width 352 height 31
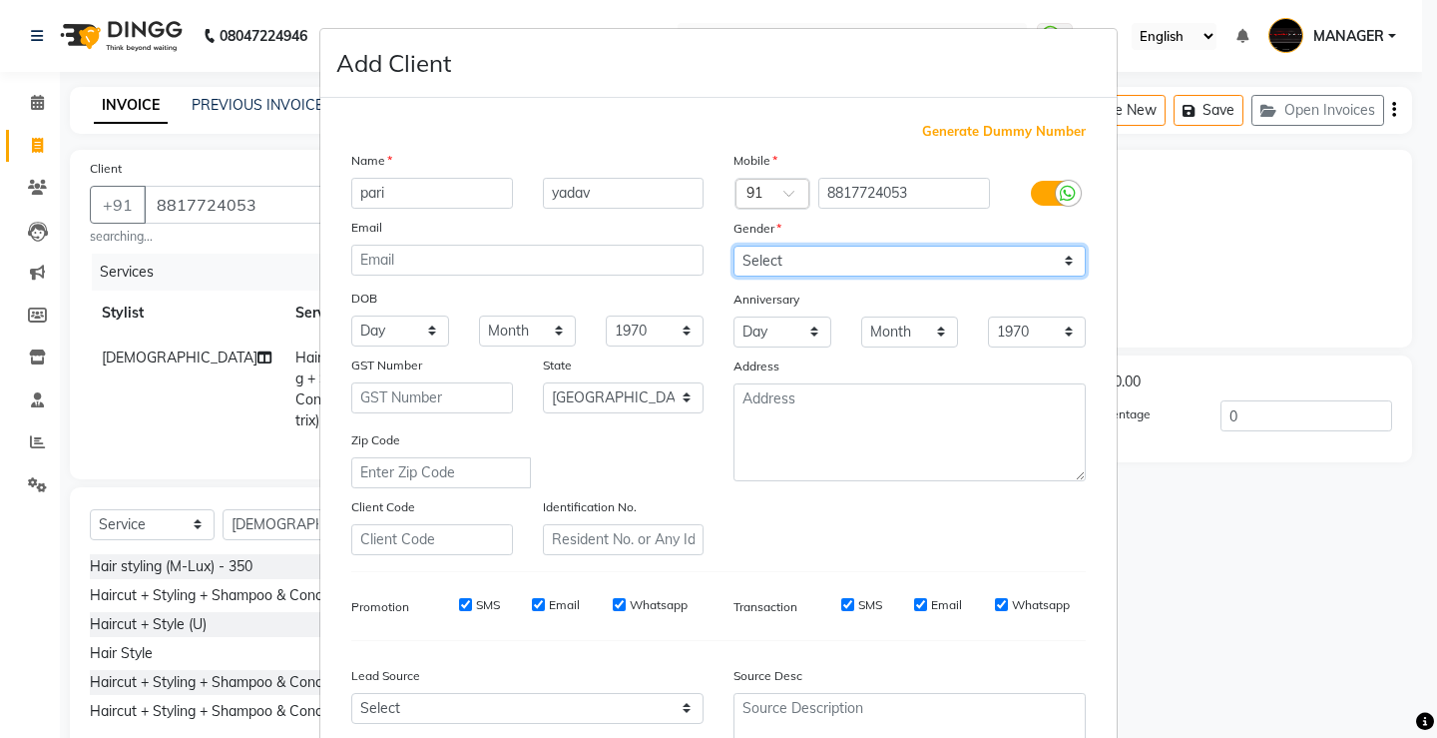
select select "[DEMOGRAPHIC_DATA]"
click at [734, 246] on select "Select [DEMOGRAPHIC_DATA] [DEMOGRAPHIC_DATA] Other Prefer Not To Say" at bounding box center [910, 261] width 352 height 31
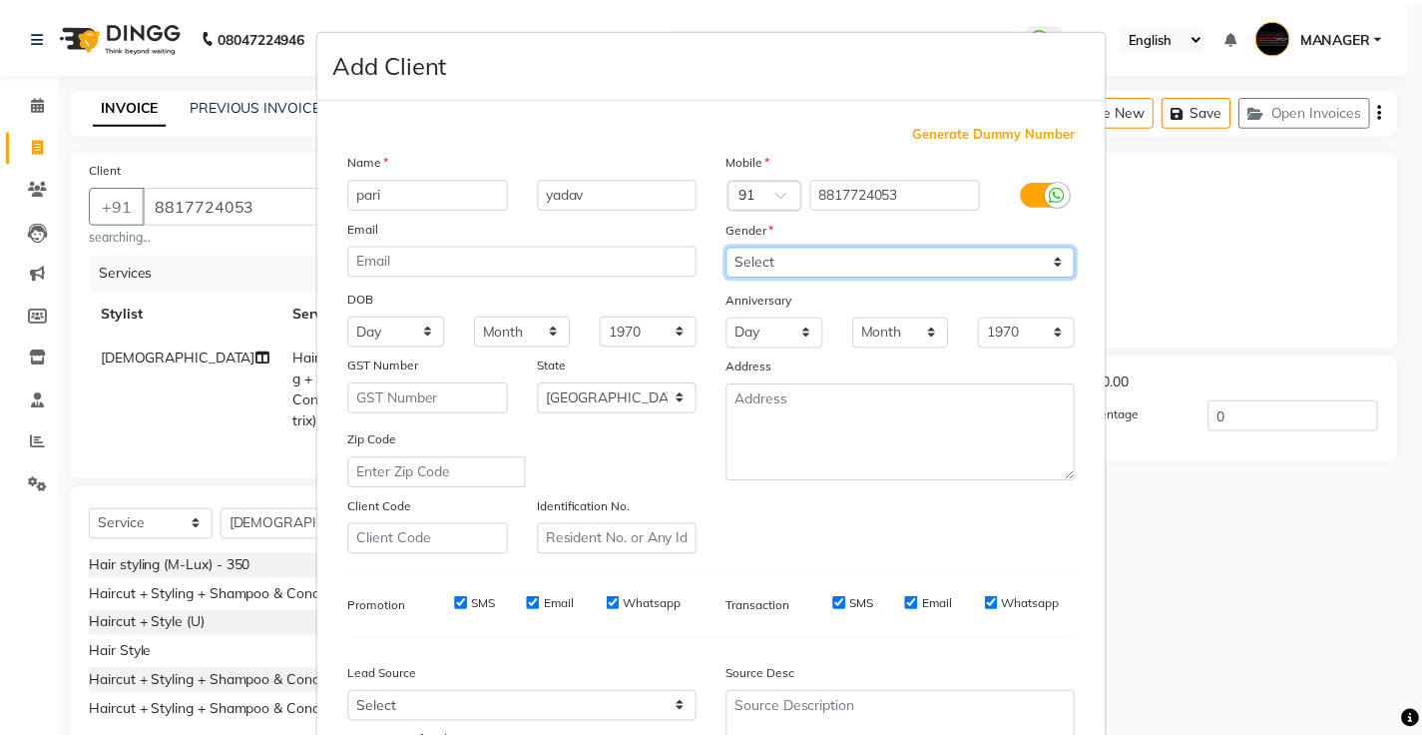
scroll to position [184, 0]
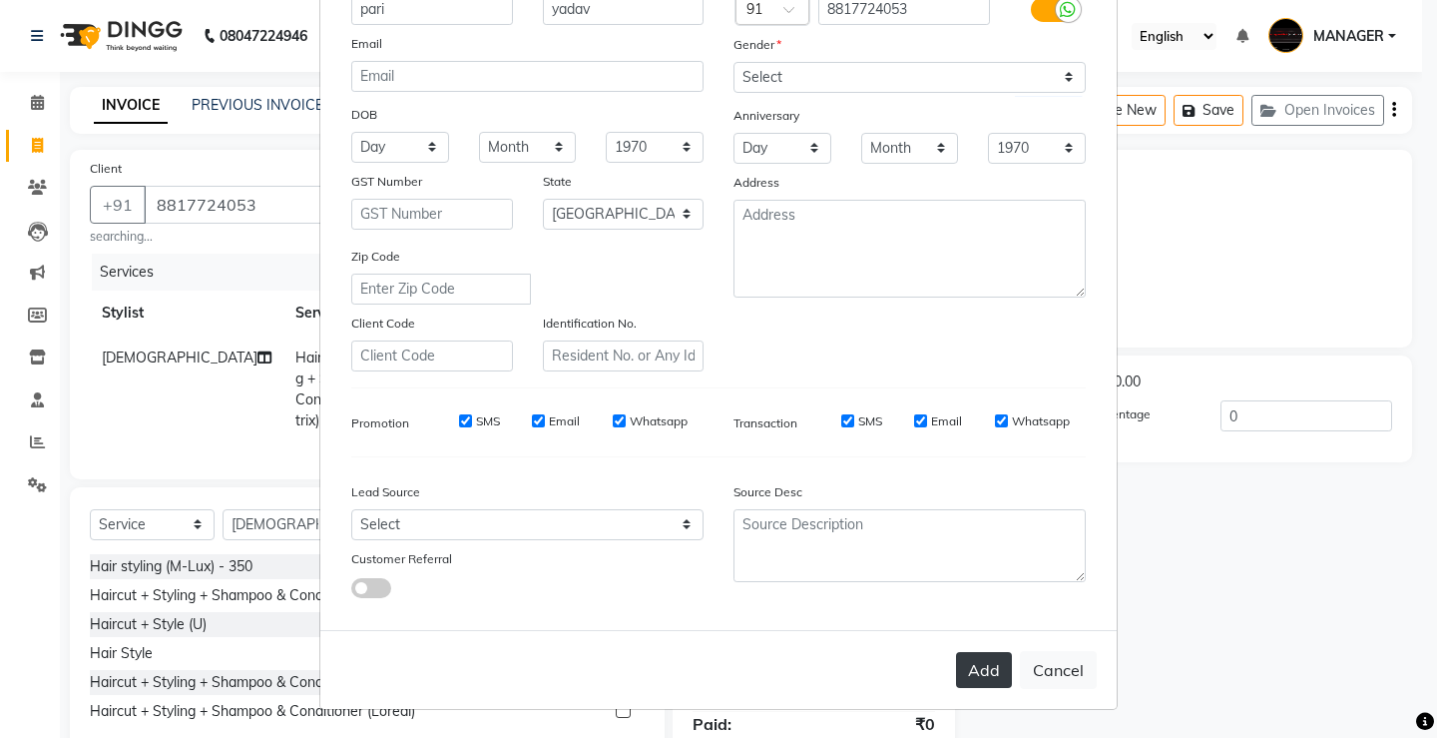
click at [963, 677] on button "Add" at bounding box center [984, 670] width 56 height 36
select select
select select "null"
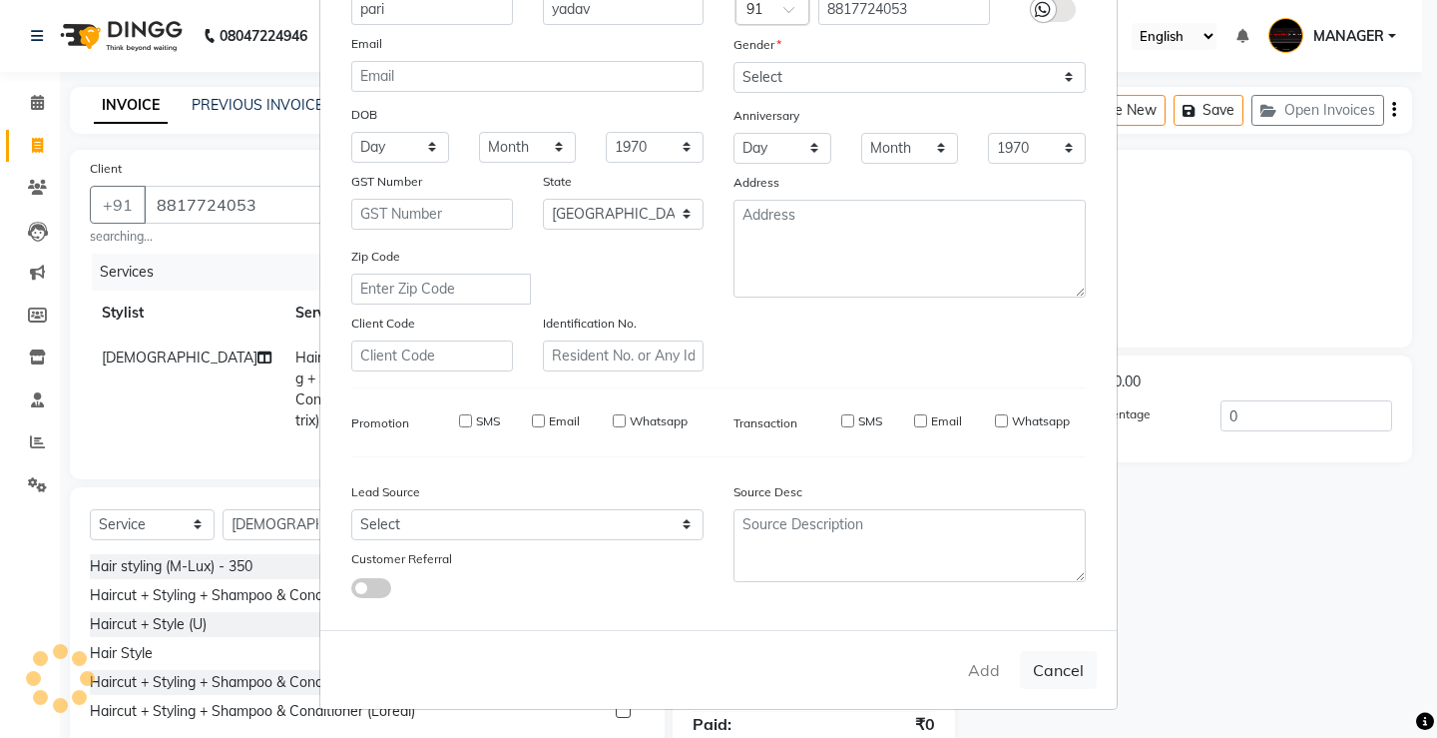
select select
checkbox input "false"
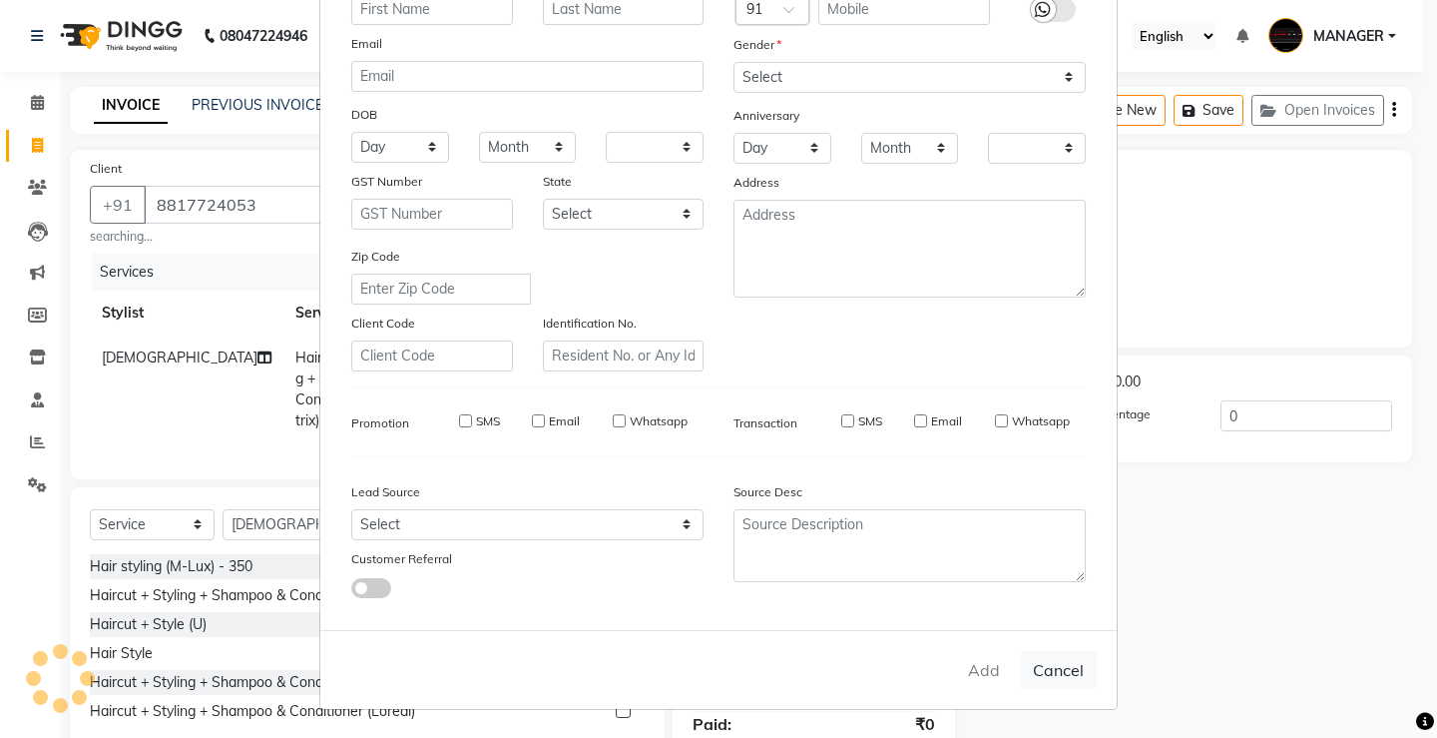
checkbox input "false"
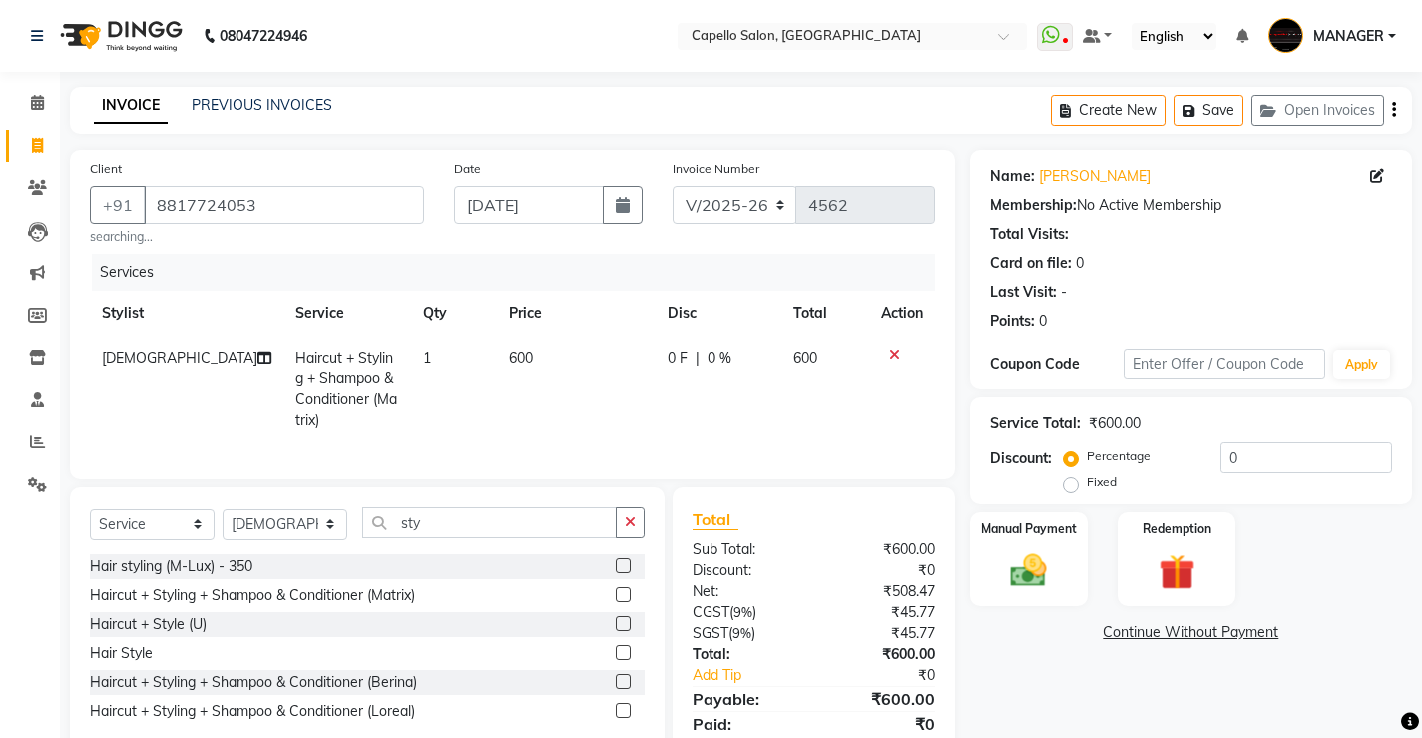
click at [372, 102] on div "INVOICE PREVIOUS INVOICES Create New Save Open Invoices" at bounding box center [741, 110] width 1342 height 47
click at [1048, 600] on div "Manual Payment" at bounding box center [1028, 559] width 123 height 99
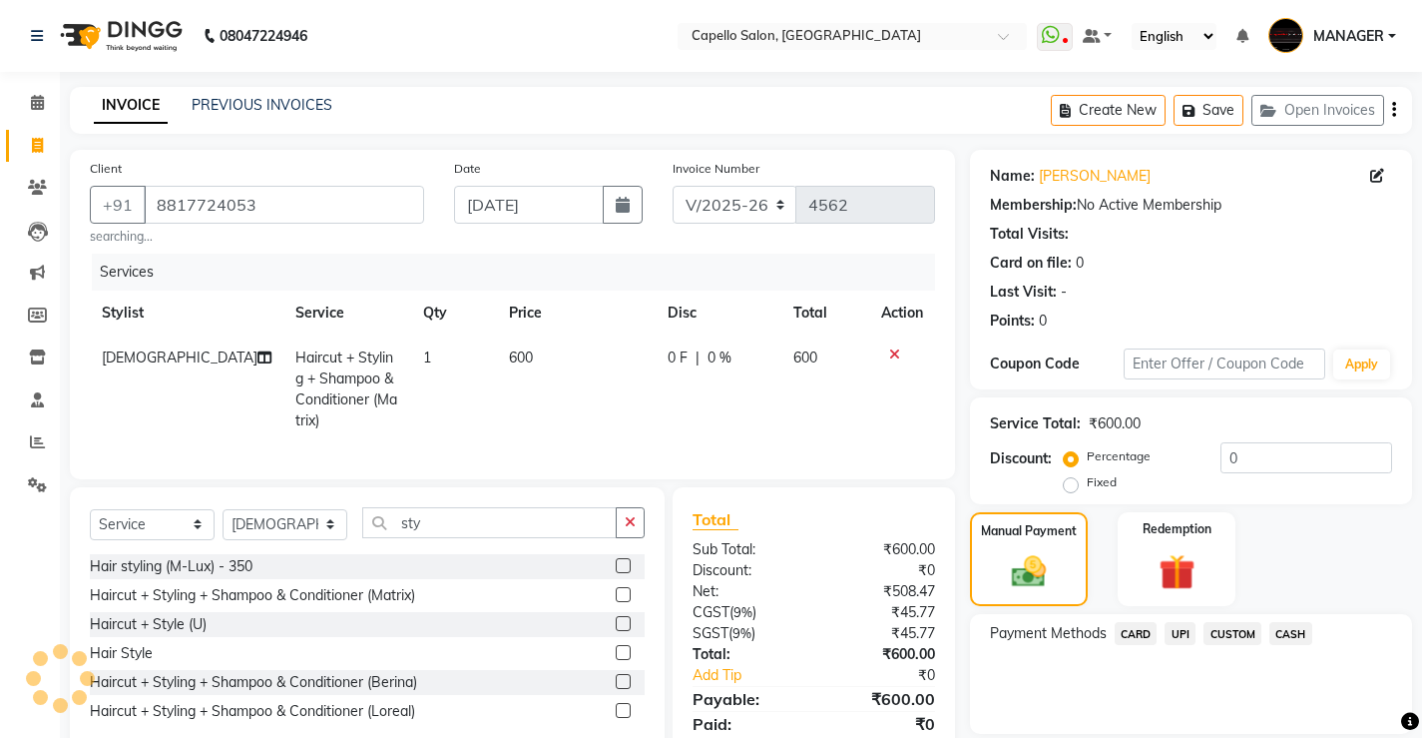
click at [1294, 647] on div "CASH" at bounding box center [1287, 635] width 51 height 27
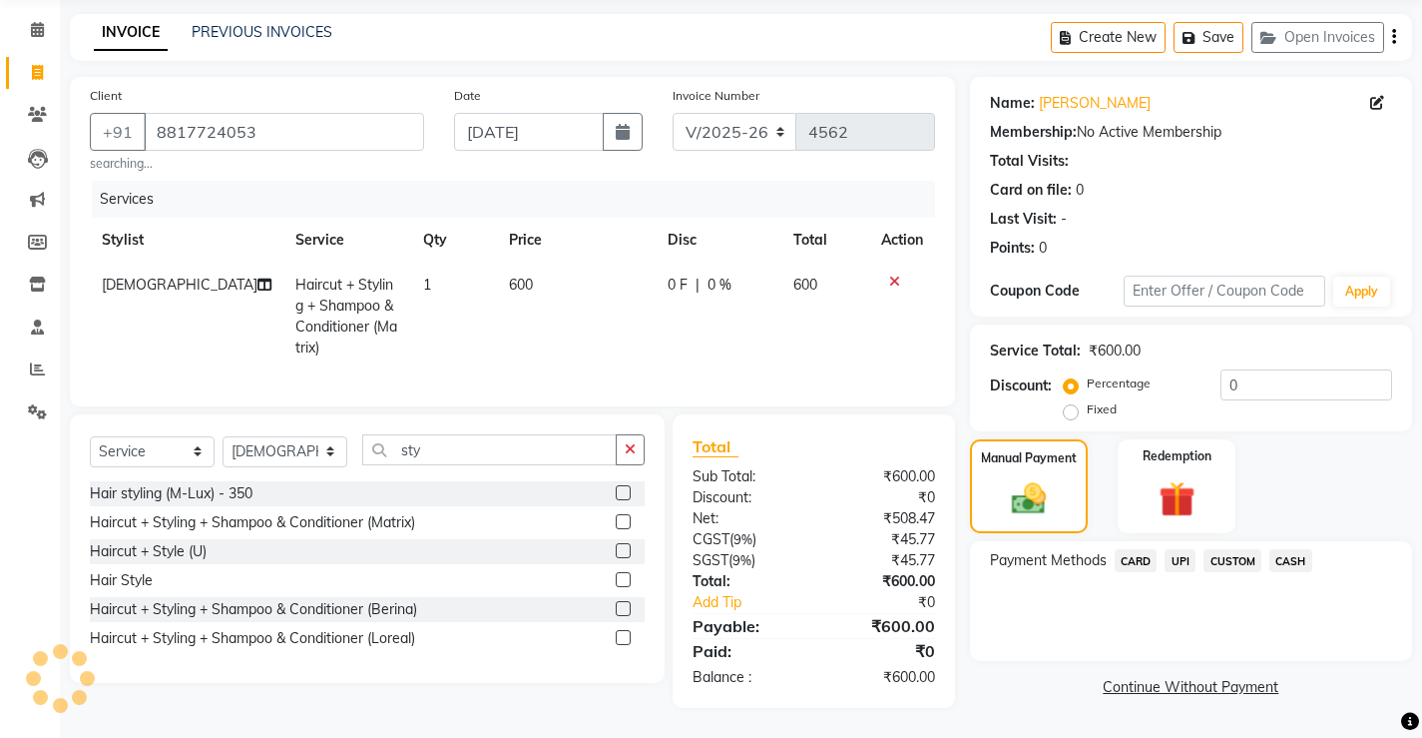
click at [1288, 549] on span "CASH" at bounding box center [1291, 560] width 43 height 23
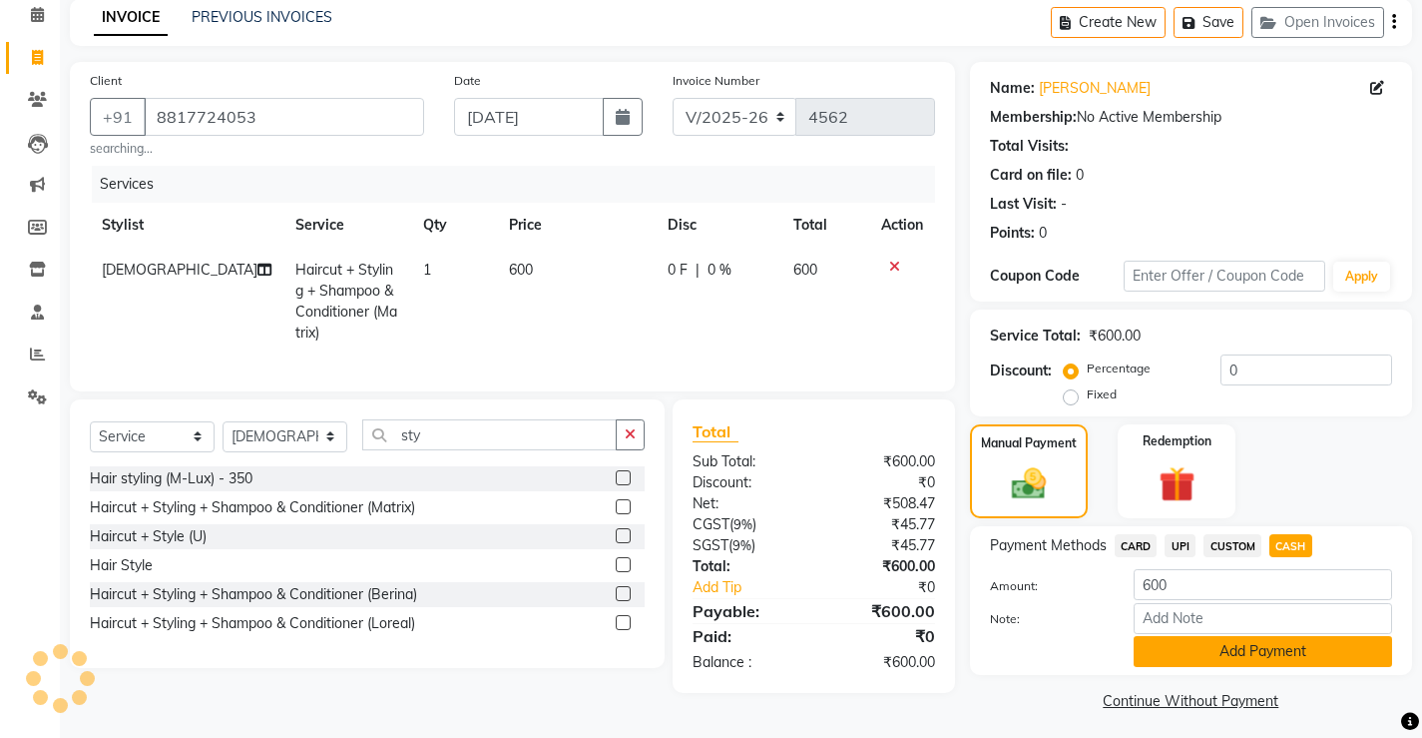
click at [1224, 660] on button "Add Payment" at bounding box center [1263, 651] width 259 height 31
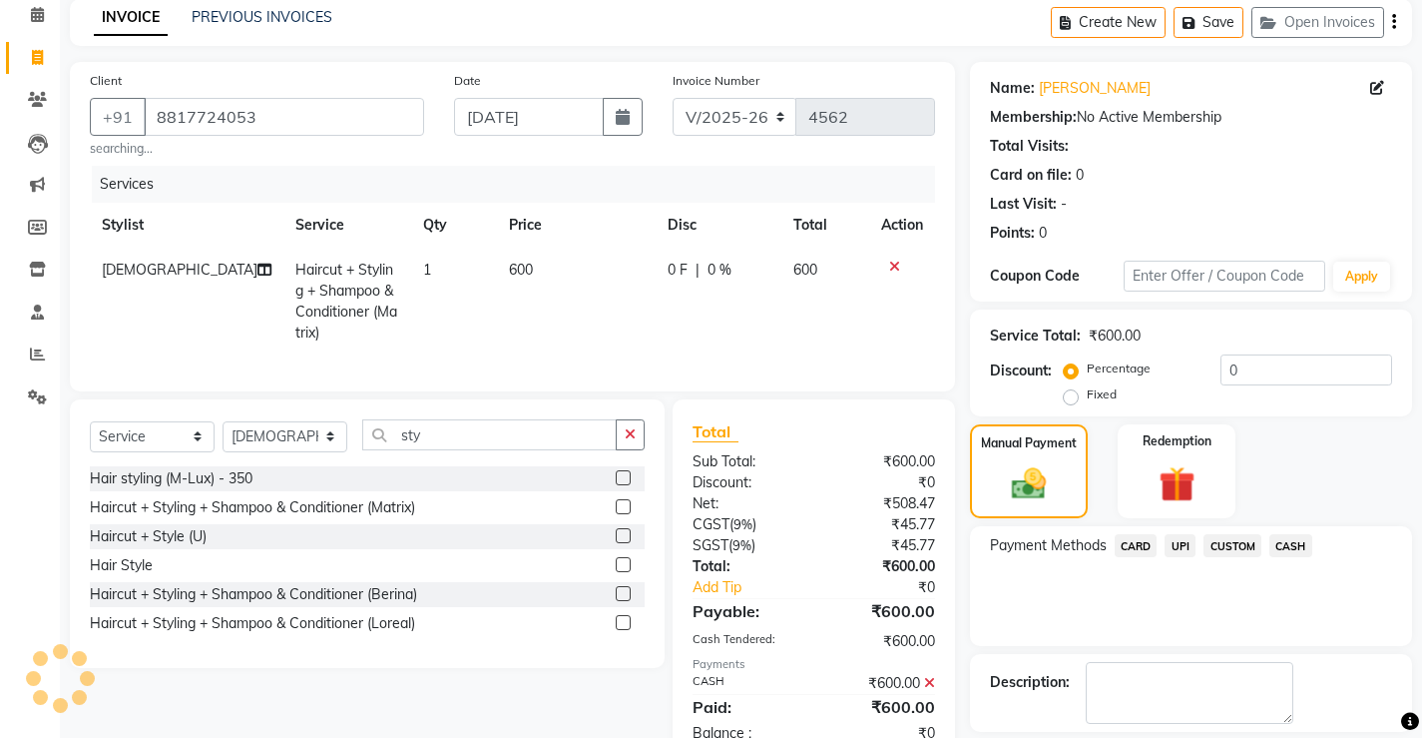
scroll to position [180, 0]
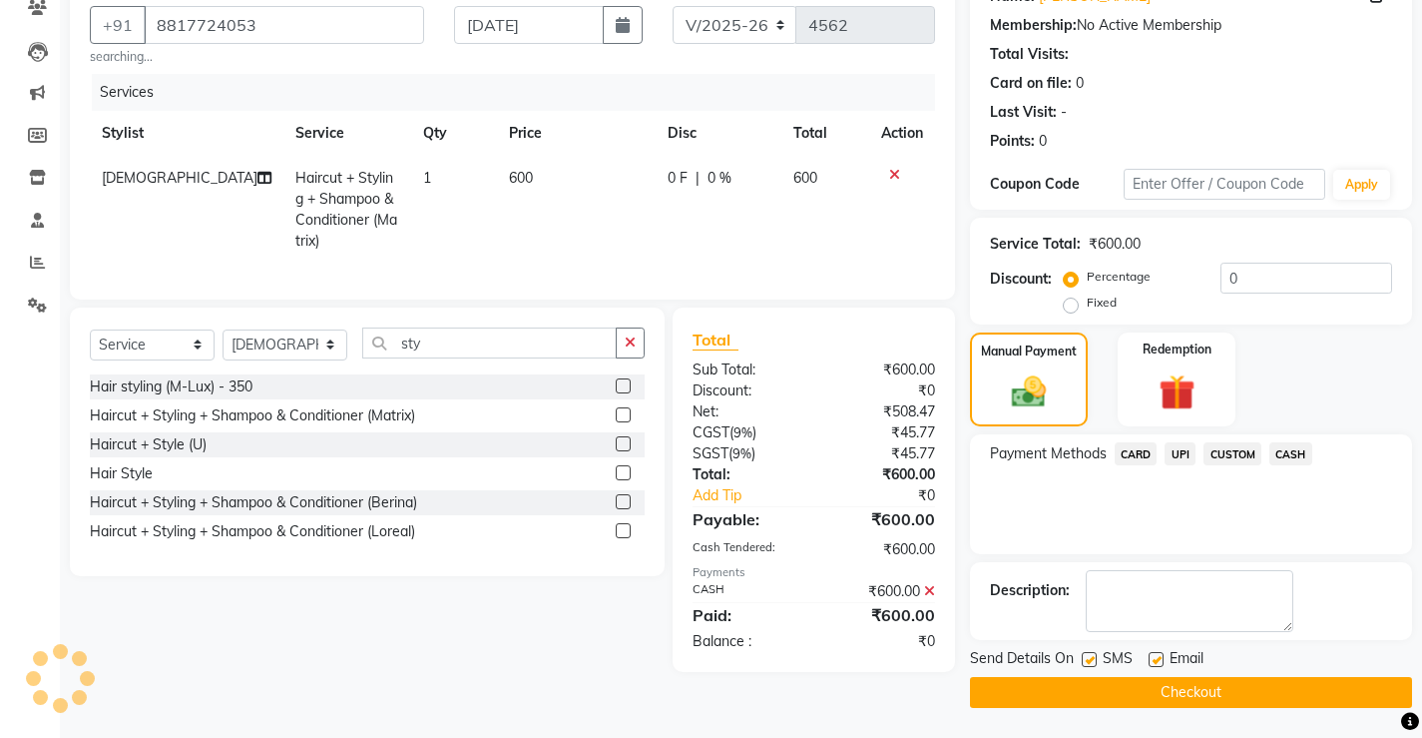
click at [1221, 683] on button "Checkout" at bounding box center [1191, 692] width 442 height 31
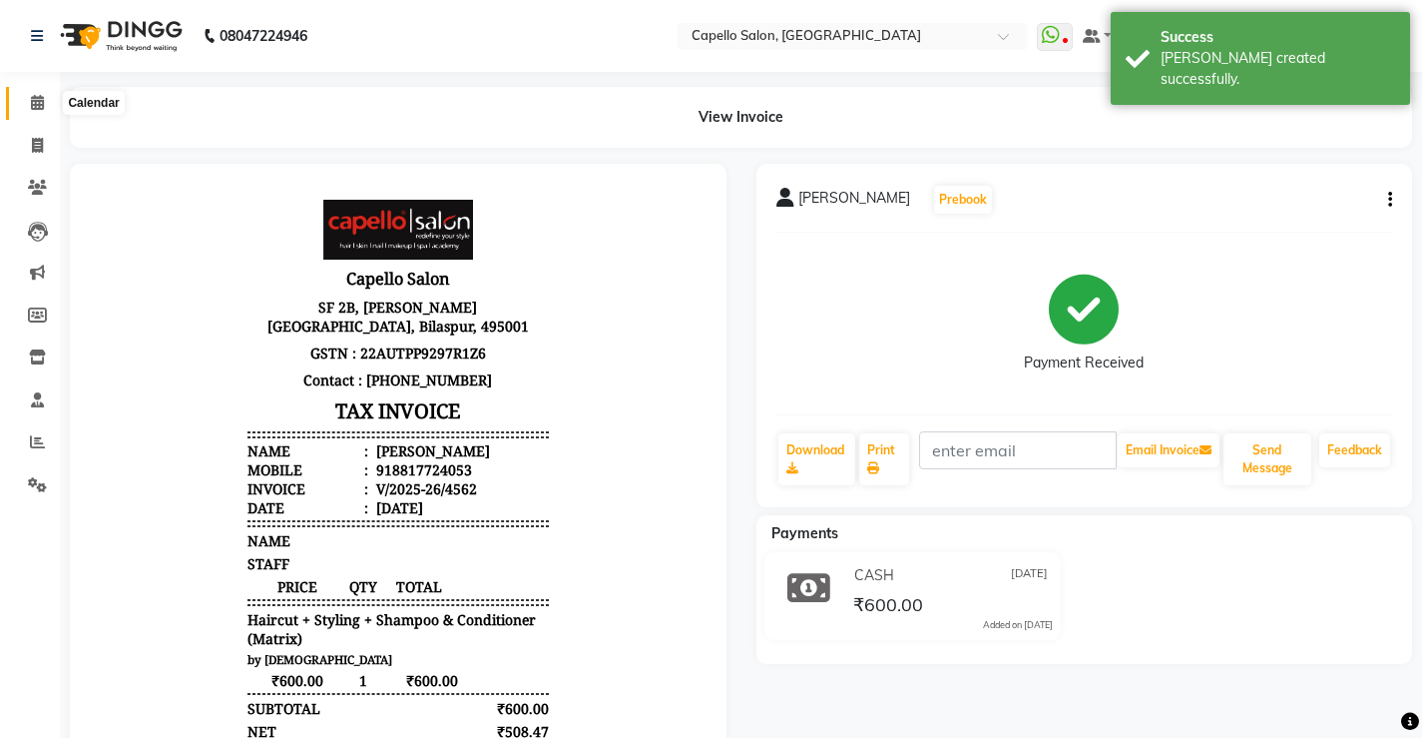
click at [29, 100] on span at bounding box center [37, 103] width 35 height 23
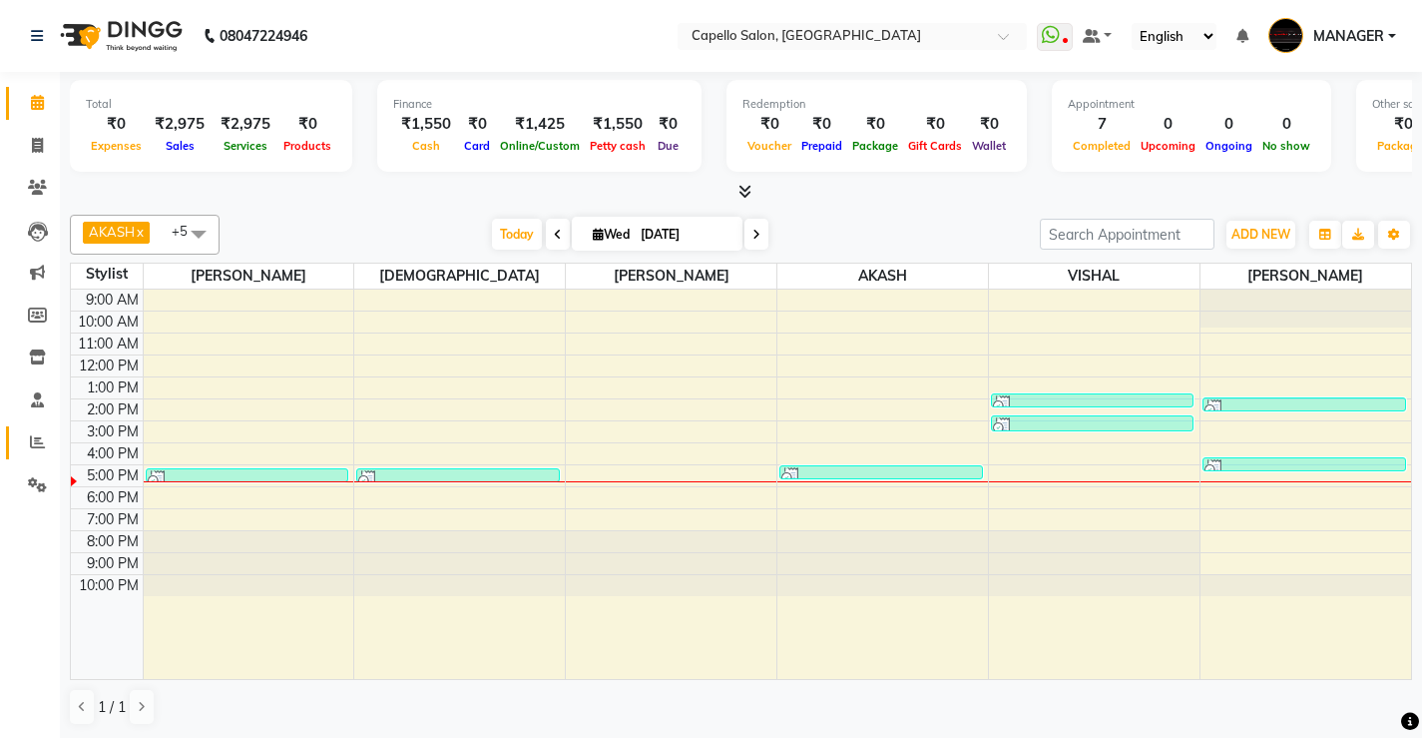
click at [47, 448] on span at bounding box center [37, 442] width 35 height 23
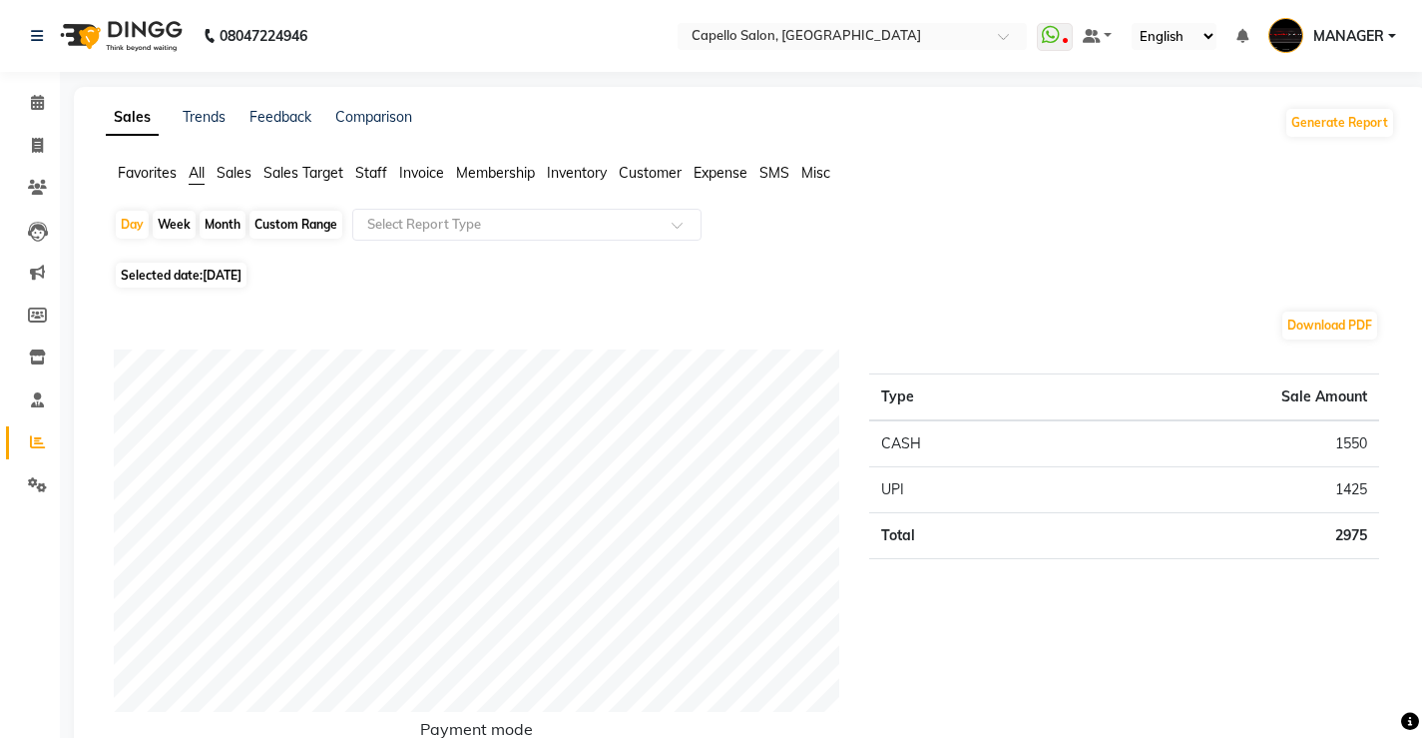
click at [227, 228] on div "Month" at bounding box center [223, 225] width 46 height 28
select select "9"
select select "2025"
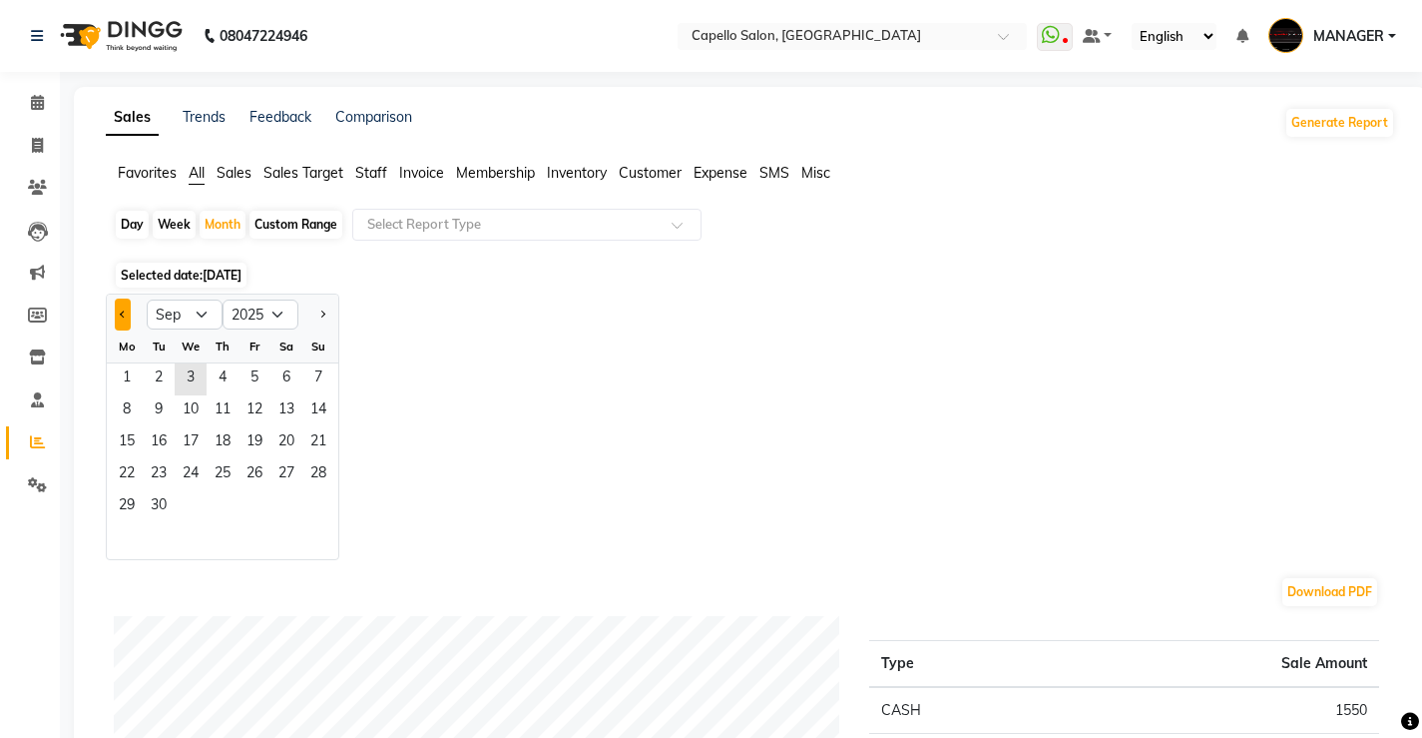
click at [124, 311] on span "Previous month" at bounding box center [123, 312] width 7 height 7
select select "8"
click at [254, 376] on span "1" at bounding box center [255, 379] width 32 height 32
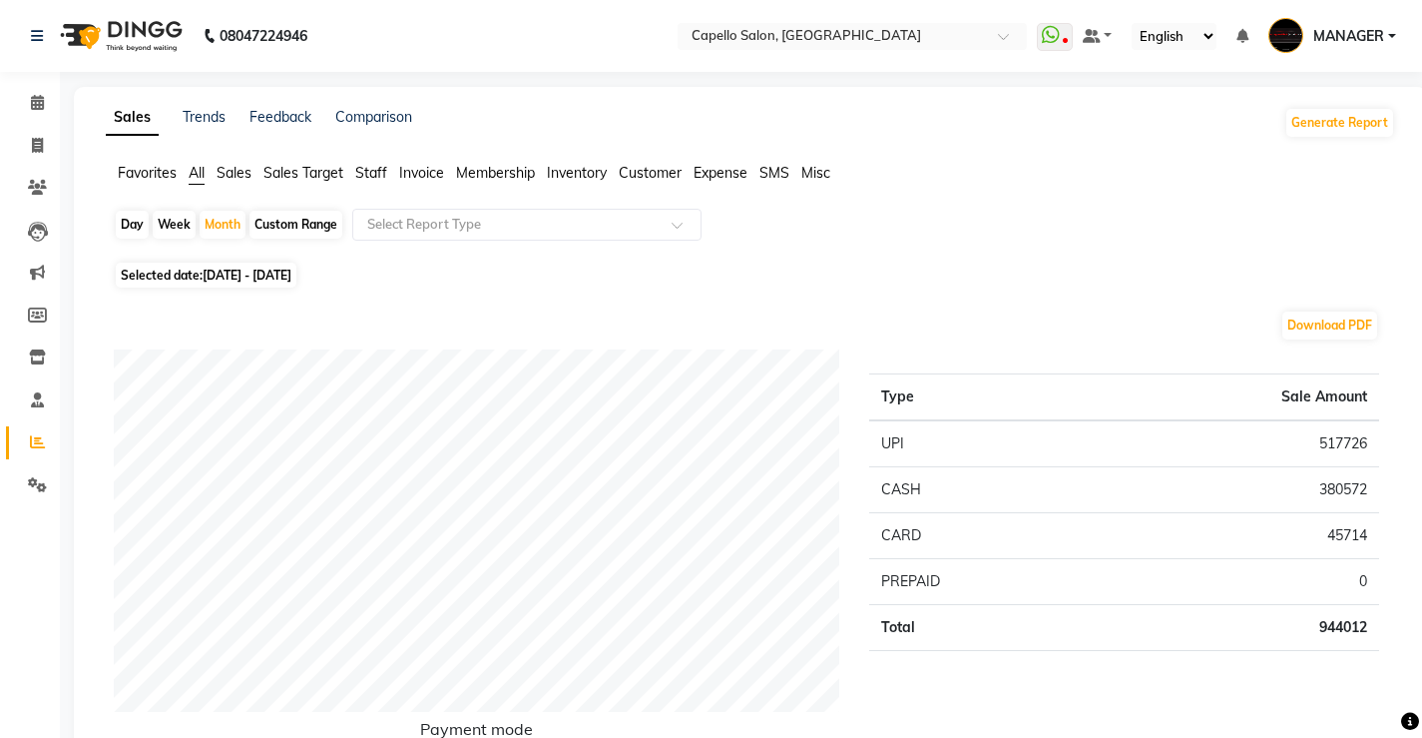
click at [374, 167] on span "Staff" at bounding box center [371, 173] width 32 height 18
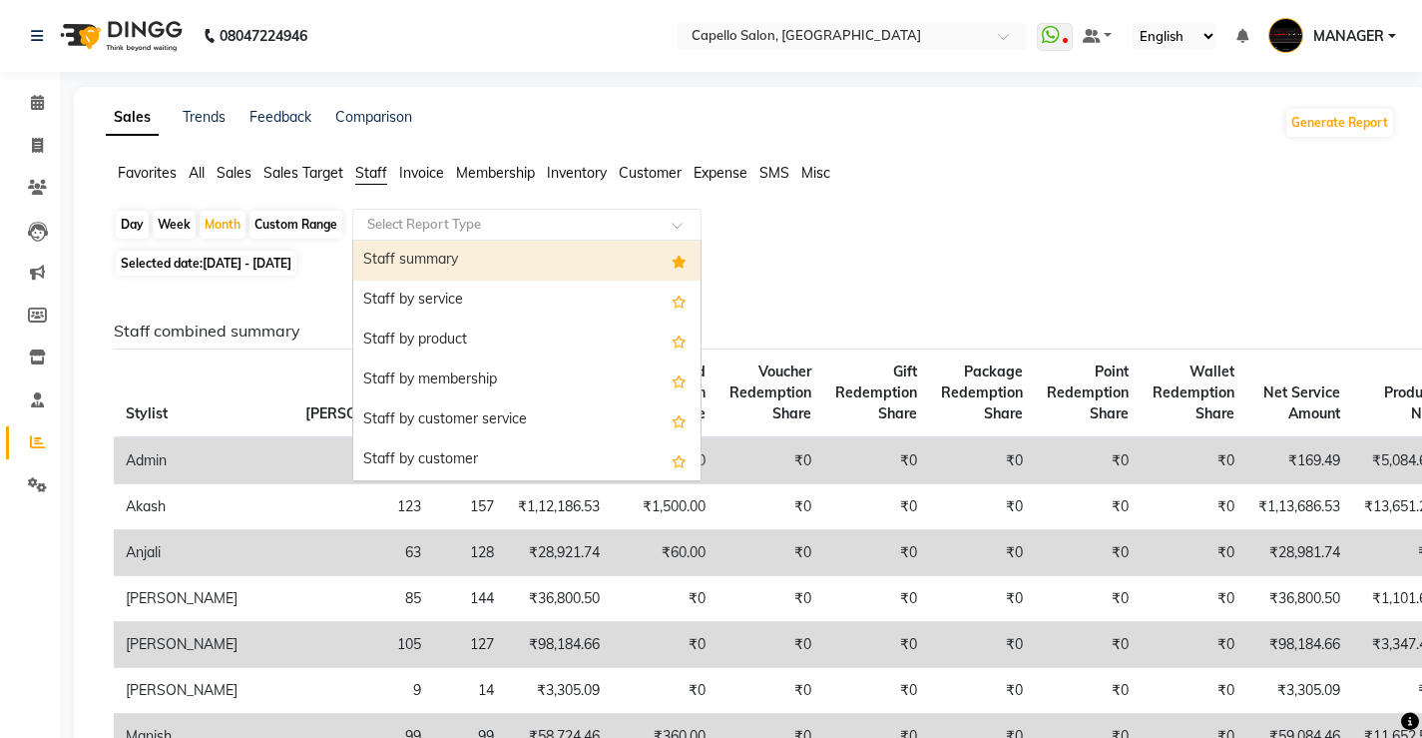
click at [416, 221] on input "text" at bounding box center [506, 225] width 287 height 20
click at [443, 253] on div "Staff summary" at bounding box center [526, 261] width 347 height 40
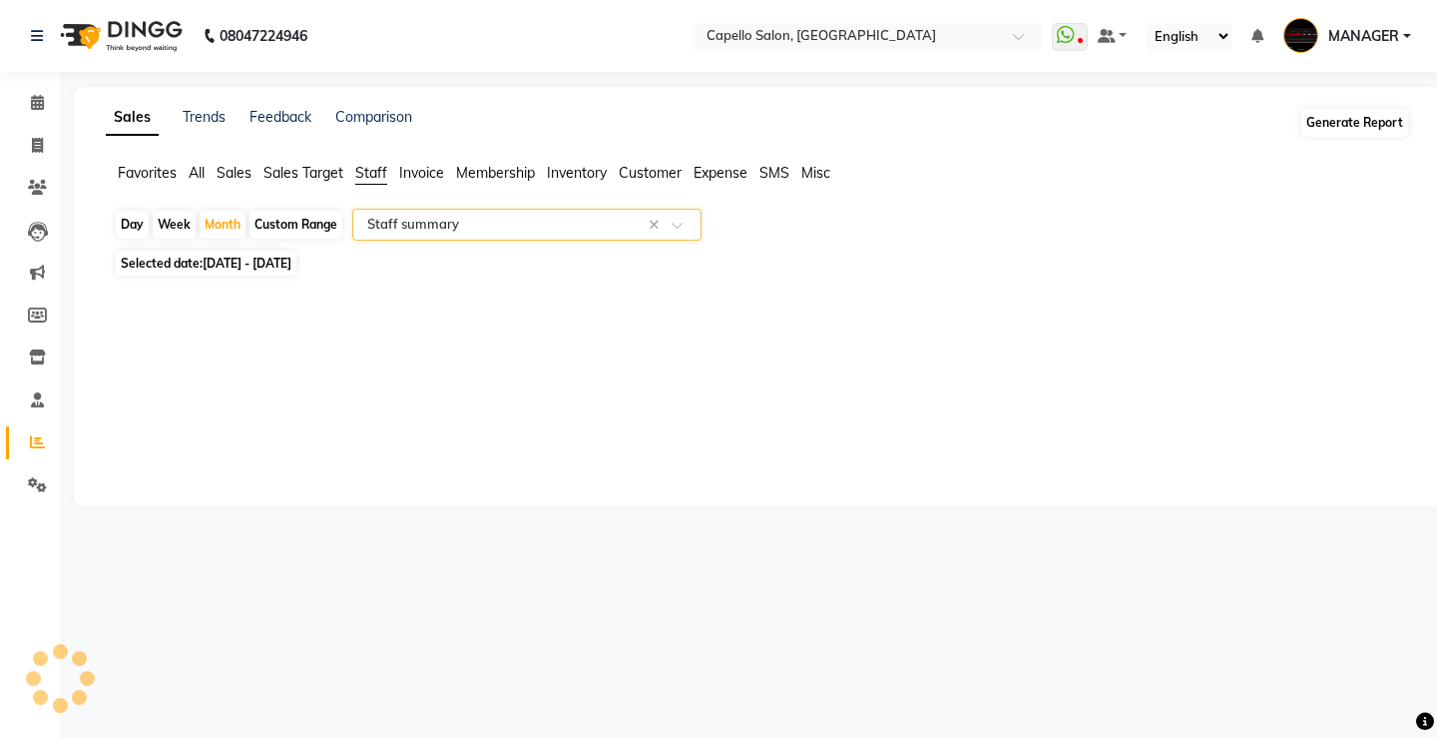
select select "full_report"
select select "csv"
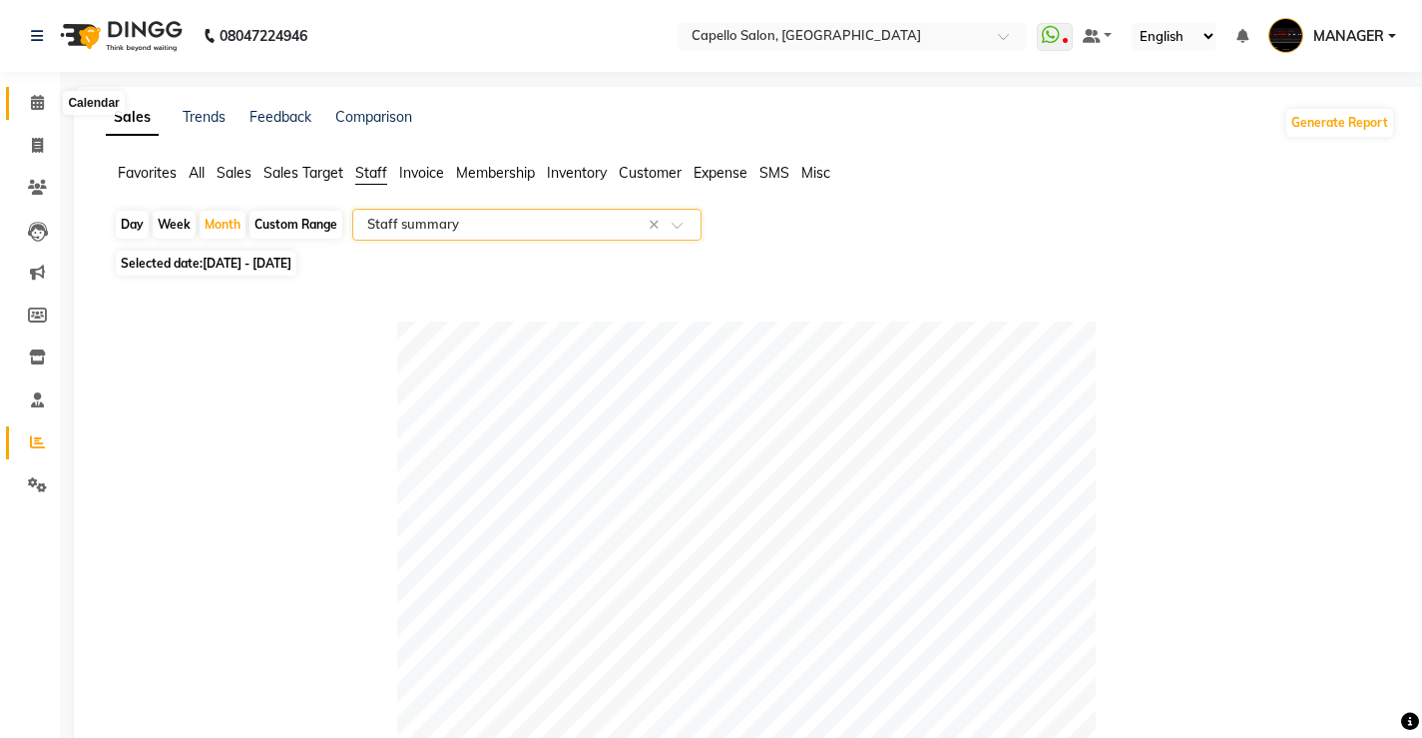
click at [36, 111] on span at bounding box center [37, 103] width 35 height 23
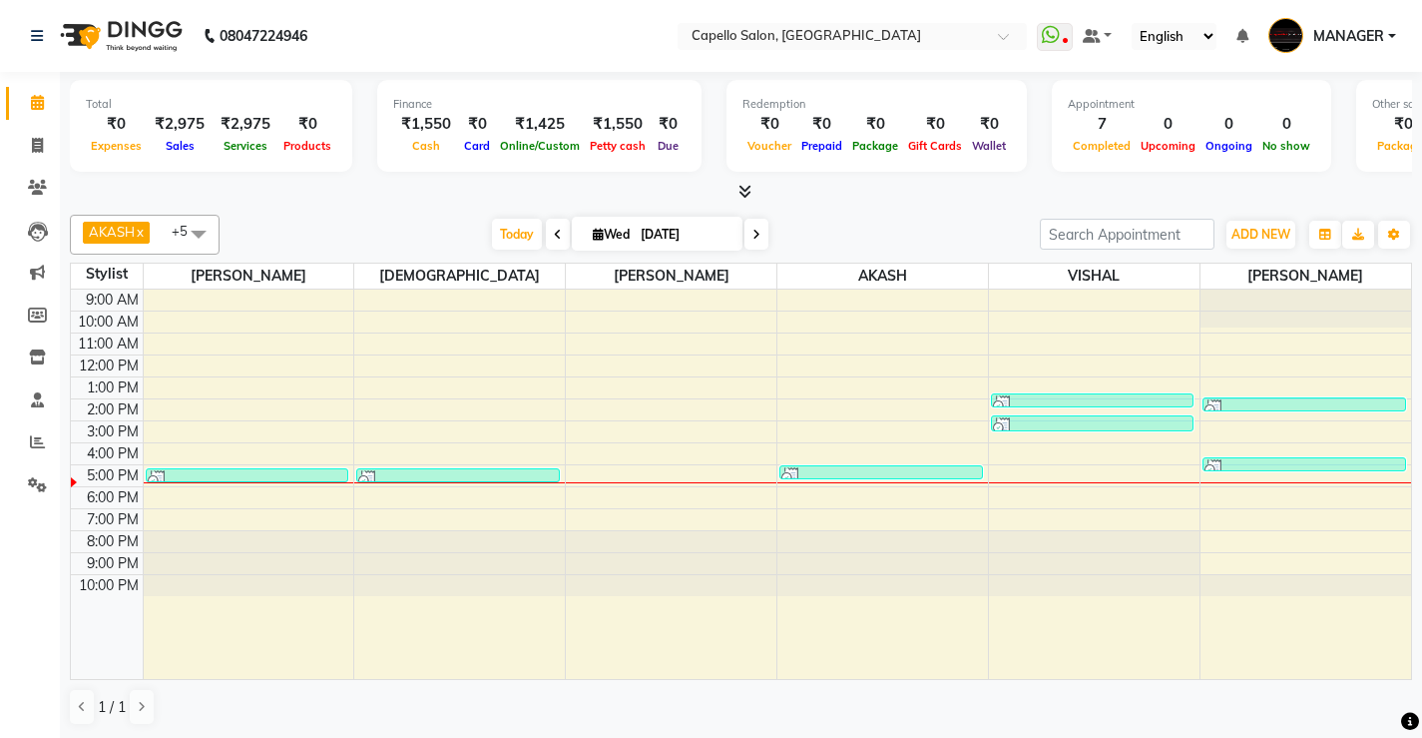
click at [370, 213] on div "AKASH x [PERSON_NAME] x [PERSON_NAME][DEMOGRAPHIC_DATA] x VISHAL x +5 Select Al…" at bounding box center [741, 470] width 1342 height 527
click at [356, 194] on div at bounding box center [741, 192] width 1342 height 21
click at [358, 208] on div "AKASH x [PERSON_NAME] x [PERSON_NAME][DEMOGRAPHIC_DATA] x VISHAL x +5 Select Al…" at bounding box center [741, 470] width 1342 height 527
click at [388, 190] on div at bounding box center [741, 192] width 1342 height 21
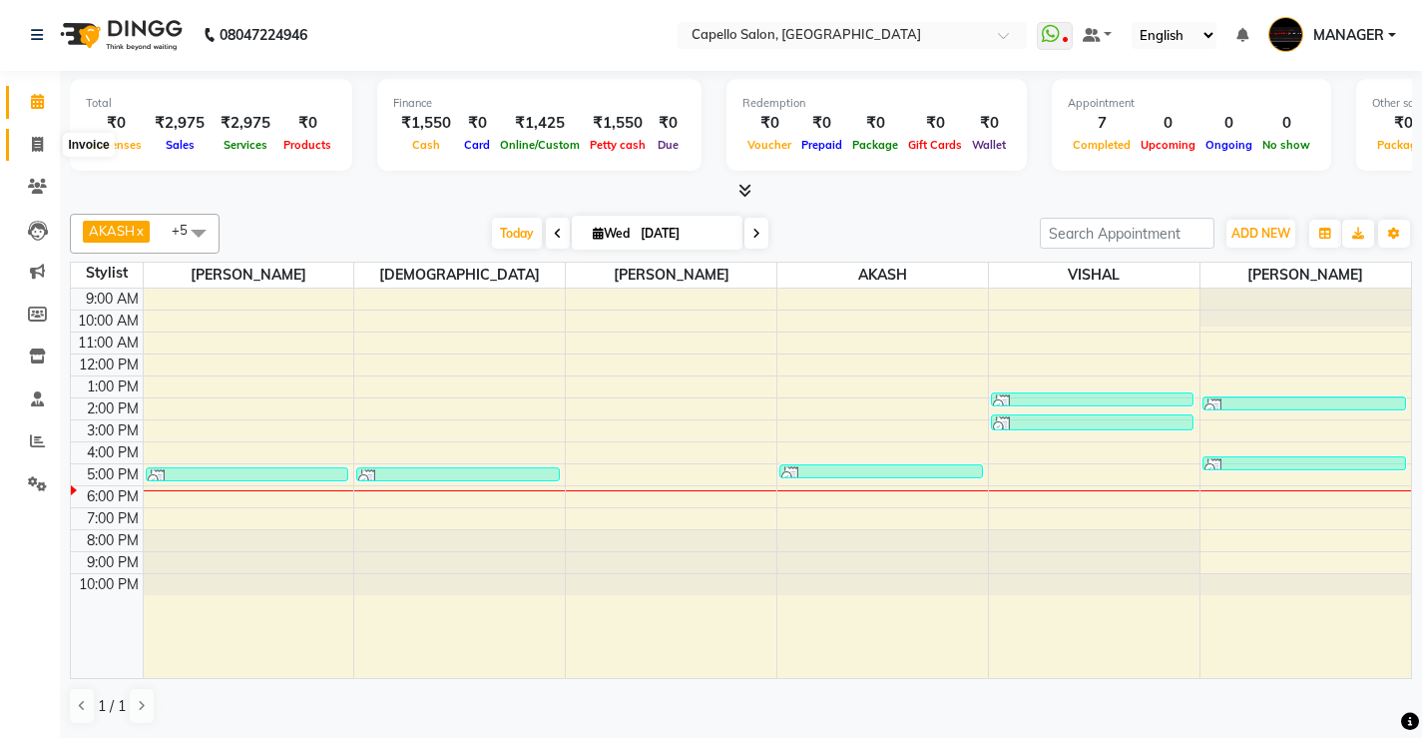
click at [37, 142] on icon at bounding box center [37, 144] width 11 height 15
select select "service"
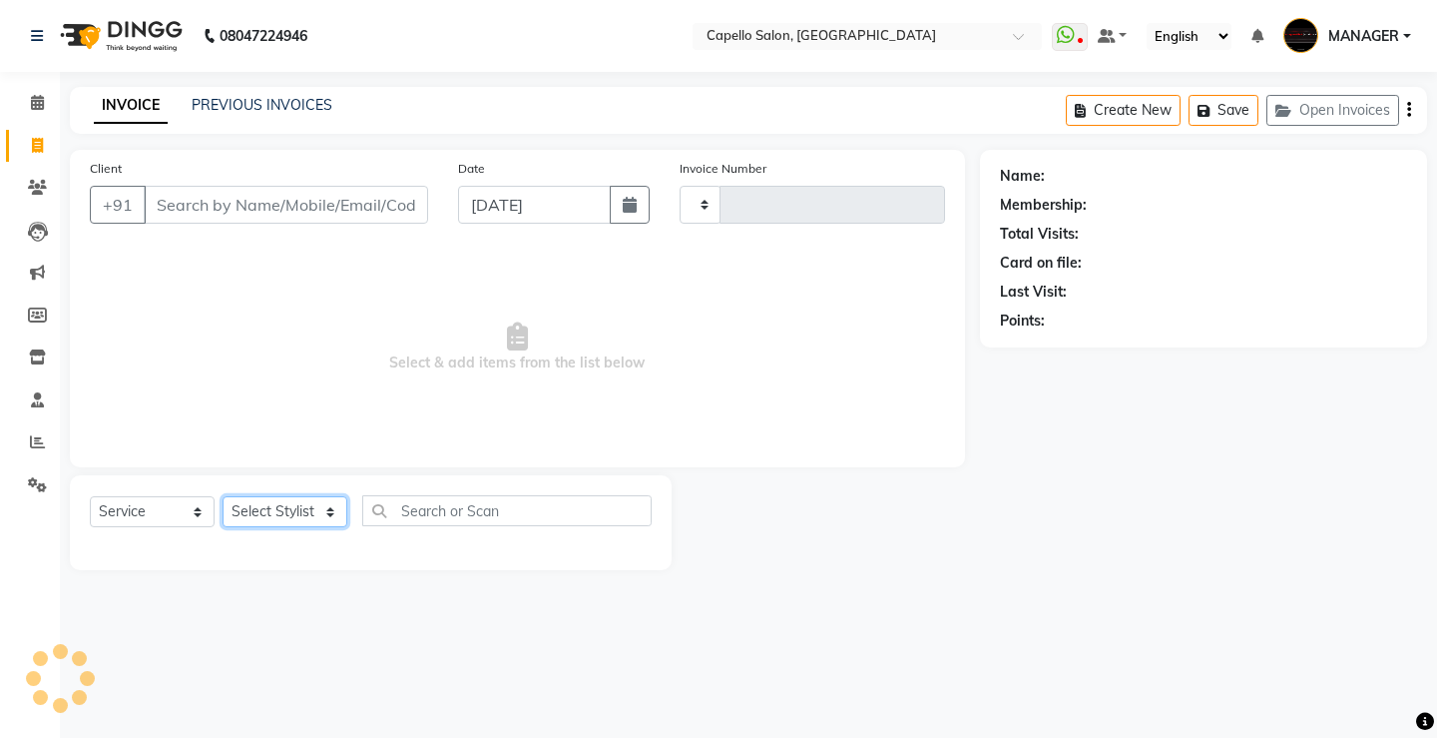
click at [292, 514] on select "Select Stylist" at bounding box center [285, 511] width 125 height 31
type input "4563"
select select "857"
select select "73635"
click at [223, 496] on select "Select Stylist ADMIN AKASH ANJALI [PERSON_NAME] [PERSON_NAME] MANAGER [PERSON_N…" at bounding box center [285, 511] width 125 height 31
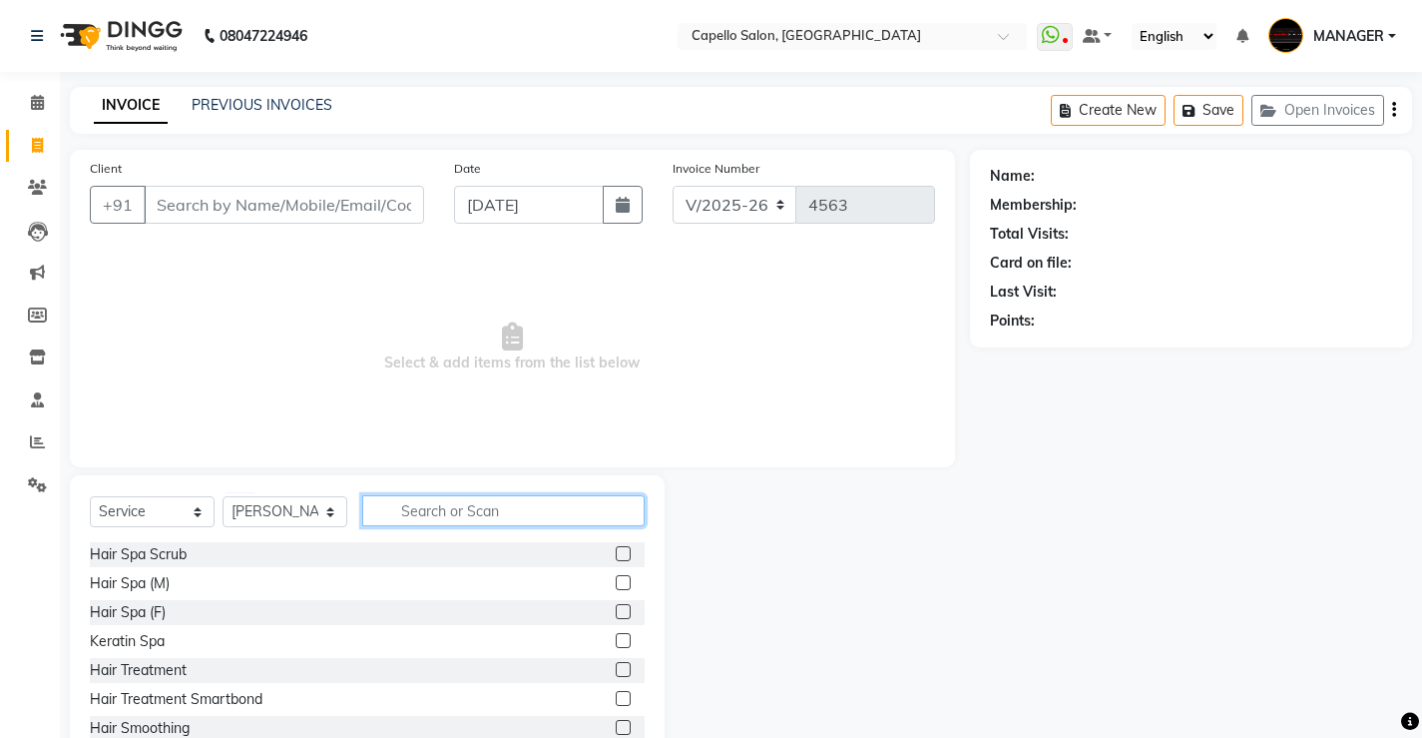
click at [523, 510] on input "text" at bounding box center [503, 510] width 282 height 31
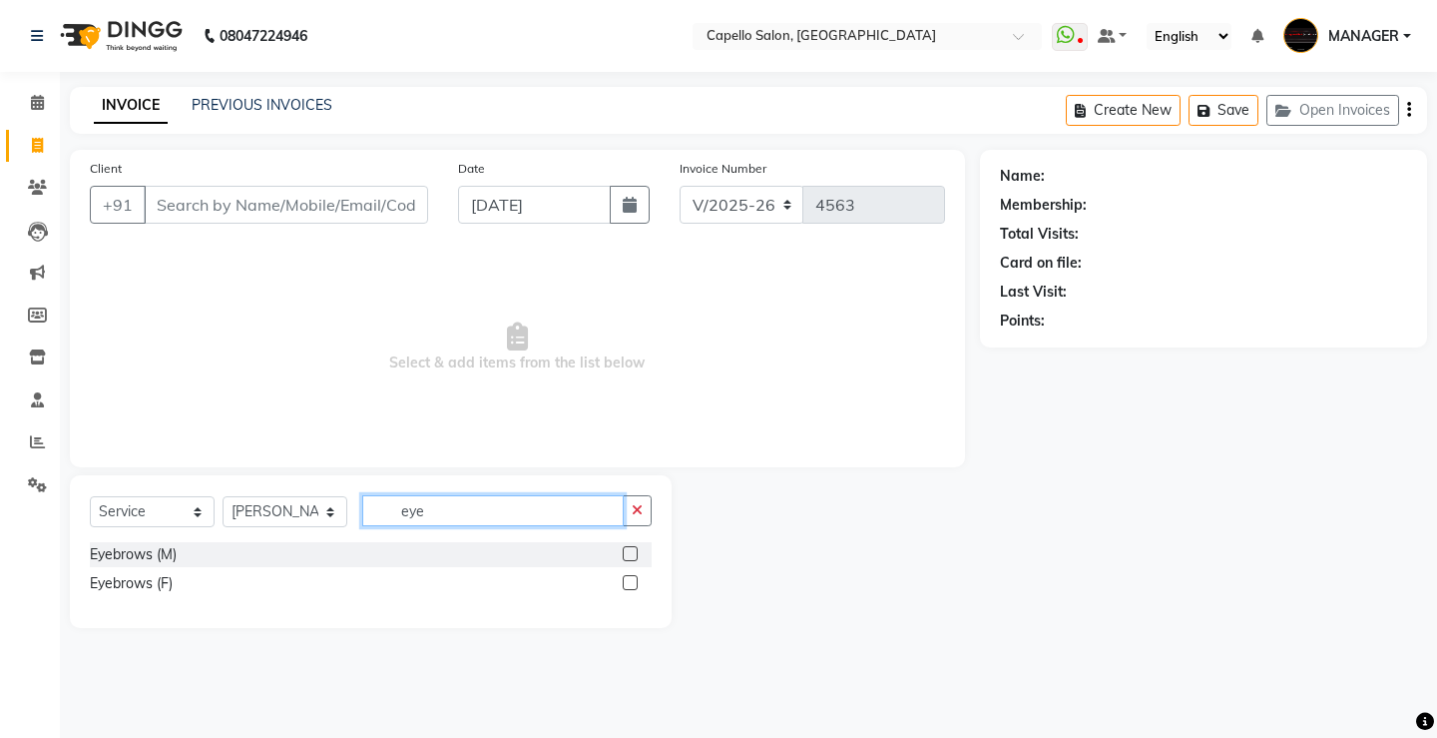
type input "eye"
click at [625, 581] on label at bounding box center [630, 582] width 15 height 15
click at [625, 581] on input "checkbox" at bounding box center [629, 583] width 13 height 13
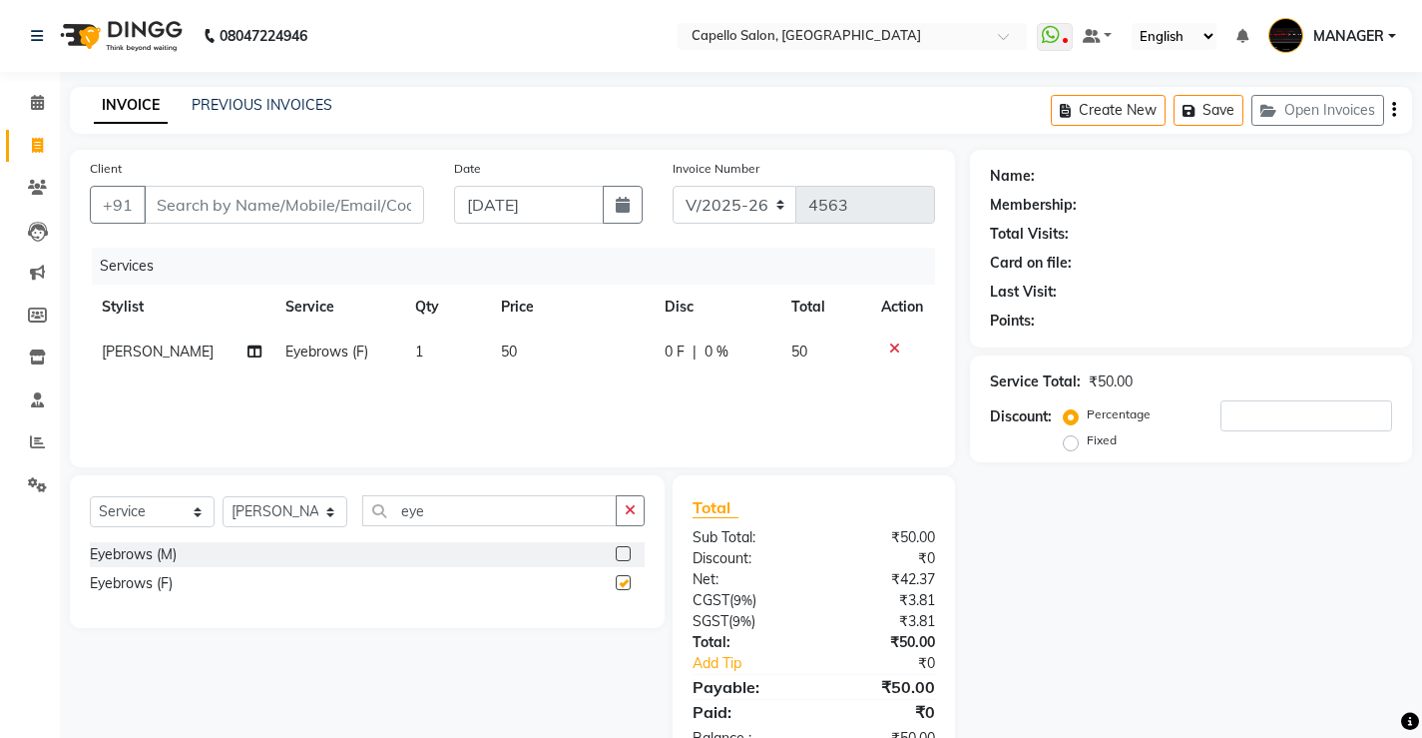
checkbox input "false"
drag, startPoint x: 458, startPoint y: 511, endPoint x: 0, endPoint y: 588, distance: 464.5
click at [0, 588] on app-home "08047224946 Select Location × Capello Salon, Bilaspur WhatsApp Status ✕ Status:…" at bounding box center [711, 399] width 1422 height 798
type input "for"
click at [624, 556] on label at bounding box center [623, 553] width 15 height 15
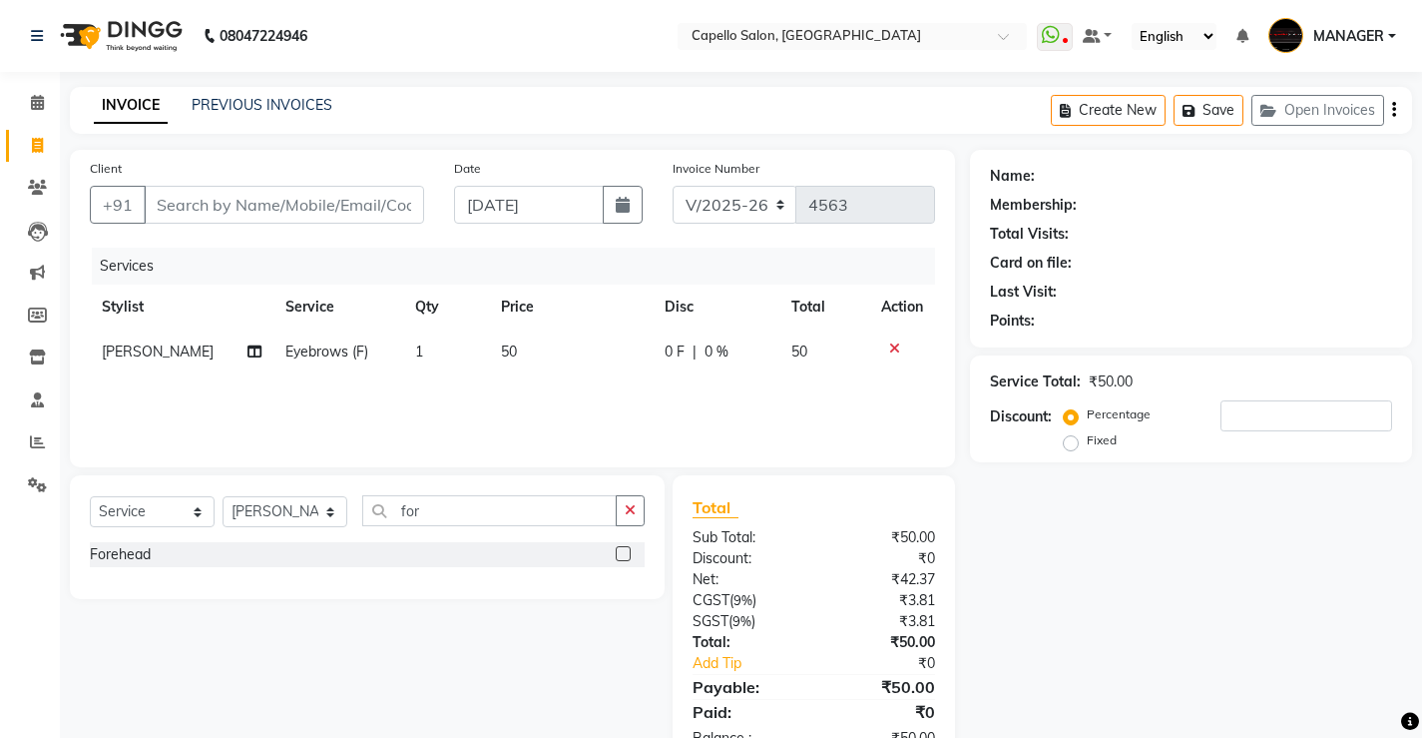
click at [624, 556] on input "checkbox" at bounding box center [622, 554] width 13 height 13
checkbox input "false"
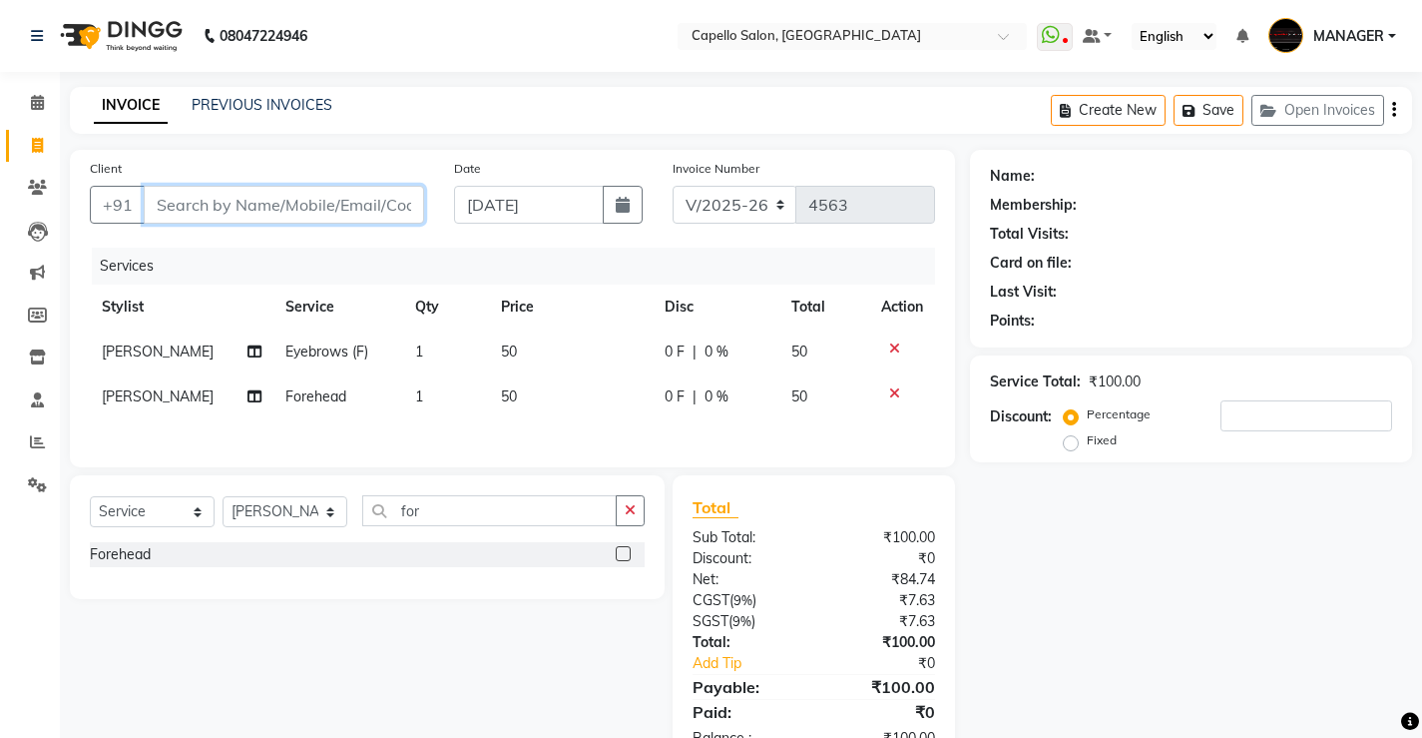
click at [382, 200] on input "Client" at bounding box center [284, 205] width 280 height 38
type input "6"
type input "0"
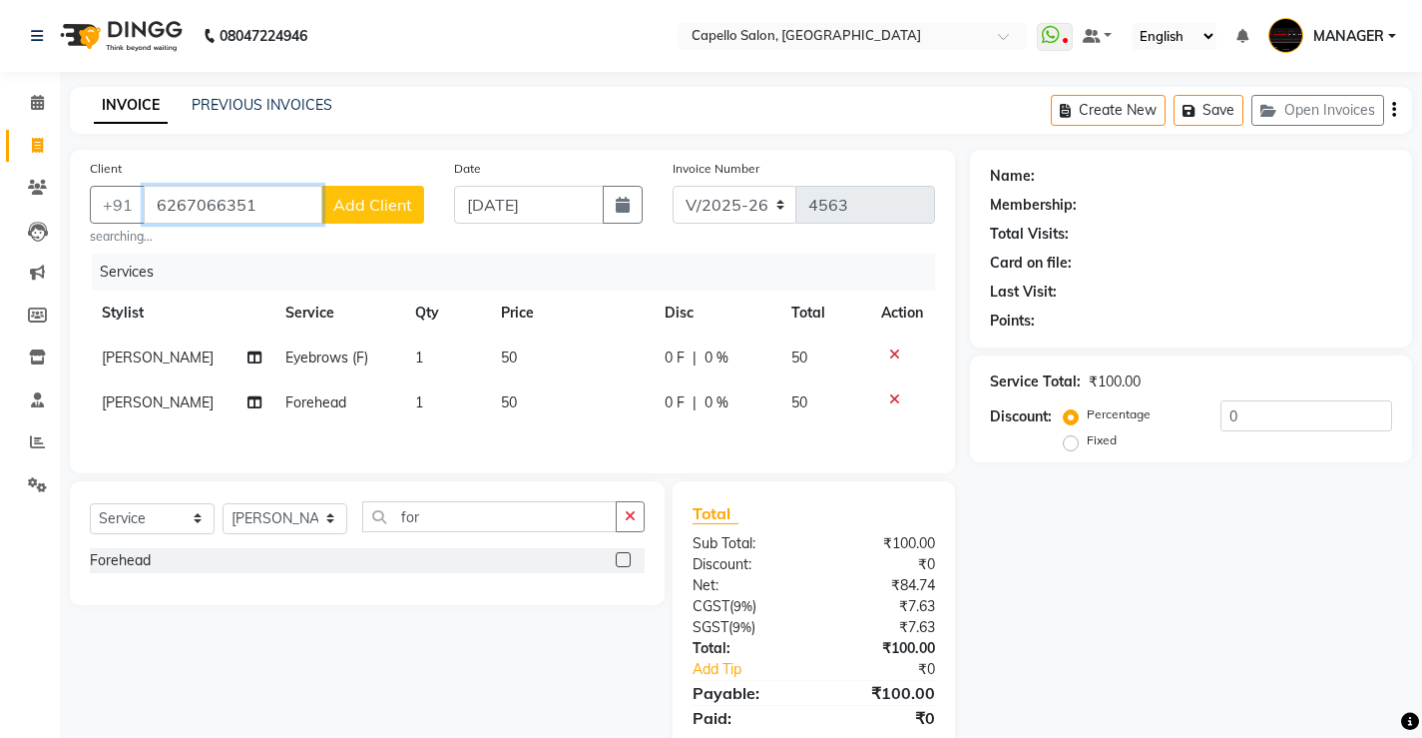
type input "6267066351"
click at [352, 210] on span "Add Client" at bounding box center [372, 205] width 79 height 20
select select "7"
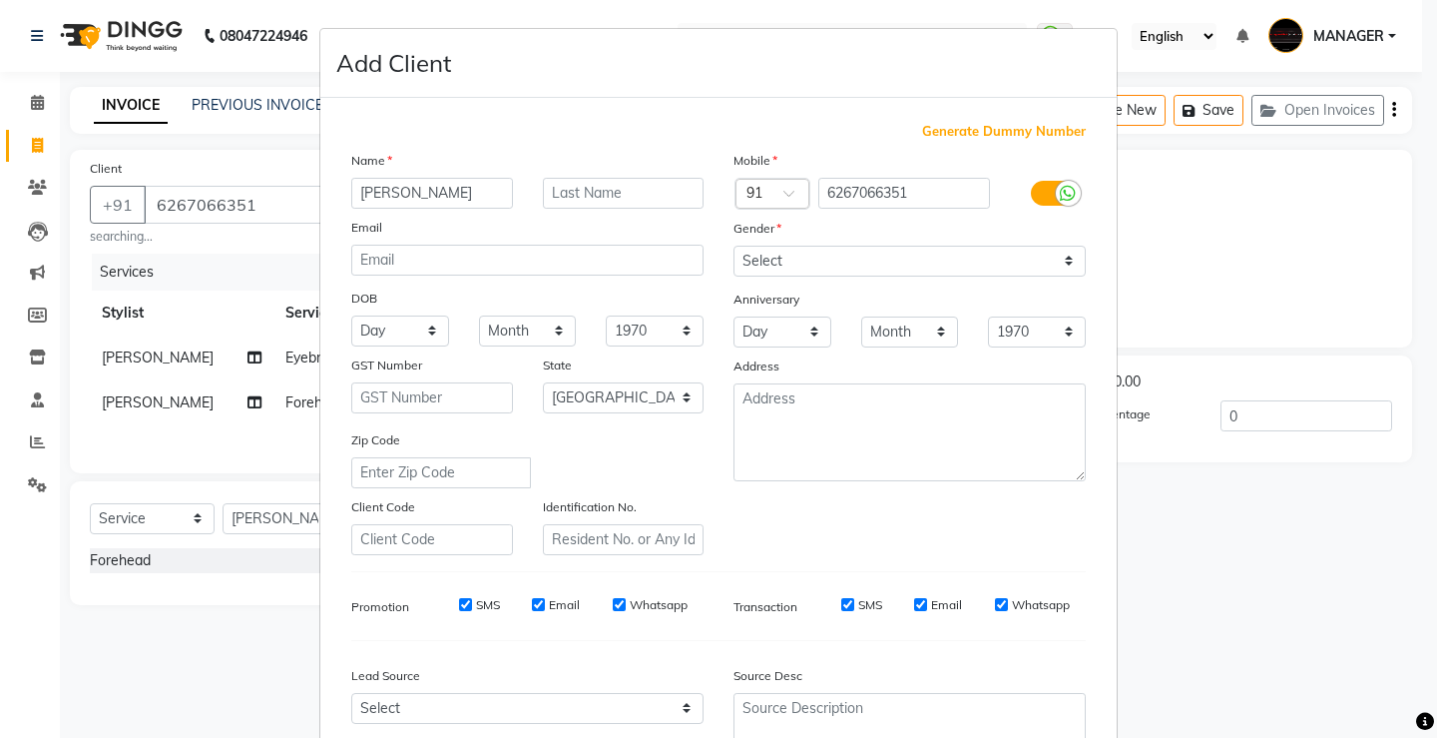
type input "[PERSON_NAME]"
click at [853, 263] on select "Select [DEMOGRAPHIC_DATA] [DEMOGRAPHIC_DATA] Other Prefer Not To Say" at bounding box center [910, 261] width 352 height 31
select select "[DEMOGRAPHIC_DATA]"
click at [734, 246] on select "Select [DEMOGRAPHIC_DATA] [DEMOGRAPHIC_DATA] Other Prefer Not To Say" at bounding box center [910, 261] width 352 height 31
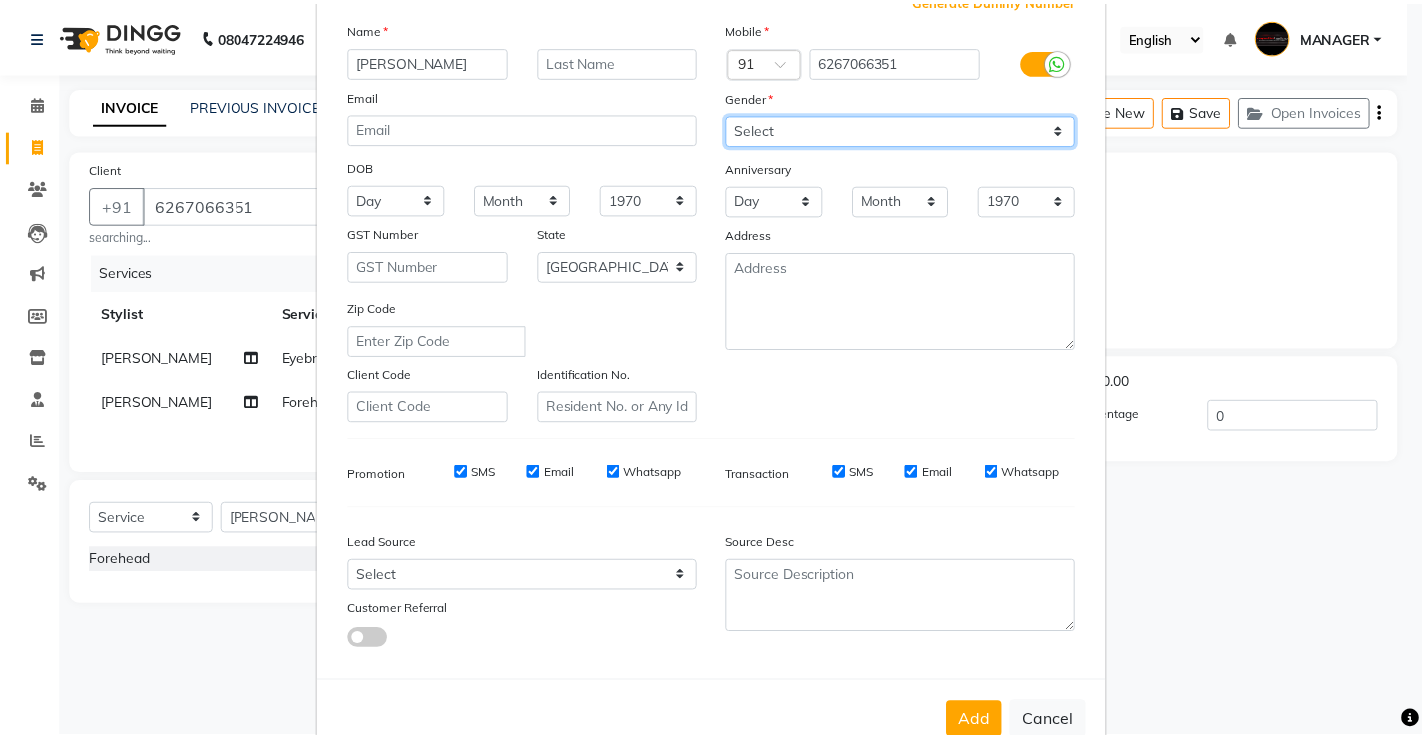
scroll to position [184, 0]
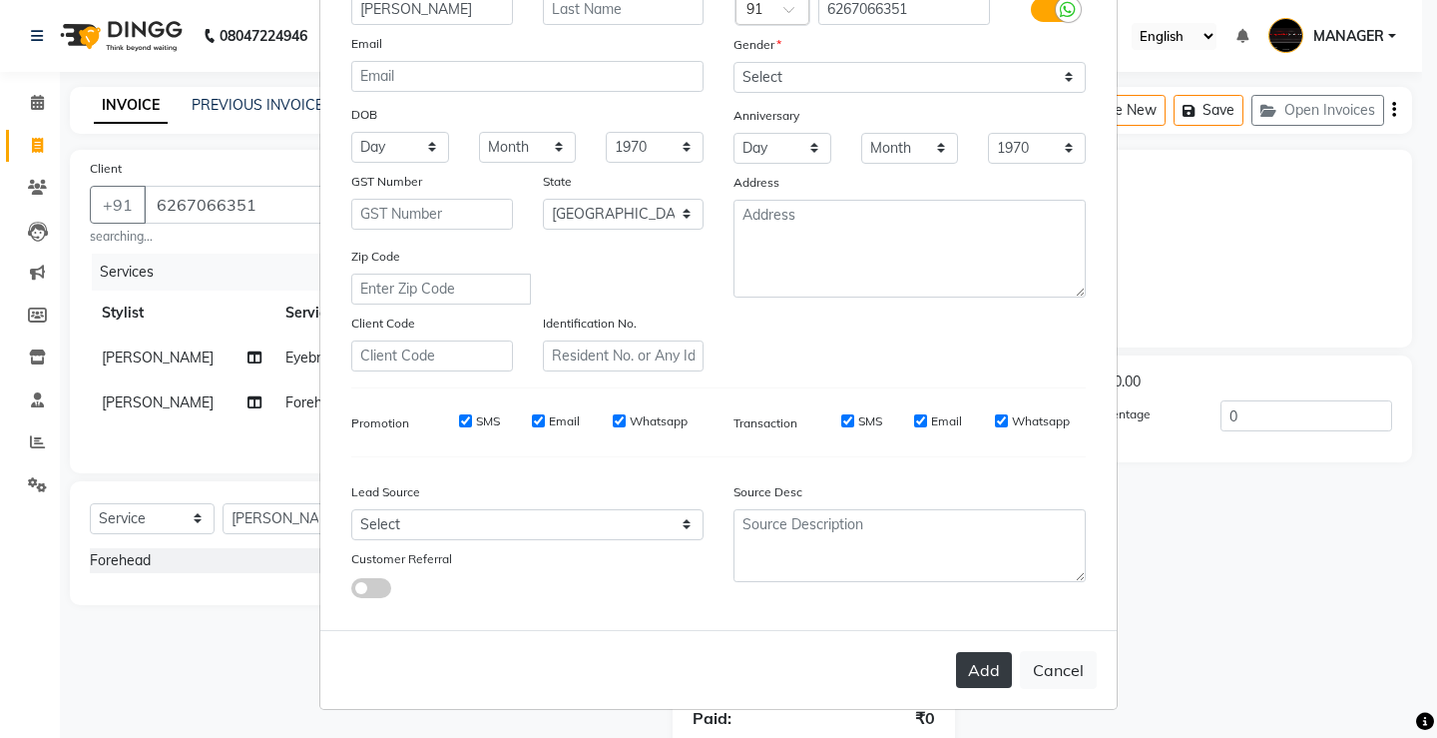
click at [980, 686] on button "Add" at bounding box center [984, 670] width 56 height 36
select select
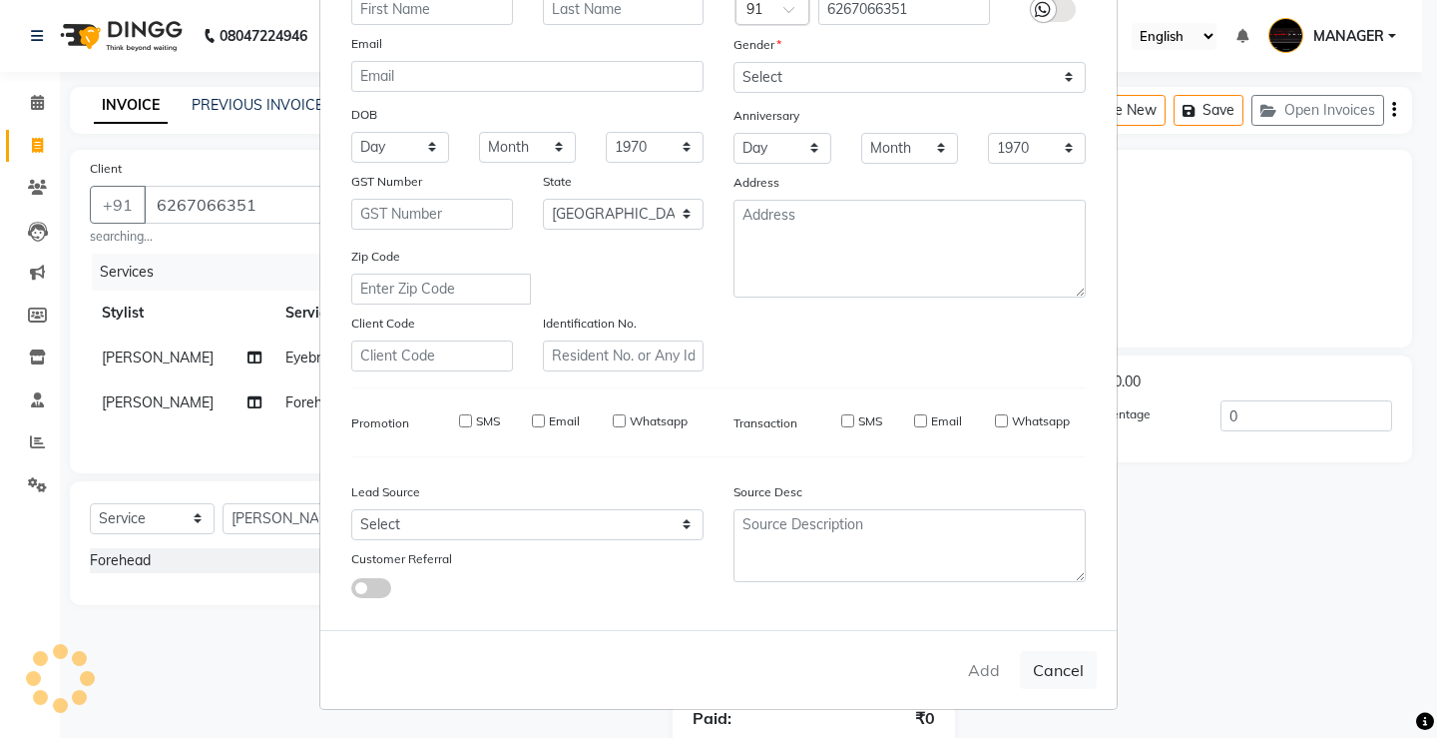
select select
select select "null"
select select
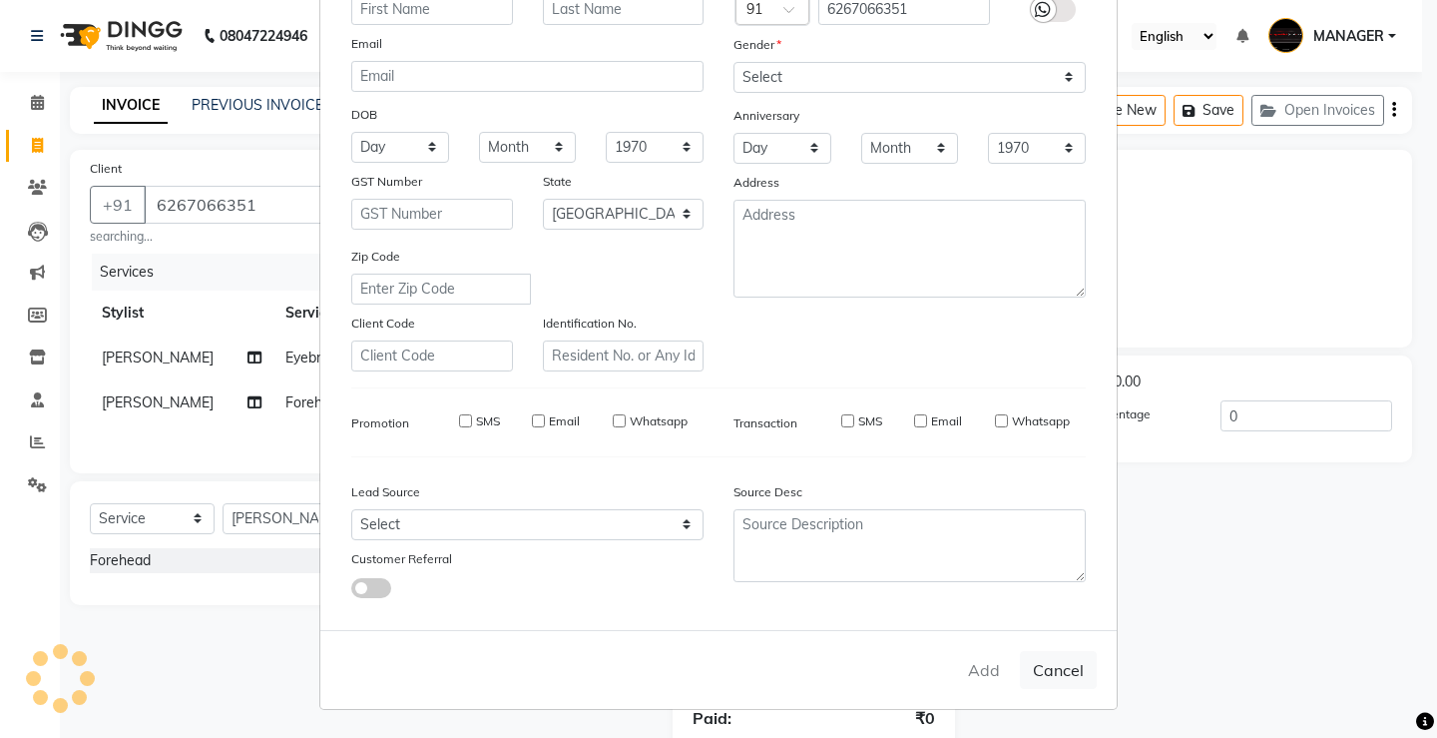
select select
checkbox input "false"
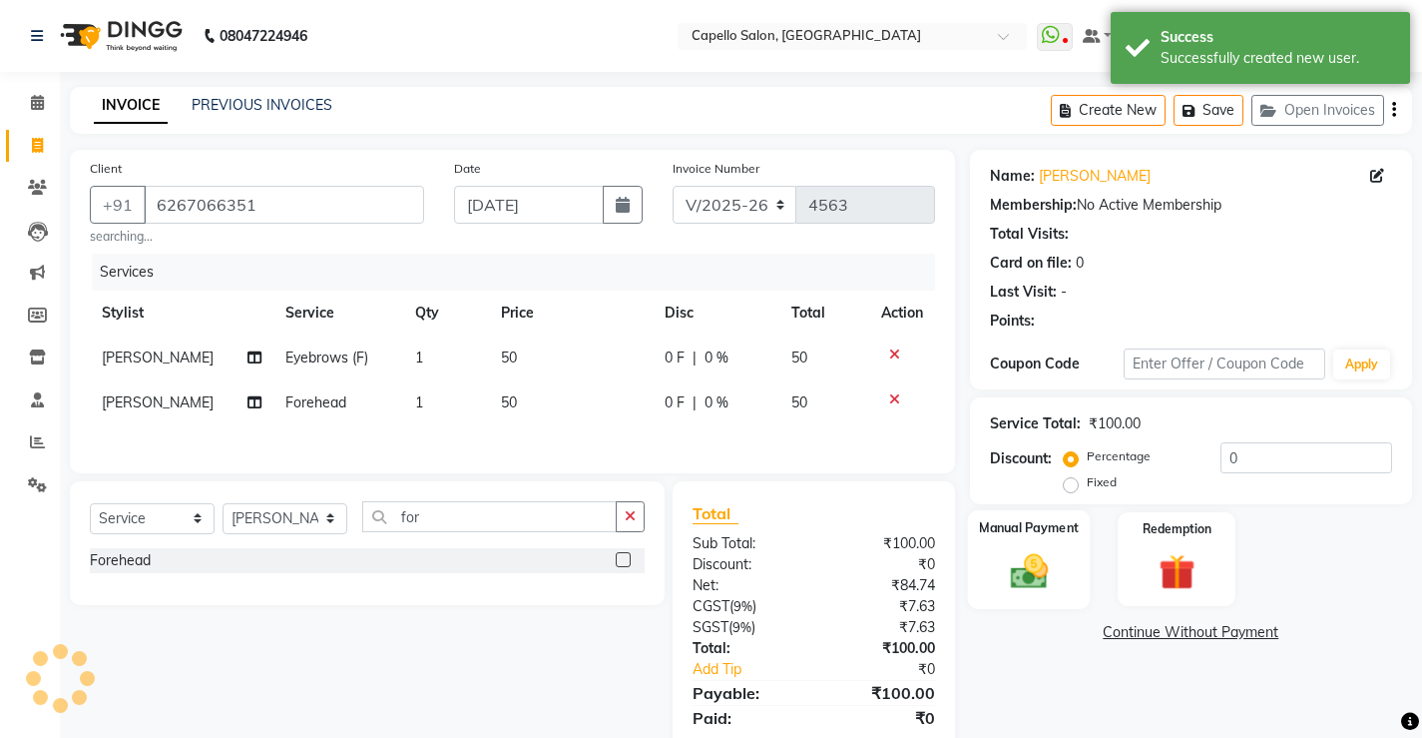
click at [1033, 594] on div "Manual Payment" at bounding box center [1028, 559] width 123 height 99
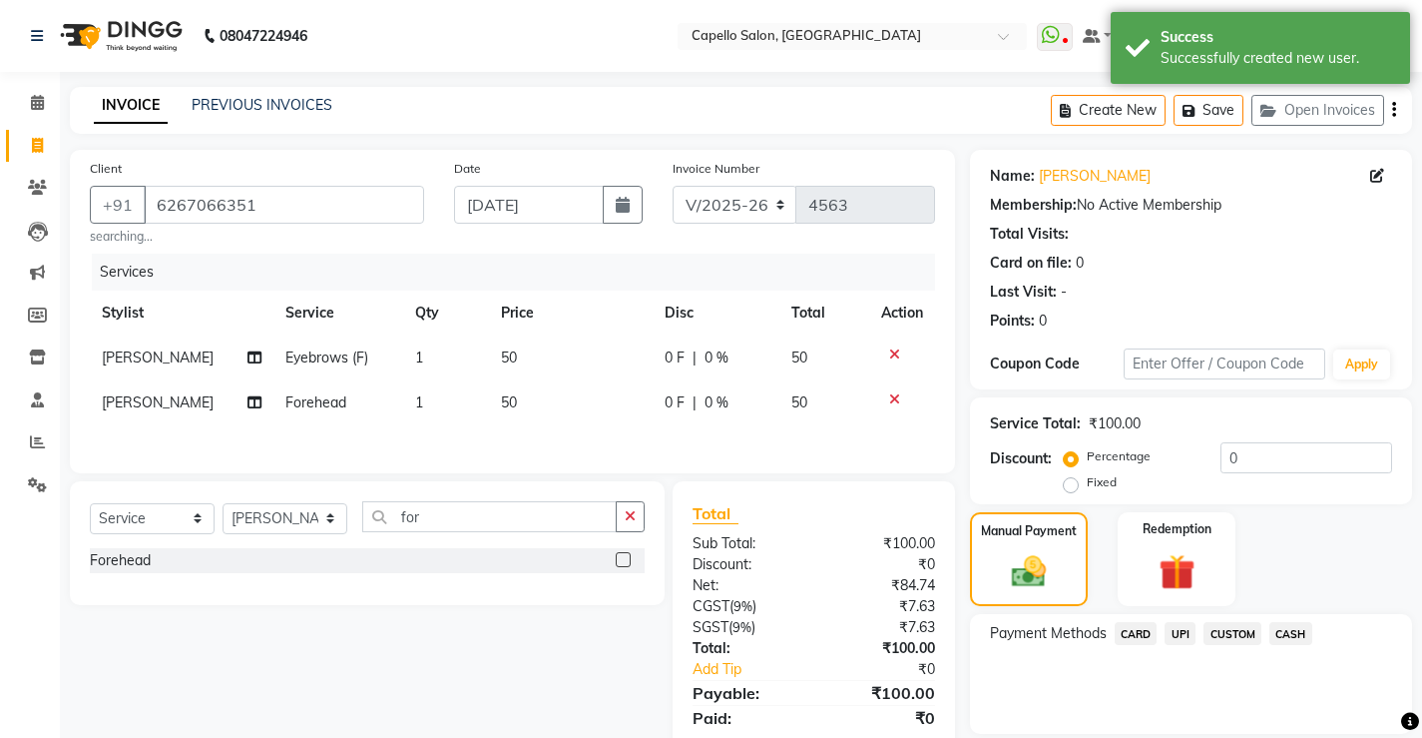
scroll to position [70, 0]
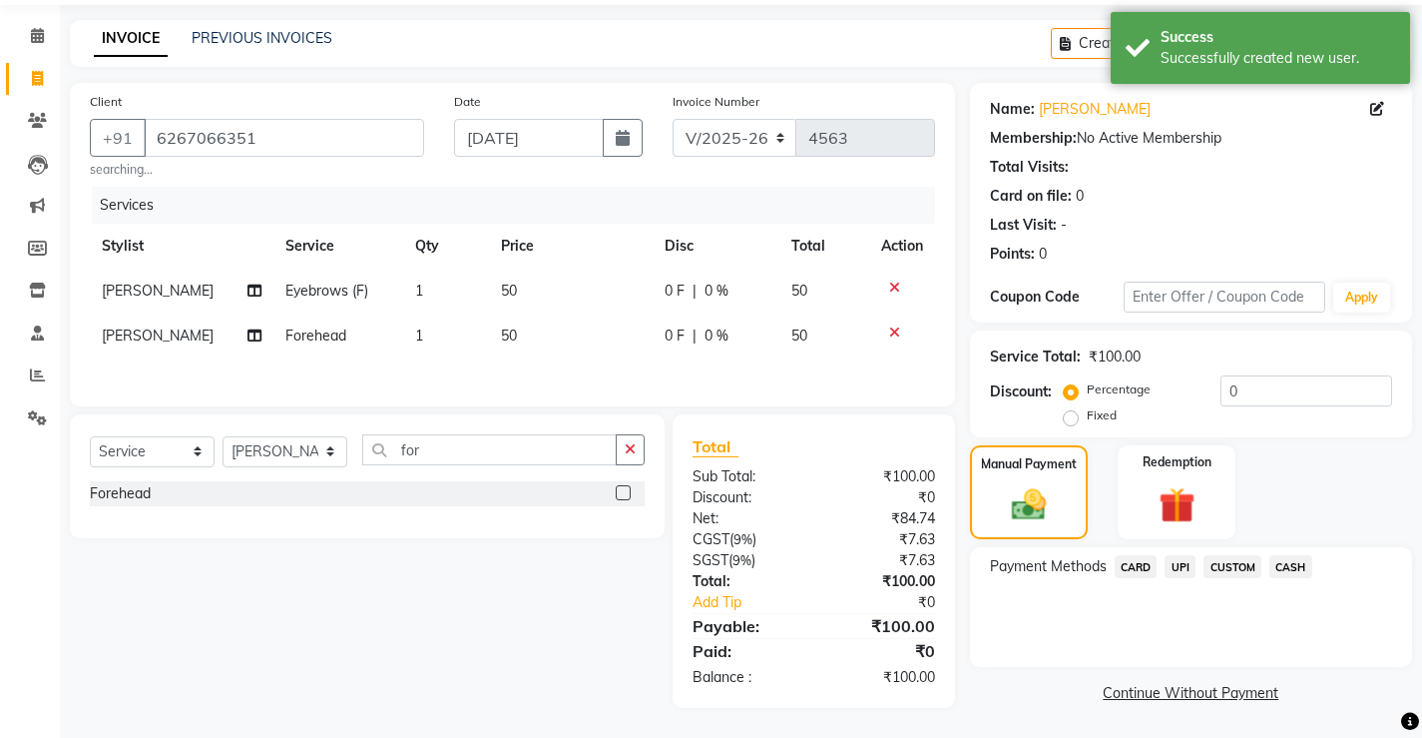
click at [1304, 569] on span "CASH" at bounding box center [1291, 566] width 43 height 23
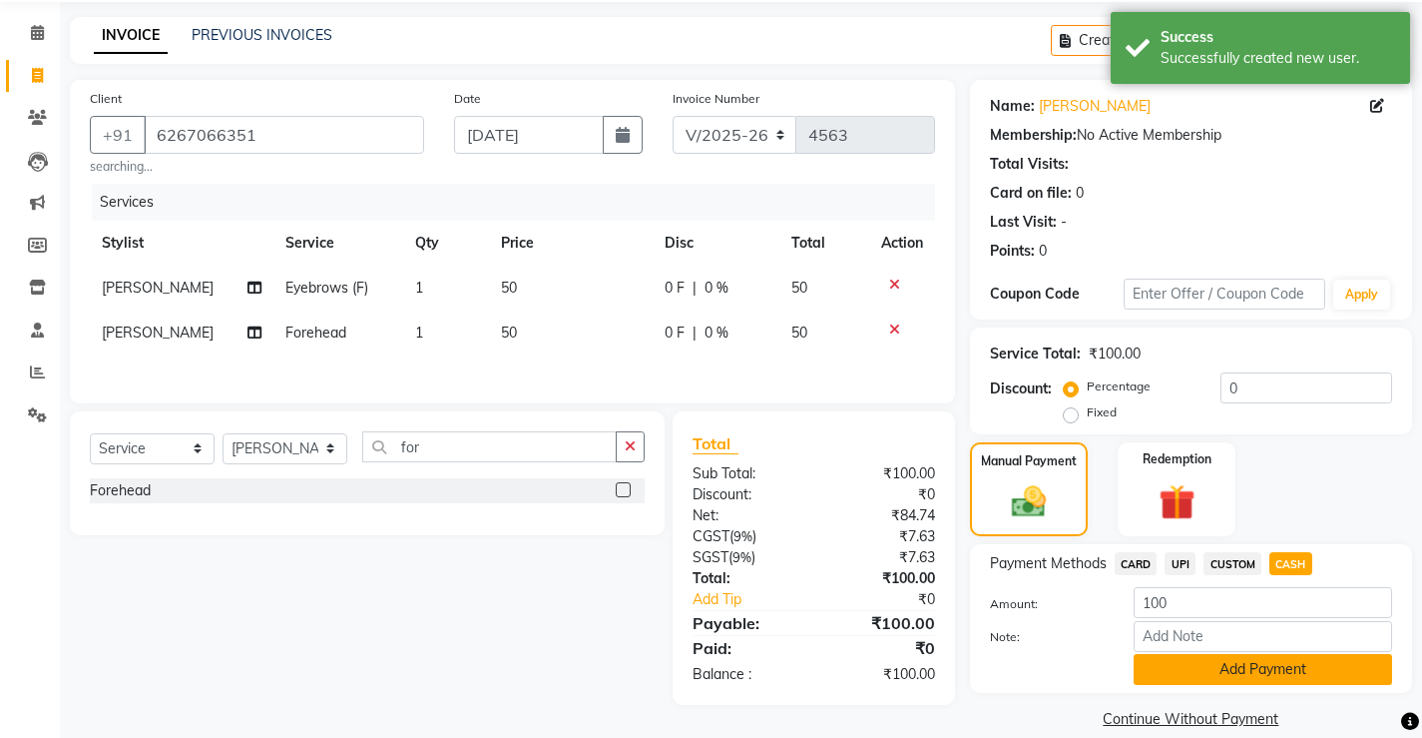
click at [1280, 672] on button "Add Payment" at bounding box center [1263, 669] width 259 height 31
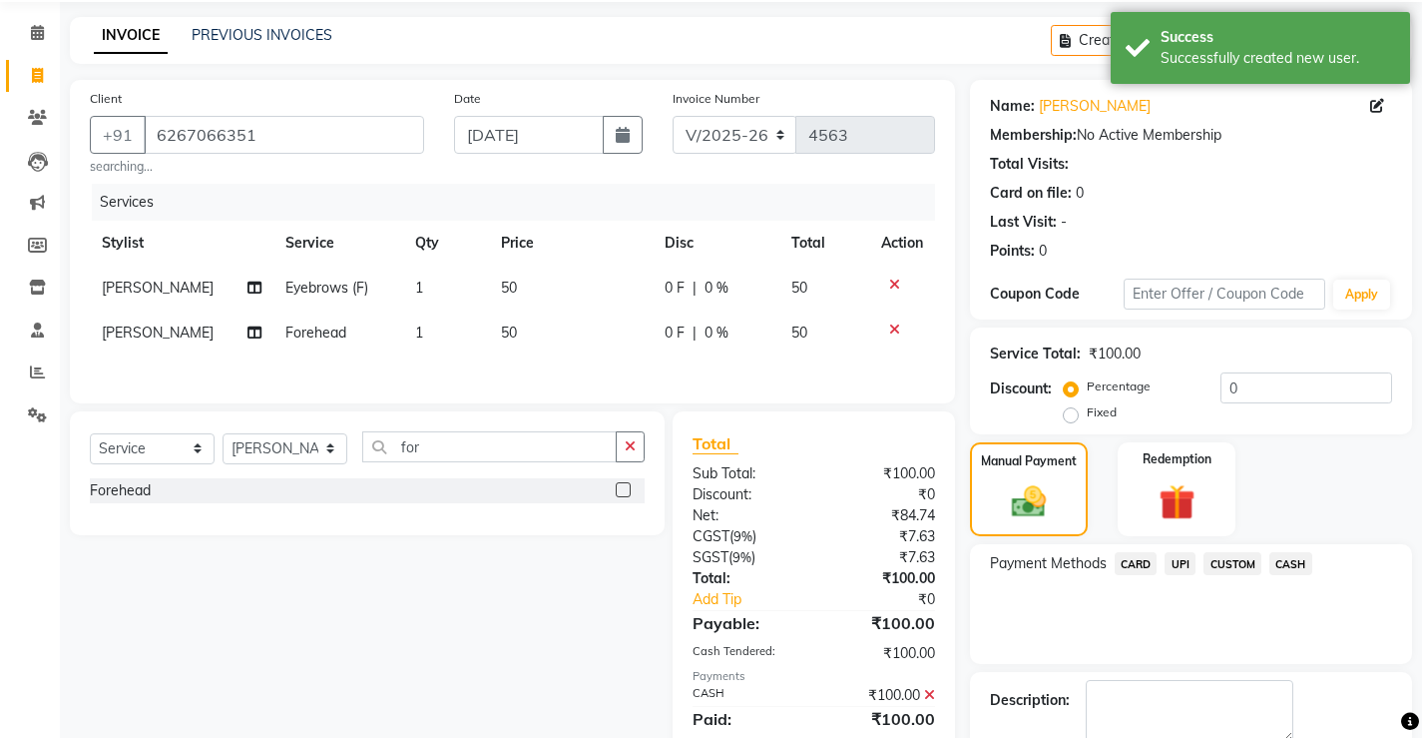
scroll to position [180, 0]
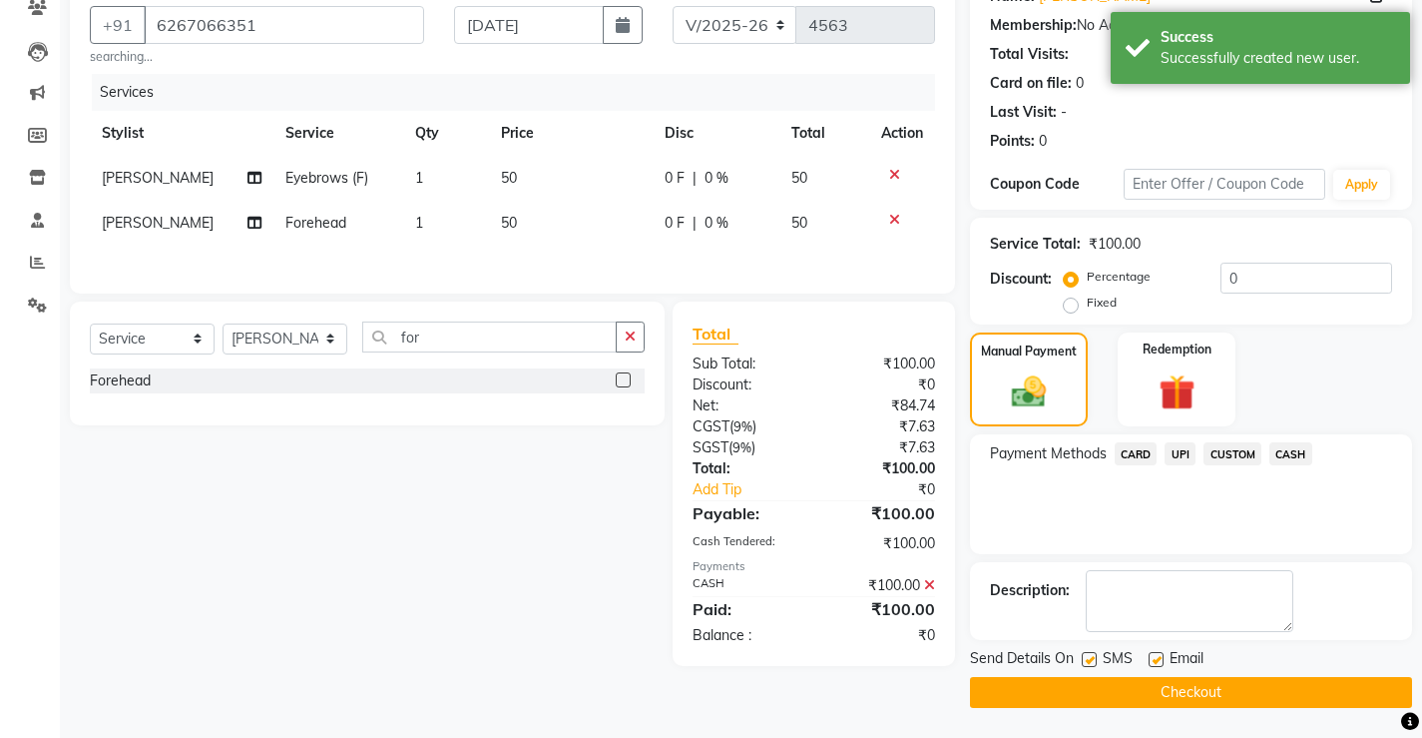
click at [1211, 683] on button "Checkout" at bounding box center [1191, 692] width 442 height 31
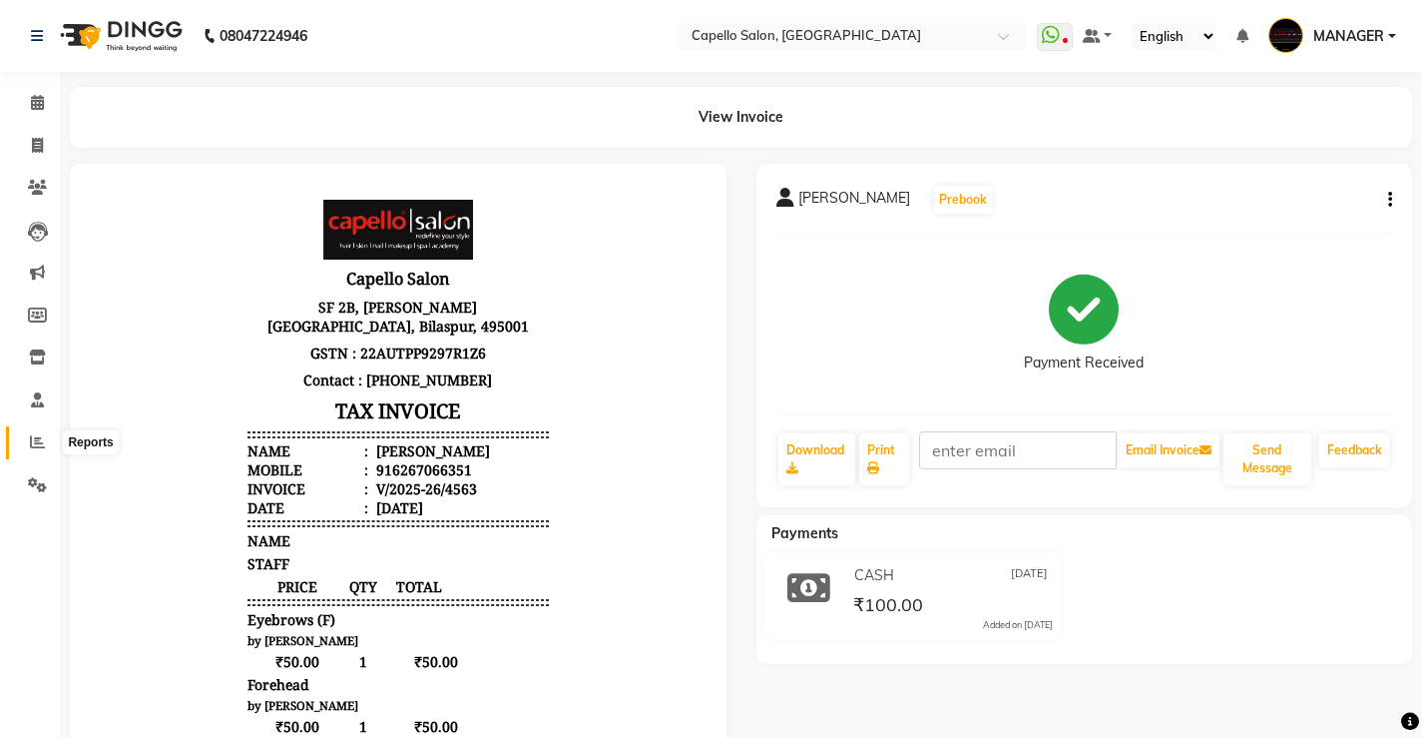
click at [44, 447] on icon at bounding box center [37, 441] width 15 height 15
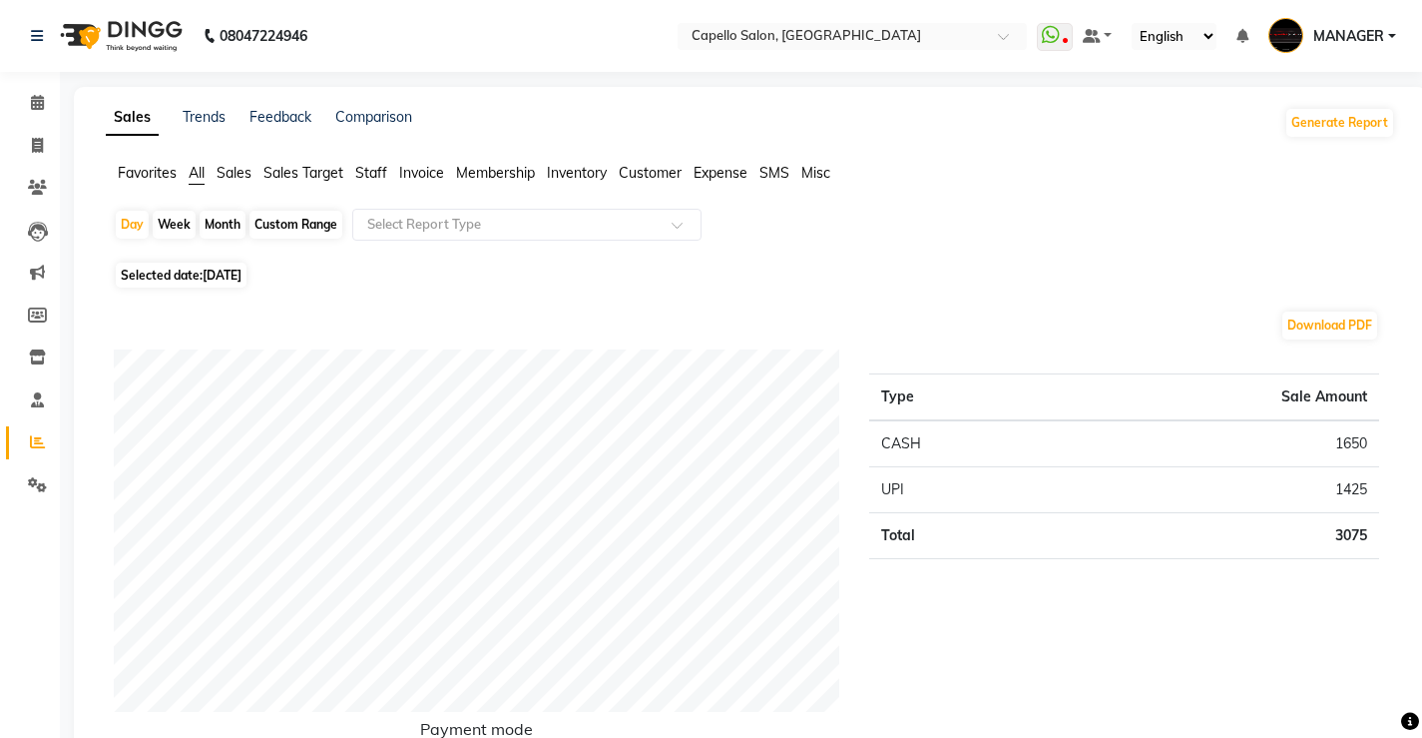
click at [224, 225] on div "Month" at bounding box center [223, 225] width 46 height 28
select select "9"
select select "2025"
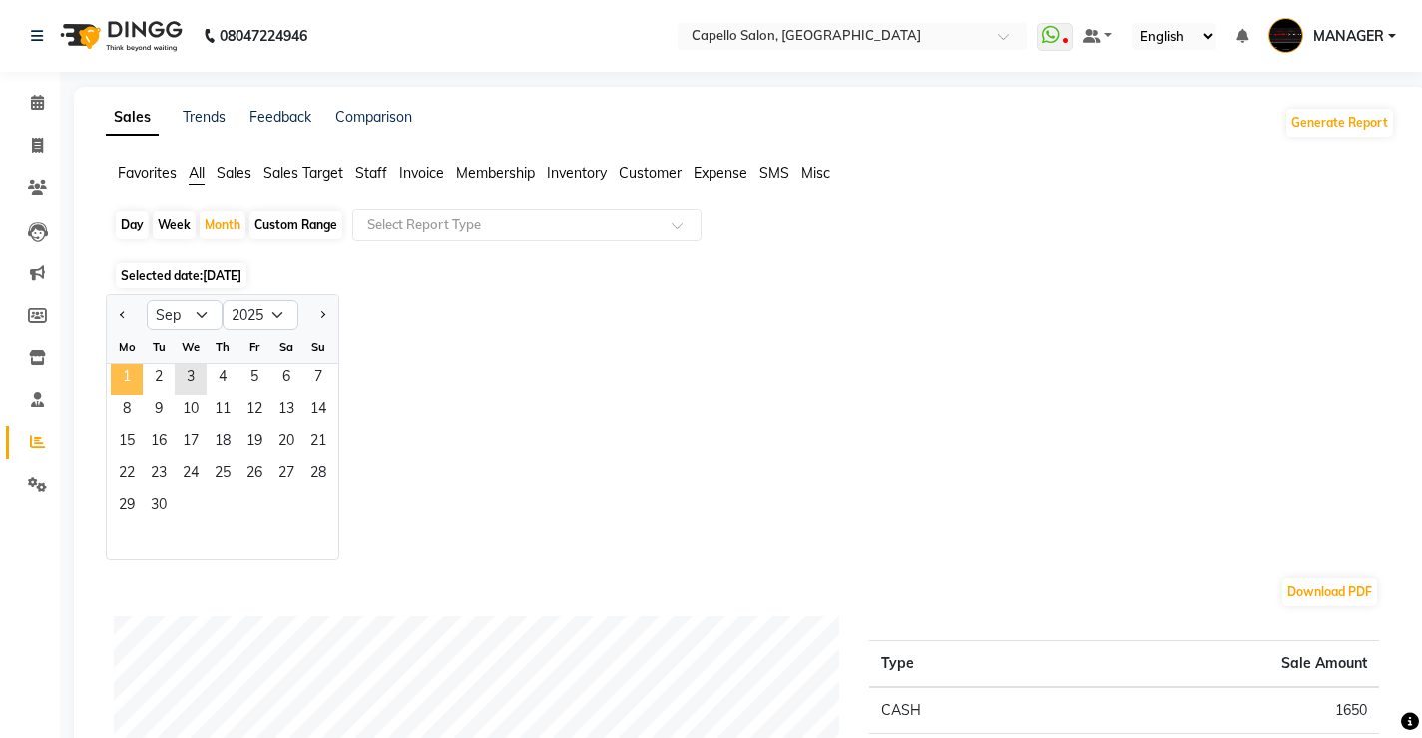
click at [135, 385] on span "1" at bounding box center [127, 379] width 32 height 32
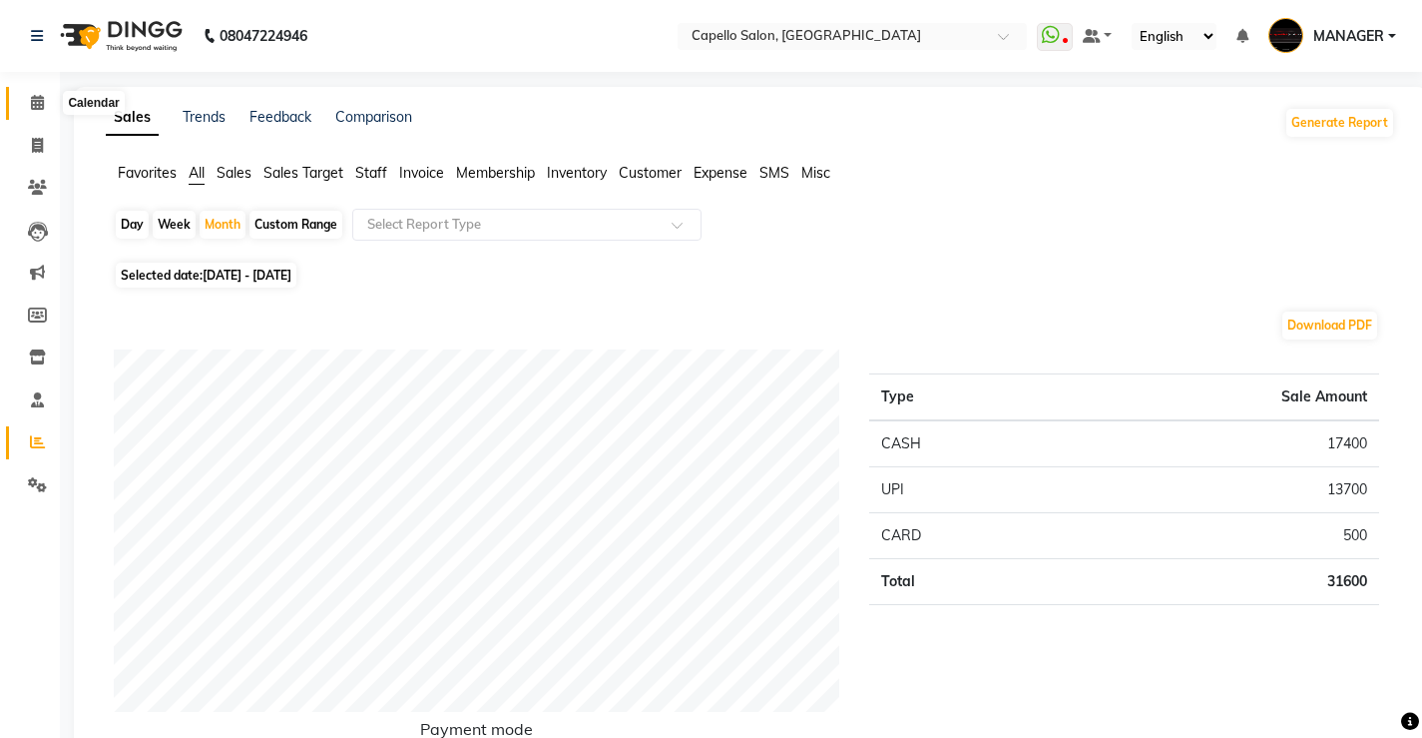
click at [39, 105] on icon at bounding box center [37, 102] width 13 height 15
